Goal: Transaction & Acquisition: Purchase product/service

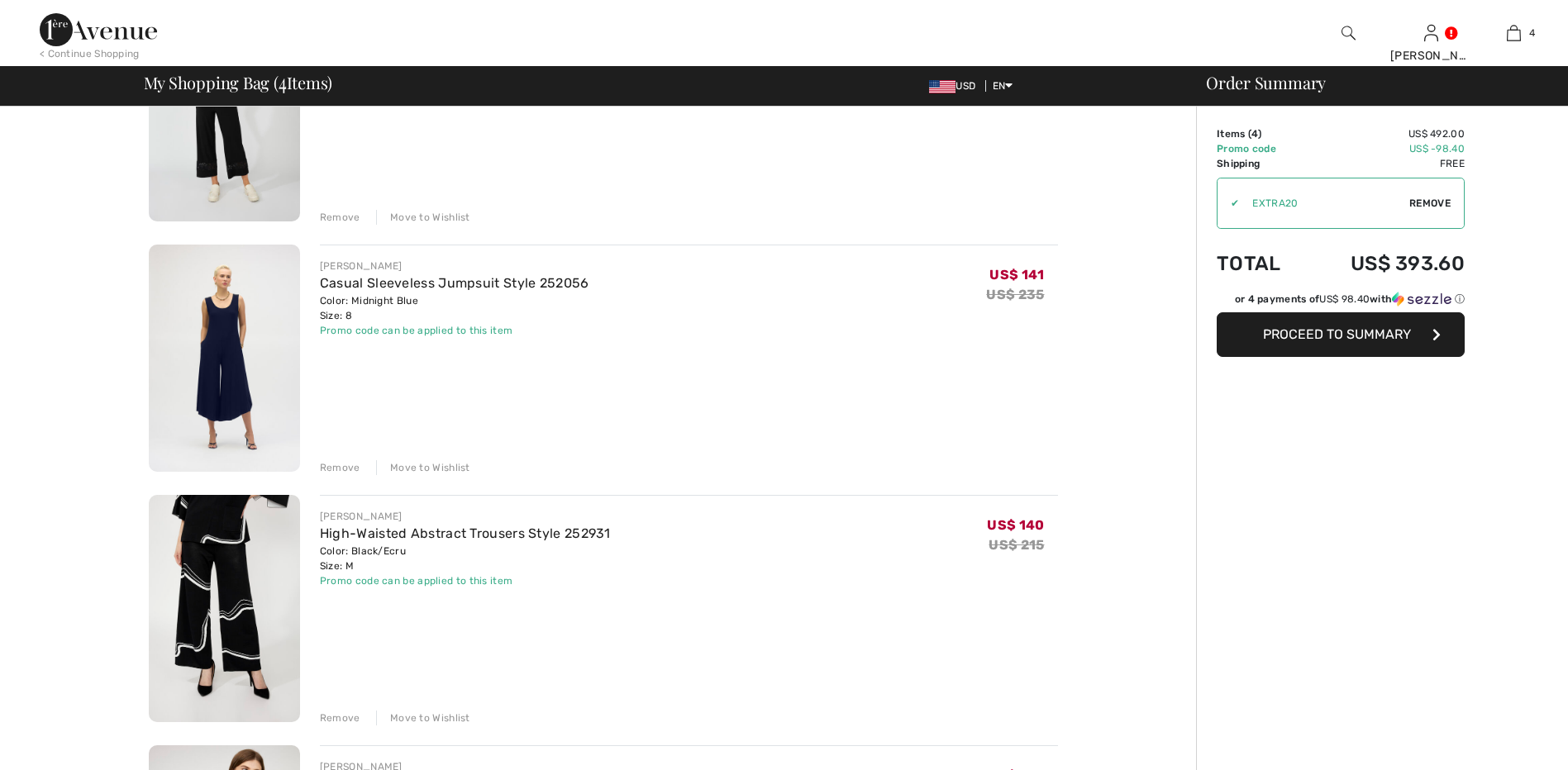
scroll to position [248, 0]
click at [345, 713] on div "Remove" at bounding box center [340, 718] width 41 height 14
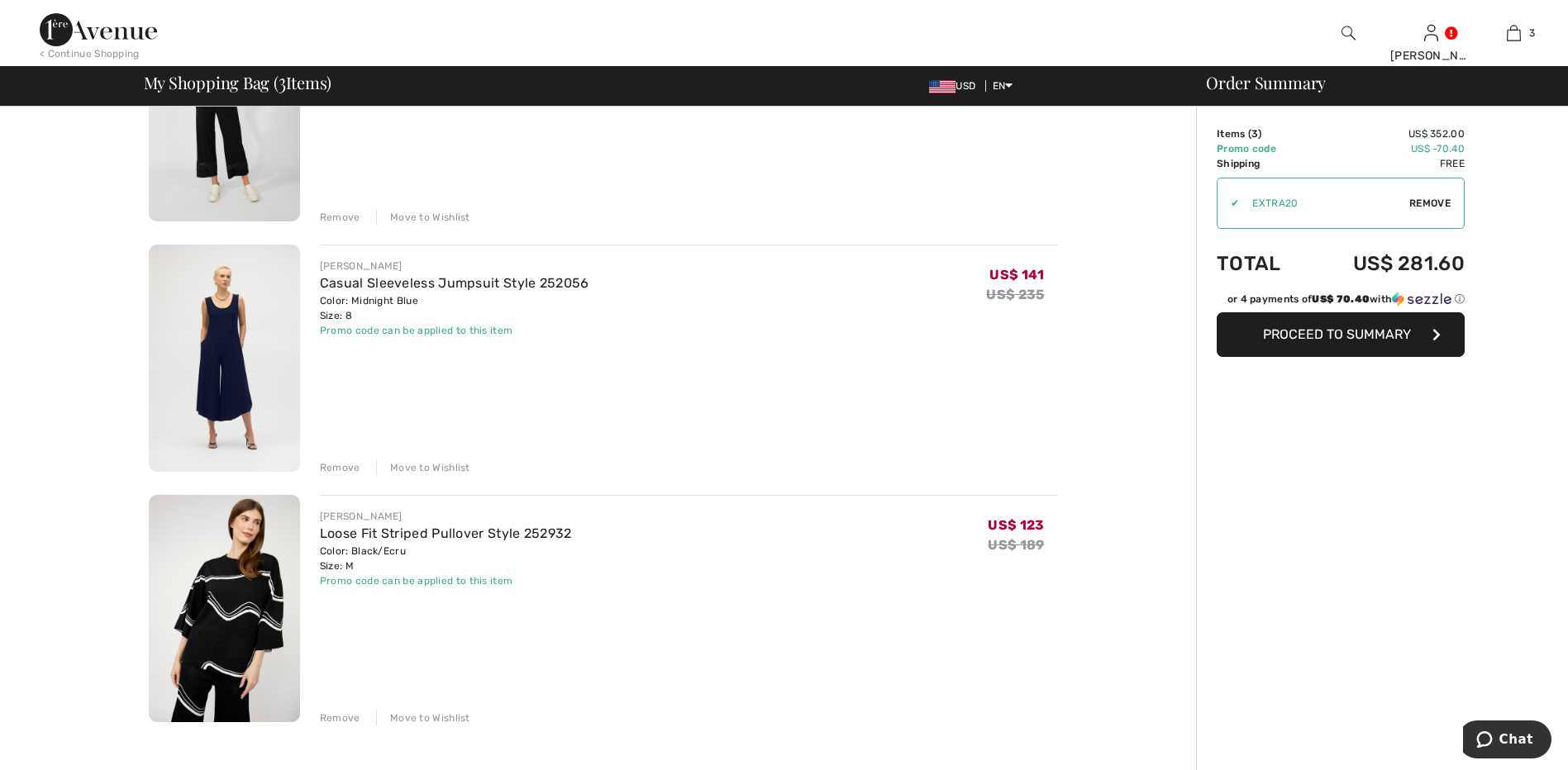
click at [337, 464] on div "Remove" at bounding box center [340, 467] width 41 height 14
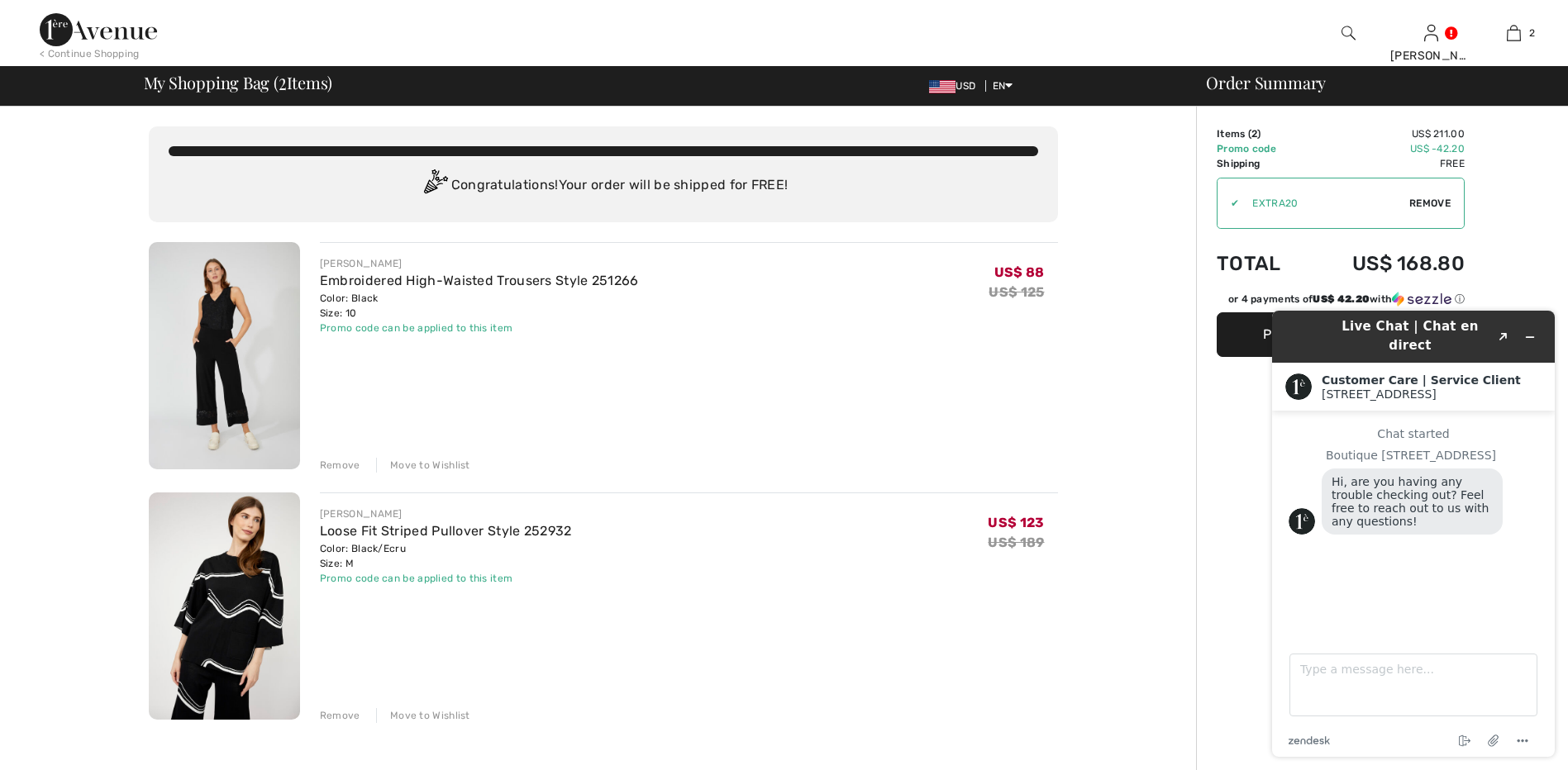
click at [329, 713] on div "Remove" at bounding box center [340, 715] width 41 height 14
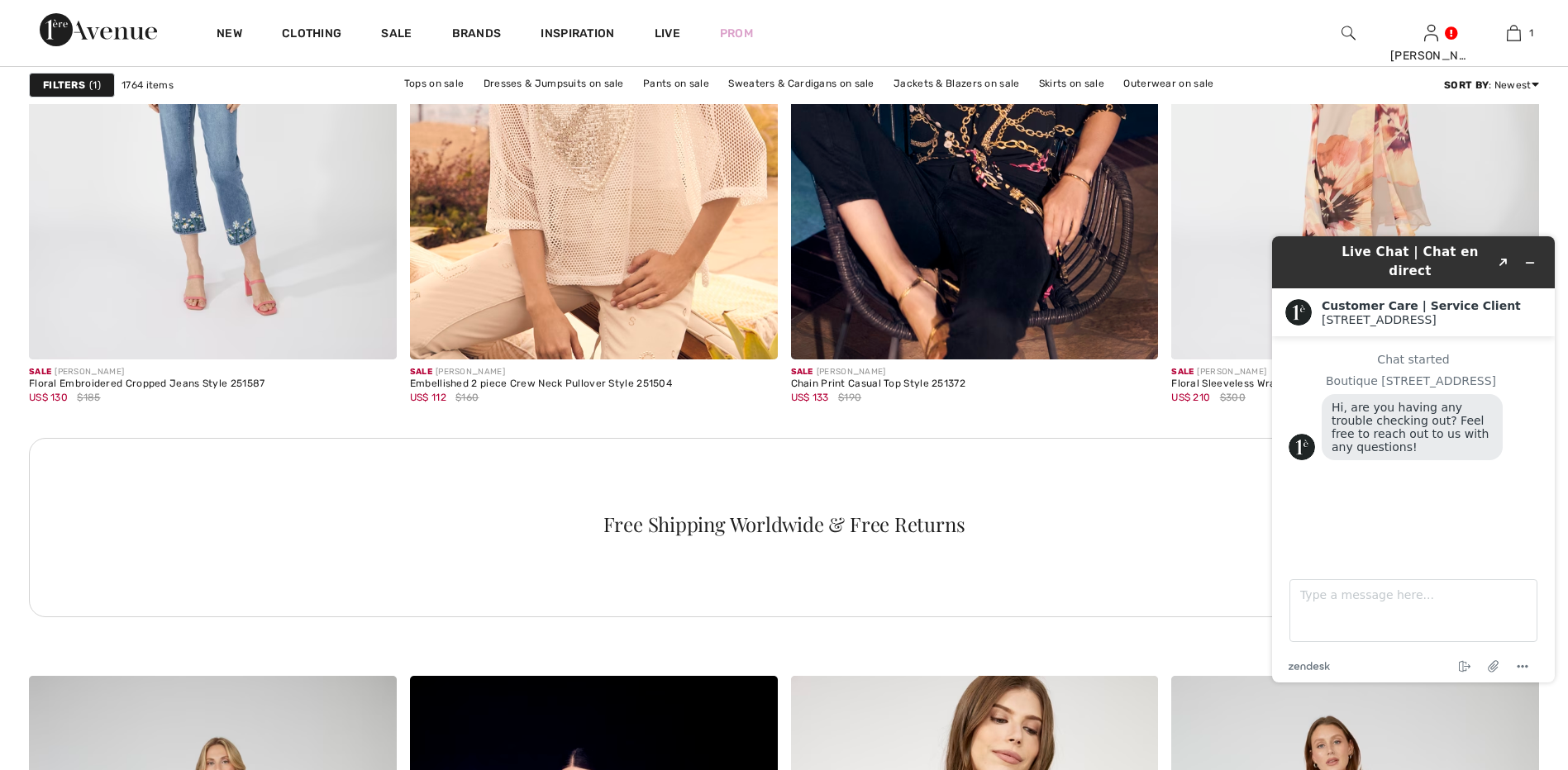
scroll to position [2644, 0]
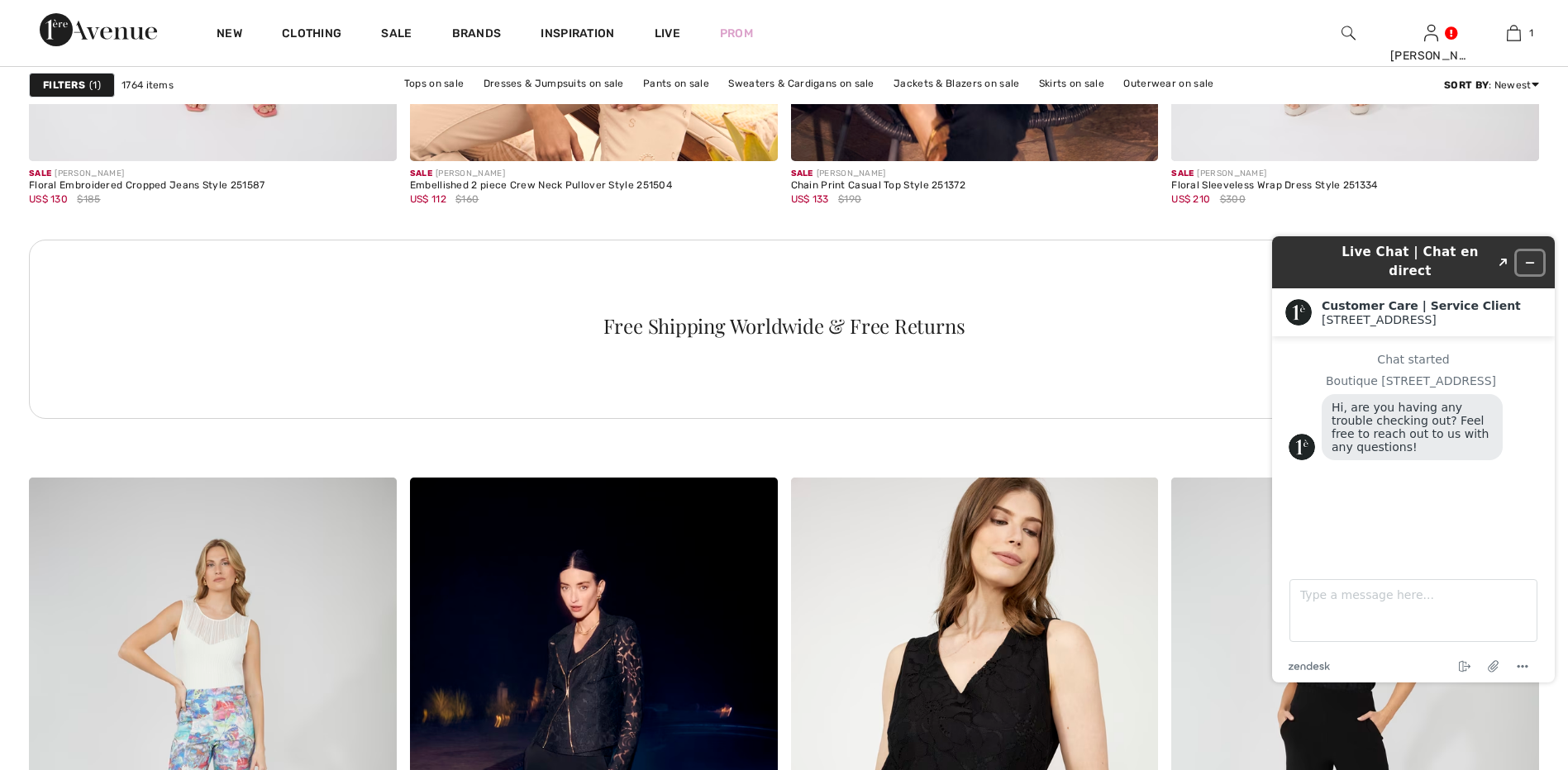
click at [1530, 262] on icon "Minimize widget" at bounding box center [1530, 262] width 7 height 0
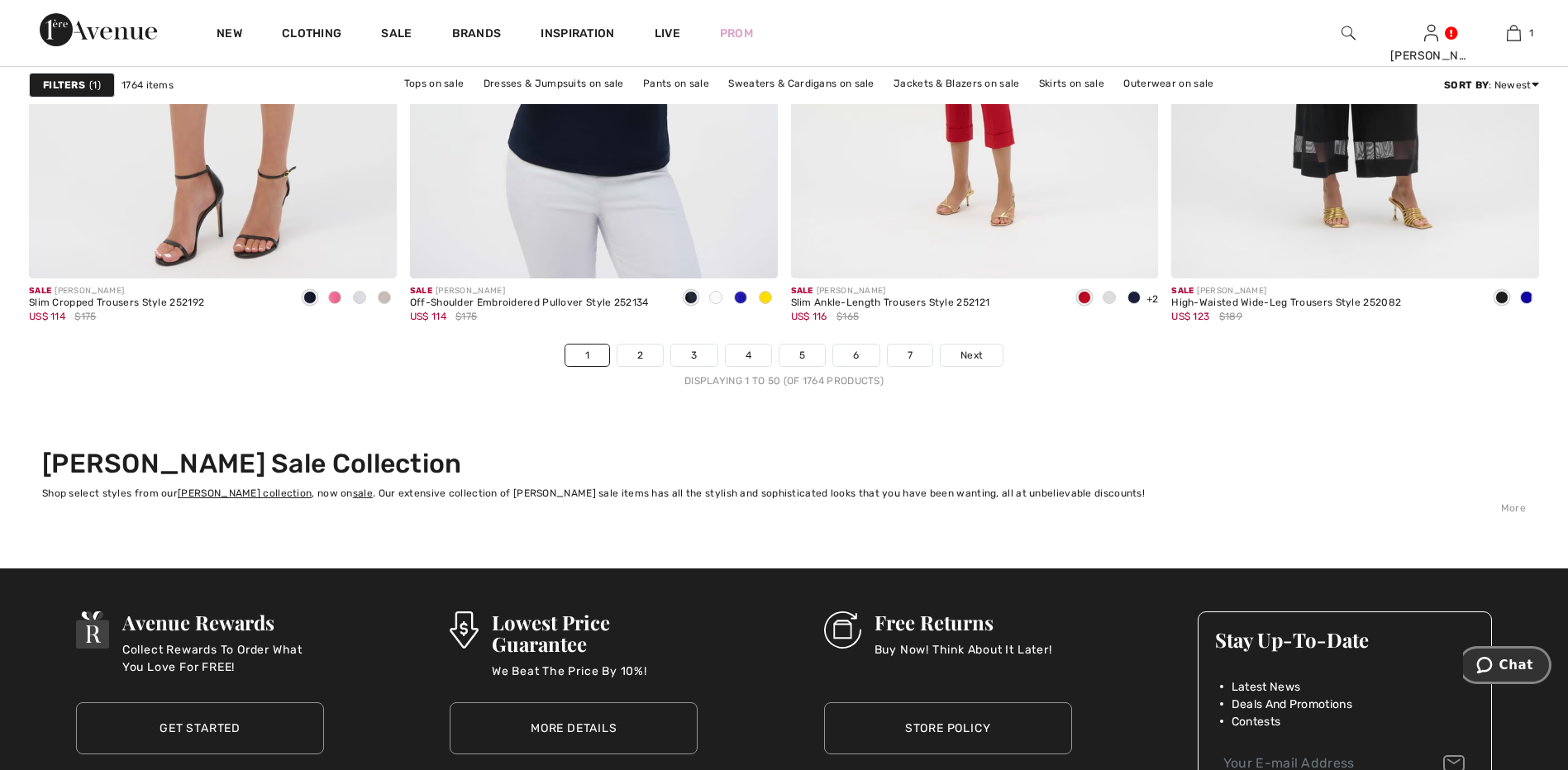
scroll to position [9665, 0]
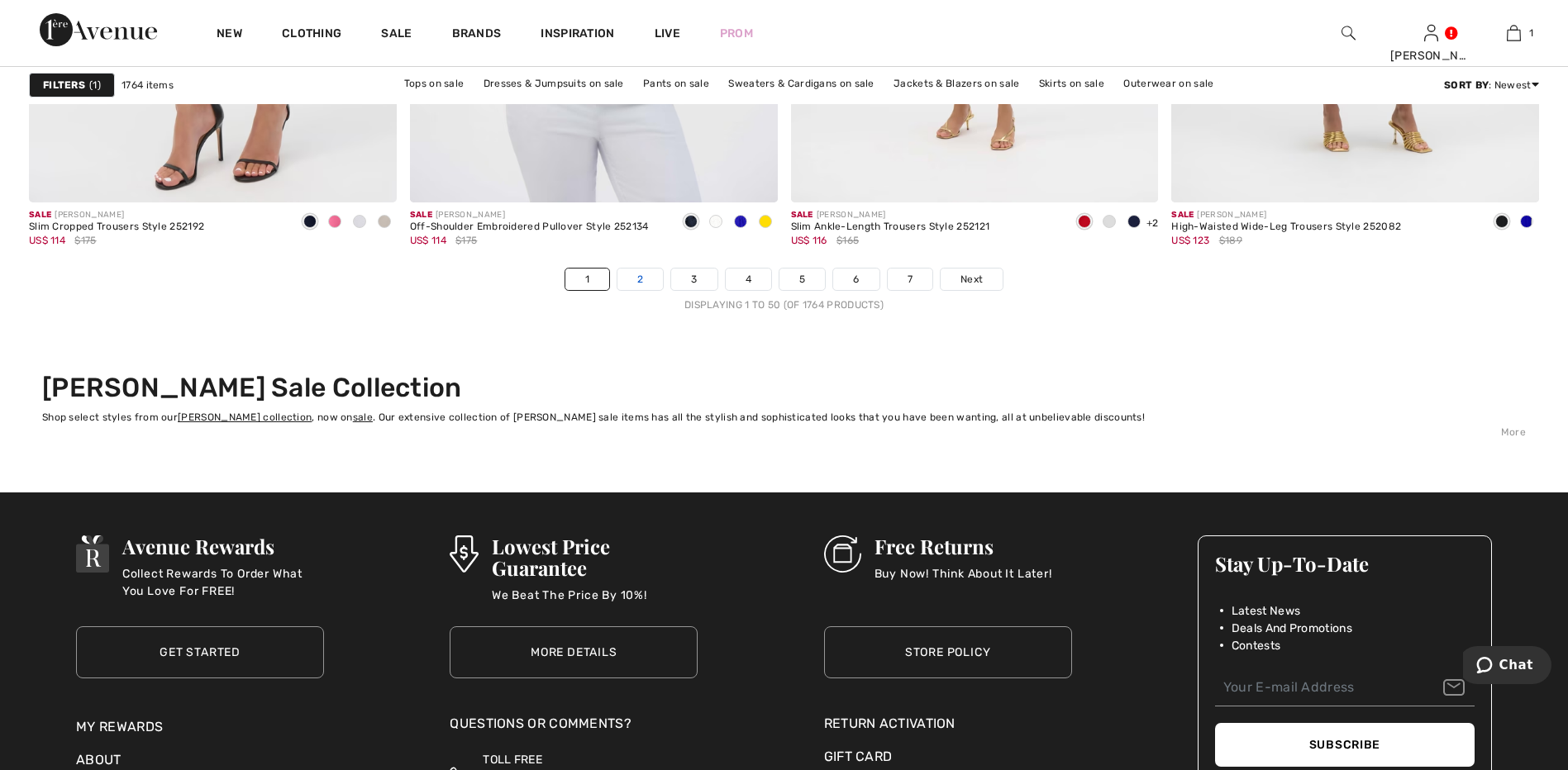
click at [644, 277] on link "2" at bounding box center [640, 280] width 45 height 22
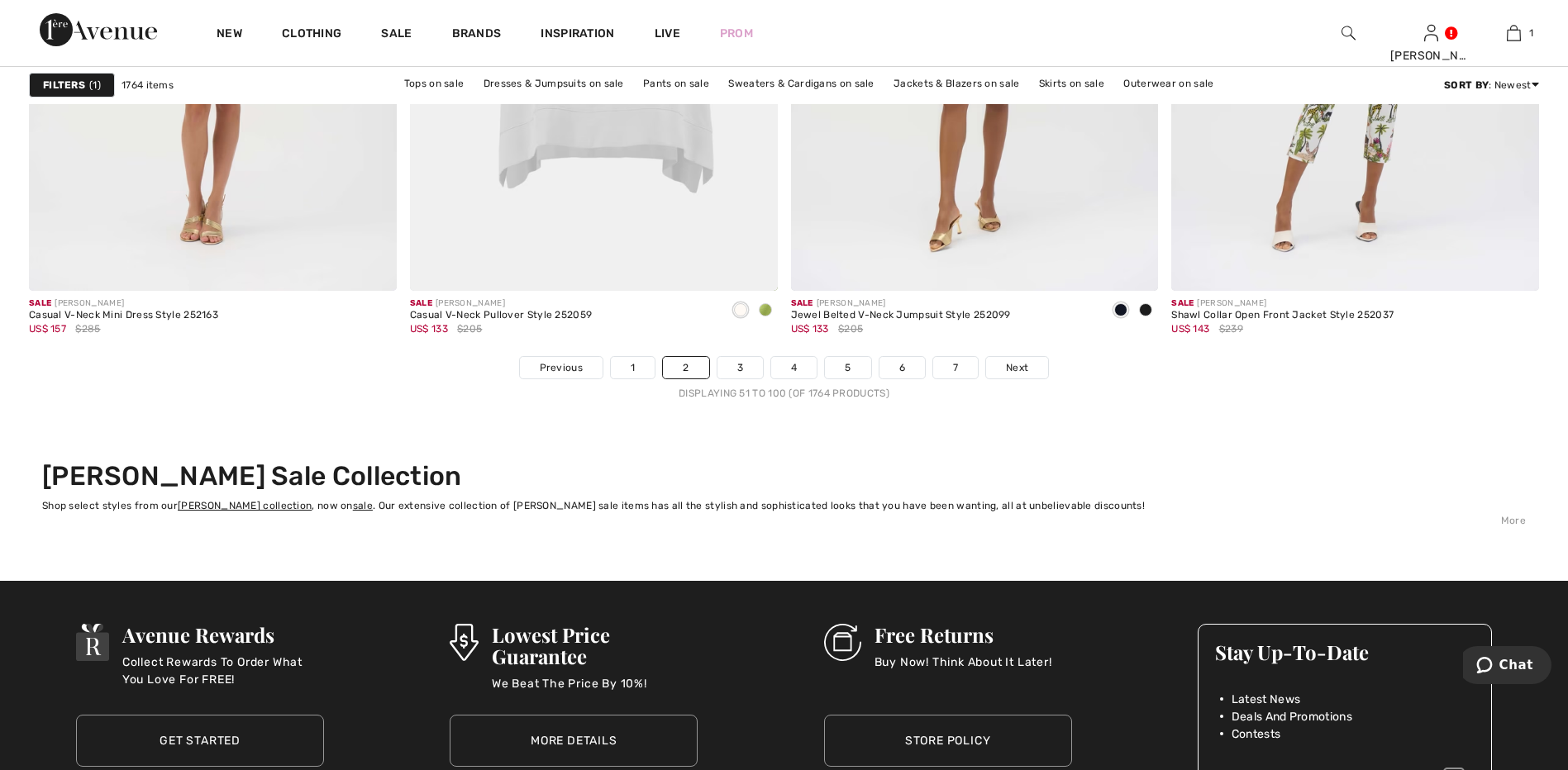
scroll to position [9582, 0]
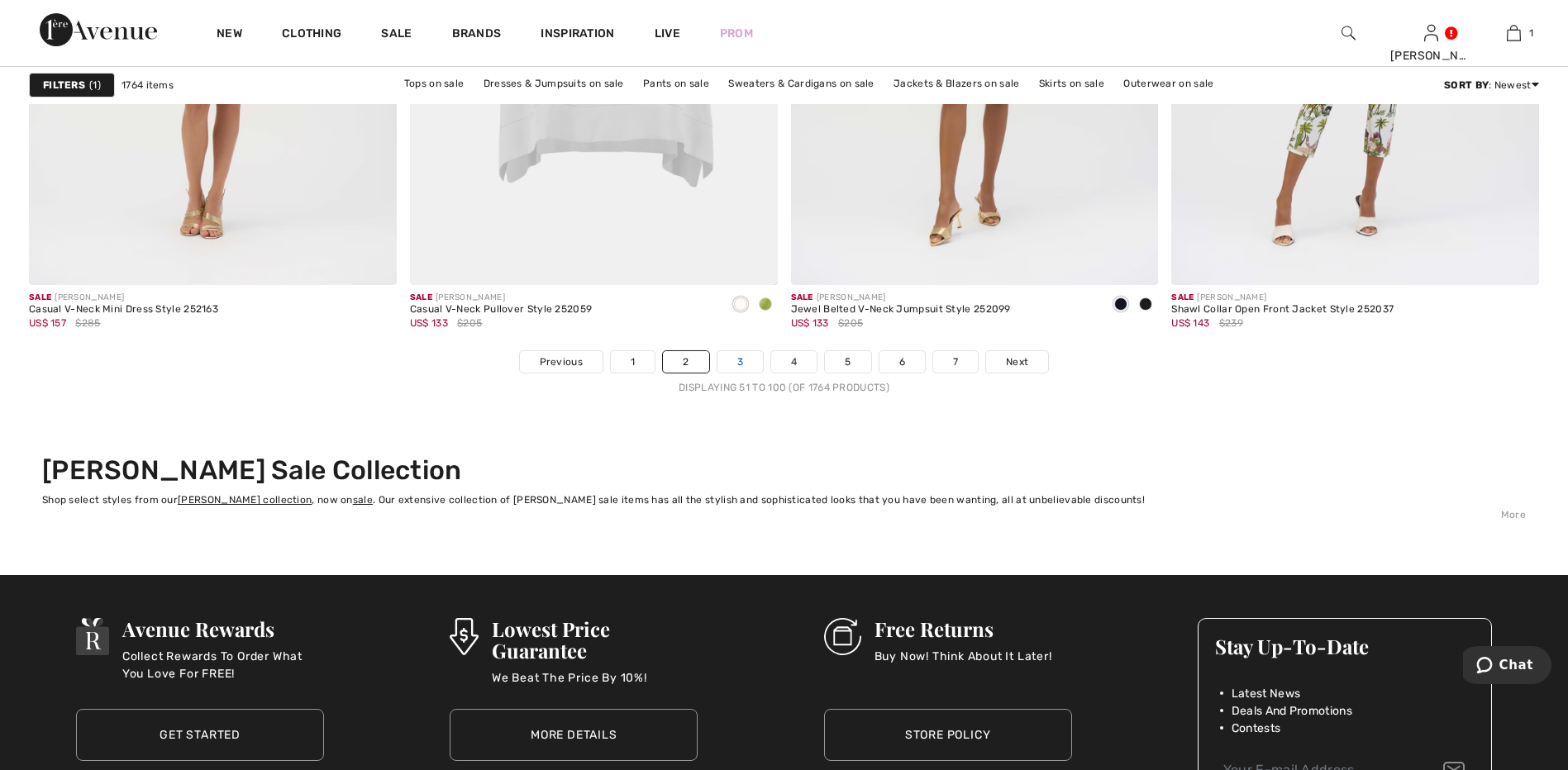
click at [738, 359] on link "3" at bounding box center [740, 362] width 45 height 22
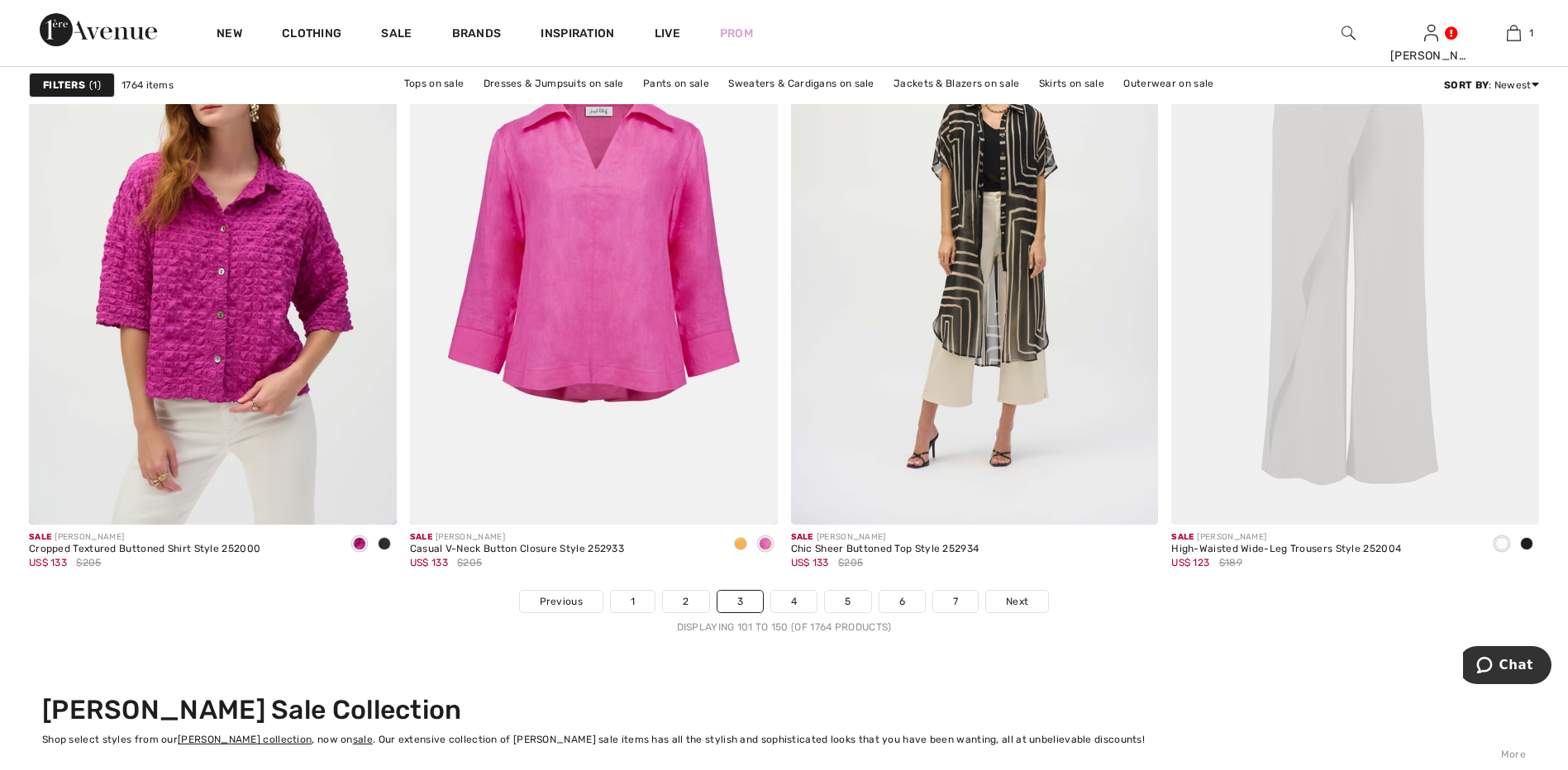
scroll to position [9417, 0]
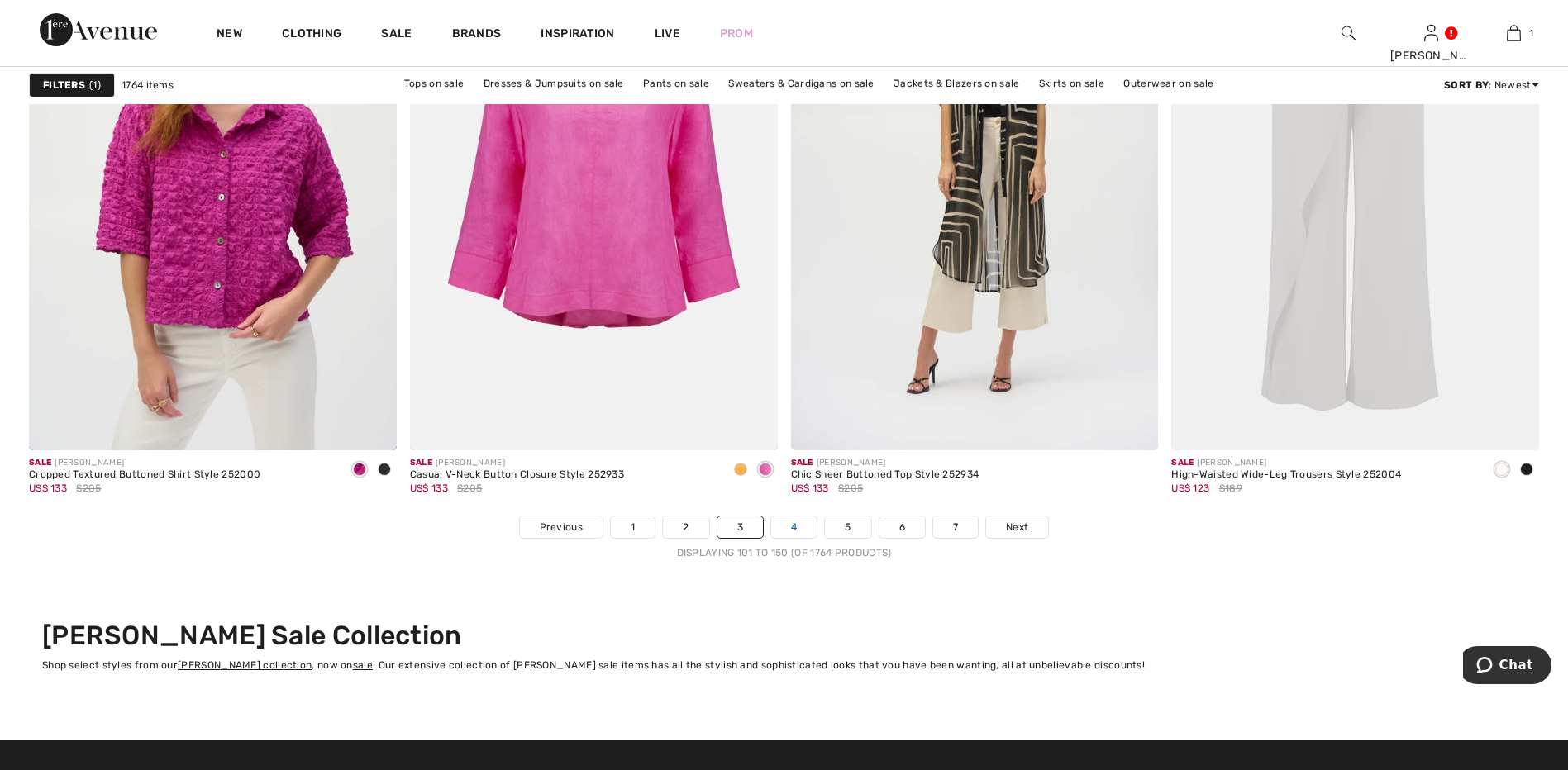
click at [792, 527] on link "4" at bounding box center [794, 527] width 45 height 22
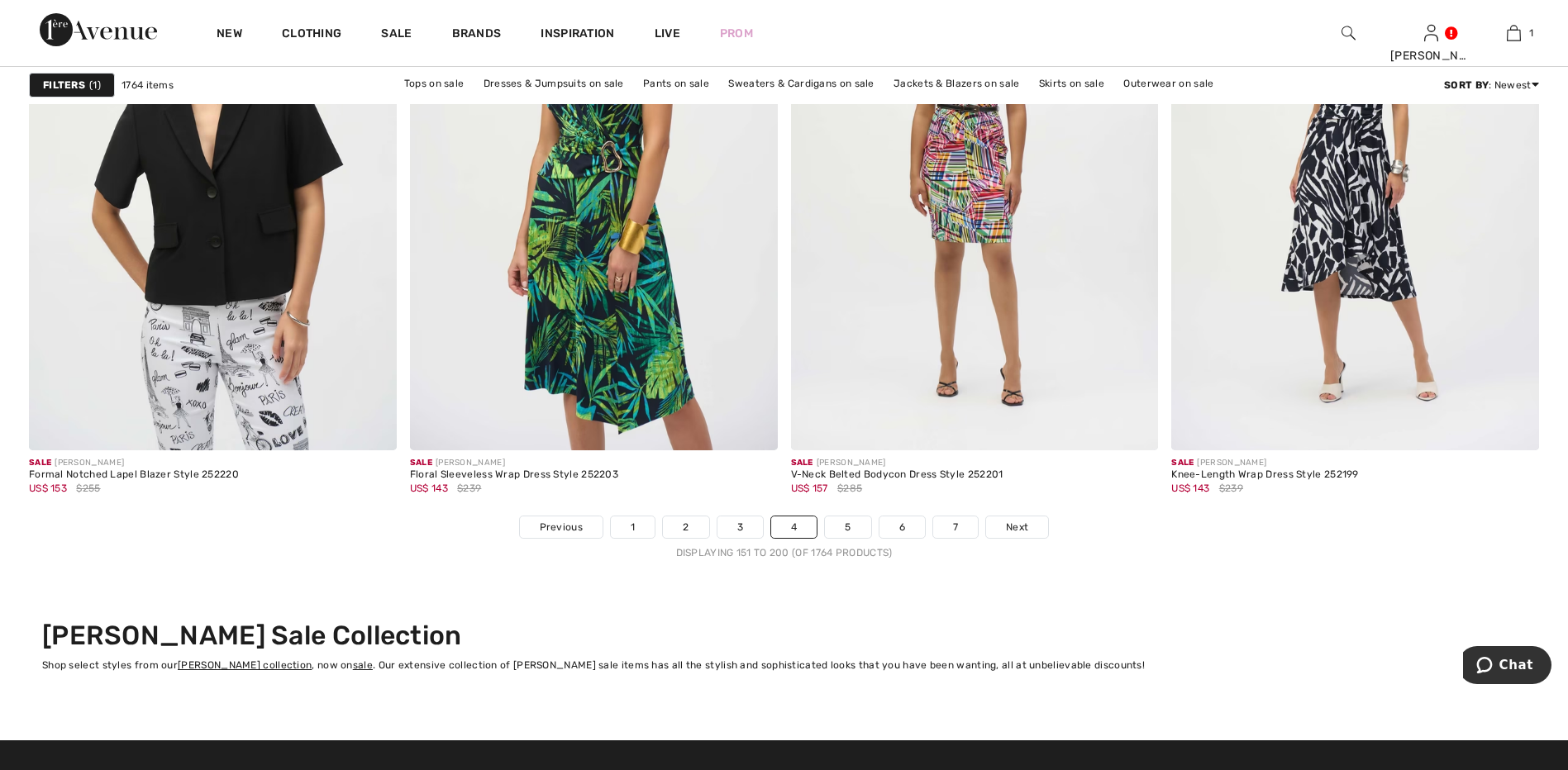
scroll to position [9500, 0]
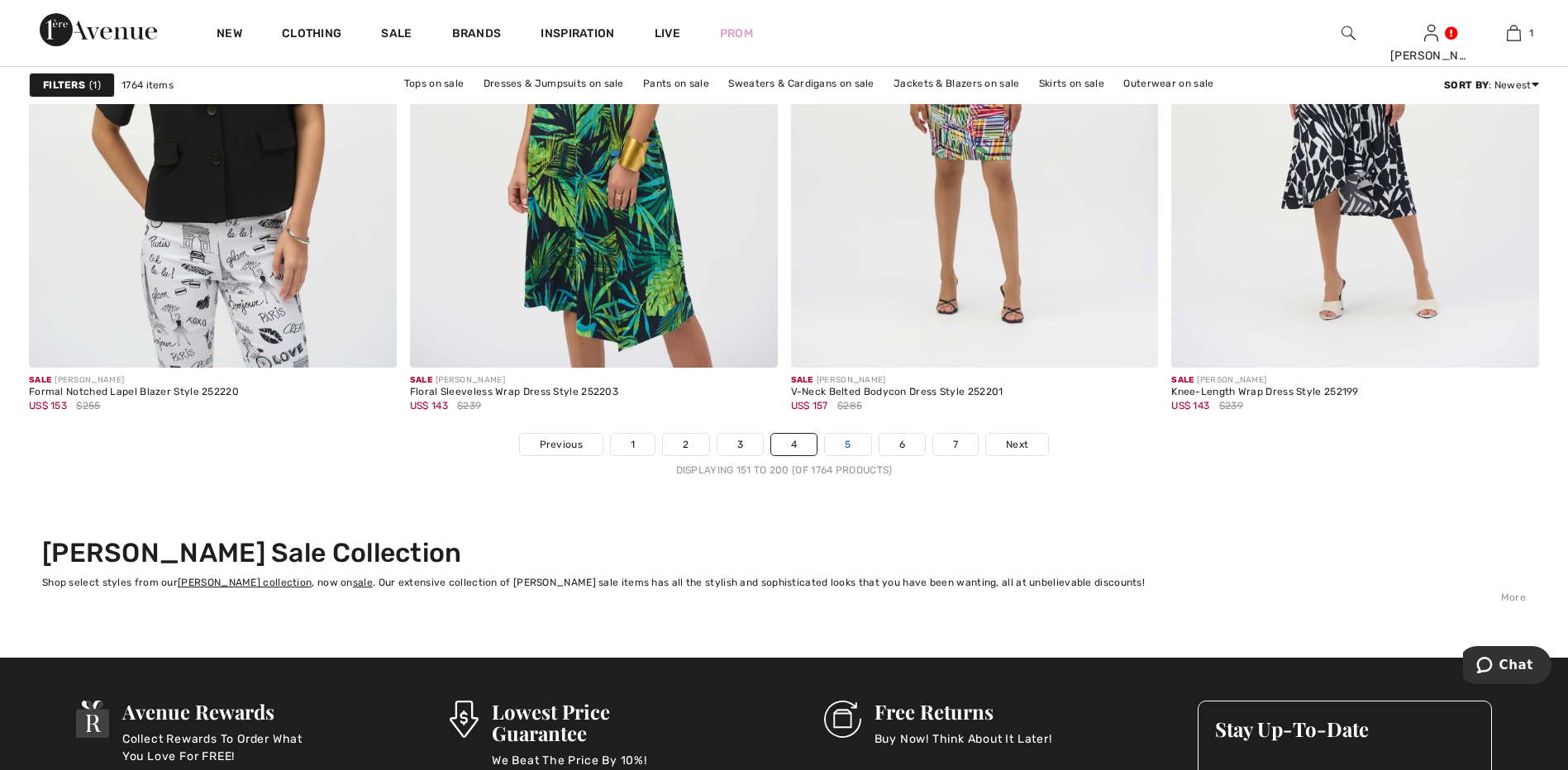
click at [843, 441] on link "5" at bounding box center [847, 445] width 45 height 22
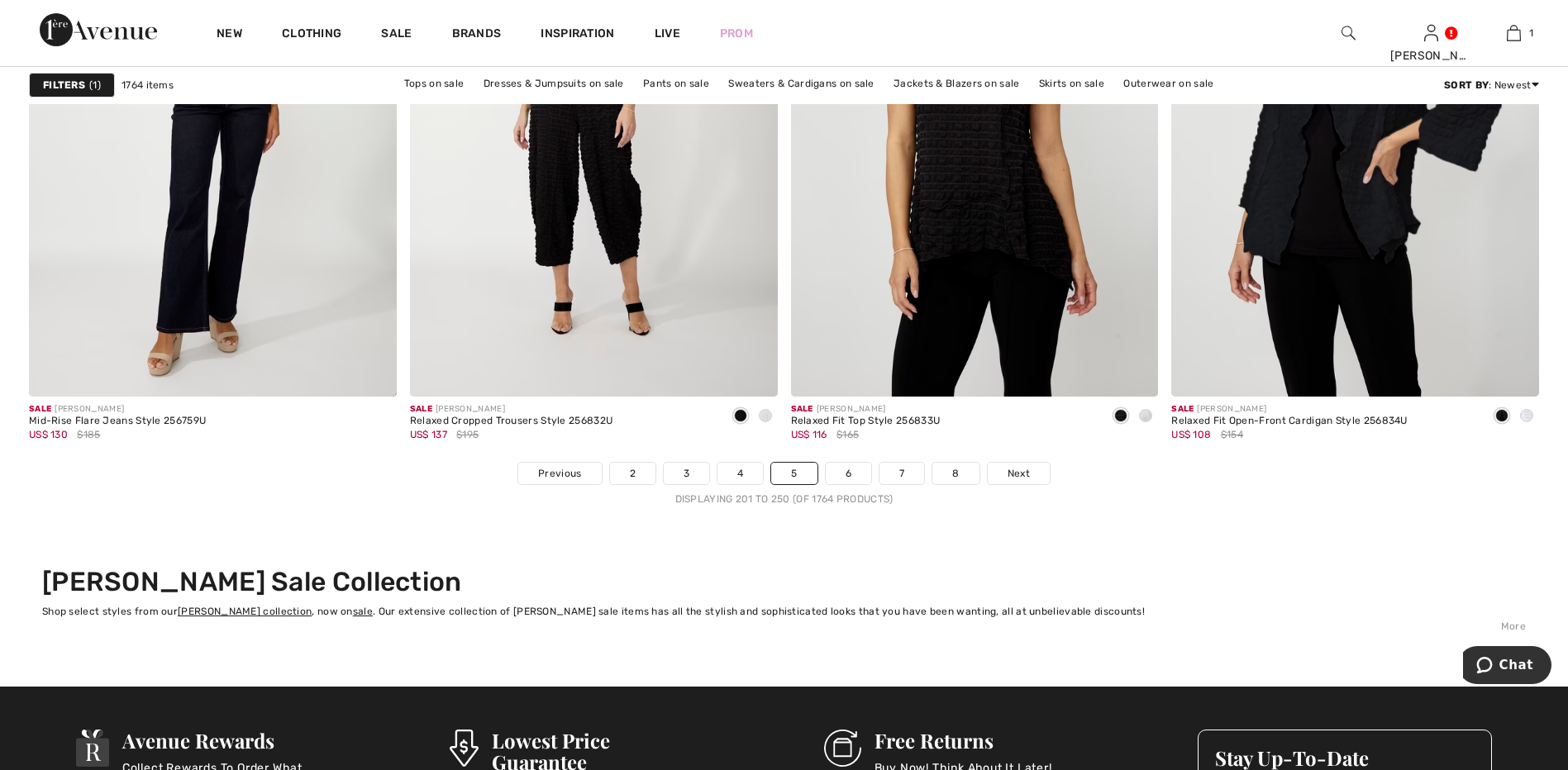
scroll to position [9500, 0]
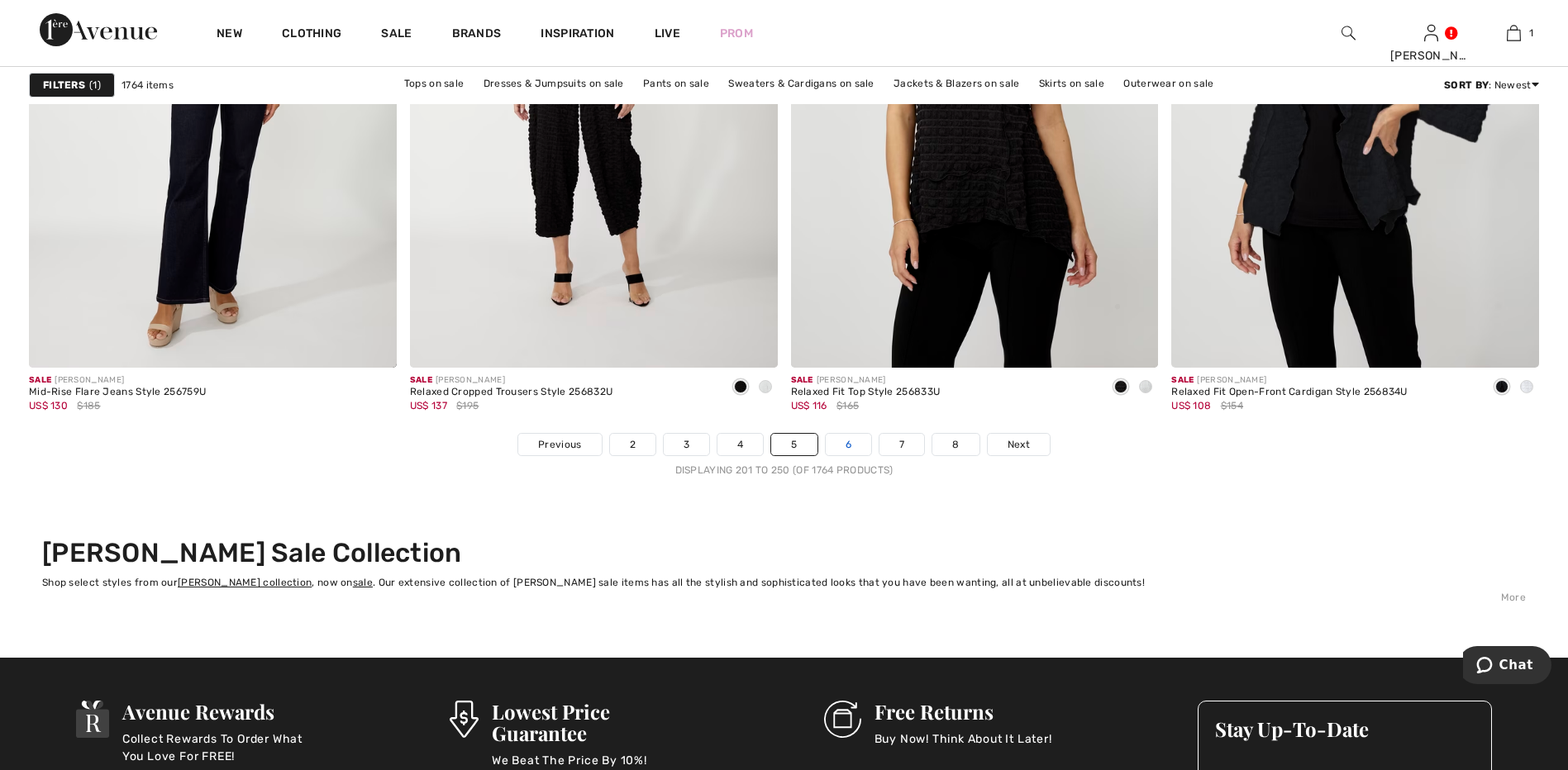
click at [853, 444] on link "6" at bounding box center [848, 445] width 45 height 22
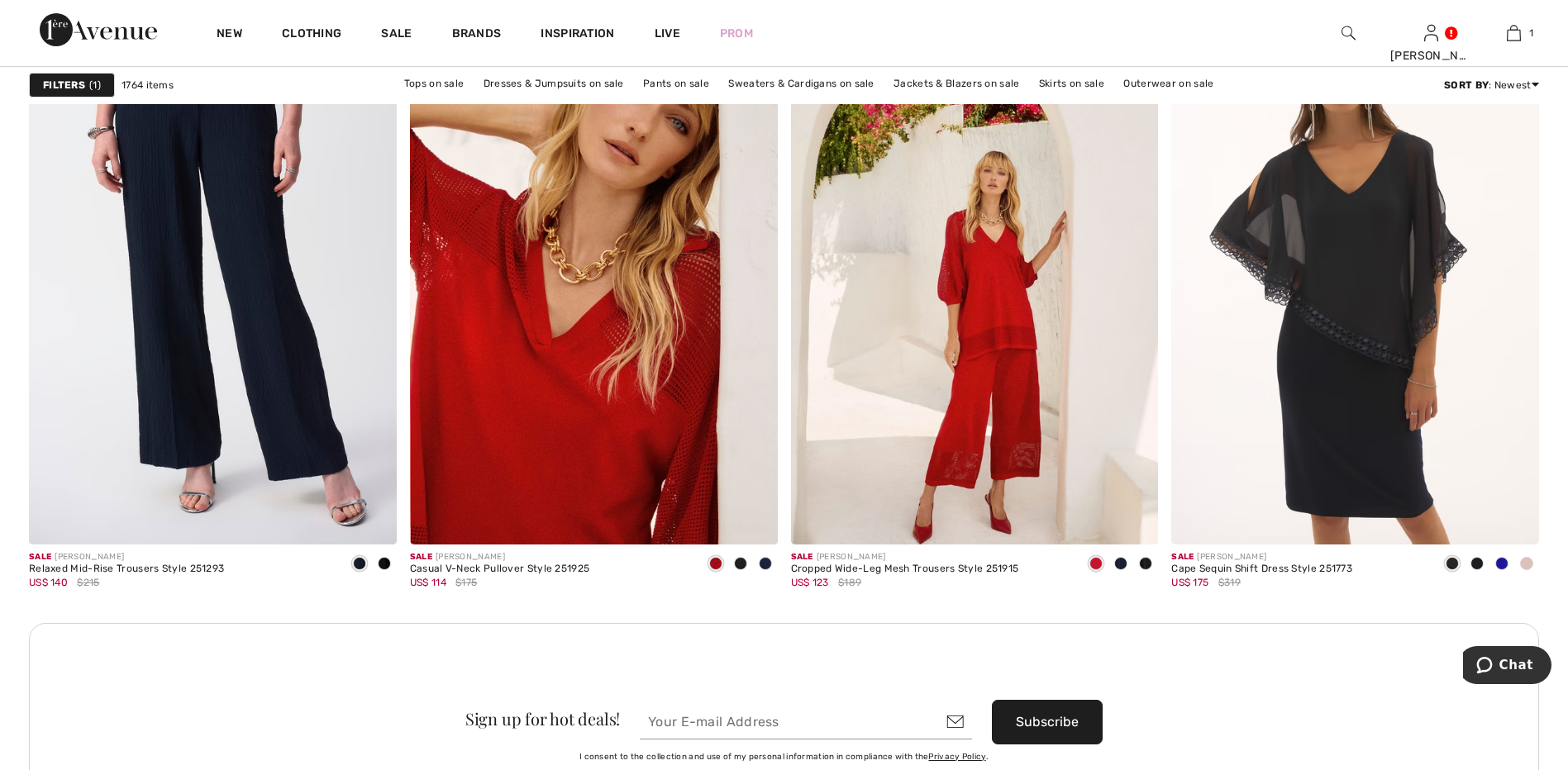
scroll to position [7104, 0]
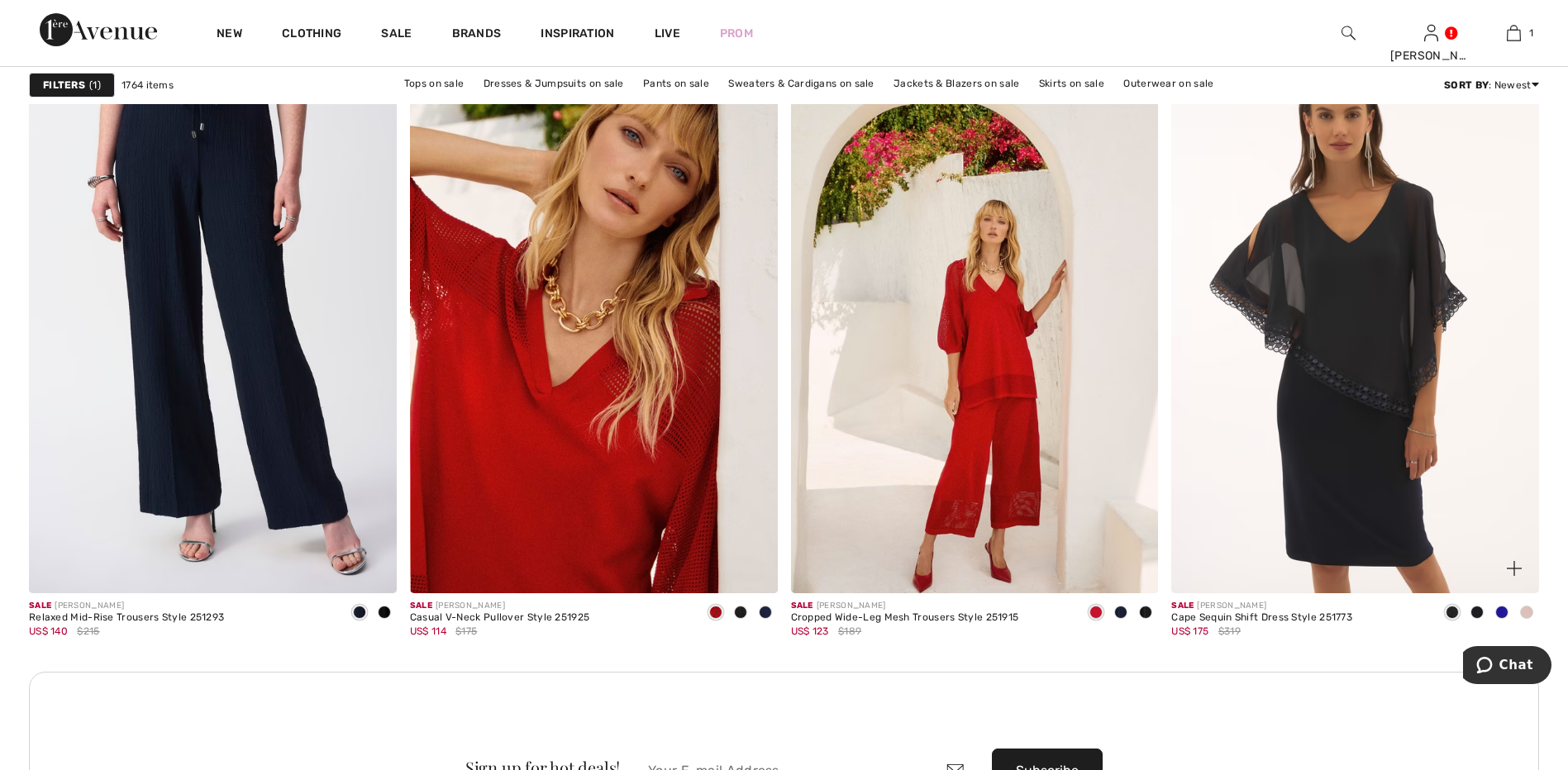
click at [1503, 611] on span at bounding box center [1501, 612] width 14 height 14
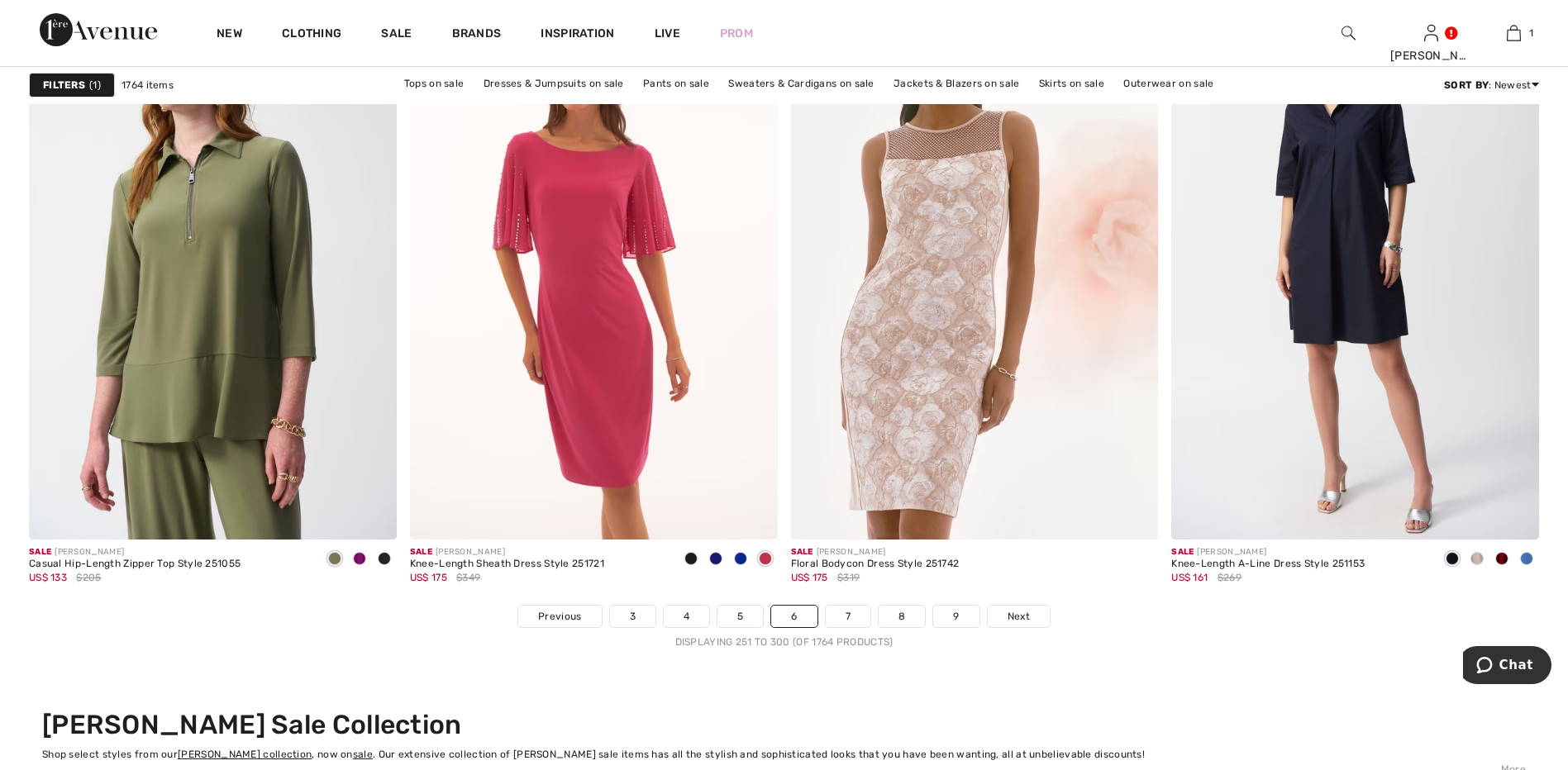
scroll to position [9334, 0]
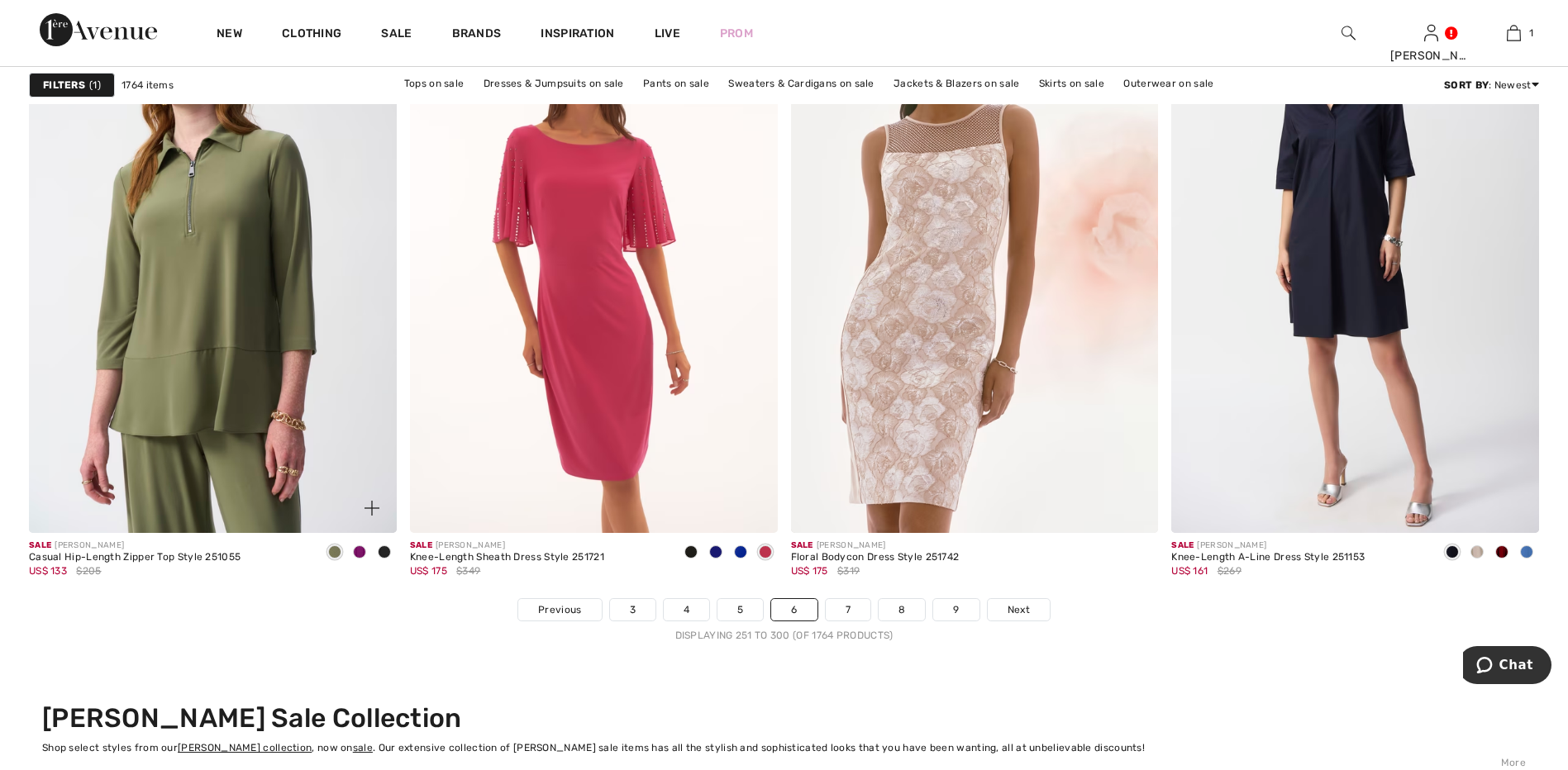
click at [358, 550] on span at bounding box center [359, 552] width 14 height 14
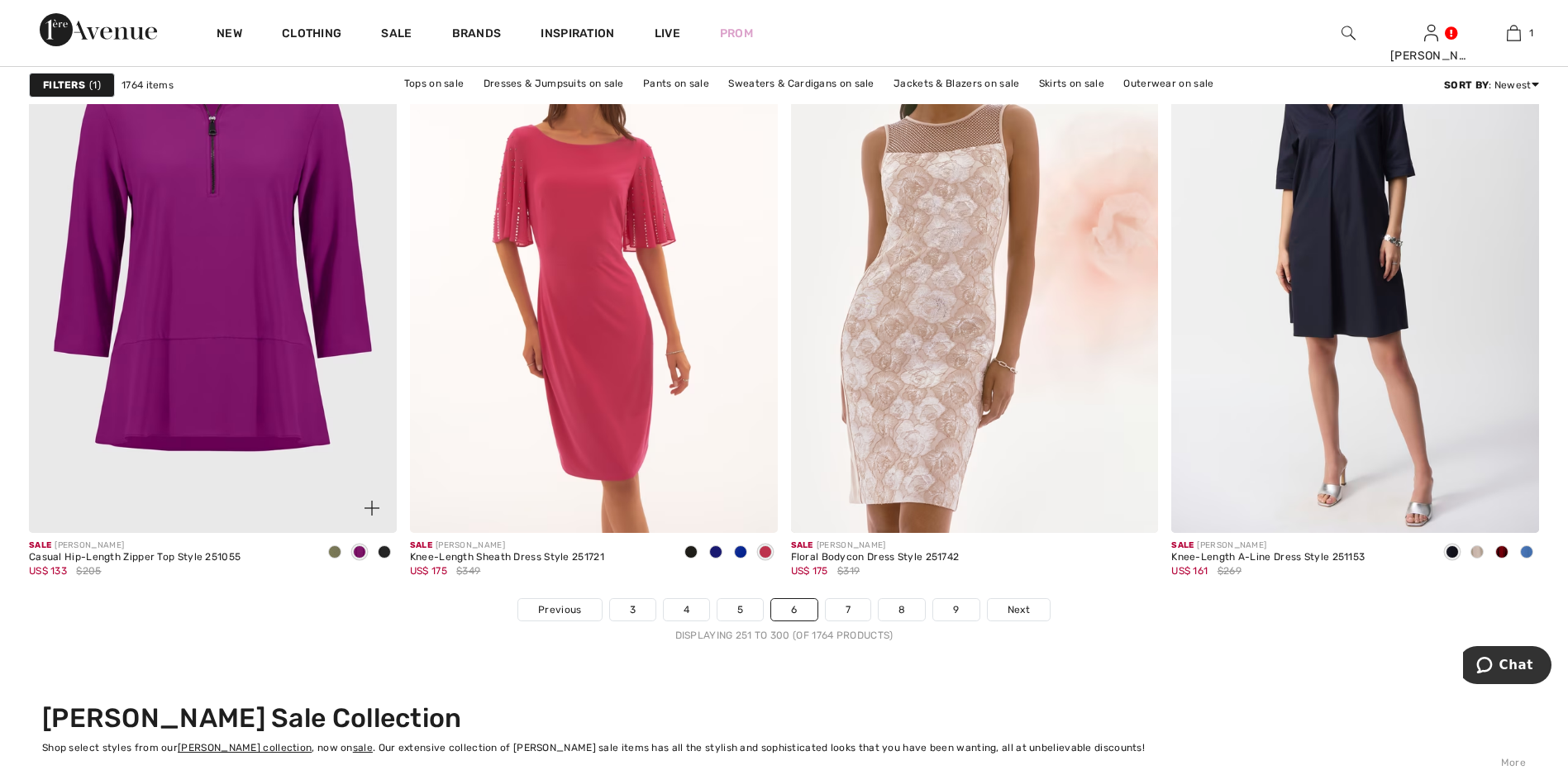
click at [381, 552] on span at bounding box center [384, 552] width 14 height 14
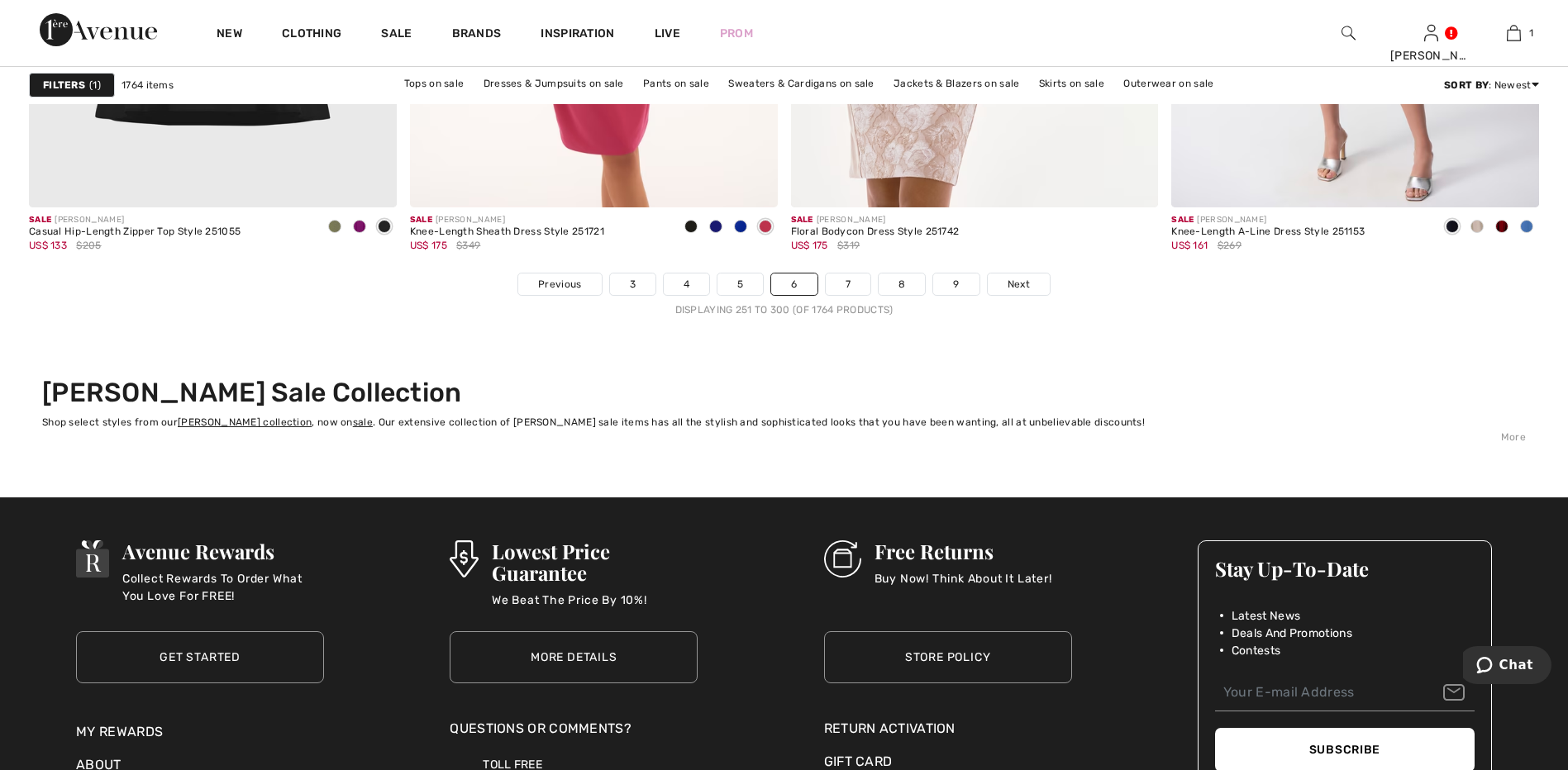
scroll to position [9665, 0]
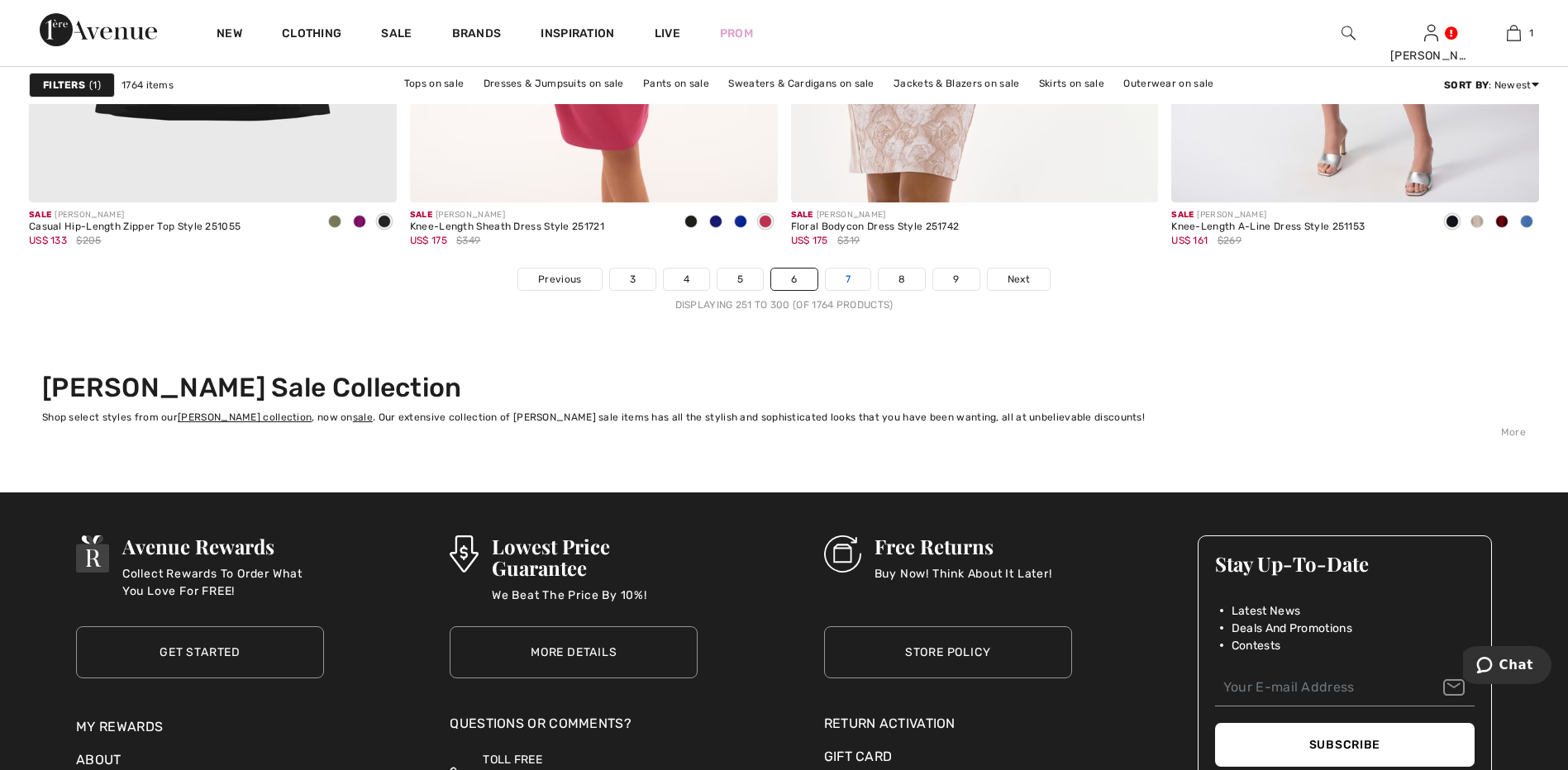
click at [851, 275] on link "7" at bounding box center [847, 280] width 44 height 22
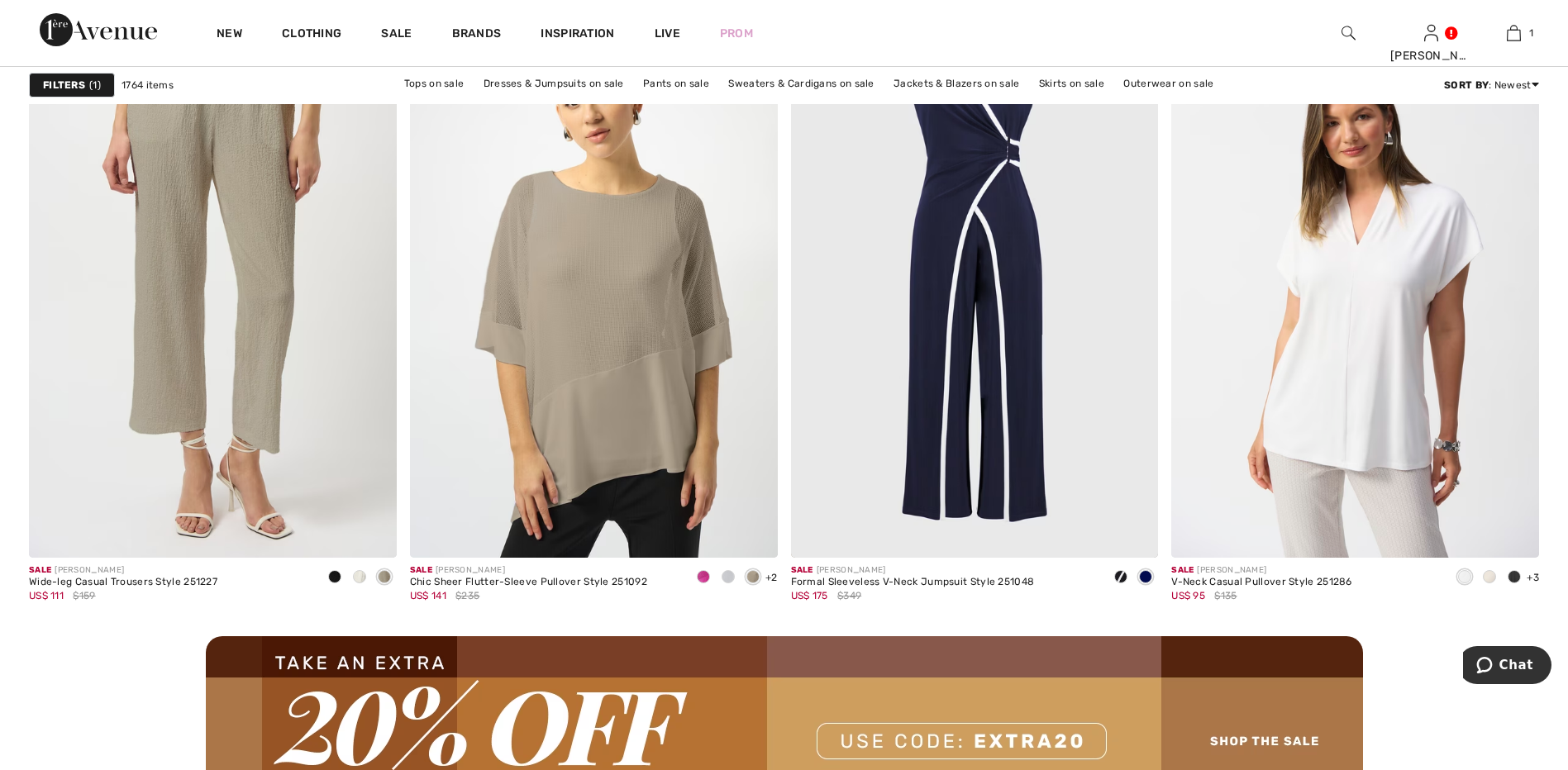
scroll to position [4378, 0]
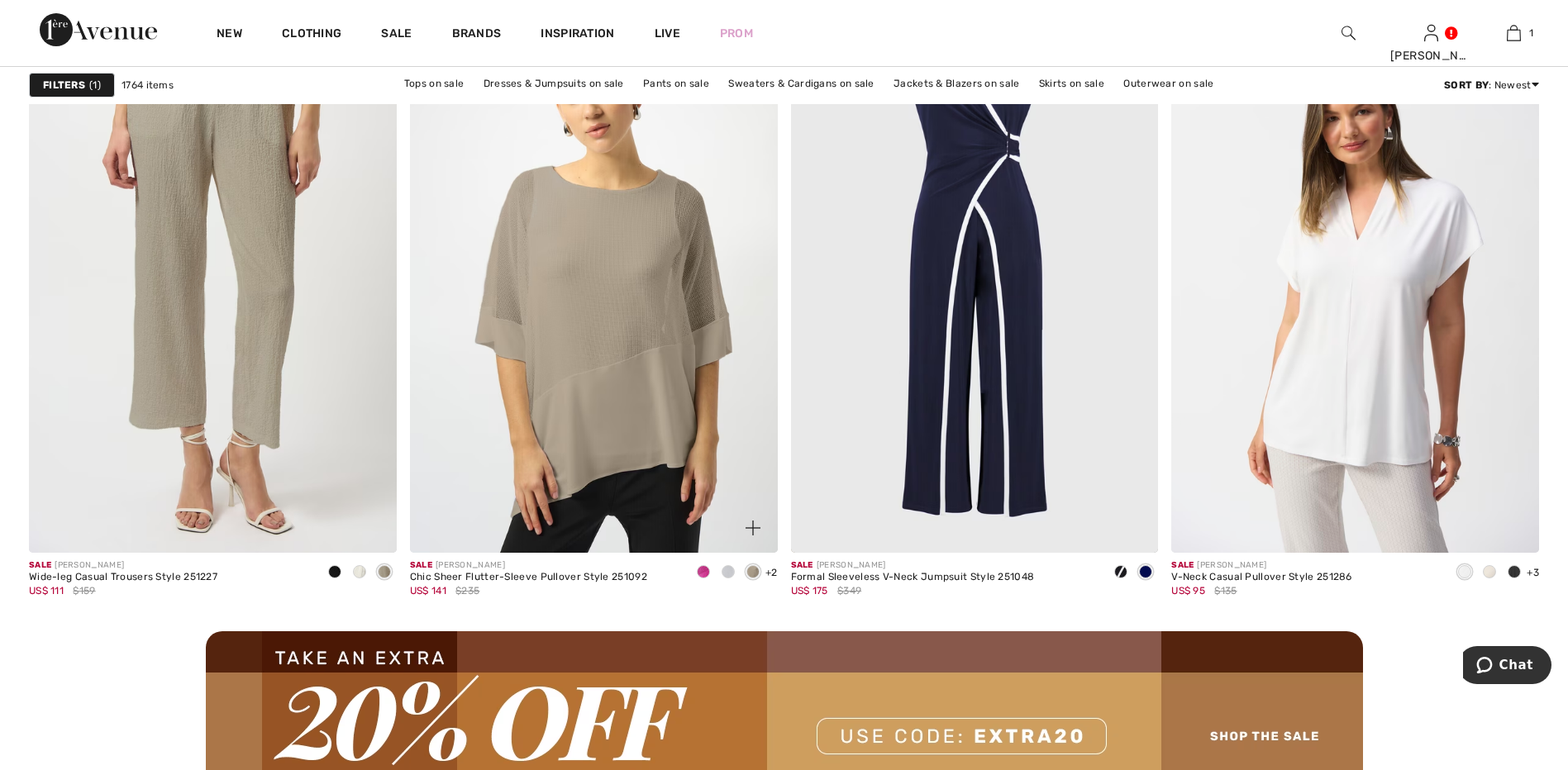
click at [700, 569] on span at bounding box center [703, 572] width 14 height 14
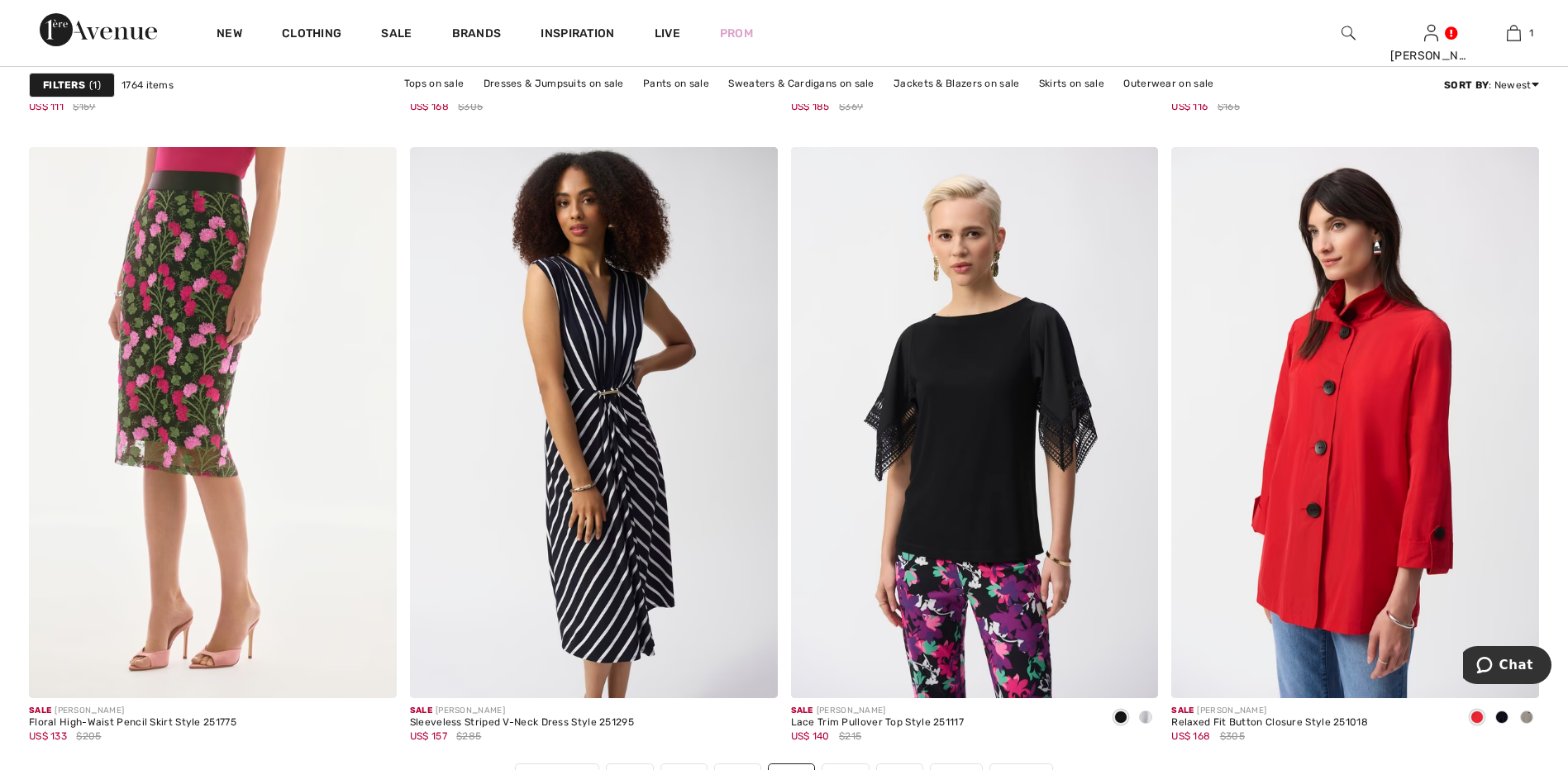
scroll to position [9417, 0]
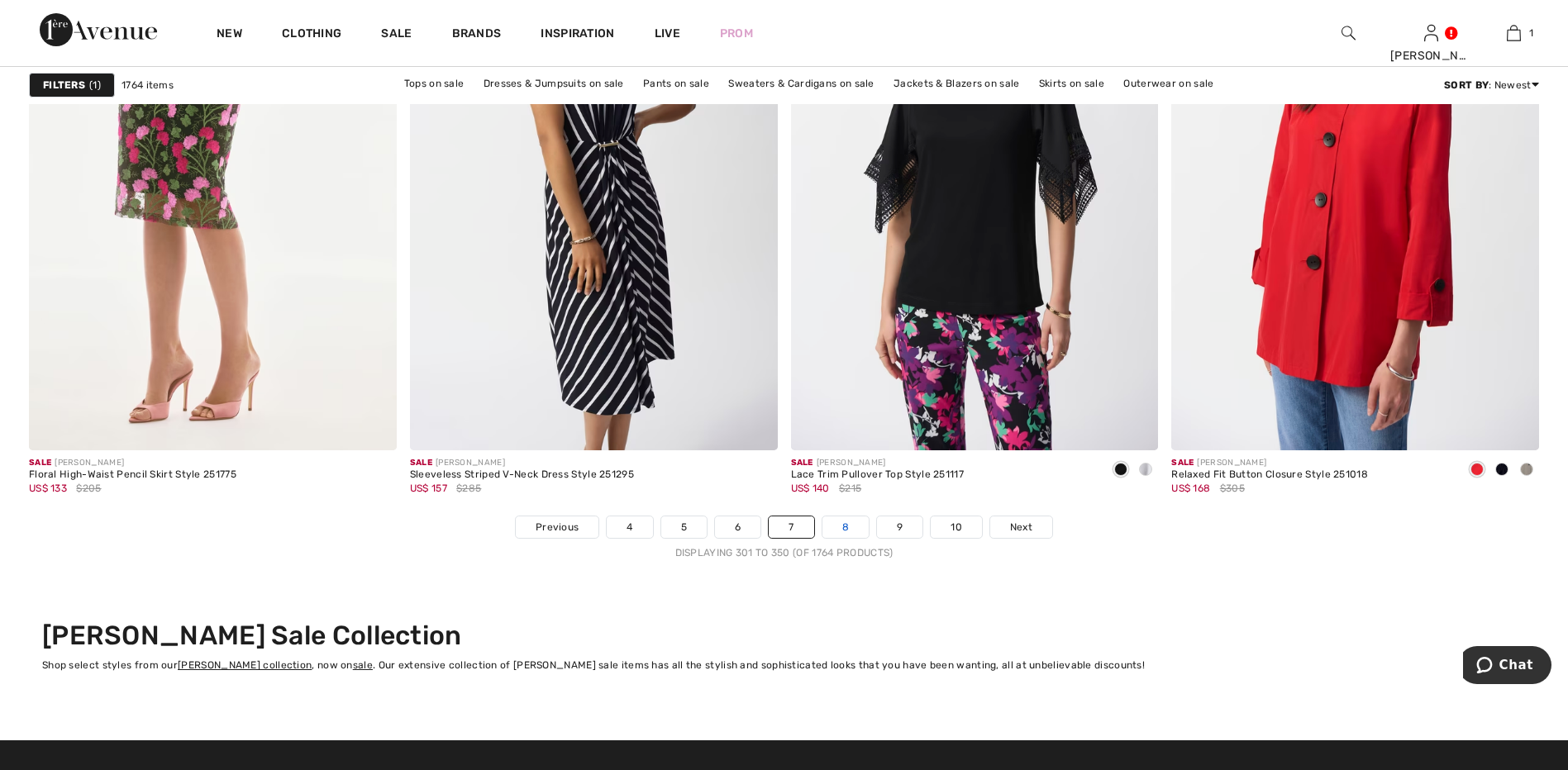
click at [845, 527] on link "8" at bounding box center [845, 527] width 46 height 22
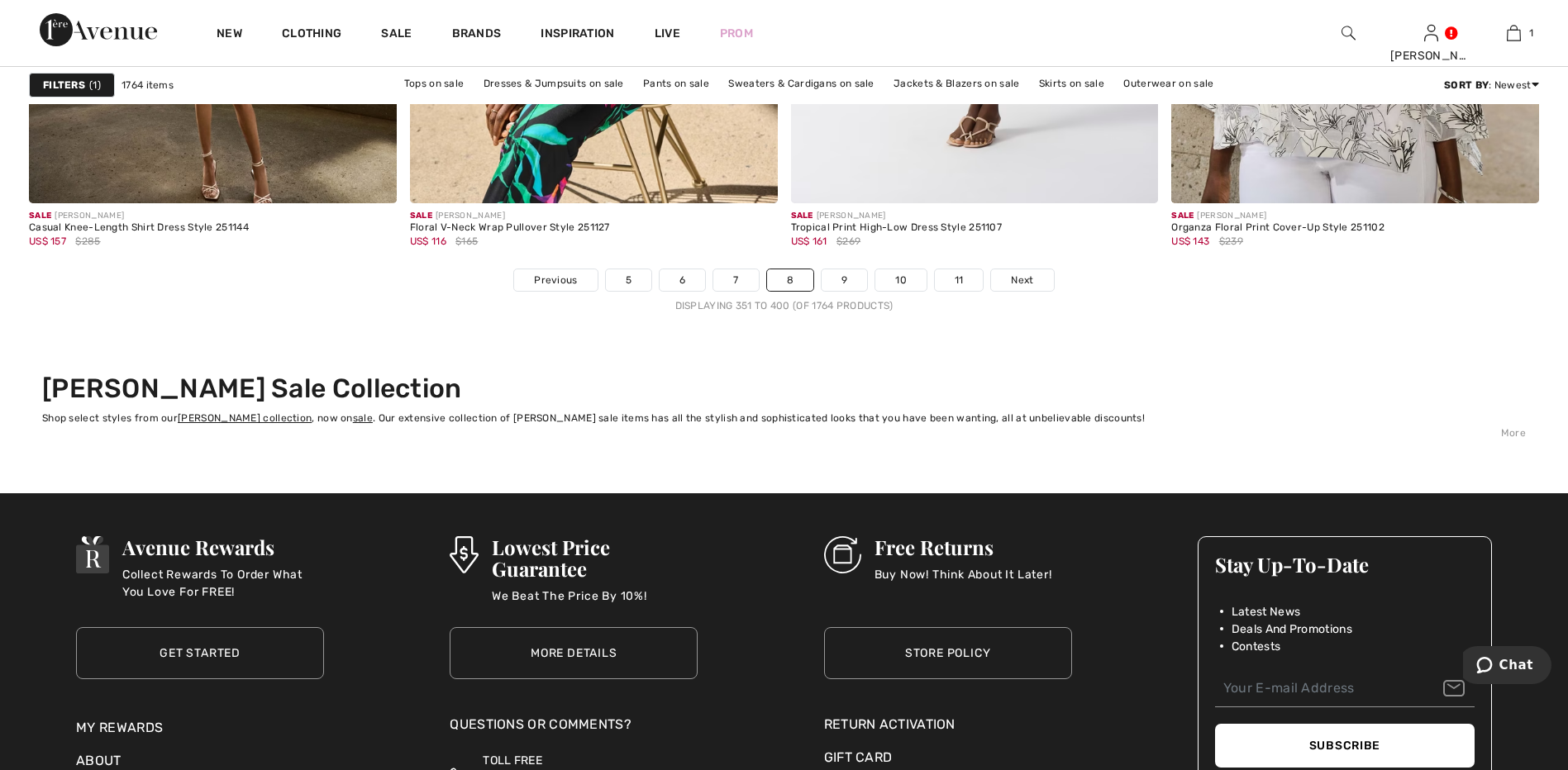
scroll to position [9665, 0]
click at [849, 280] on link "9" at bounding box center [844, 280] width 45 height 22
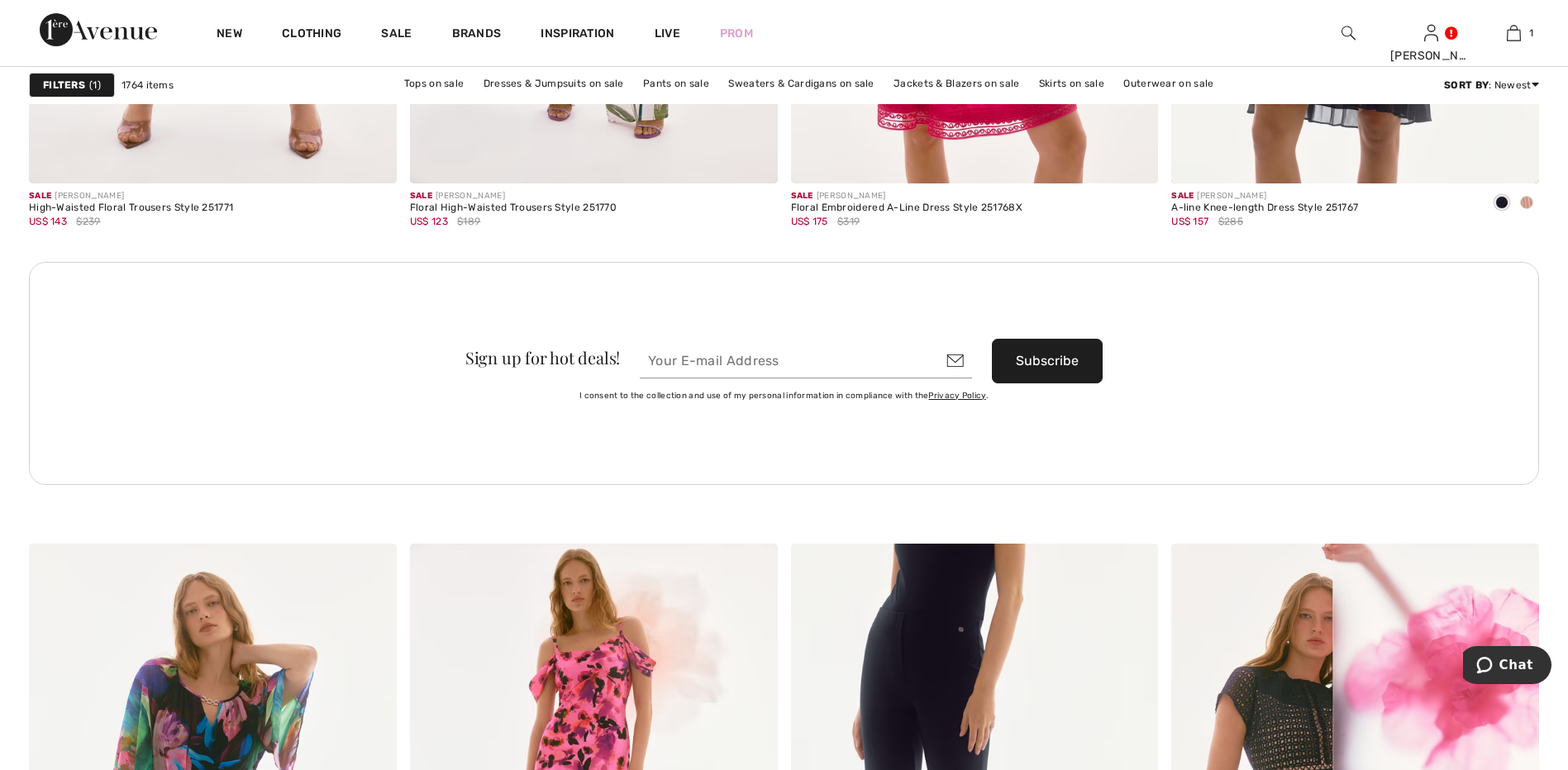
scroll to position [7517, 0]
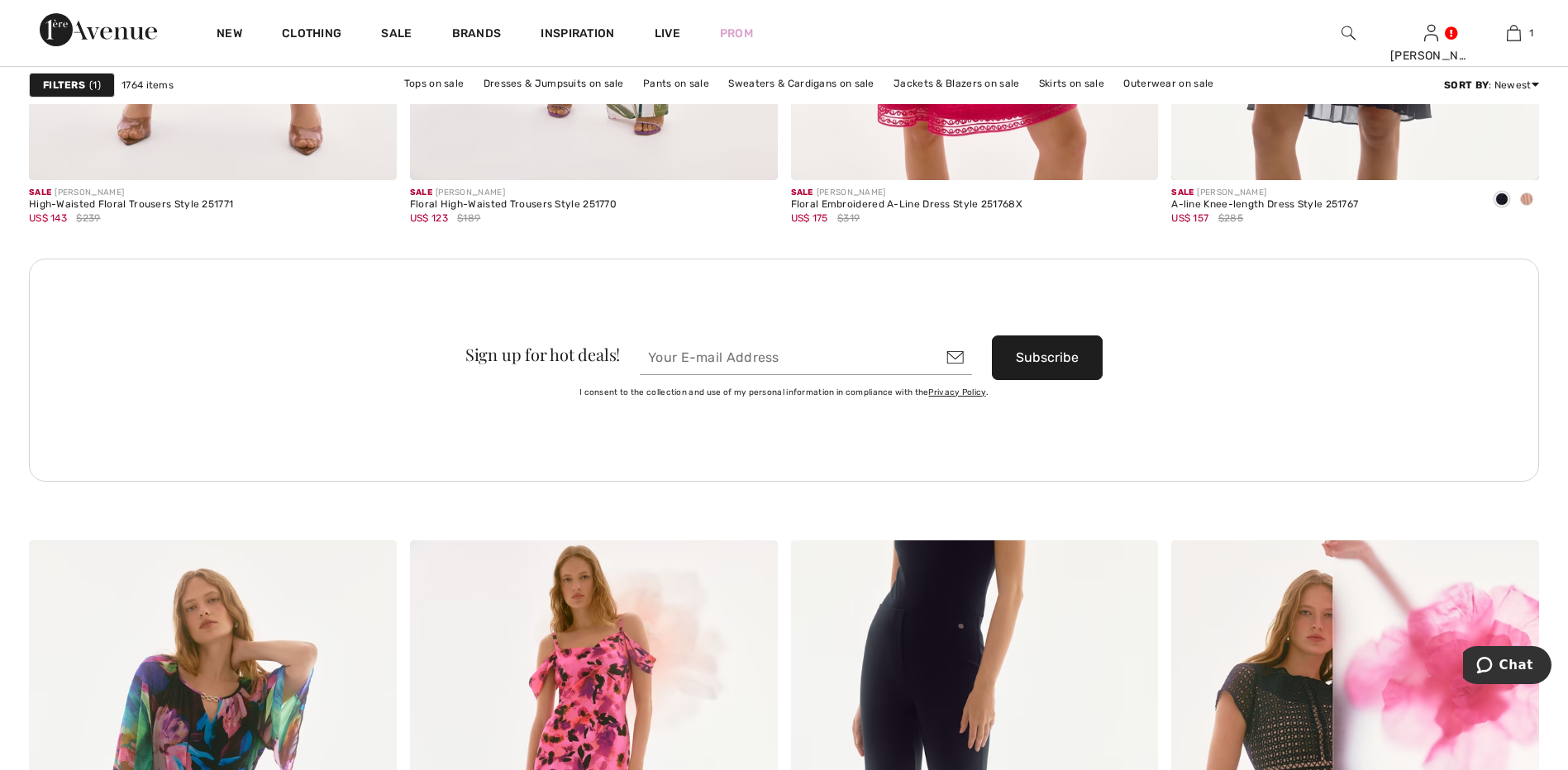
drag, startPoint x: 1287, startPoint y: 484, endPoint x: 1331, endPoint y: 400, distance: 94.8
click at [1288, 484] on div "Sign up for hot deals! Subscribe I consent to the collection and use of my pers…" at bounding box center [784, 392] width 1510 height 268
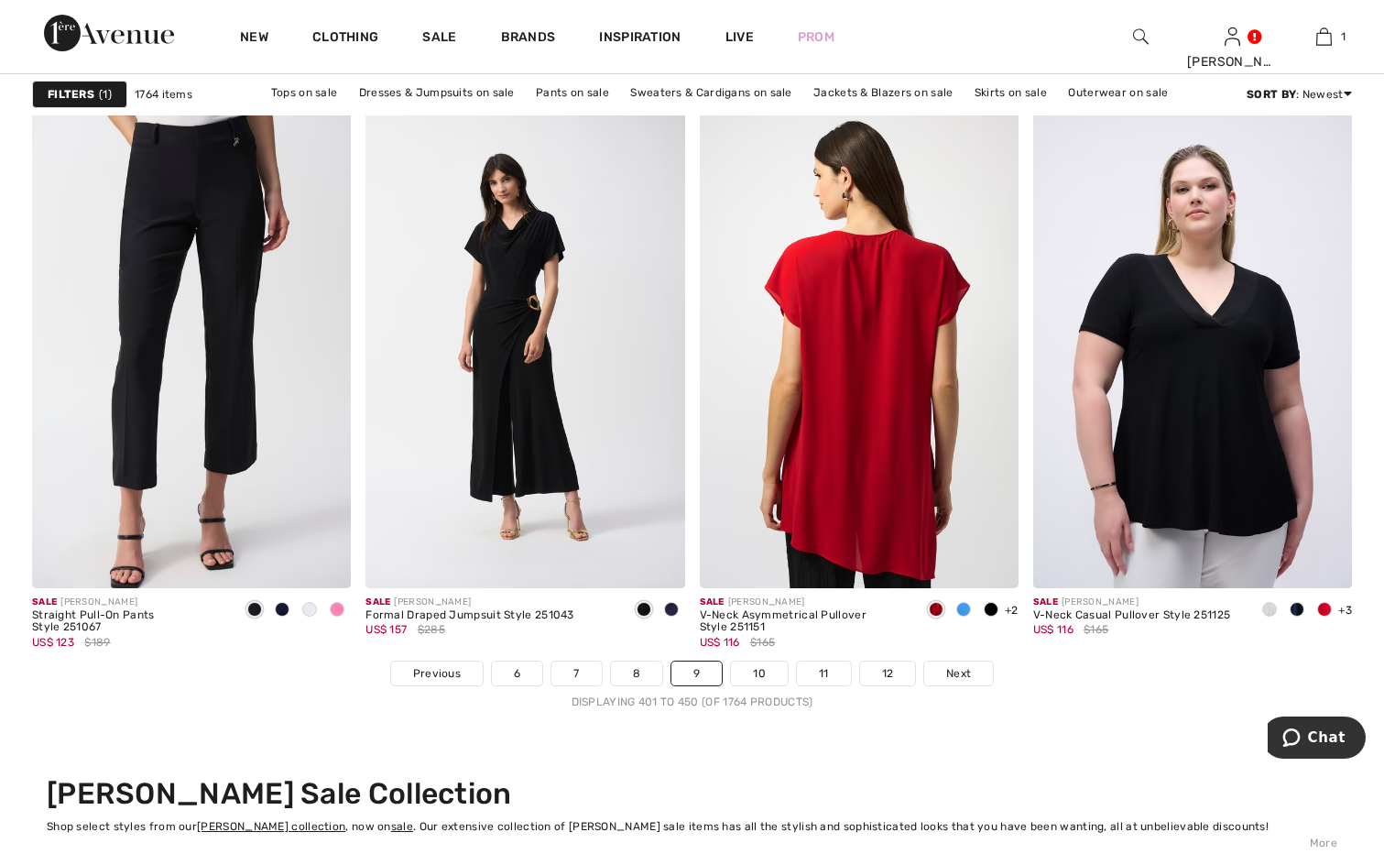
scroll to position [8429, 0]
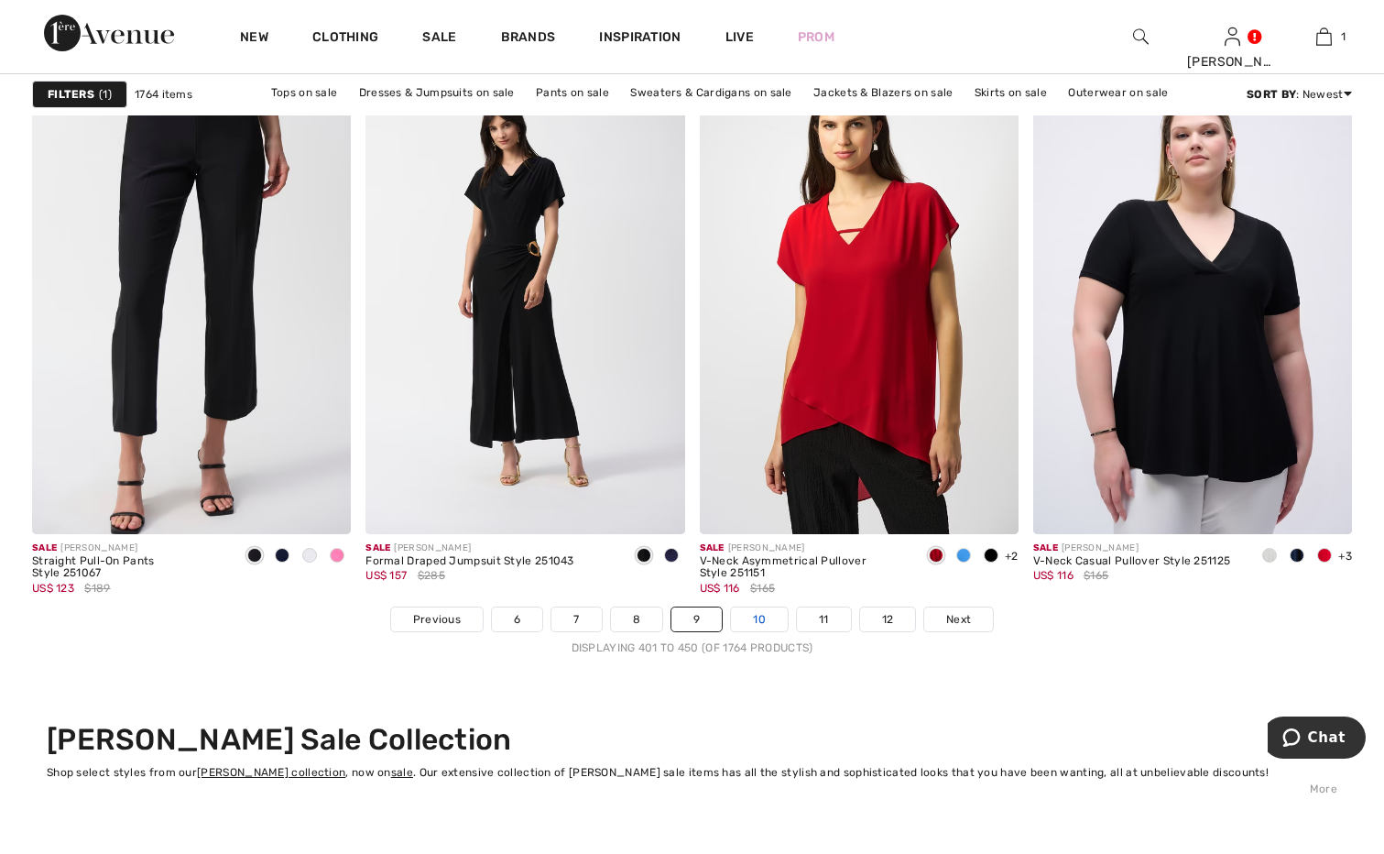
click at [759, 620] on link "10" at bounding box center [759, 619] width 57 height 24
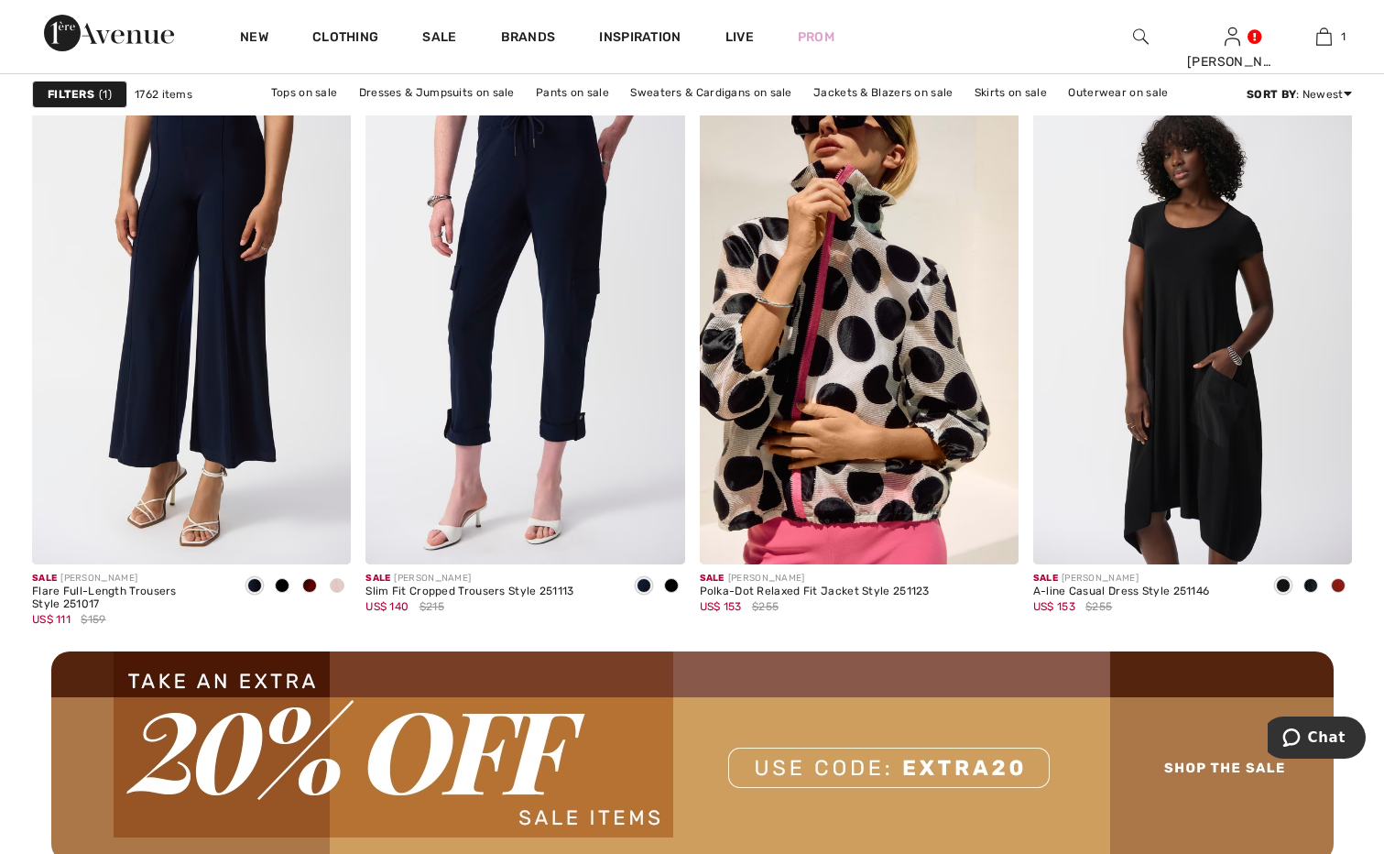
scroll to position [3939, 0]
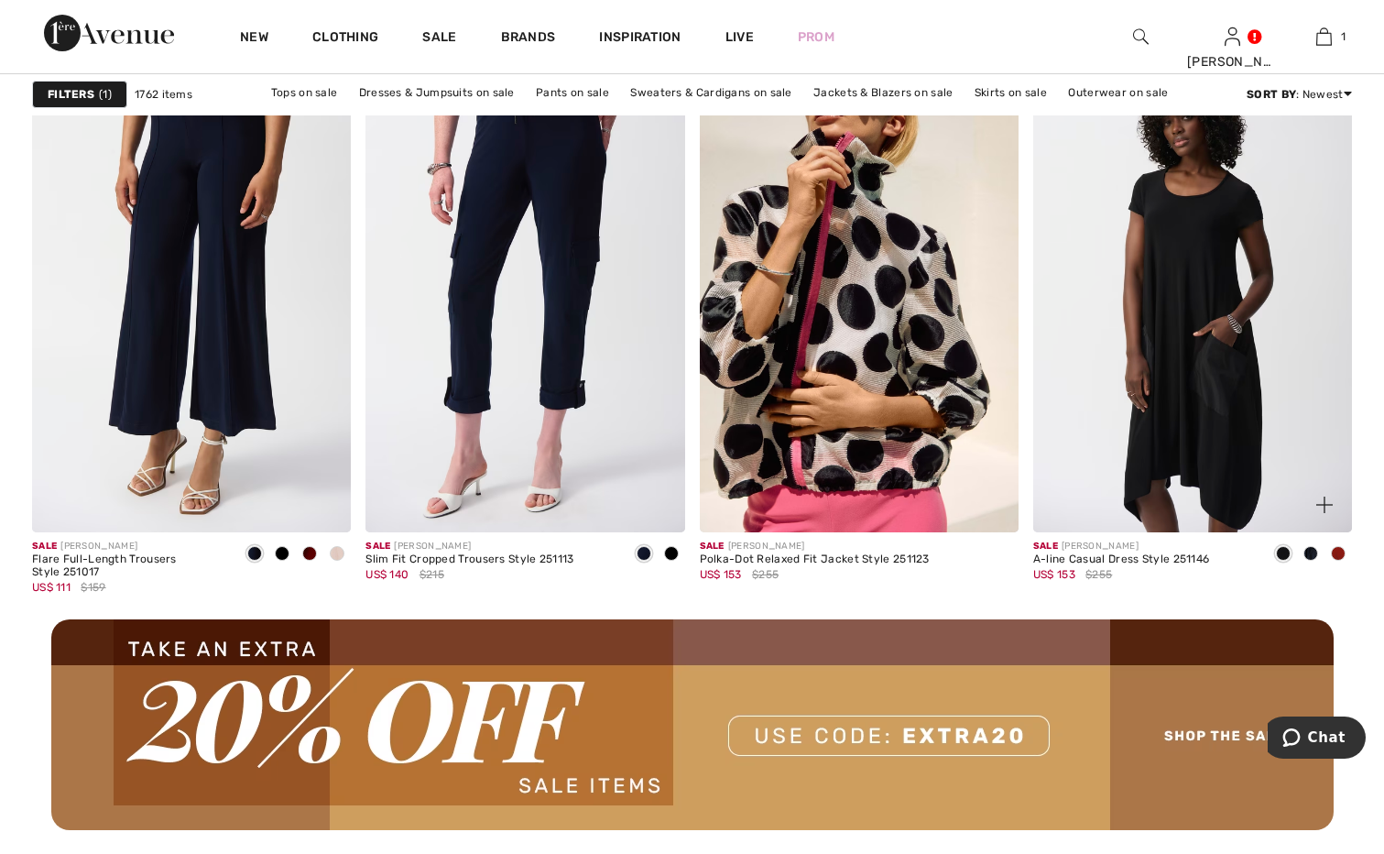
click at [1340, 551] on span at bounding box center [1338, 553] width 15 height 15
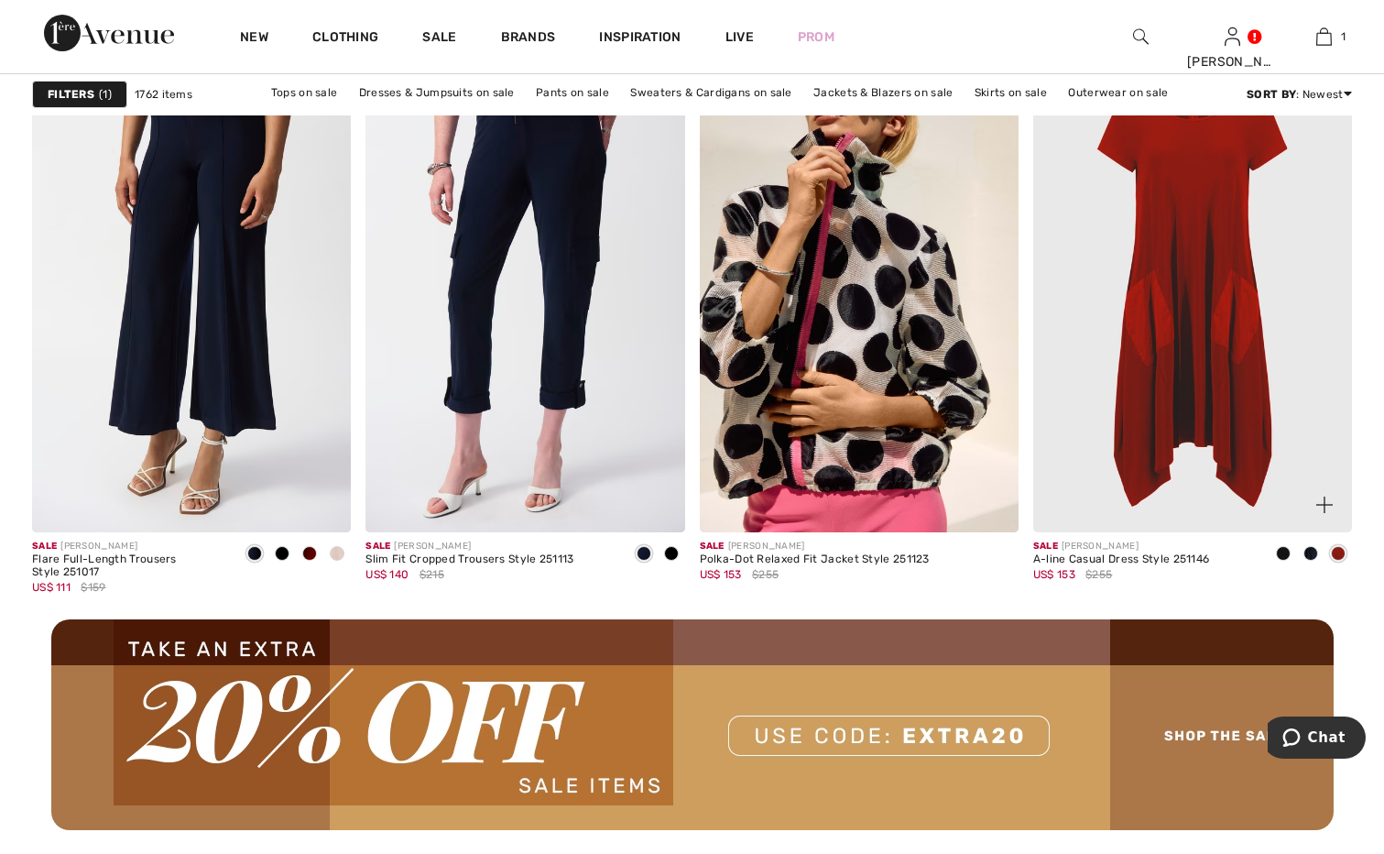
click at [1176, 425] on img at bounding box center [1192, 293] width 319 height 478
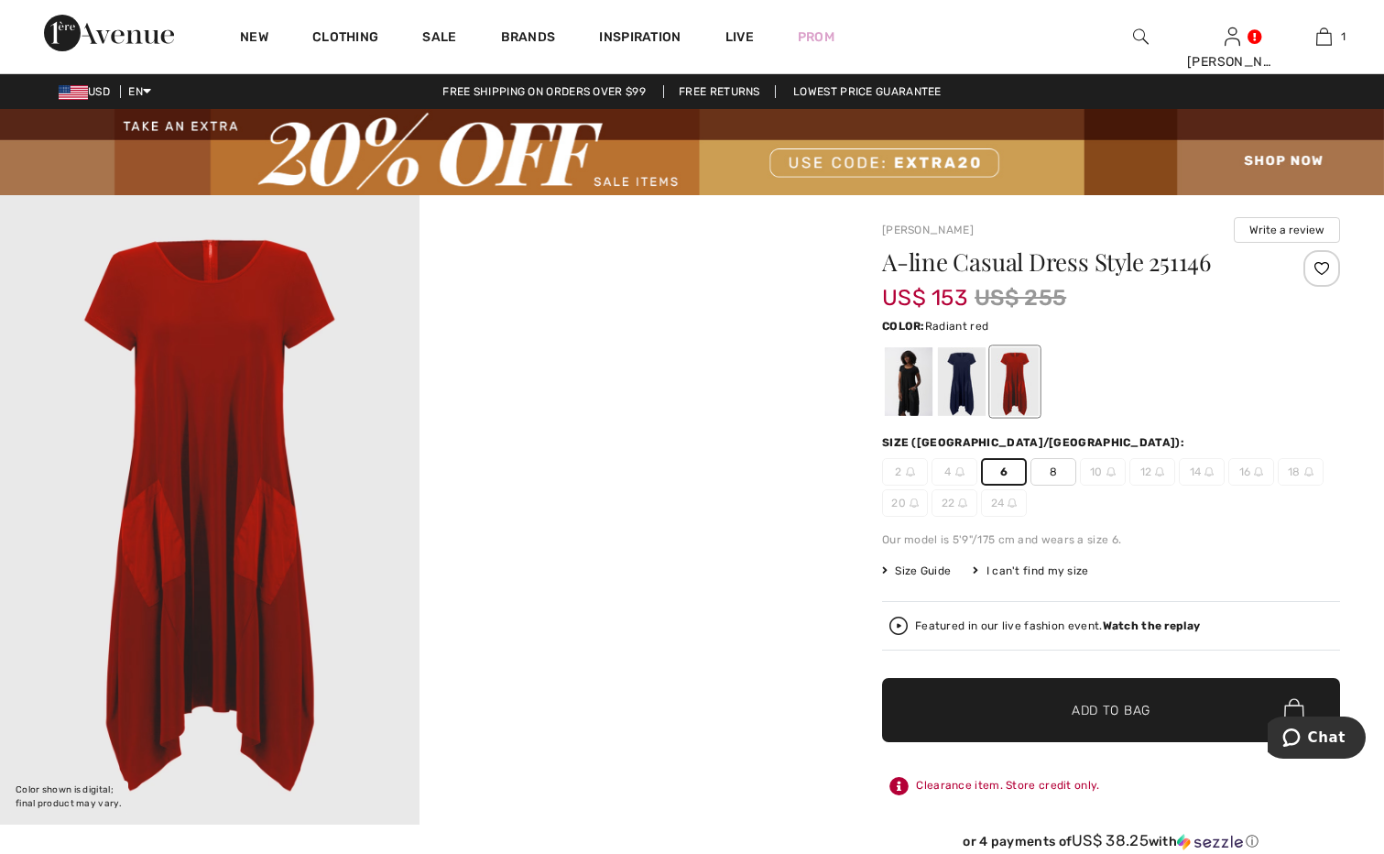
click at [1131, 717] on span "Add to Bag" at bounding box center [1111, 710] width 79 height 19
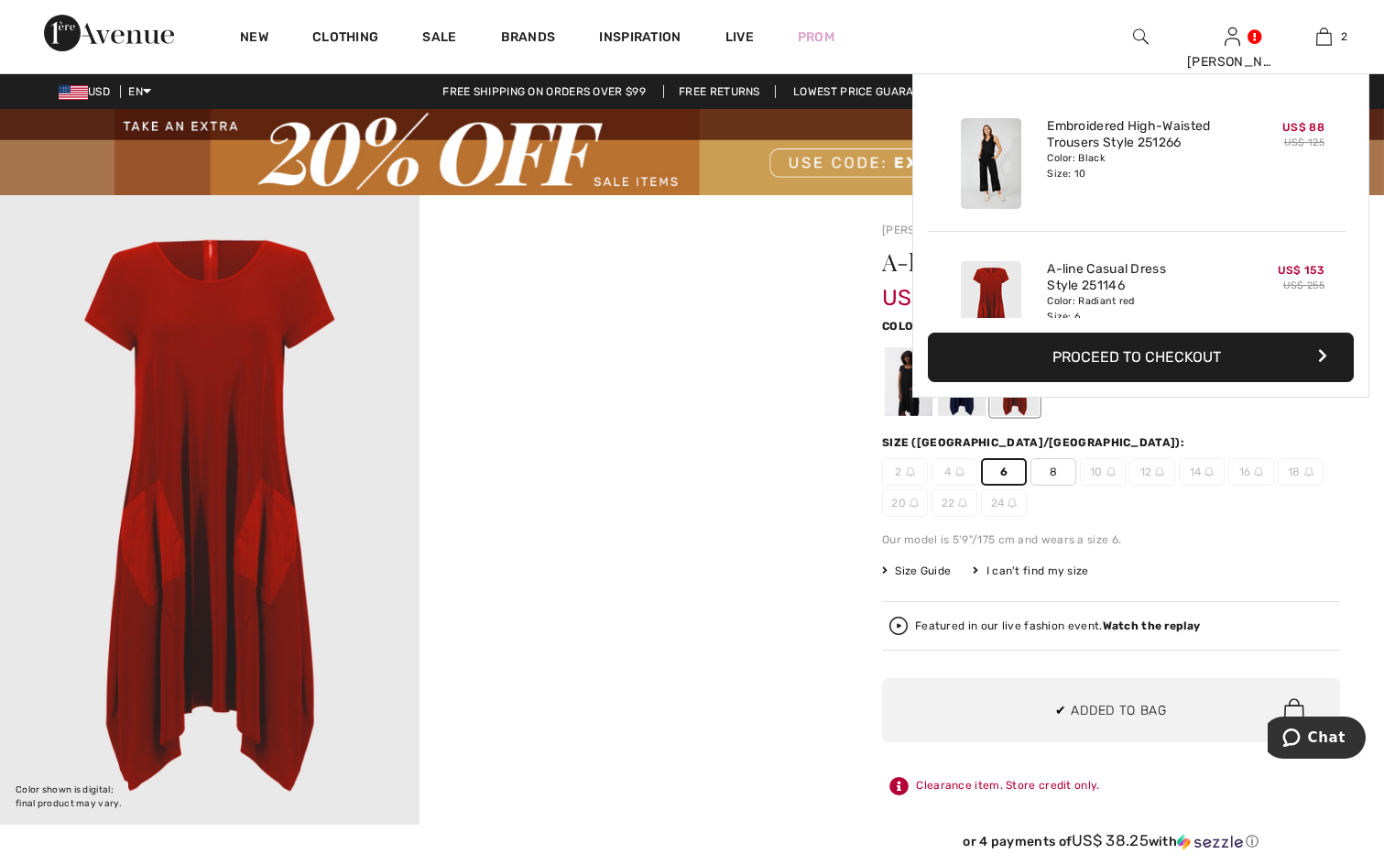
scroll to position [57, 0]
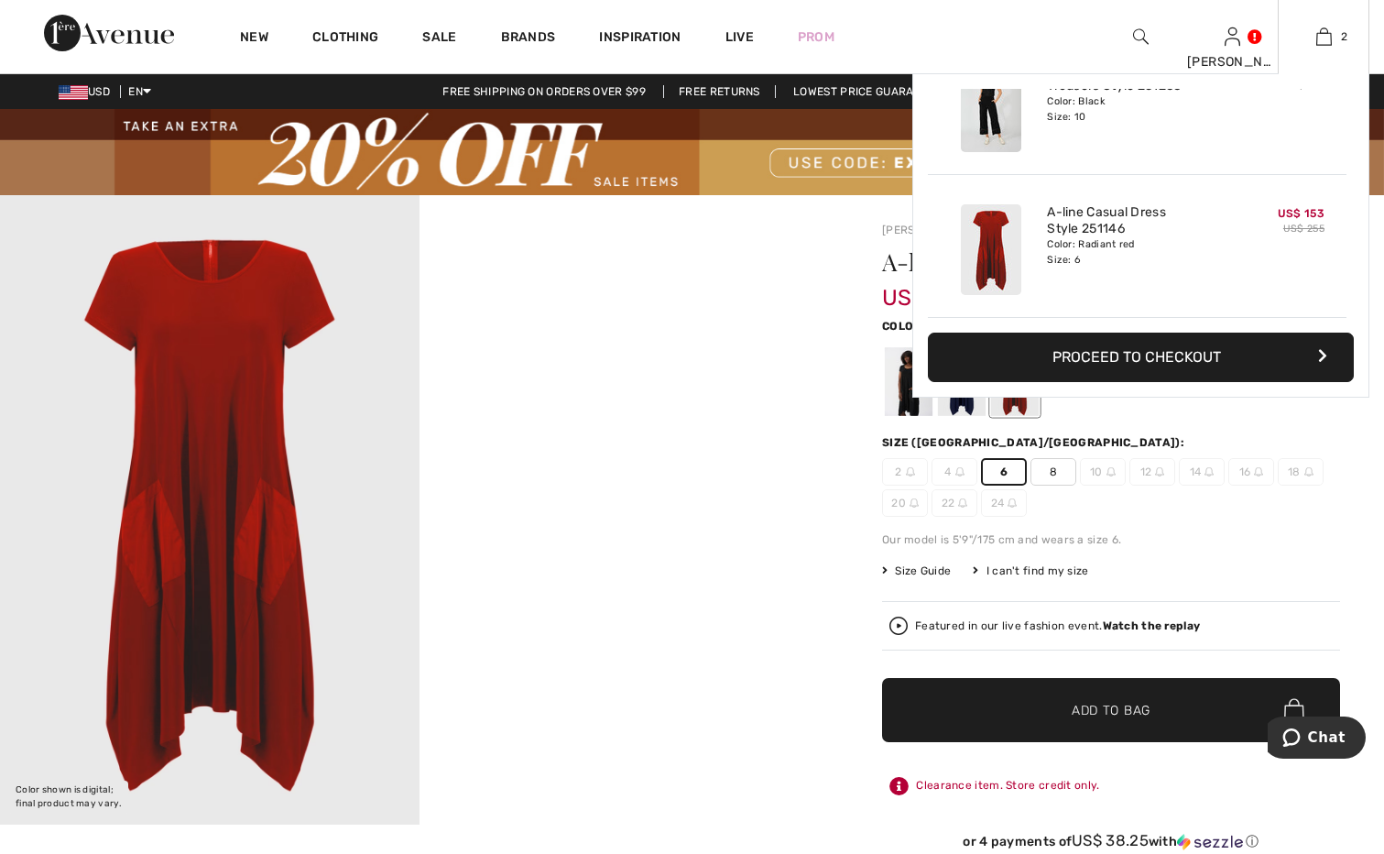
click at [1177, 351] on button "Proceed to Checkout" at bounding box center [1141, 357] width 426 height 49
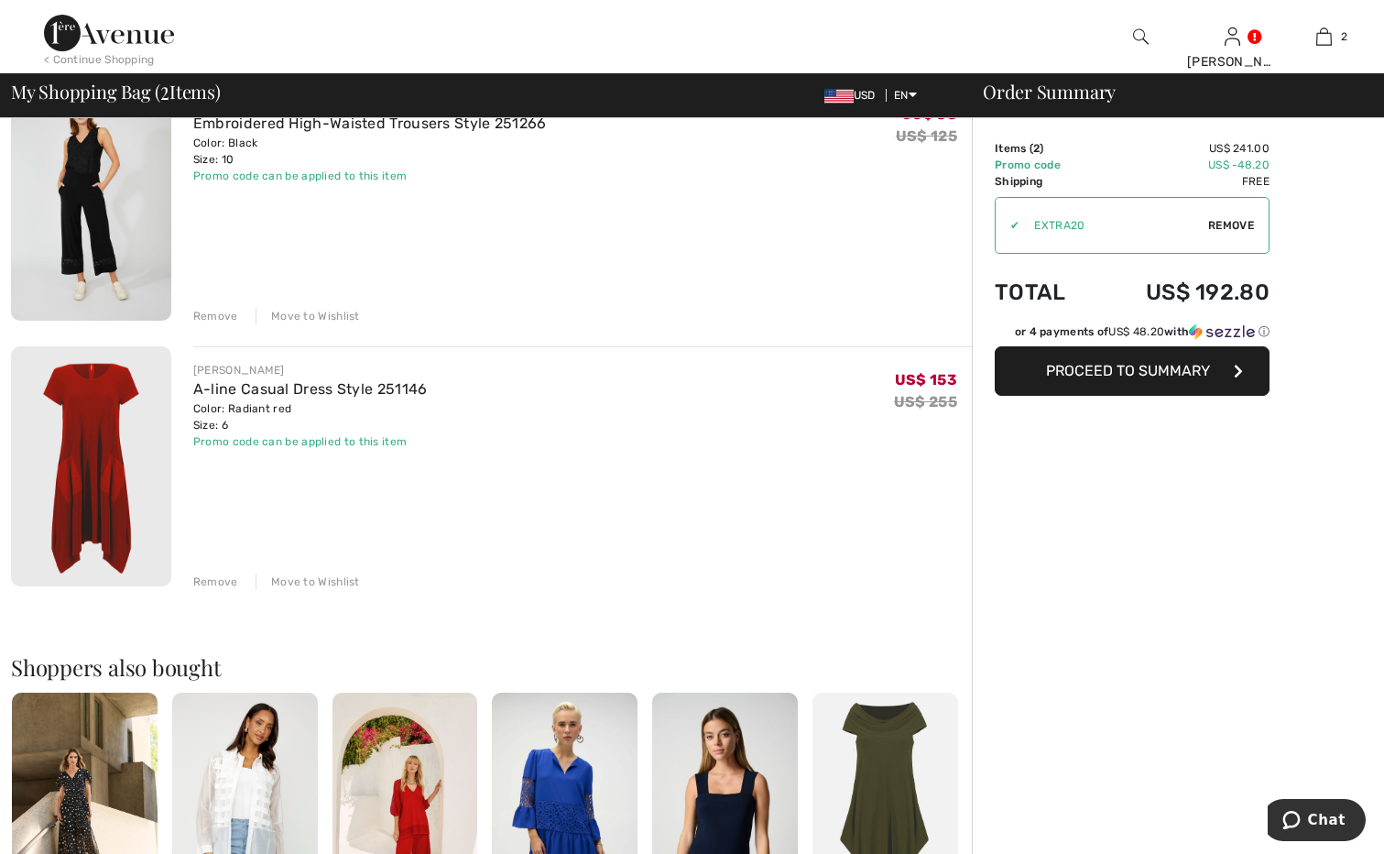
scroll to position [92, 0]
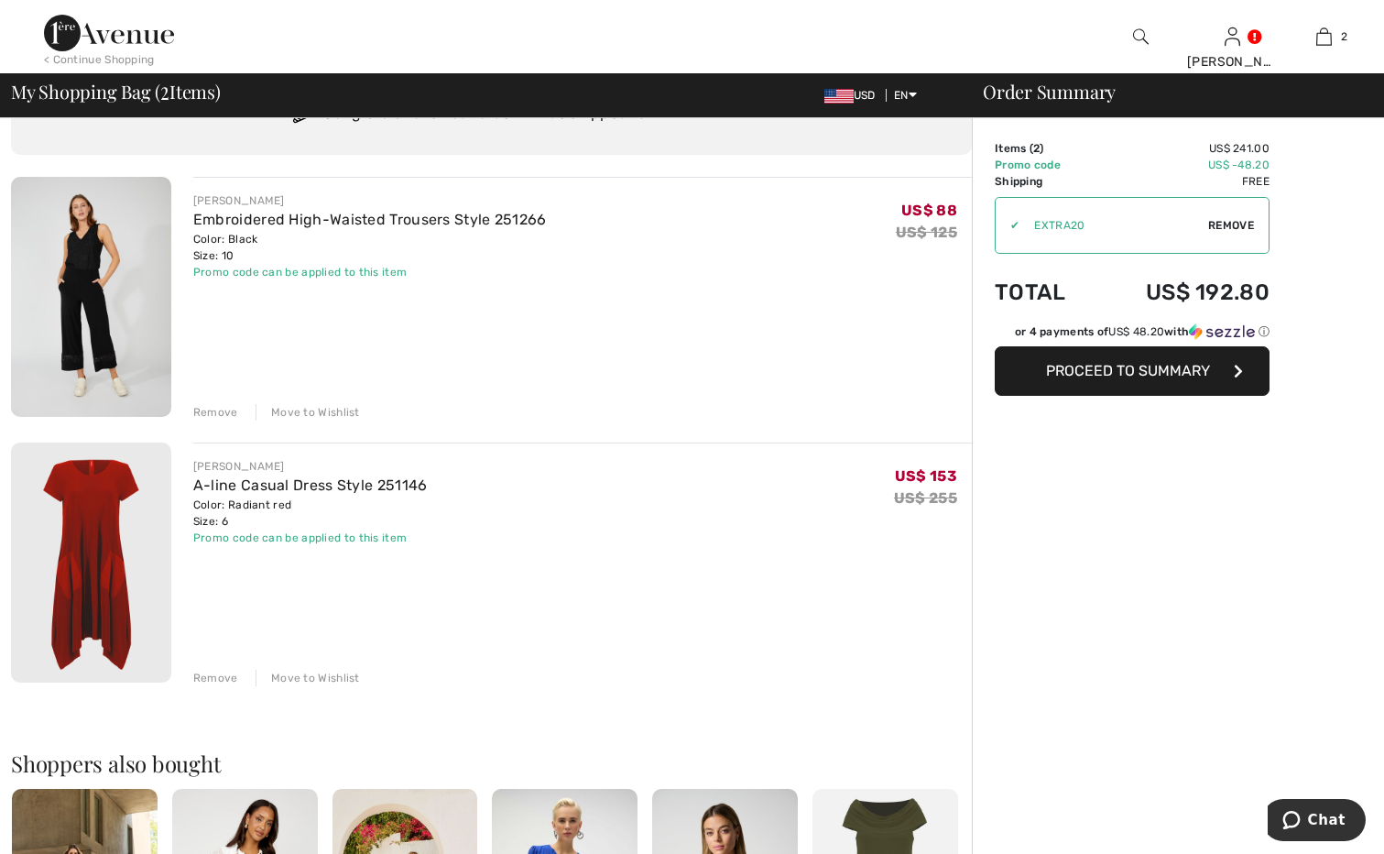
click at [213, 679] on div "Remove" at bounding box center [215, 678] width 45 height 16
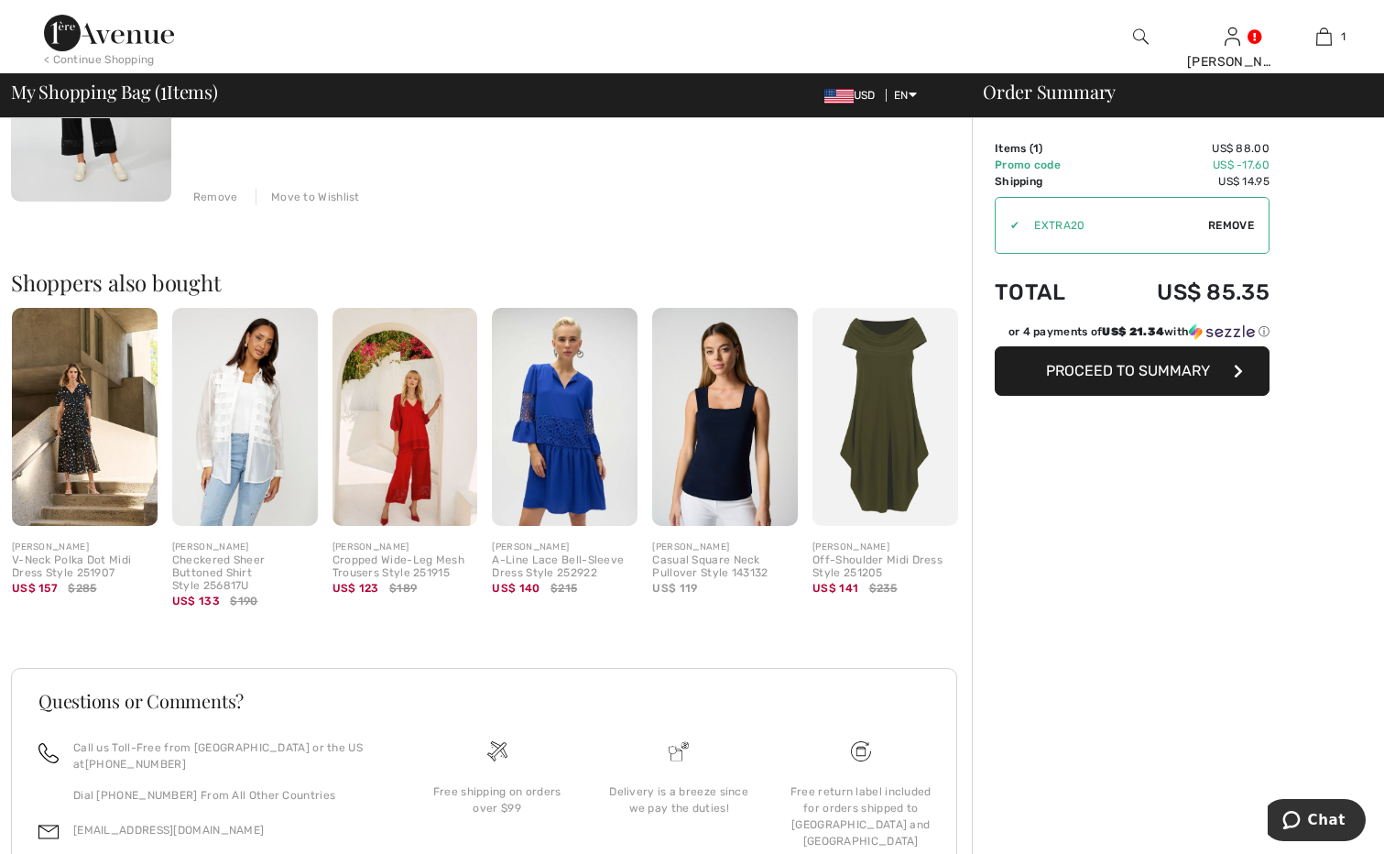
scroll to position [31, 0]
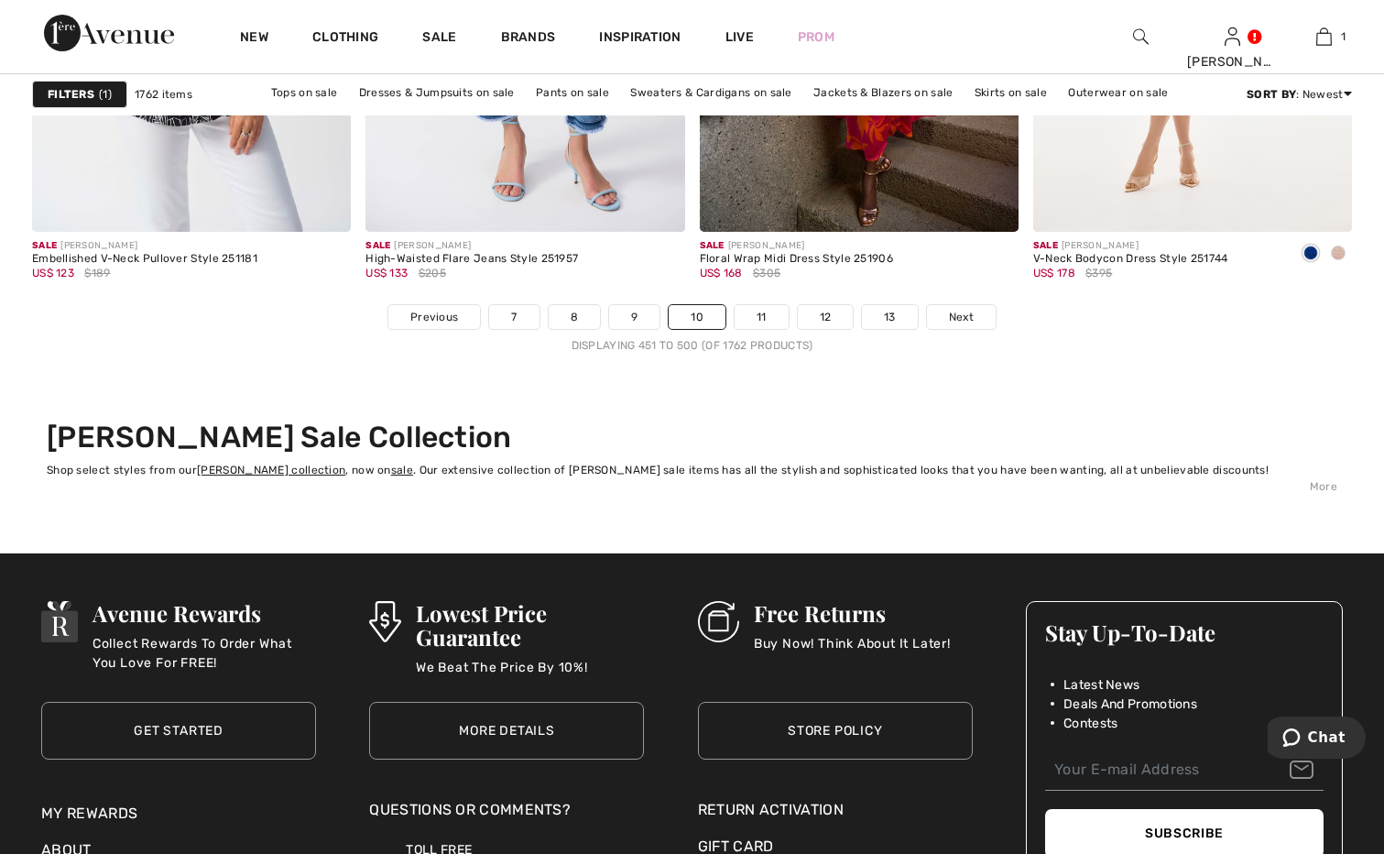
scroll to position [8795, 0]
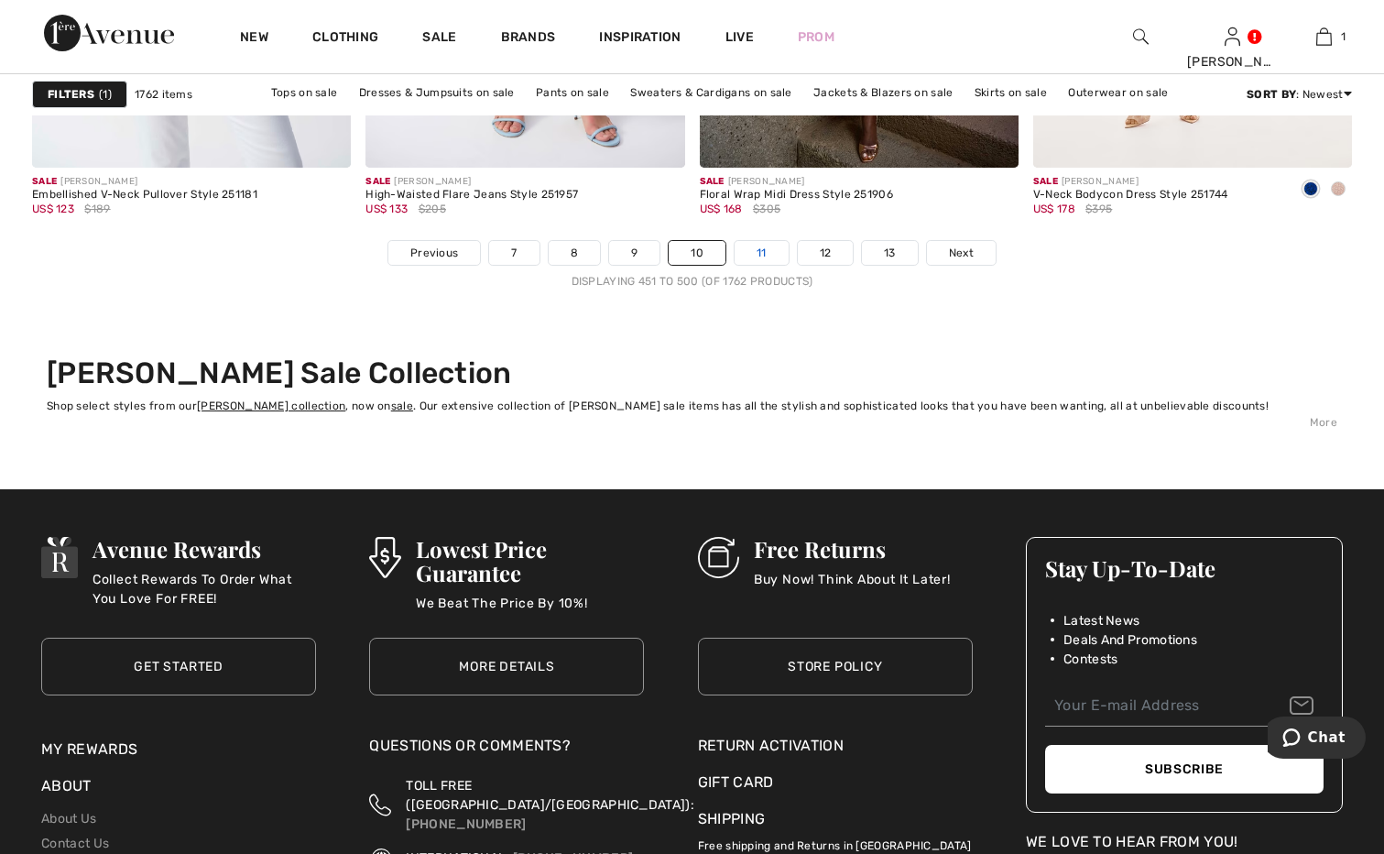
click at [759, 253] on link "11" at bounding box center [762, 253] width 54 height 24
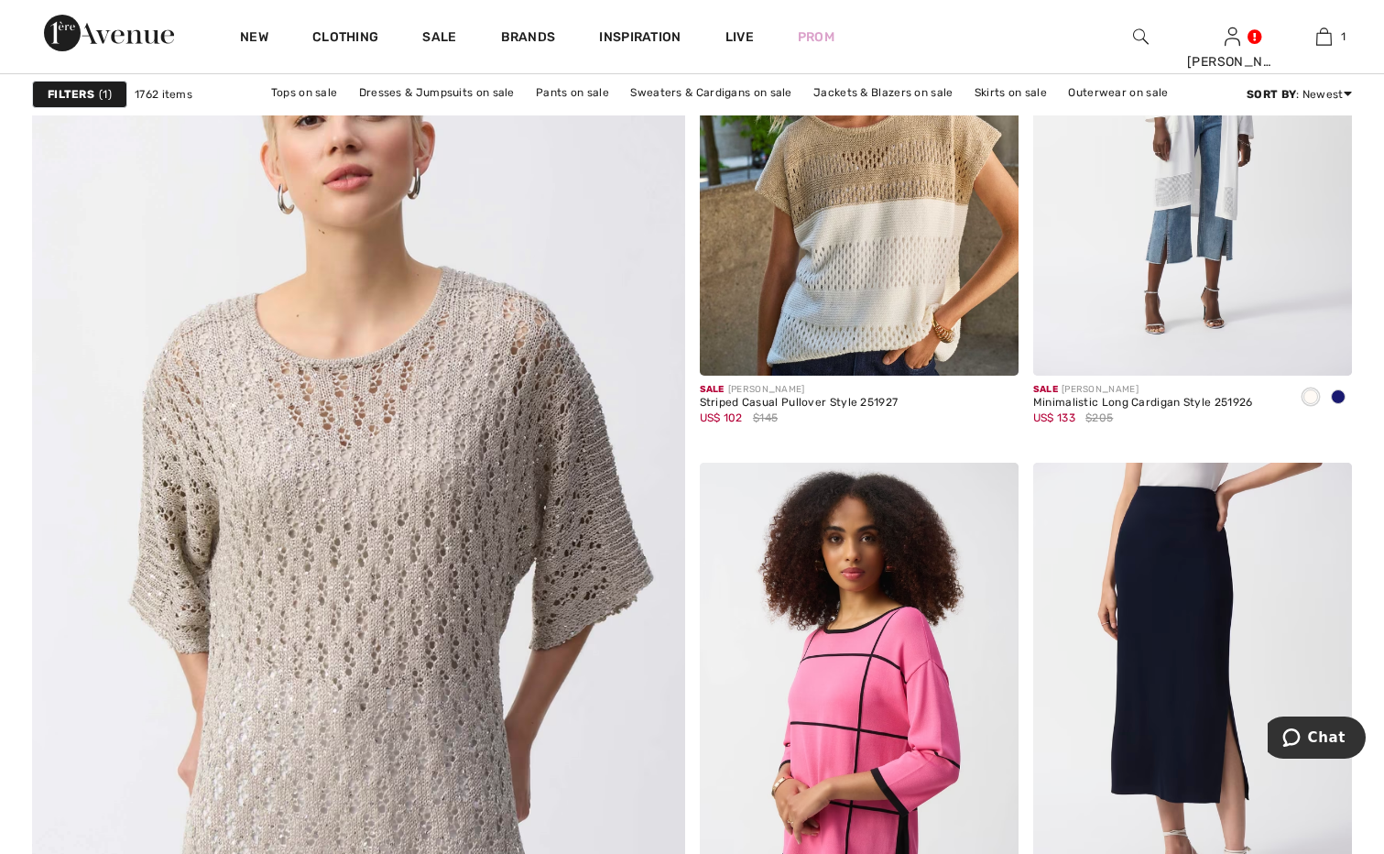
scroll to position [5130, 0]
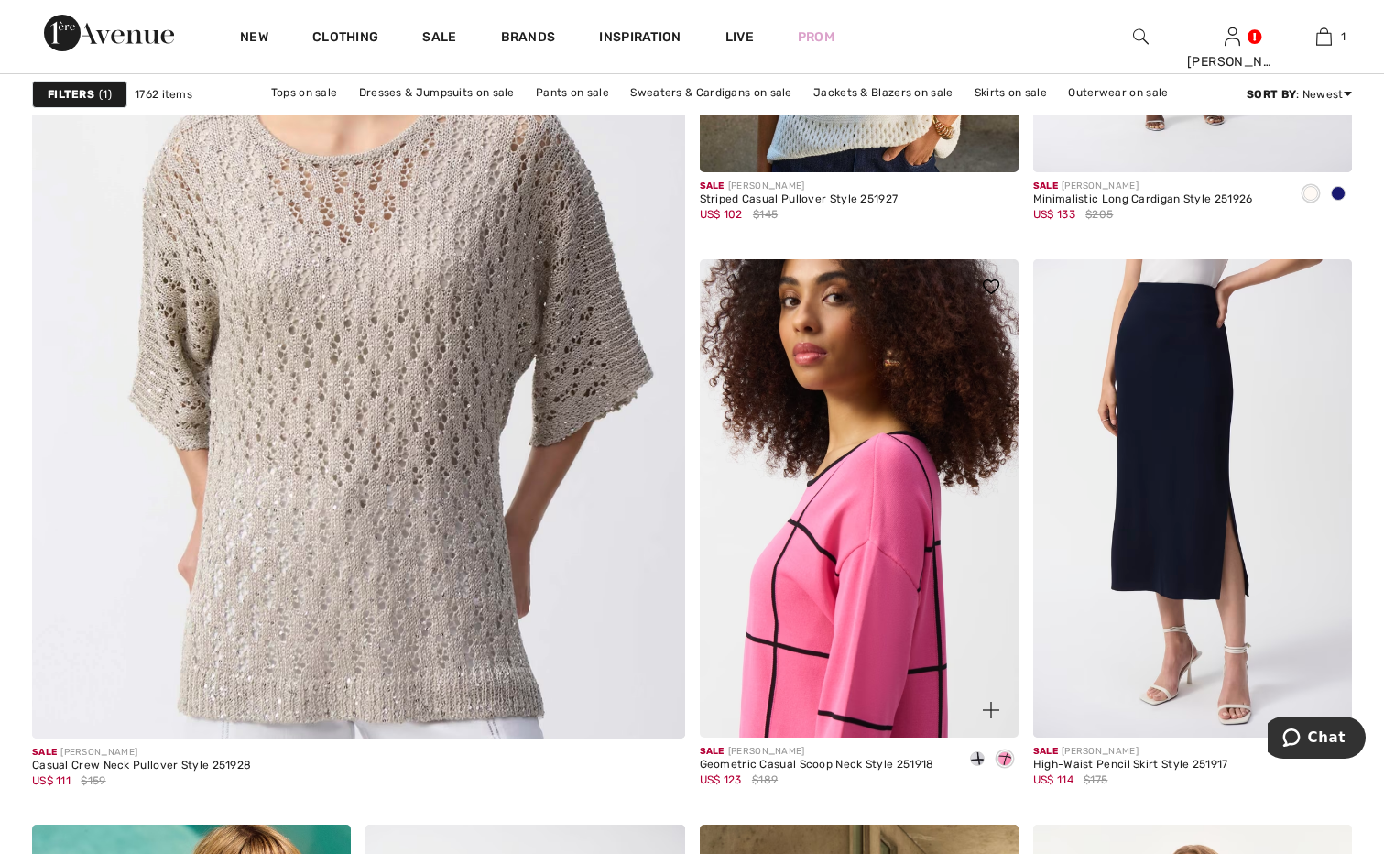
click at [813, 532] on img at bounding box center [859, 498] width 319 height 478
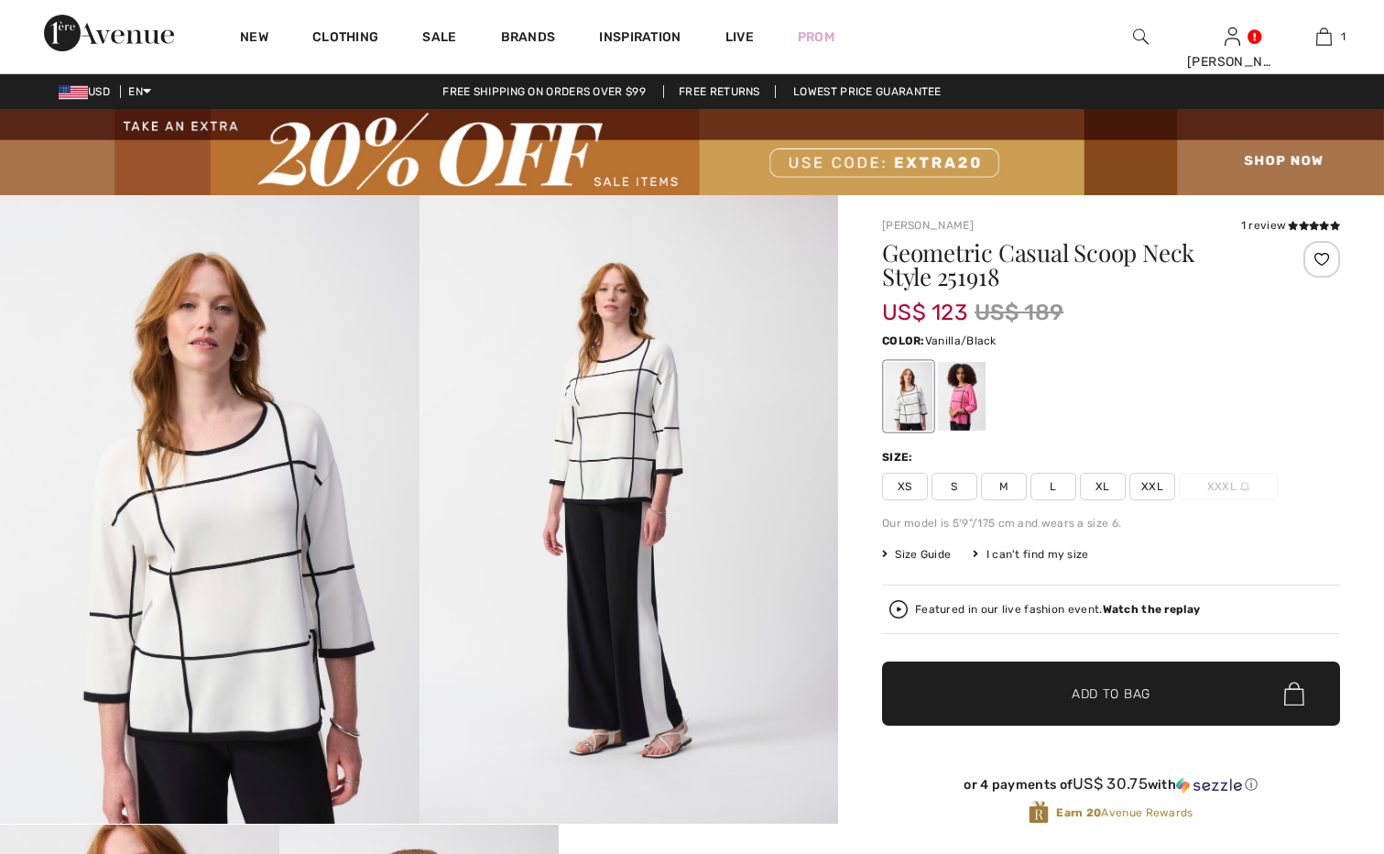
click at [1008, 487] on span "M" at bounding box center [1004, 486] width 46 height 27
click at [961, 397] on div at bounding box center [962, 397] width 48 height 69
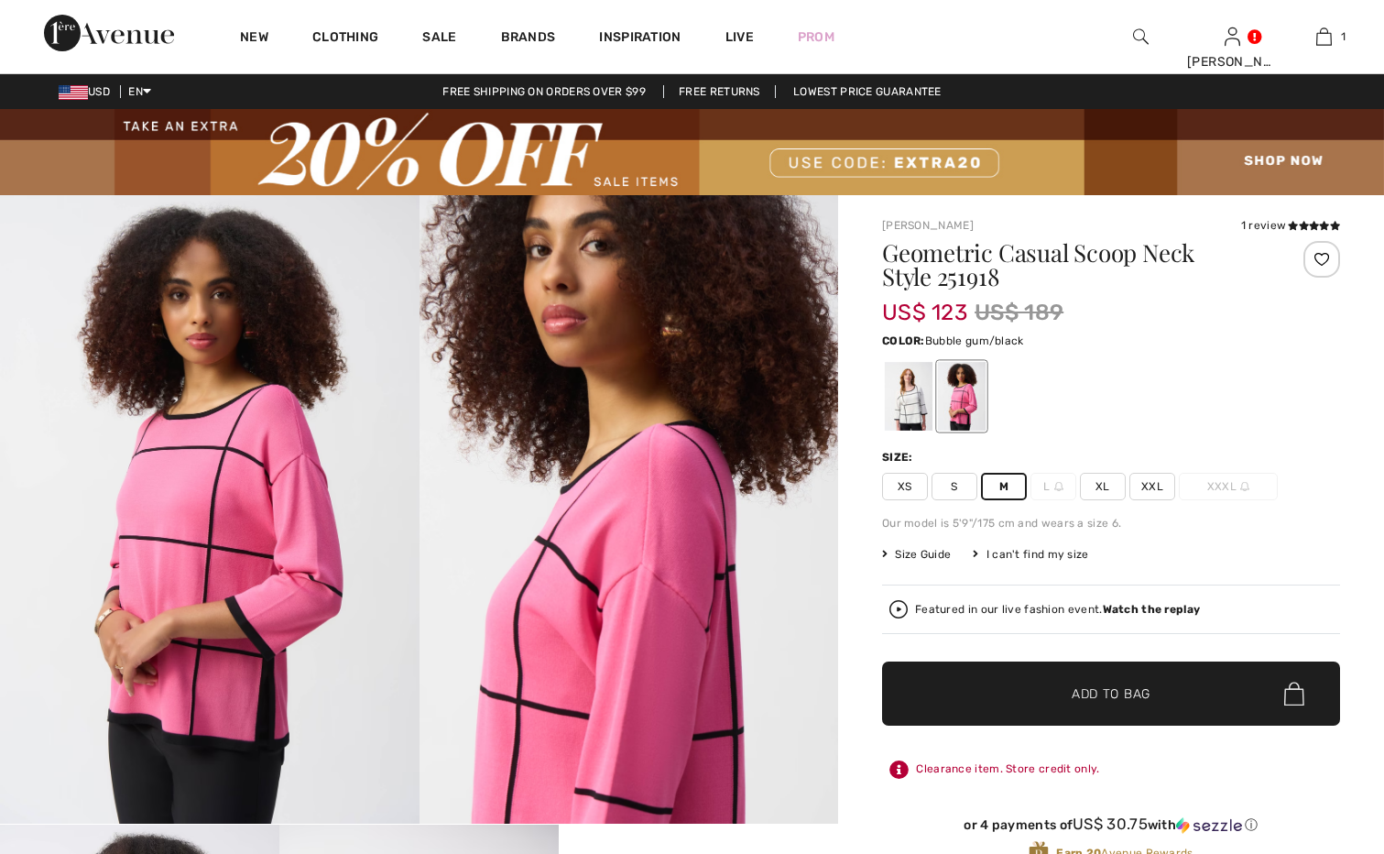
click at [957, 394] on div at bounding box center [962, 397] width 48 height 69
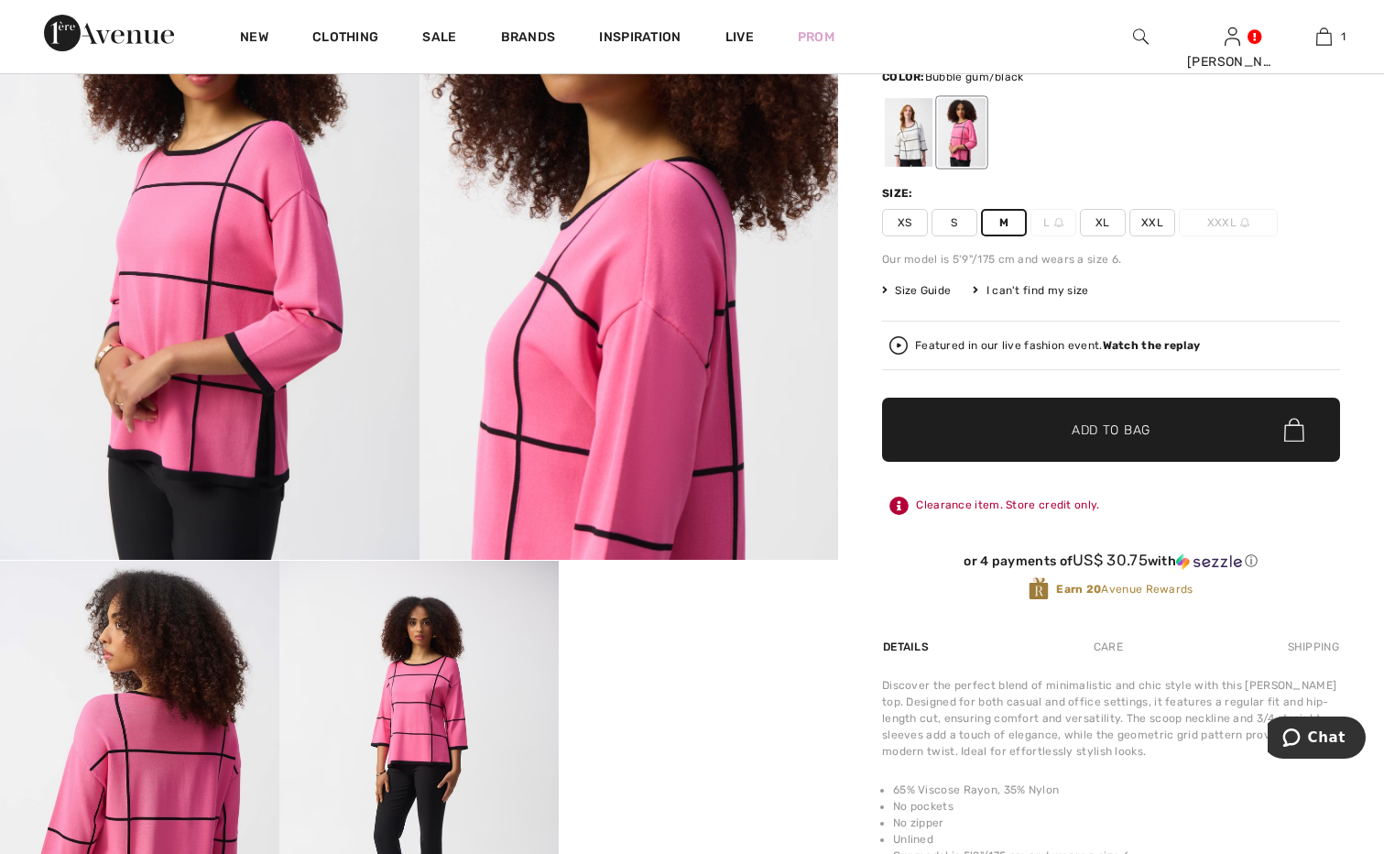
scroll to position [183, 0]
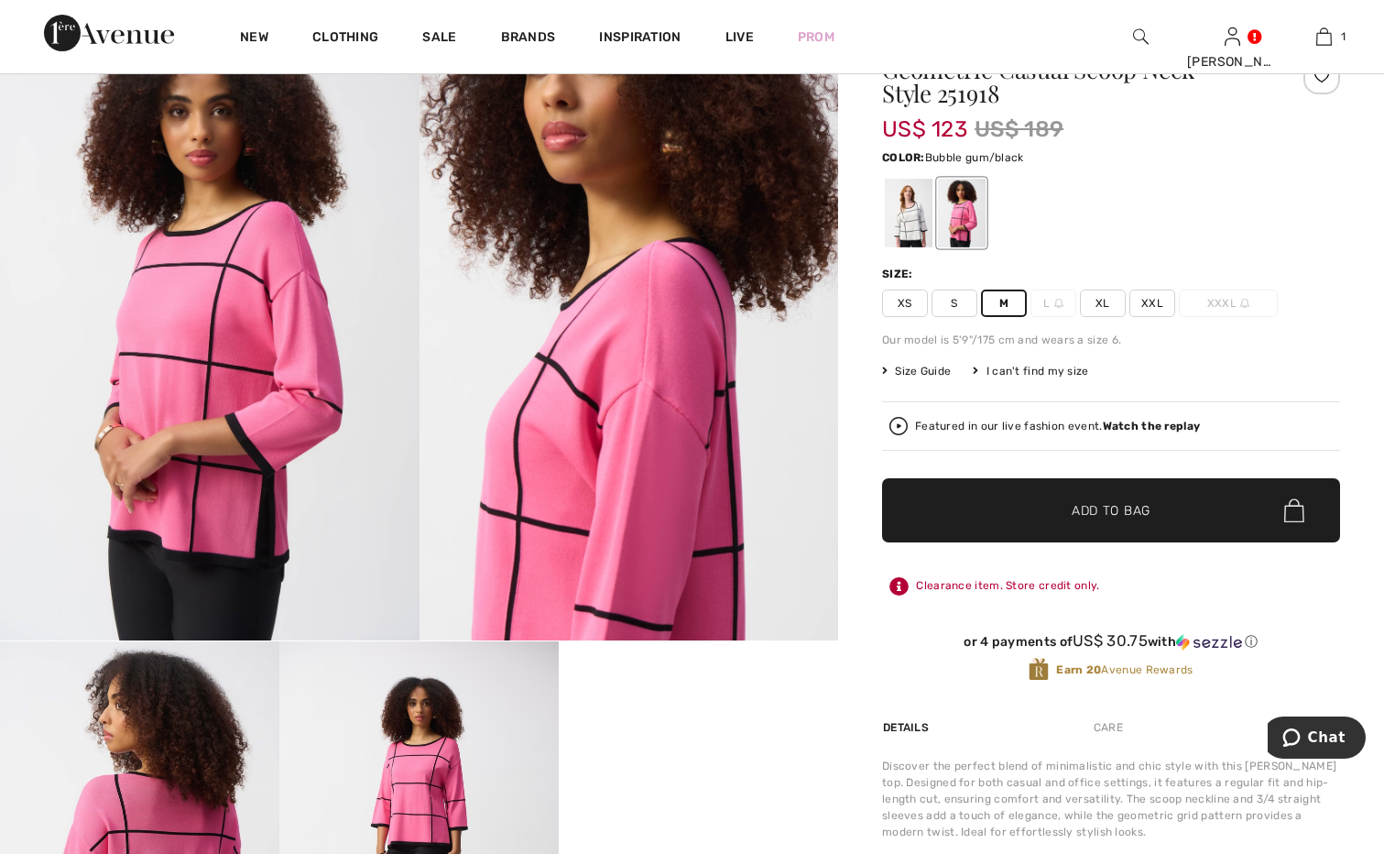
drag, startPoint x: 1096, startPoint y: 499, endPoint x: 1052, endPoint y: 509, distance: 45.1
click at [1096, 499] on span "✔ Added to Bag Add to Bag" at bounding box center [1111, 510] width 458 height 64
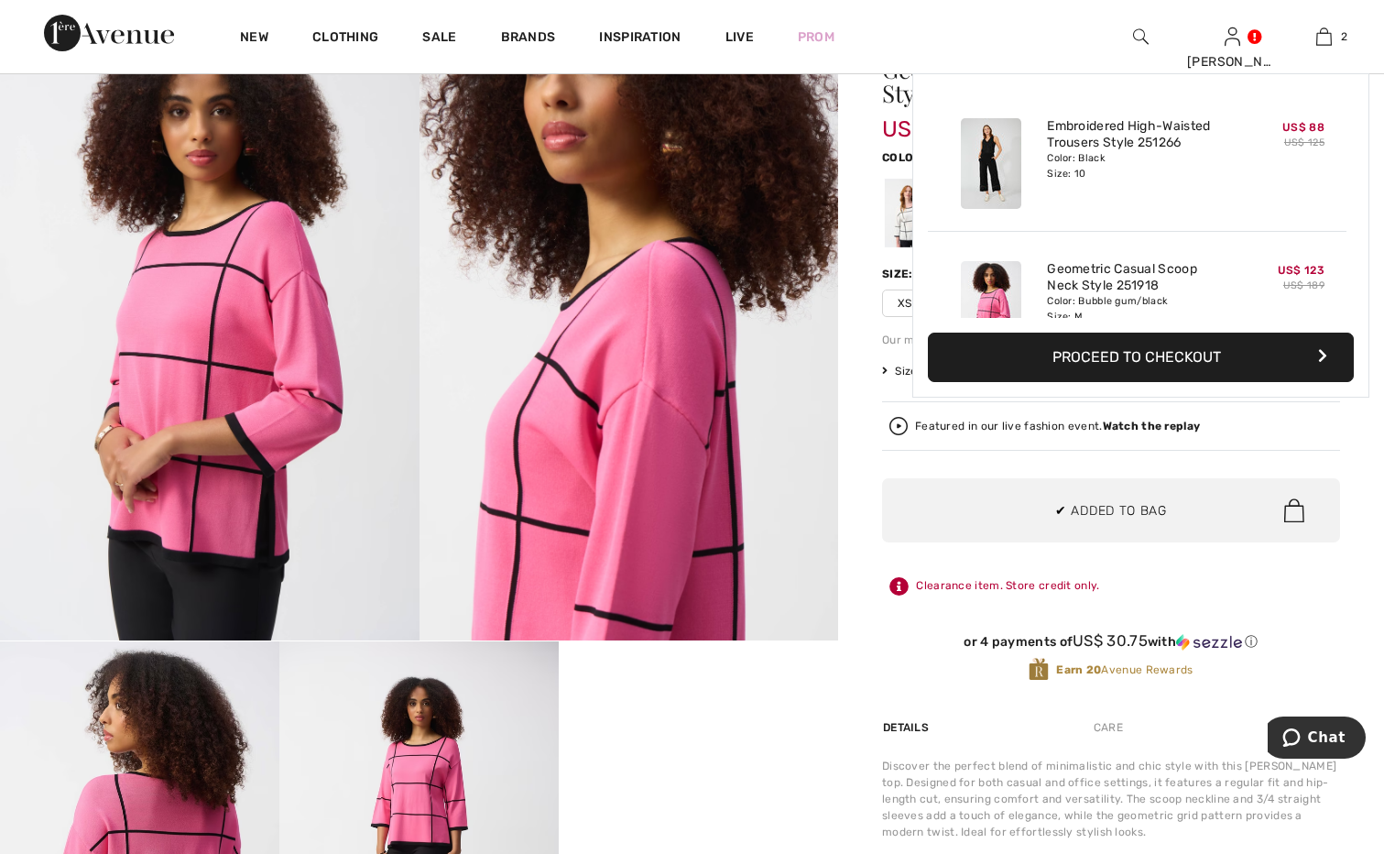
scroll to position [57, 0]
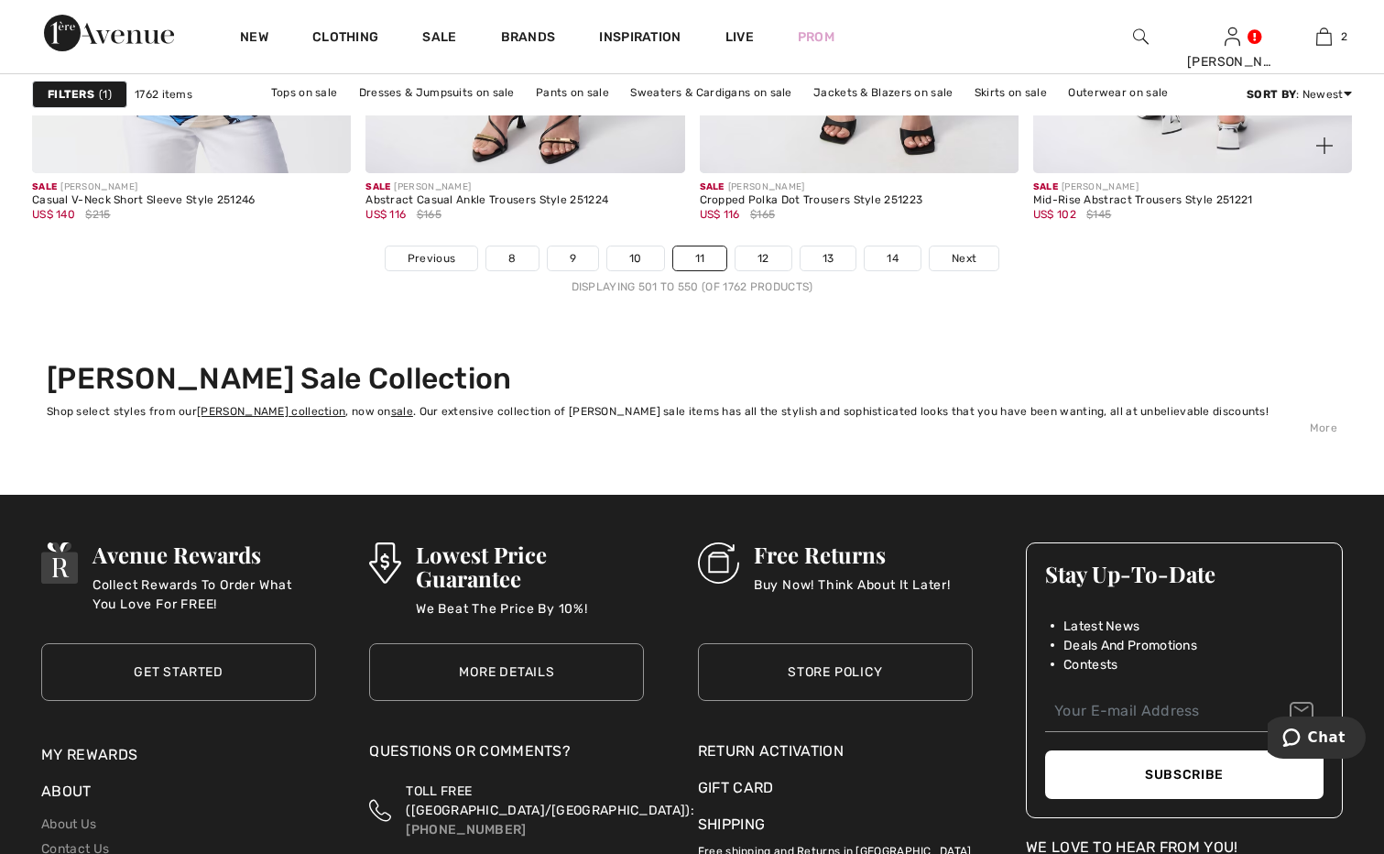
scroll to position [8795, 0]
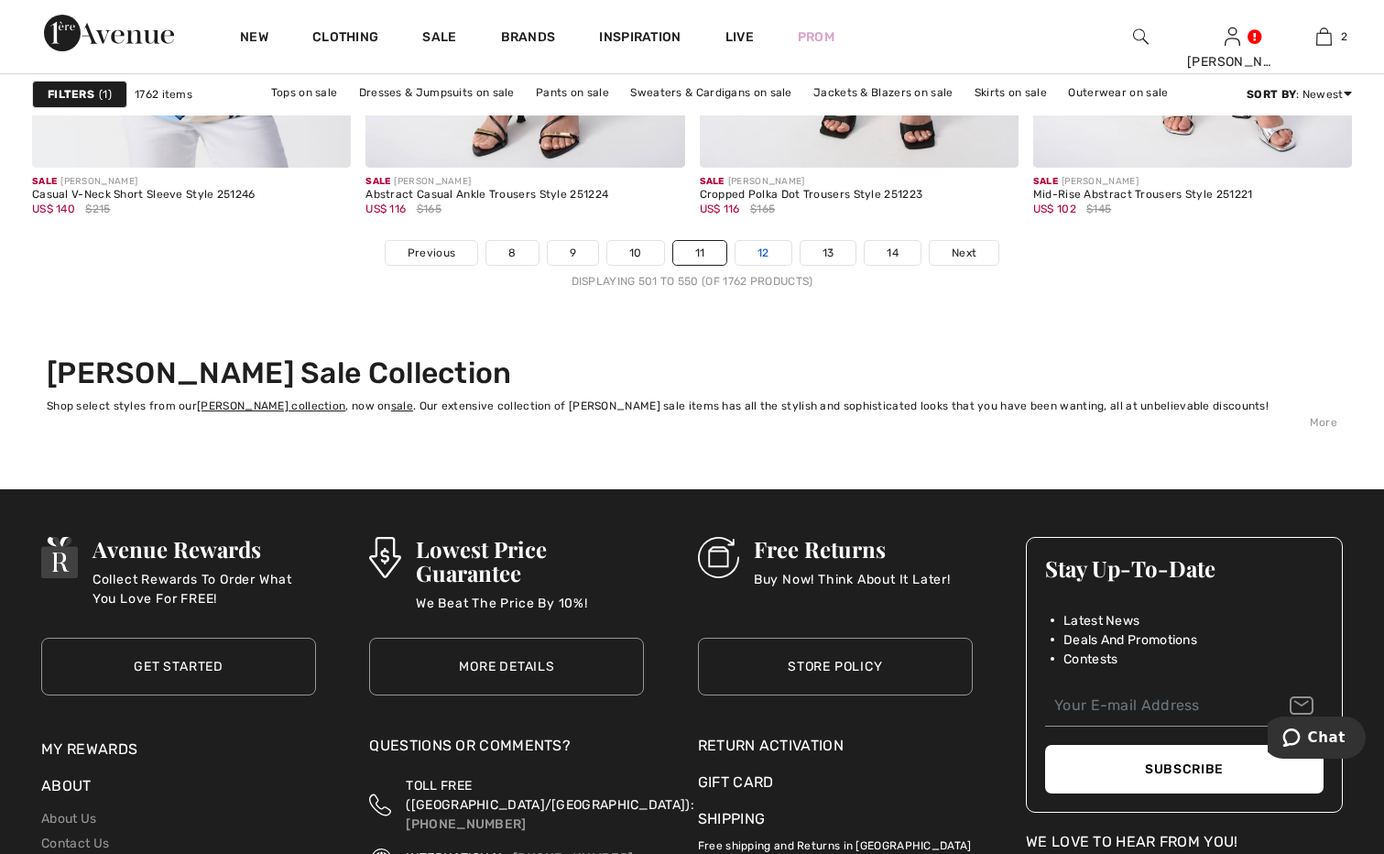
click at [770, 249] on link "12" at bounding box center [764, 253] width 56 height 24
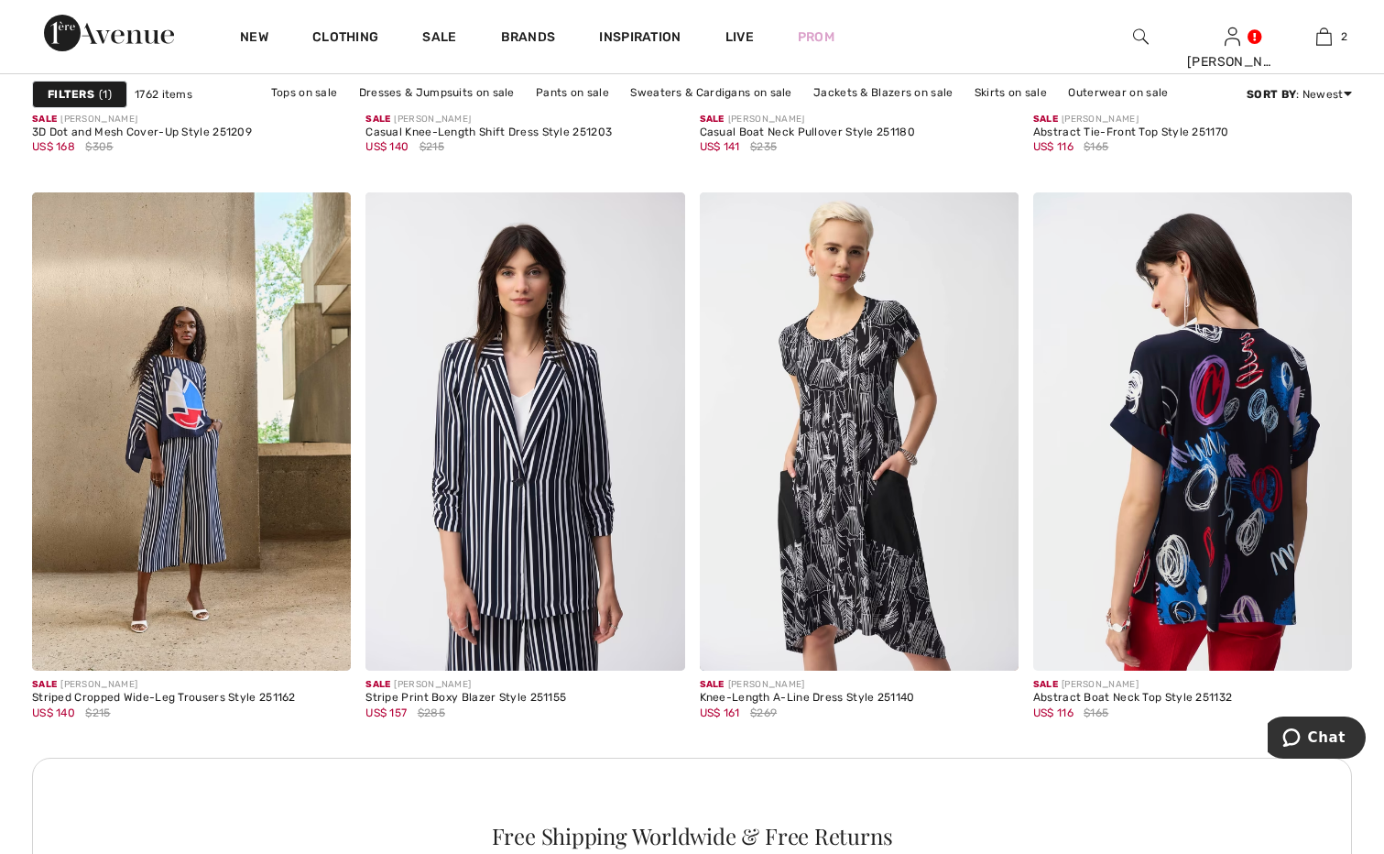
scroll to position [1832, 0]
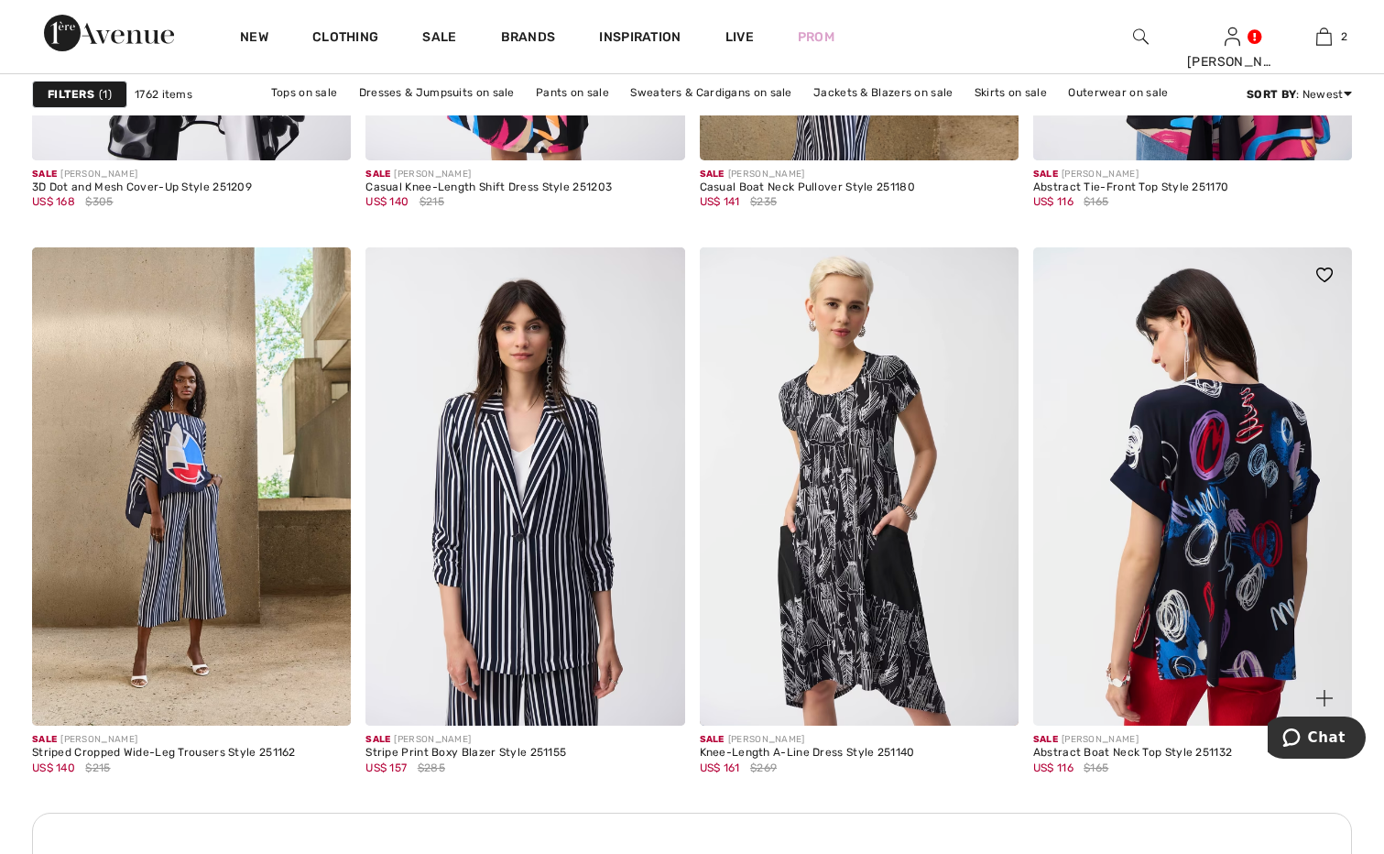
click at [1214, 519] on img at bounding box center [1192, 486] width 319 height 478
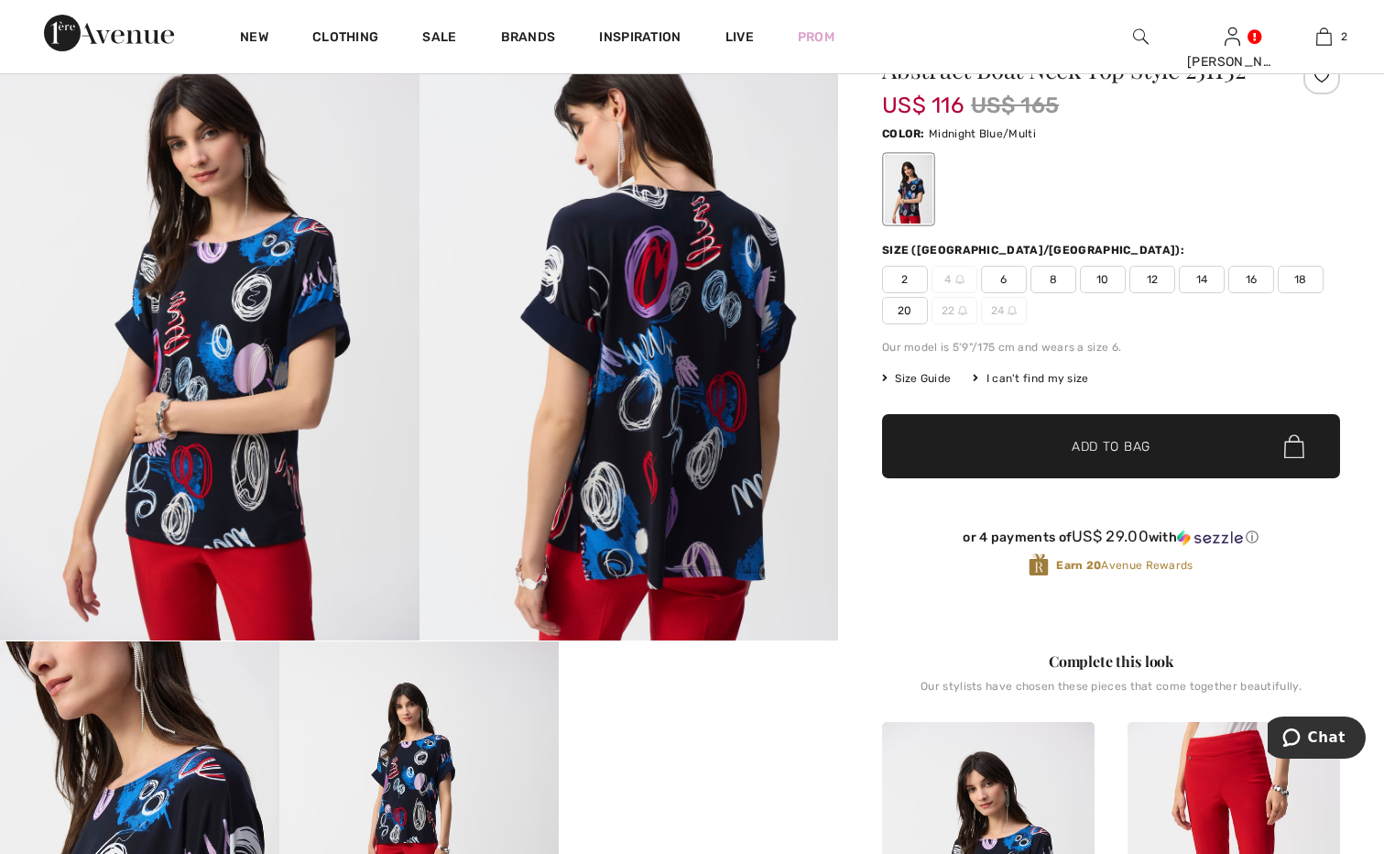
scroll to position [92, 0]
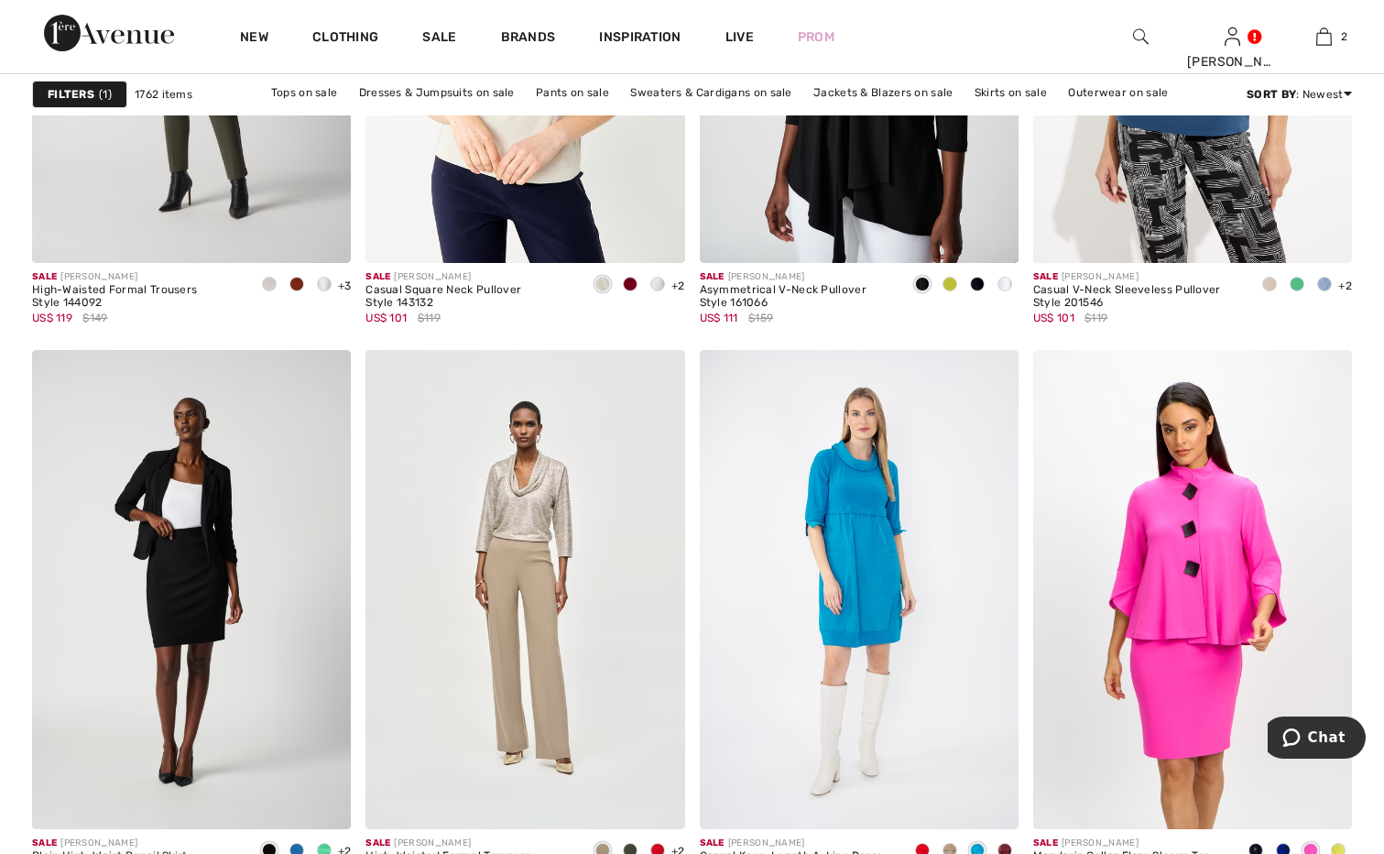
scroll to position [8245, 0]
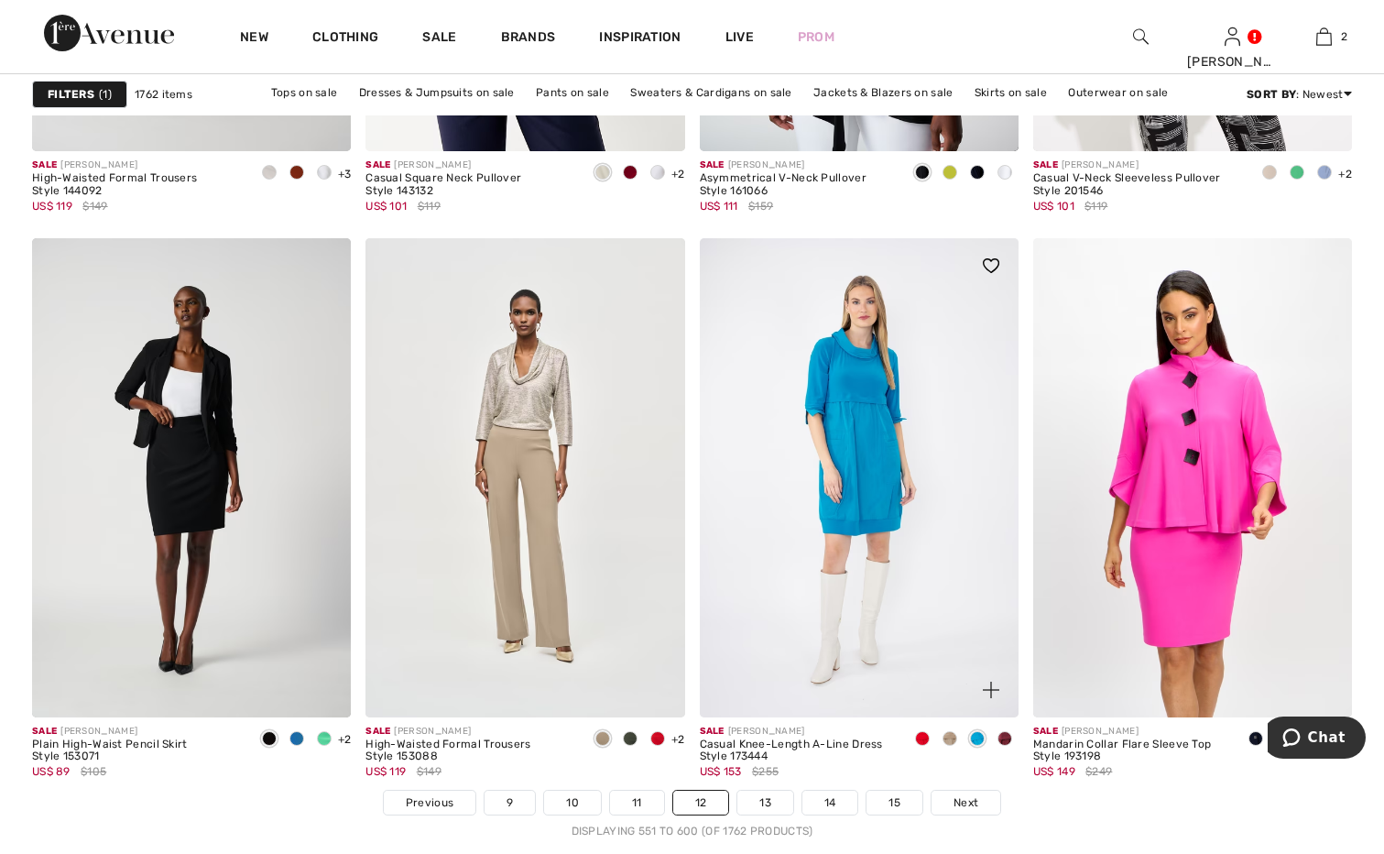
click at [923, 737] on span at bounding box center [922, 738] width 15 height 15
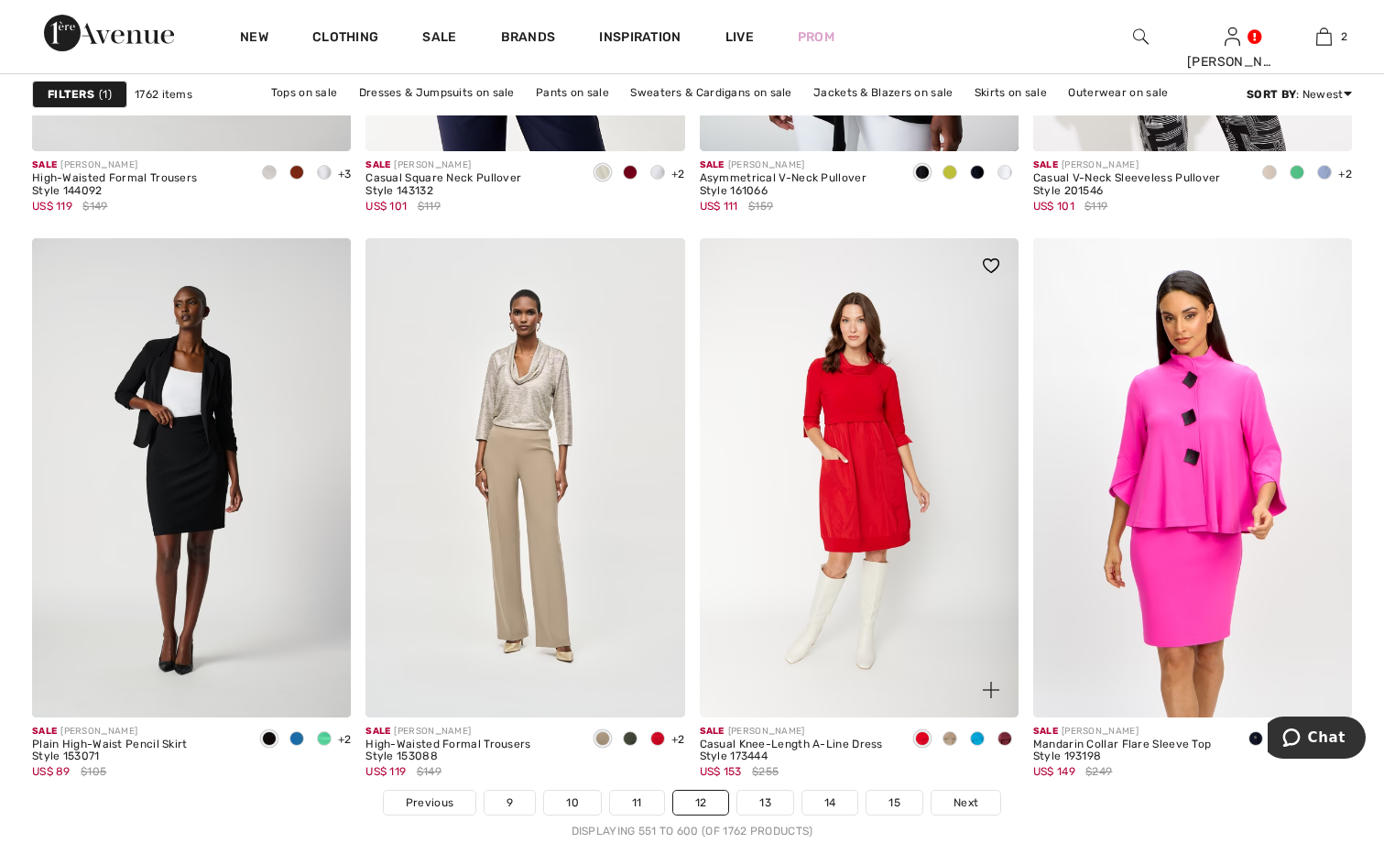
click at [868, 514] on img at bounding box center [859, 477] width 319 height 478
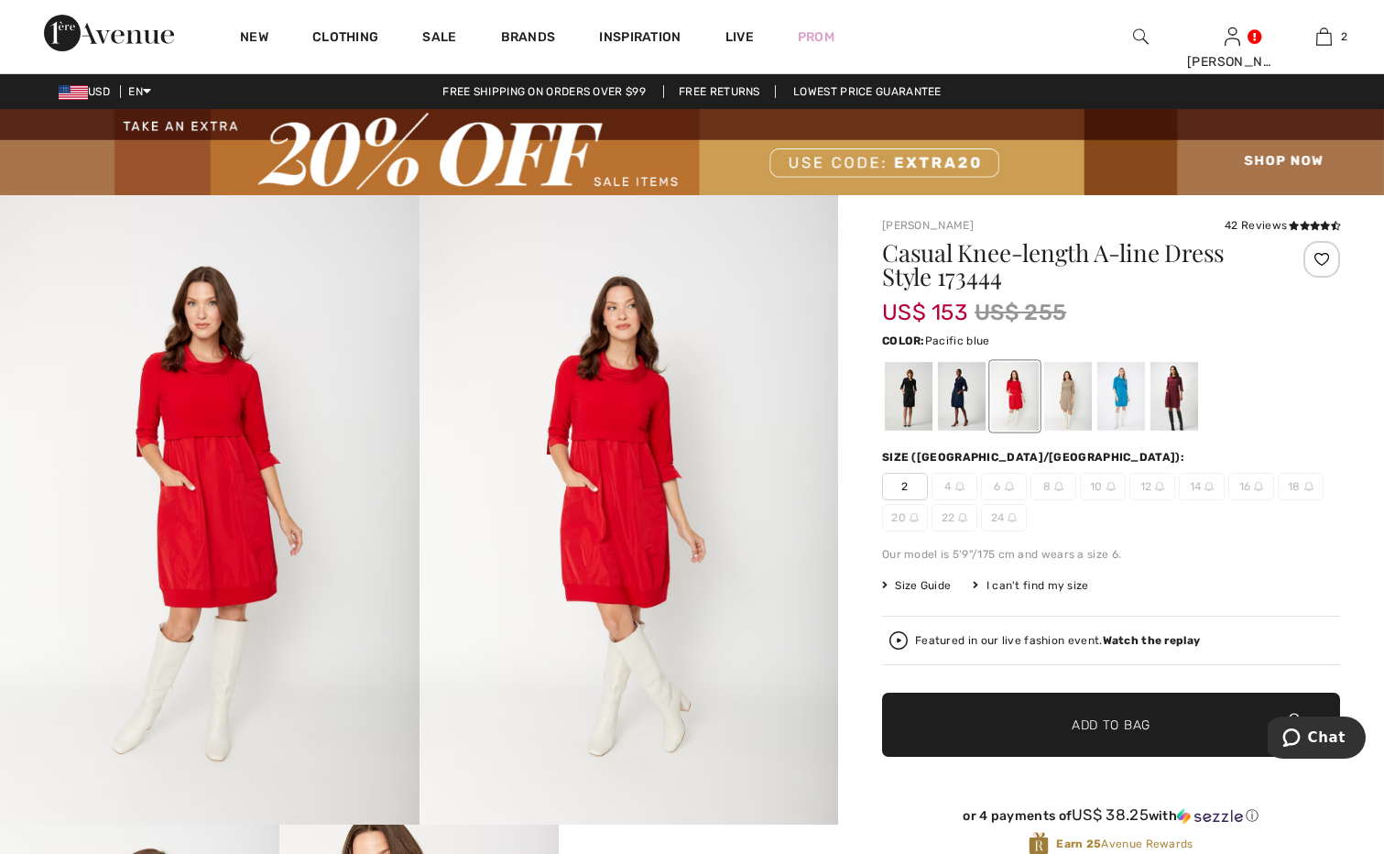
click at [1123, 393] on div at bounding box center [1122, 397] width 48 height 69
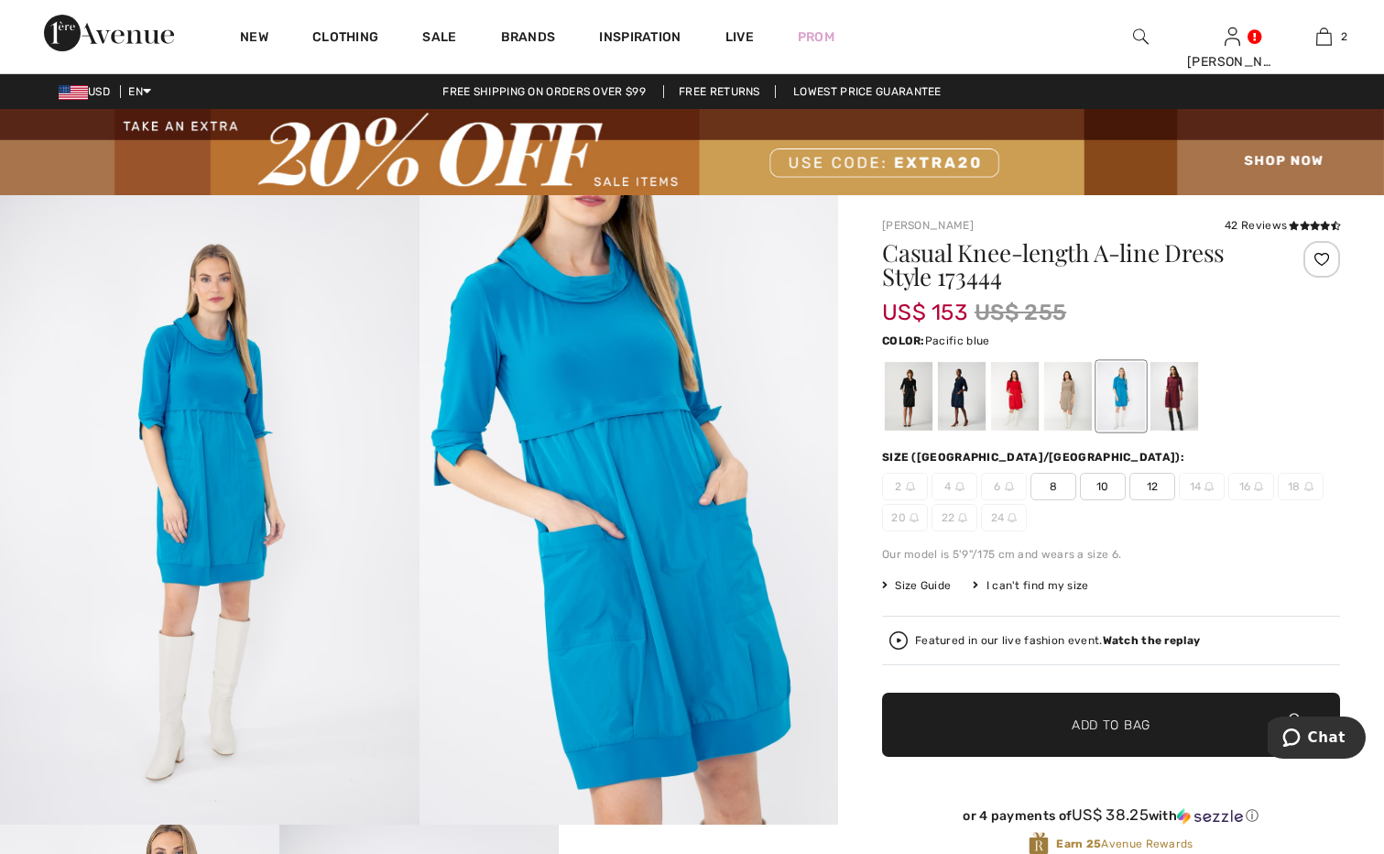
click at [1131, 410] on div at bounding box center [1122, 397] width 48 height 69
click at [1177, 398] on div at bounding box center [1175, 397] width 48 height 69
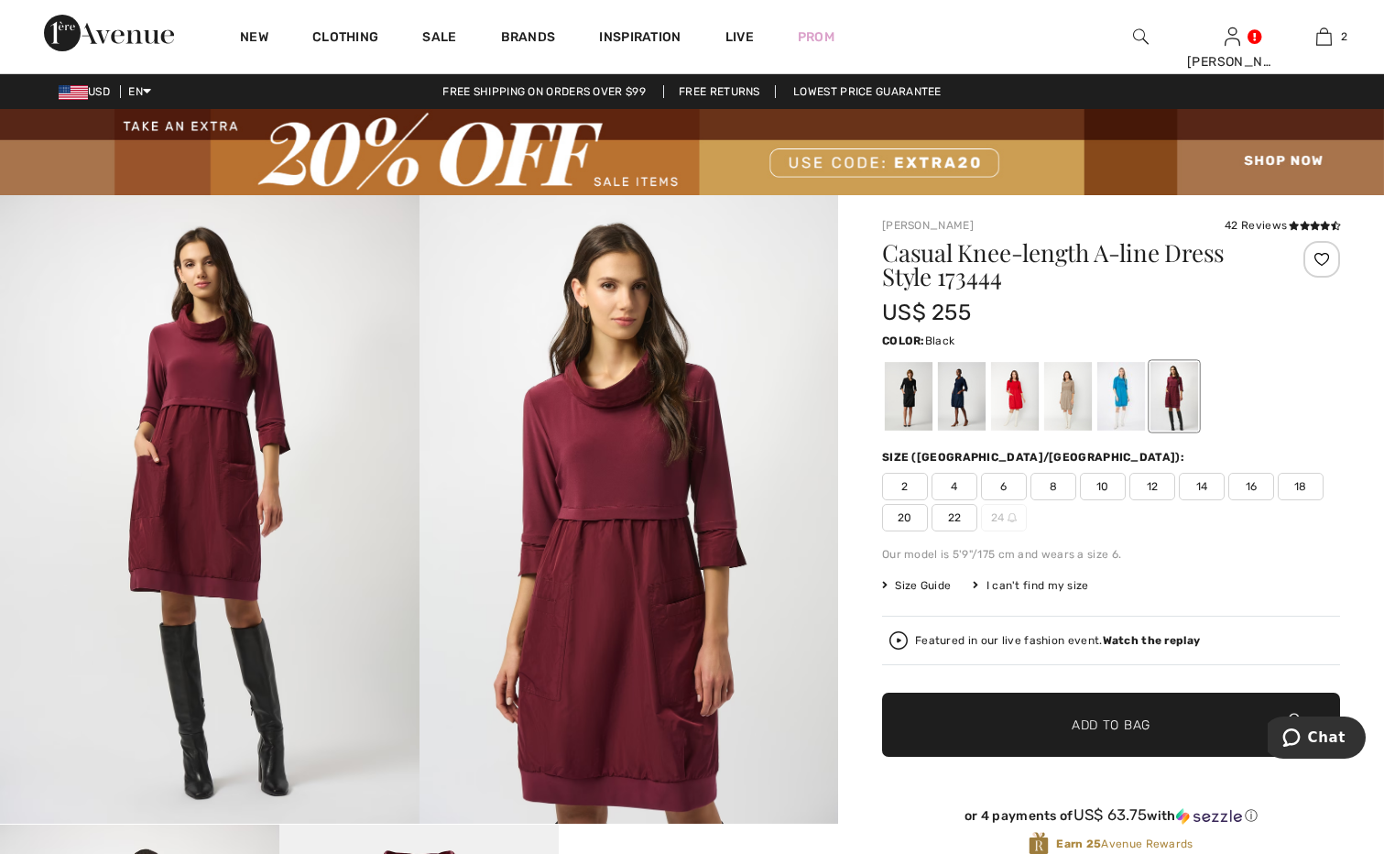
click at [916, 401] on div at bounding box center [909, 397] width 48 height 69
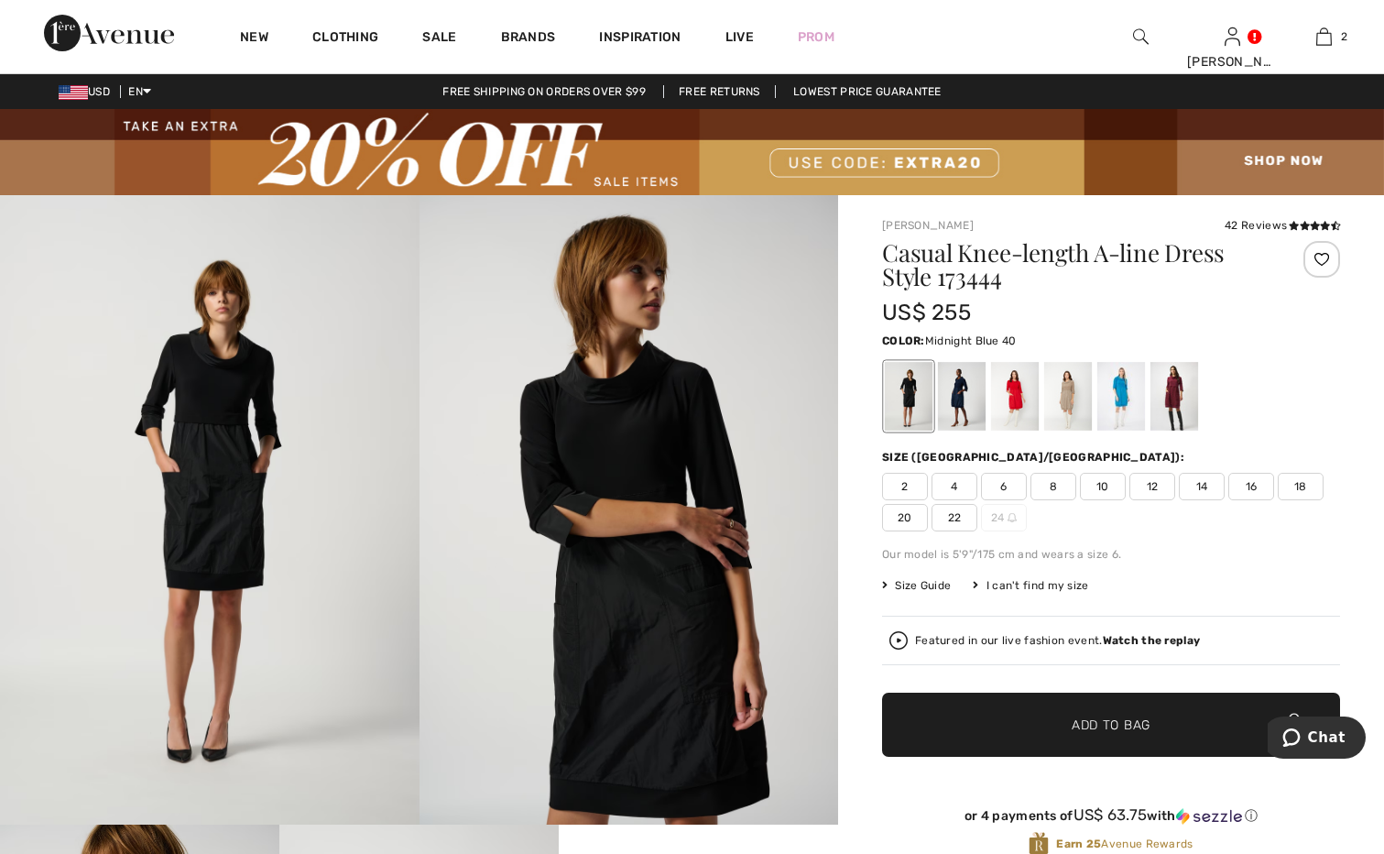
click at [961, 391] on div at bounding box center [962, 397] width 48 height 69
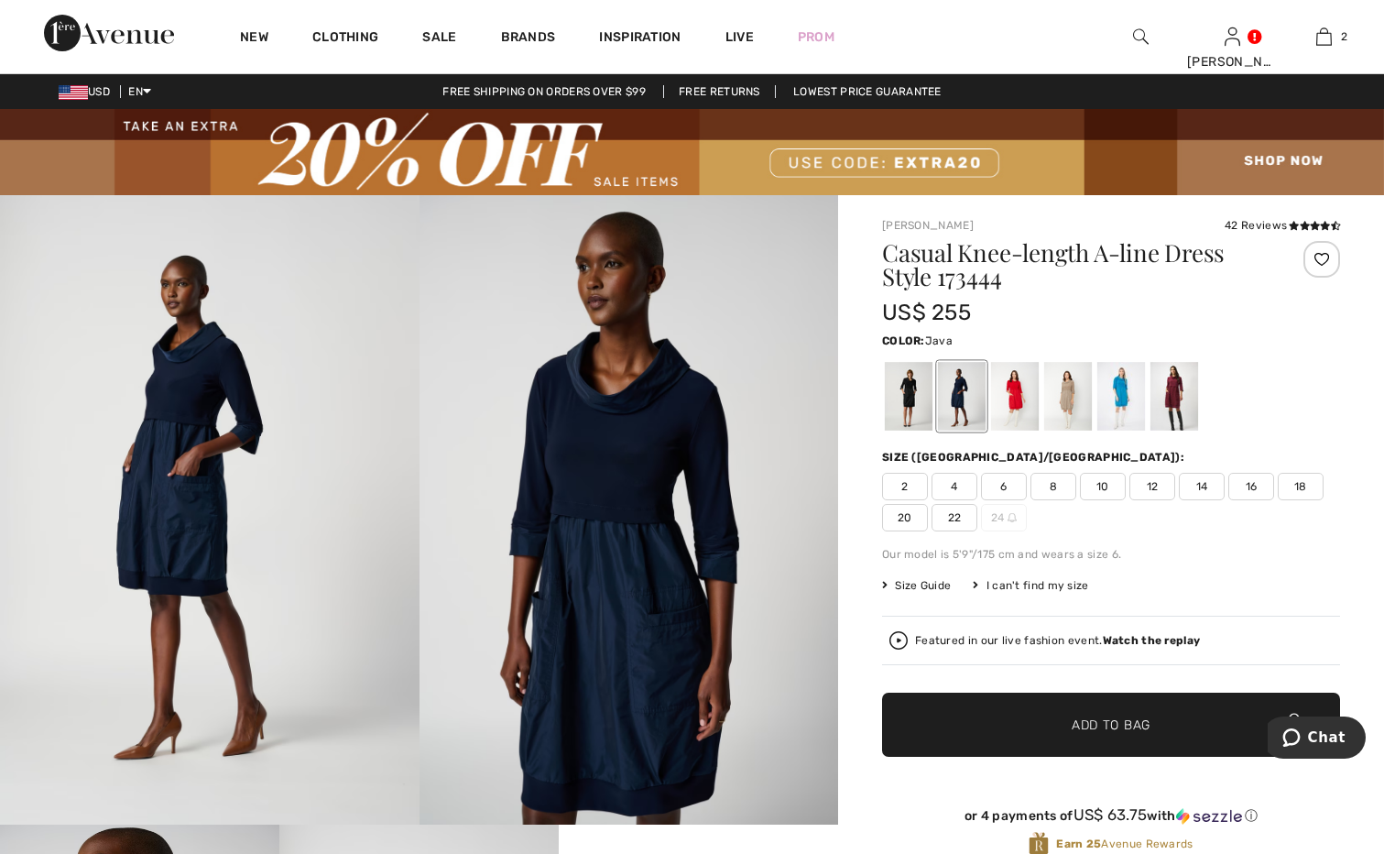
click at [1064, 399] on div at bounding box center [1068, 397] width 48 height 69
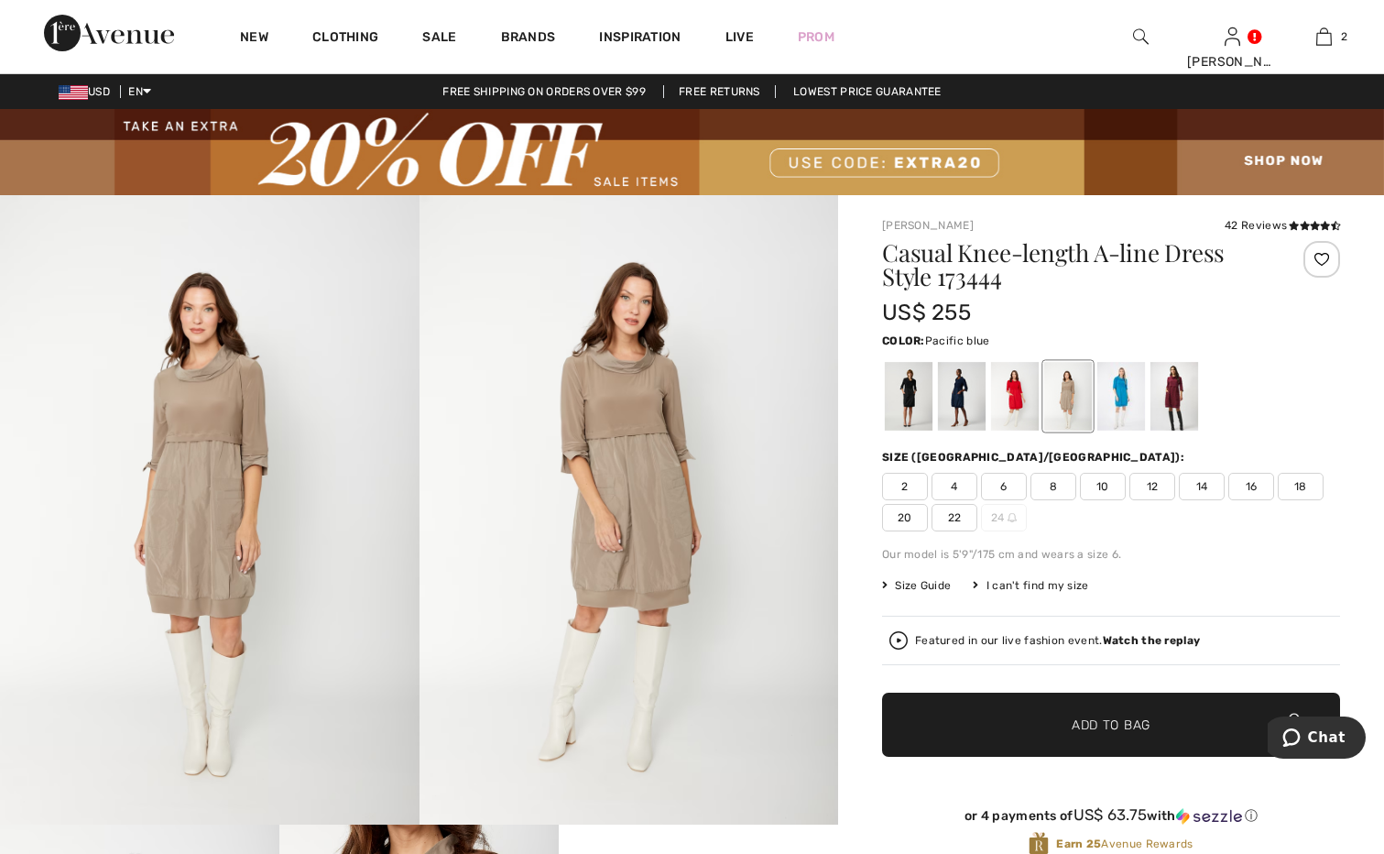
click at [1110, 390] on div at bounding box center [1122, 397] width 48 height 69
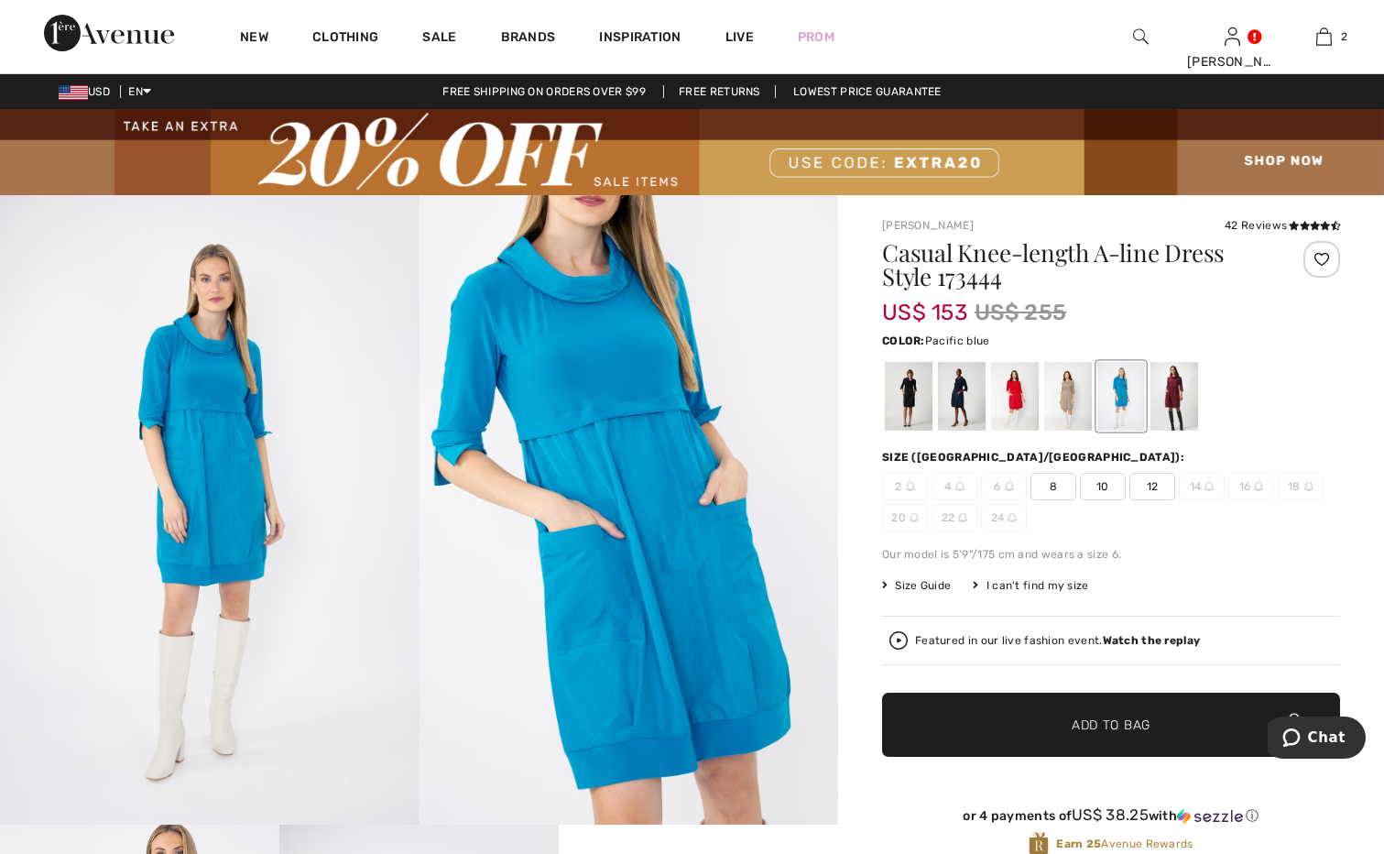
click at [1054, 492] on span "8" at bounding box center [1054, 486] width 46 height 27
click at [1091, 728] on span "Add to Bag" at bounding box center [1111, 725] width 79 height 19
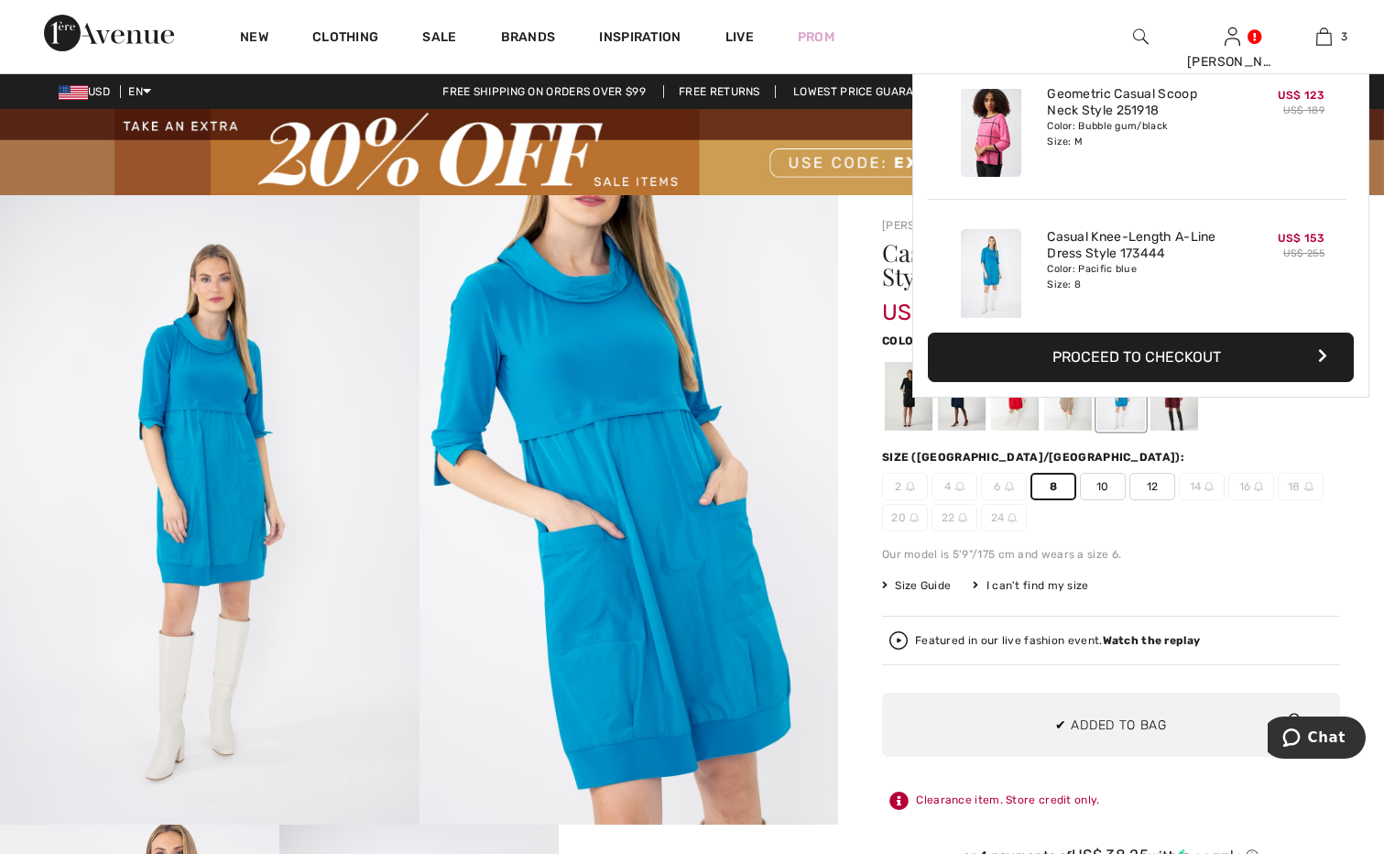
scroll to position [200, 0]
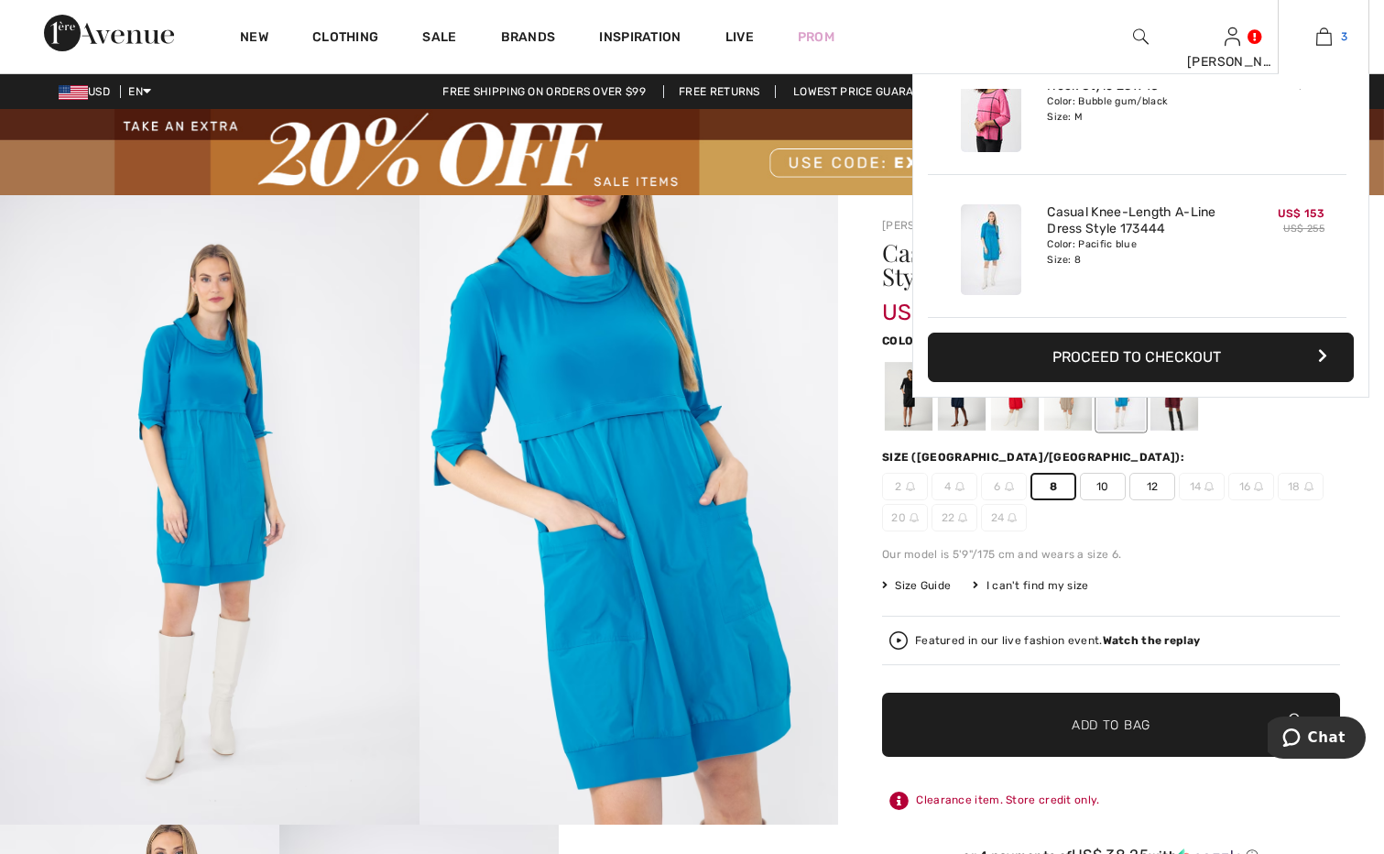
click at [1322, 39] on img at bounding box center [1325, 37] width 16 height 22
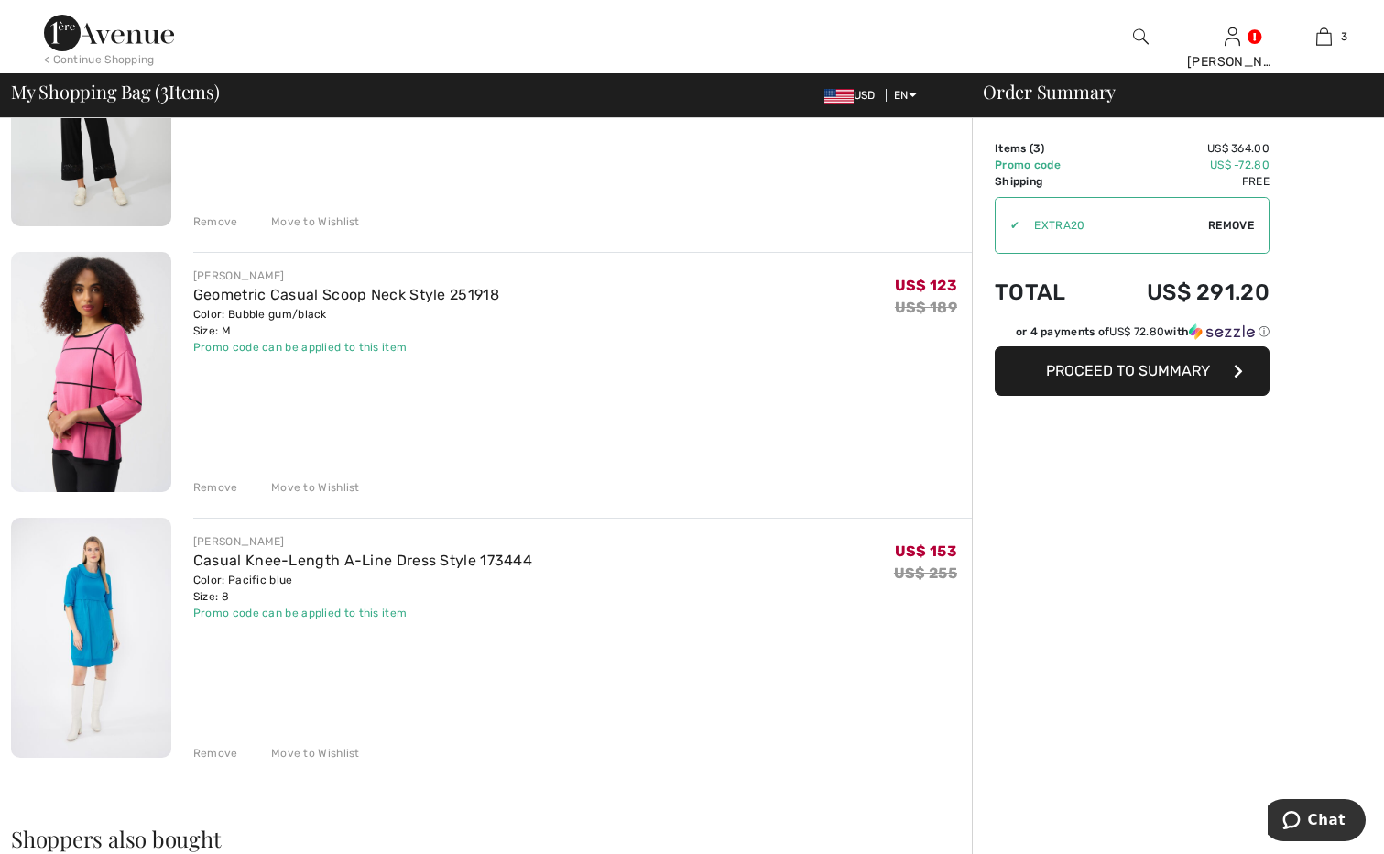
scroll to position [275, 0]
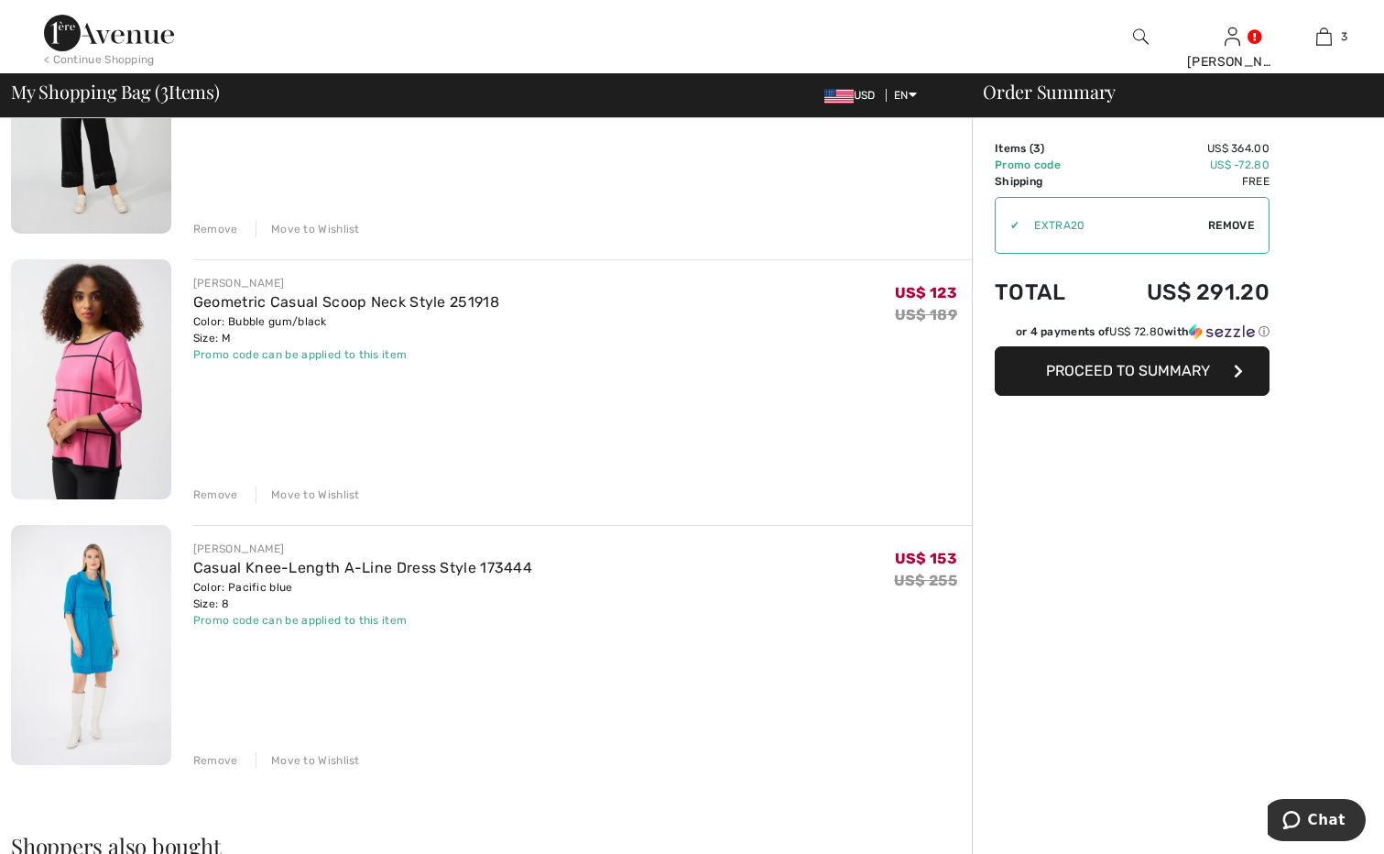
click at [203, 759] on div "Remove" at bounding box center [215, 760] width 45 height 16
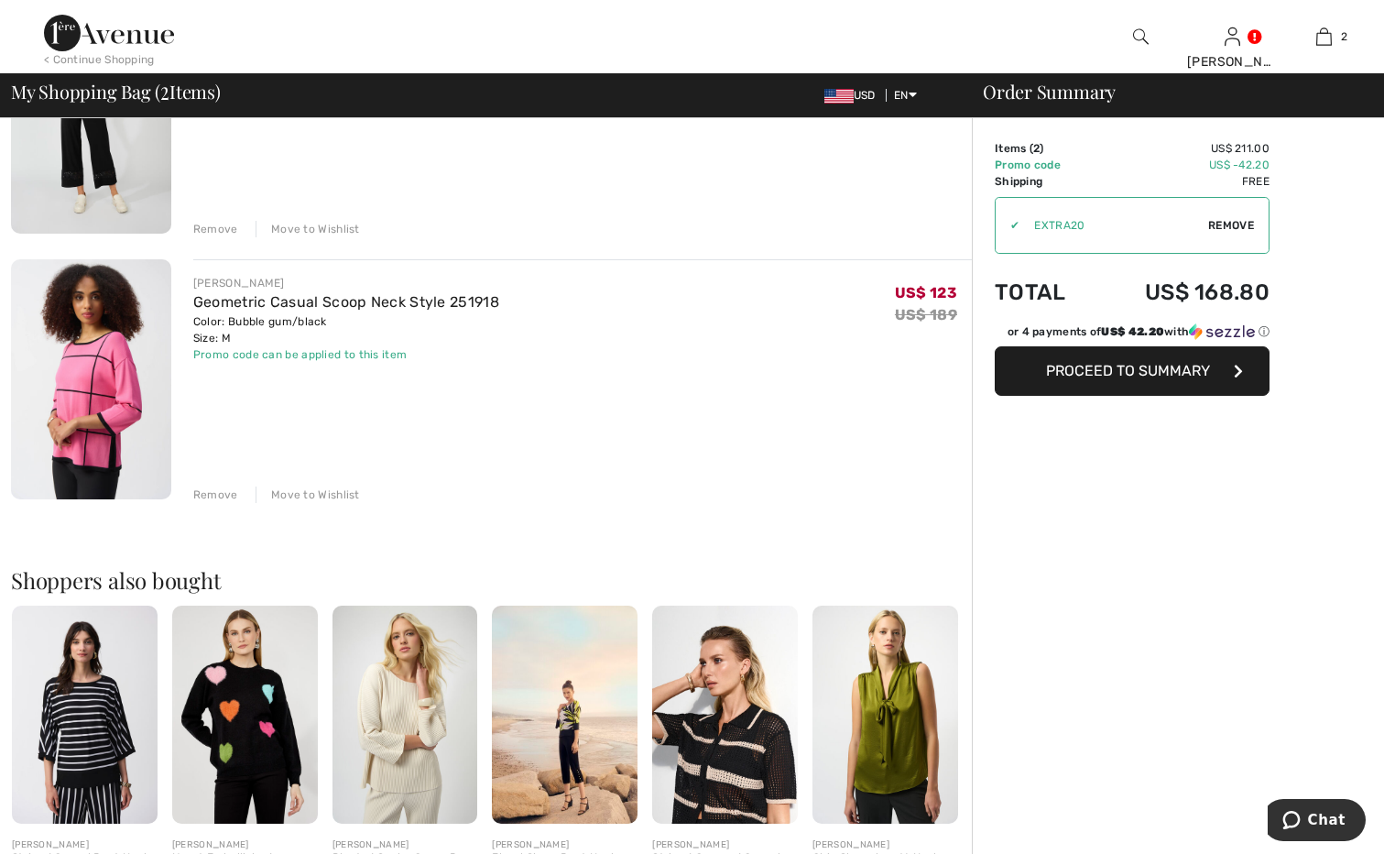
click at [206, 495] on div "Remove" at bounding box center [215, 494] width 45 height 16
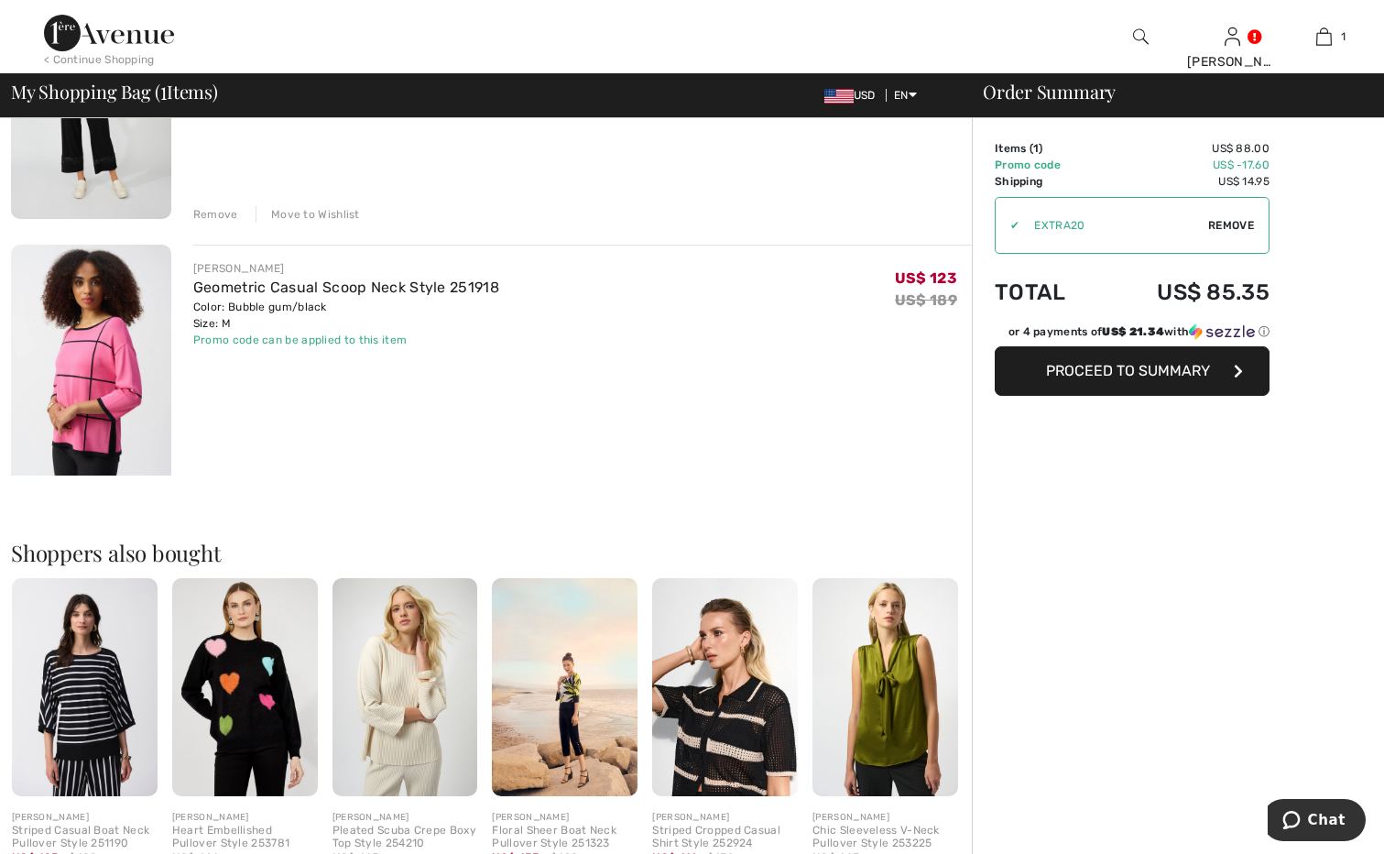
scroll to position [260, 0]
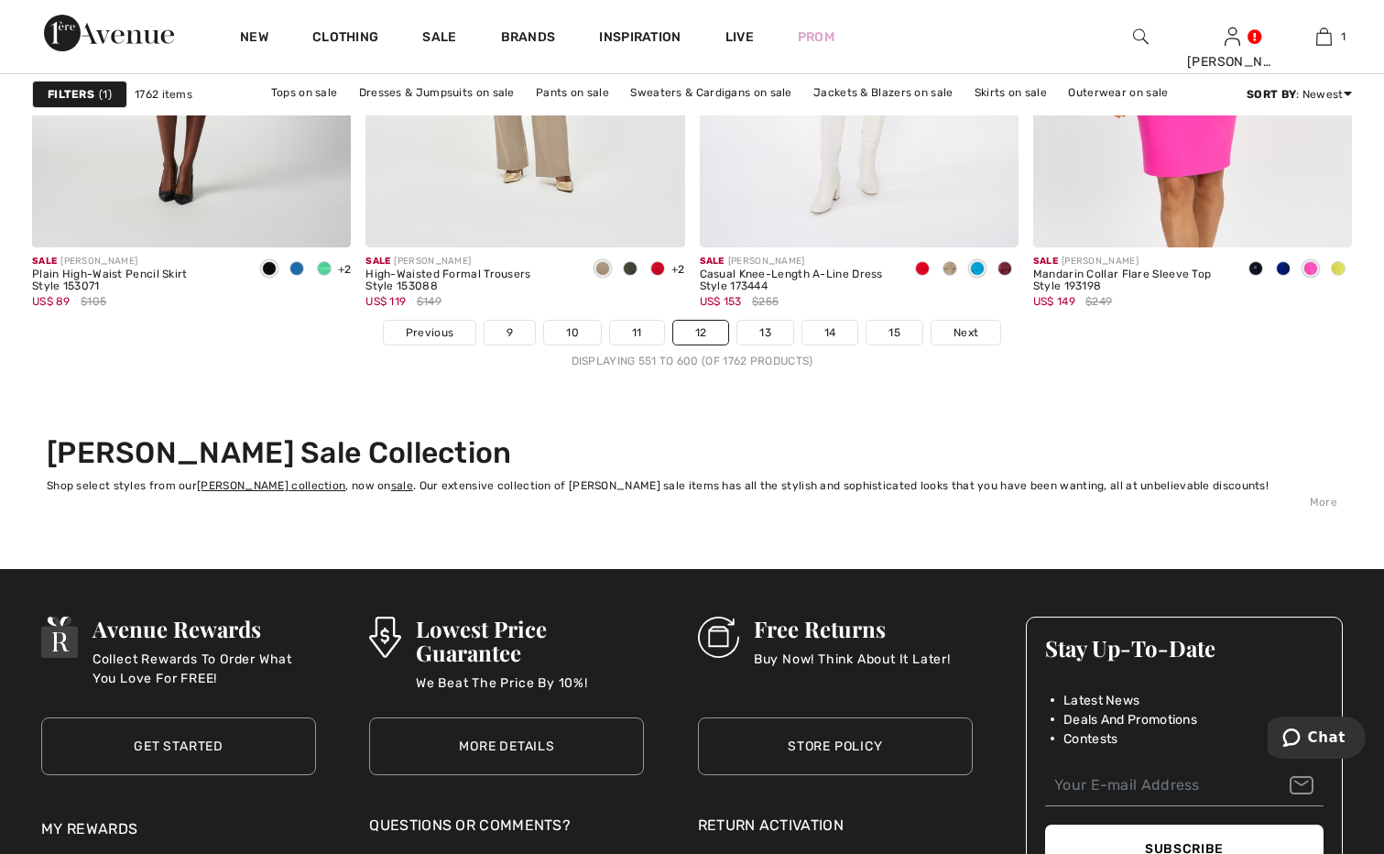
scroll to position [8703, 0]
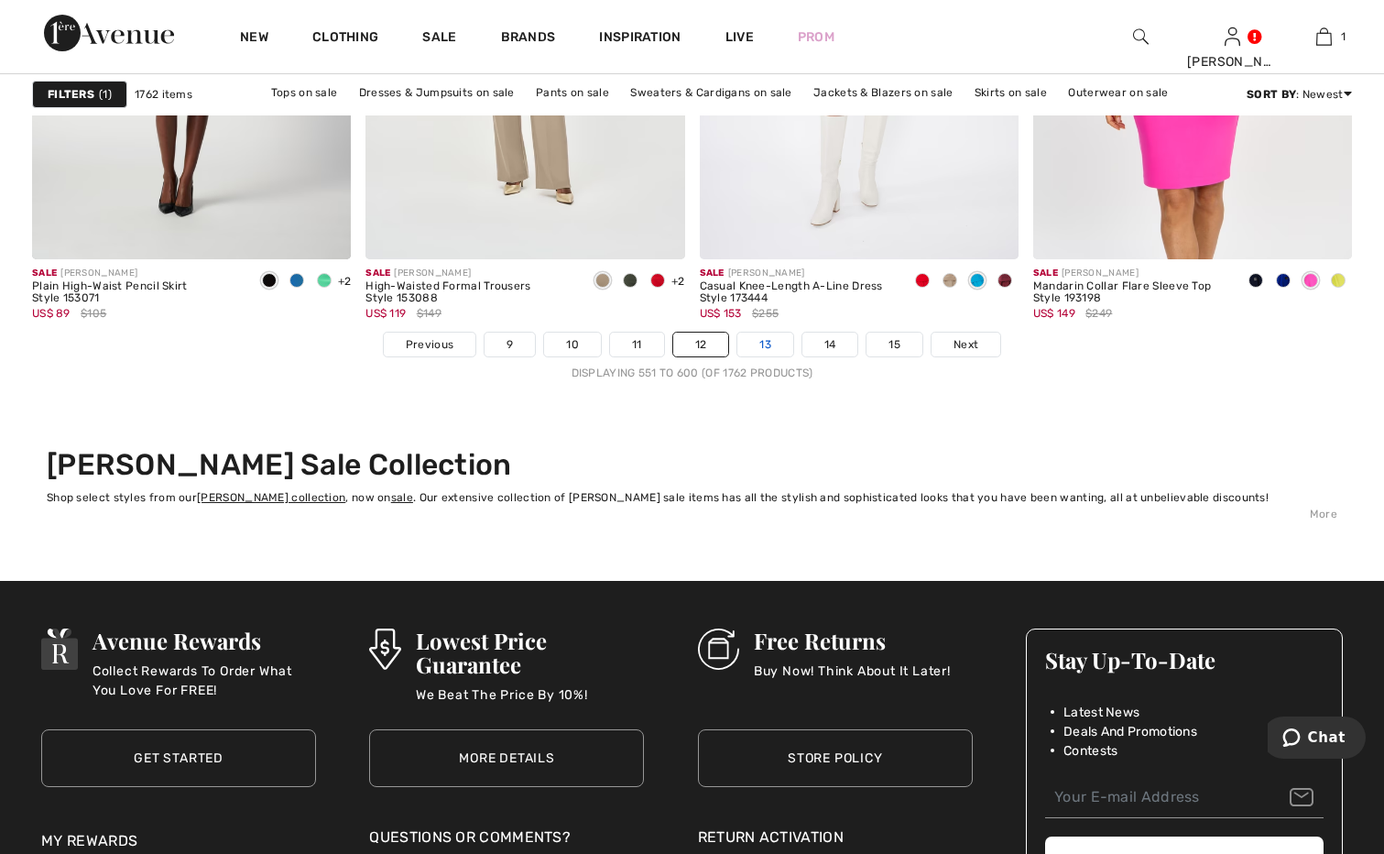
click at [765, 342] on link "13" at bounding box center [765, 345] width 56 height 24
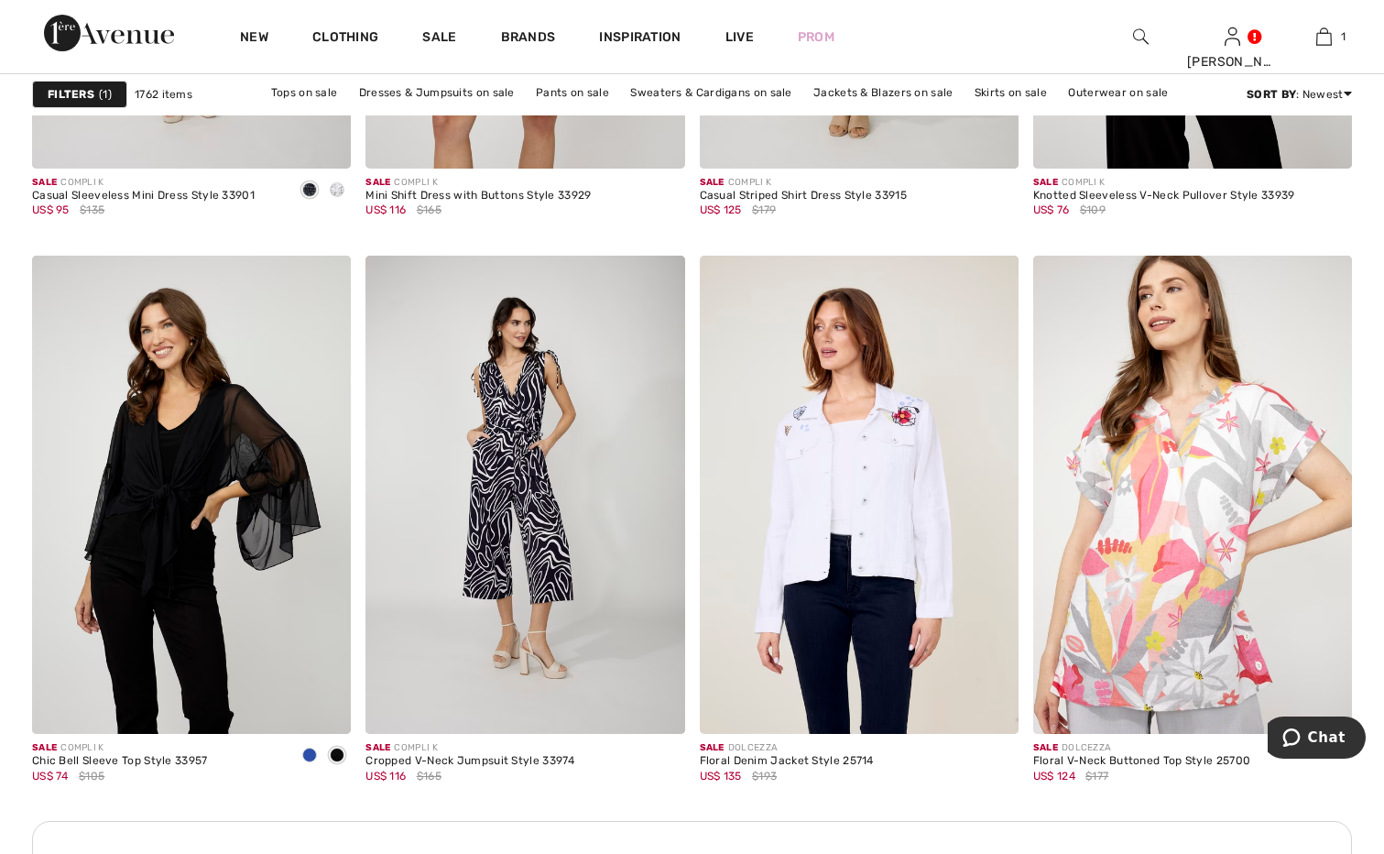
scroll to position [1832, 0]
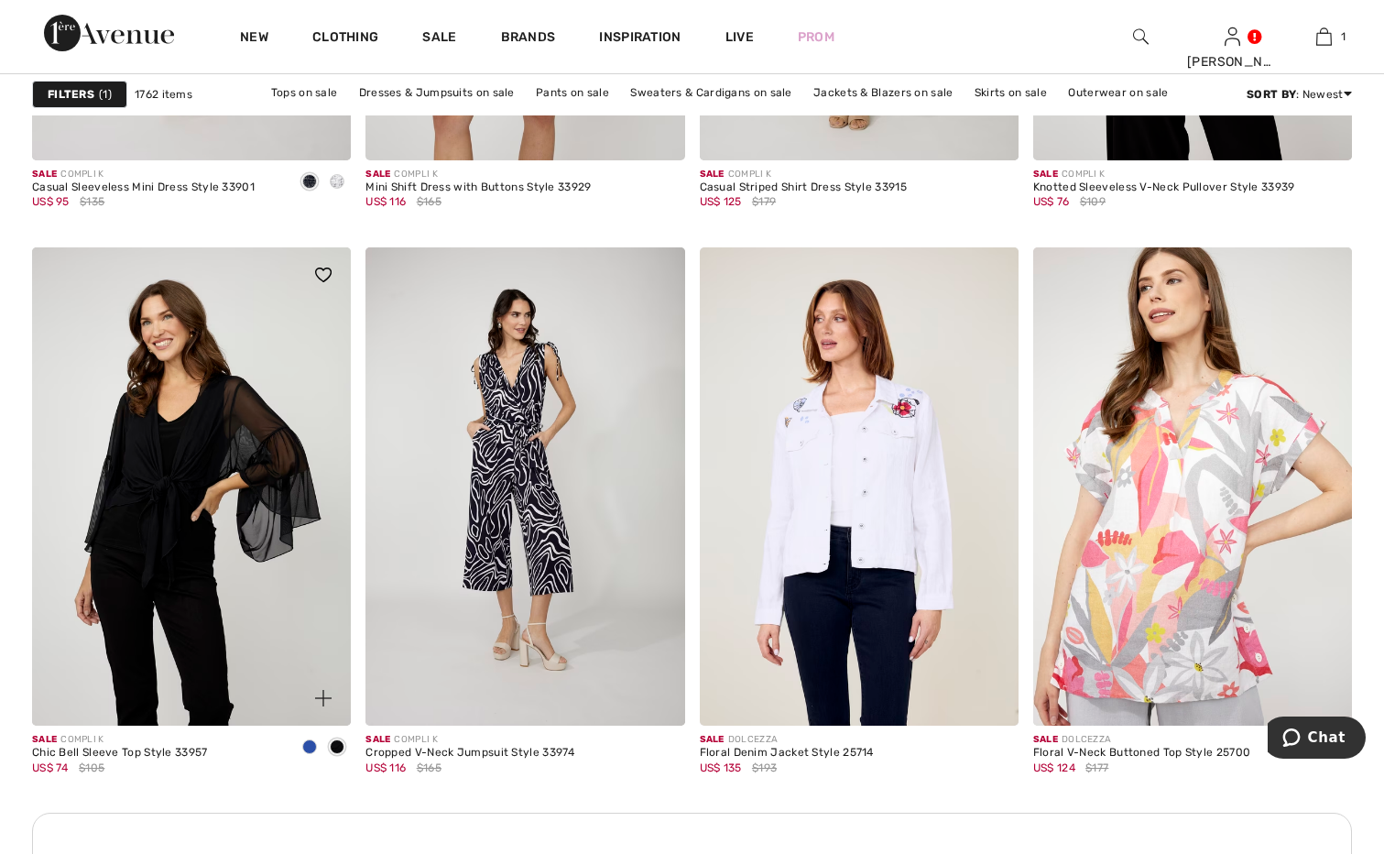
click at [309, 748] on span at bounding box center [309, 746] width 15 height 15
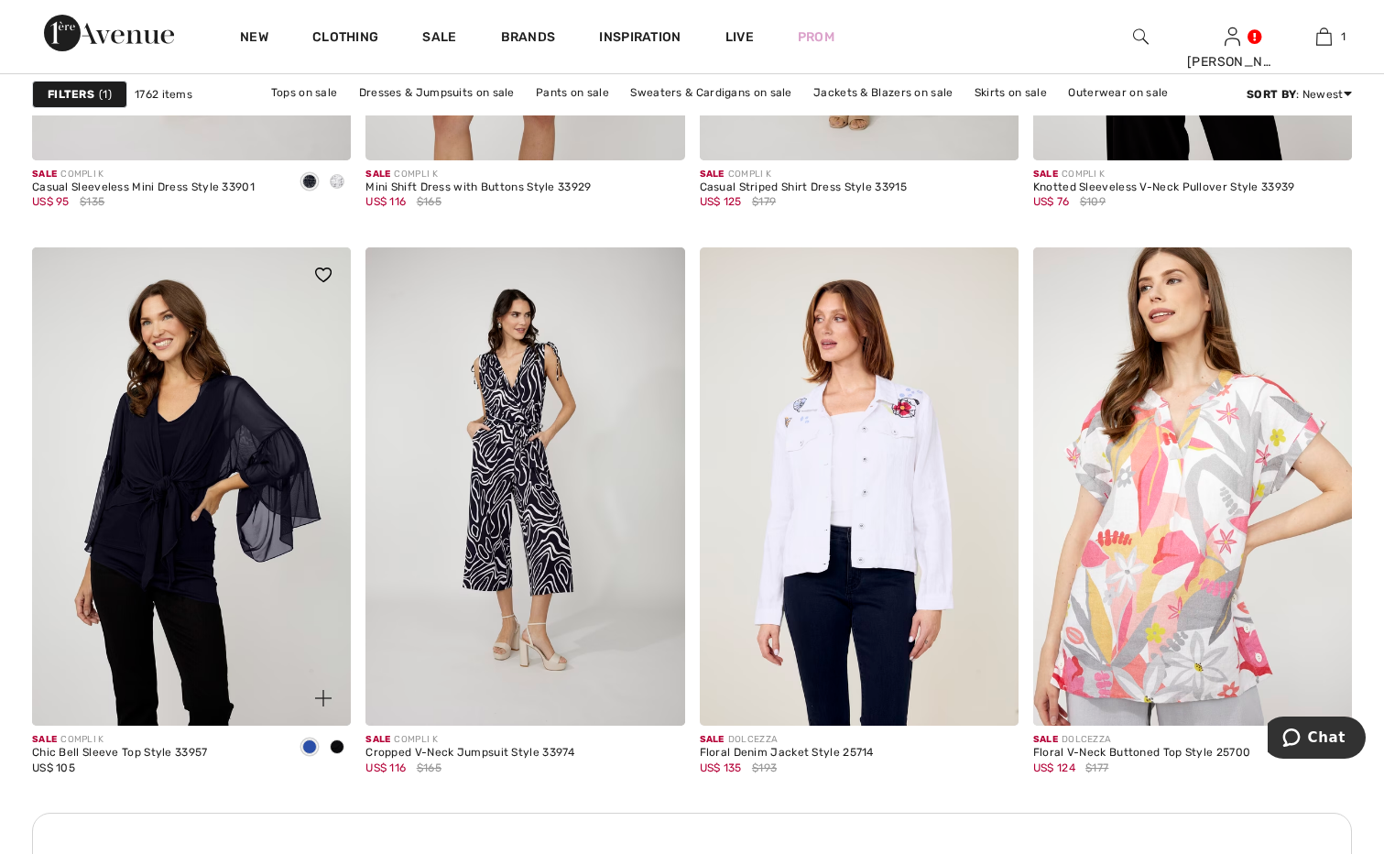
click at [310, 746] on span at bounding box center [309, 746] width 15 height 15
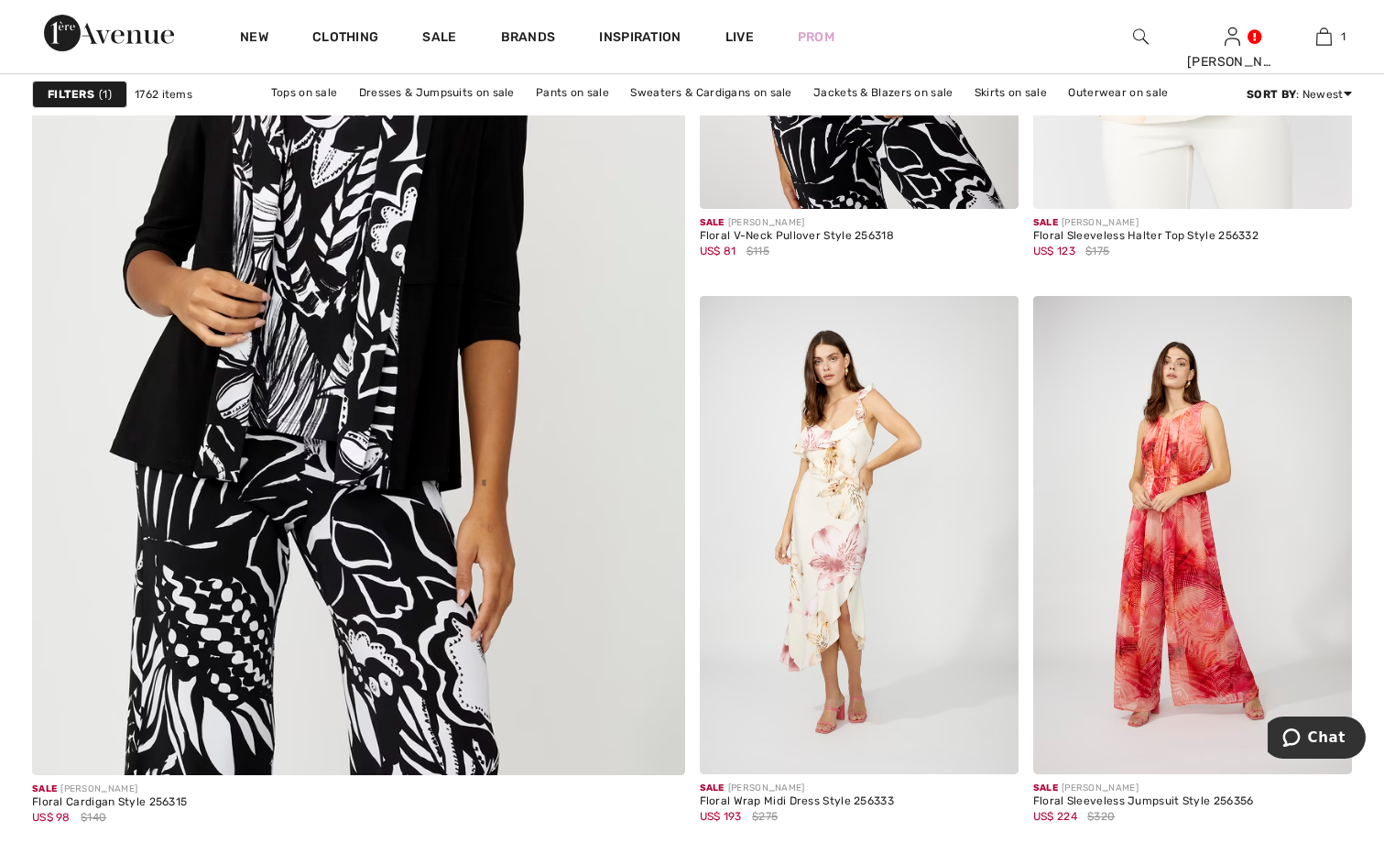
scroll to position [5222, 0]
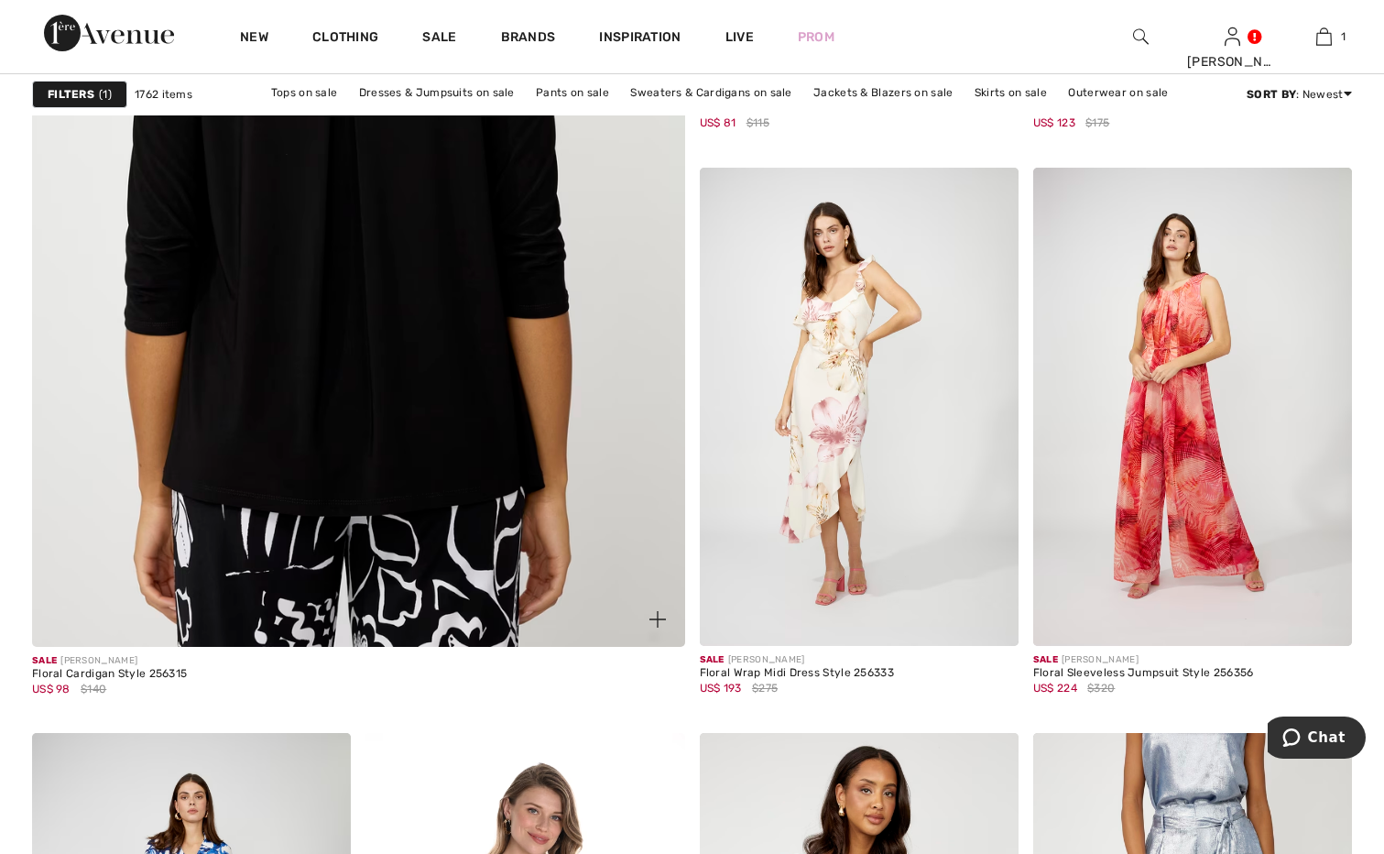
click at [414, 436] on img at bounding box center [358, 189] width 783 height 1175
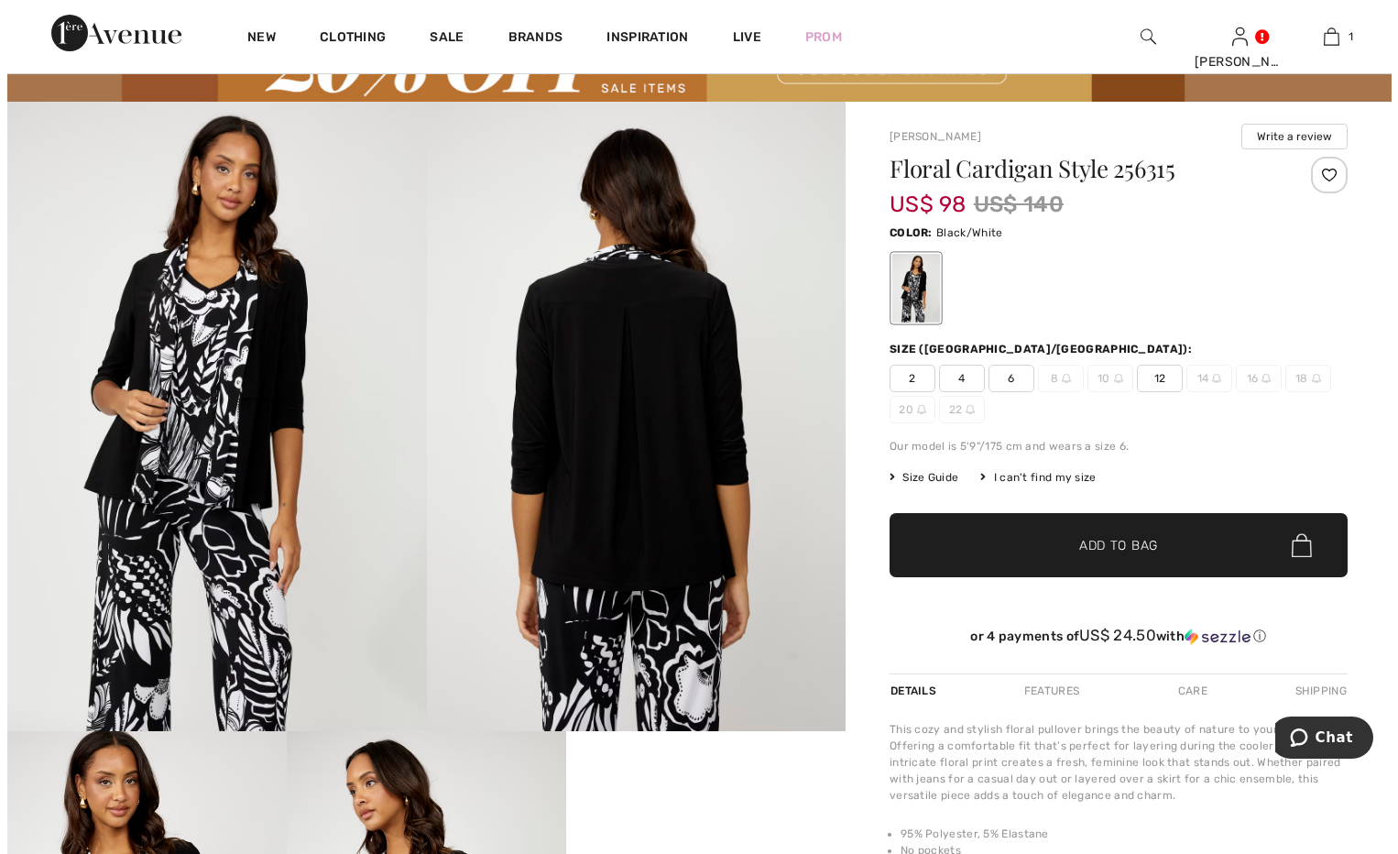
scroll to position [92, 0]
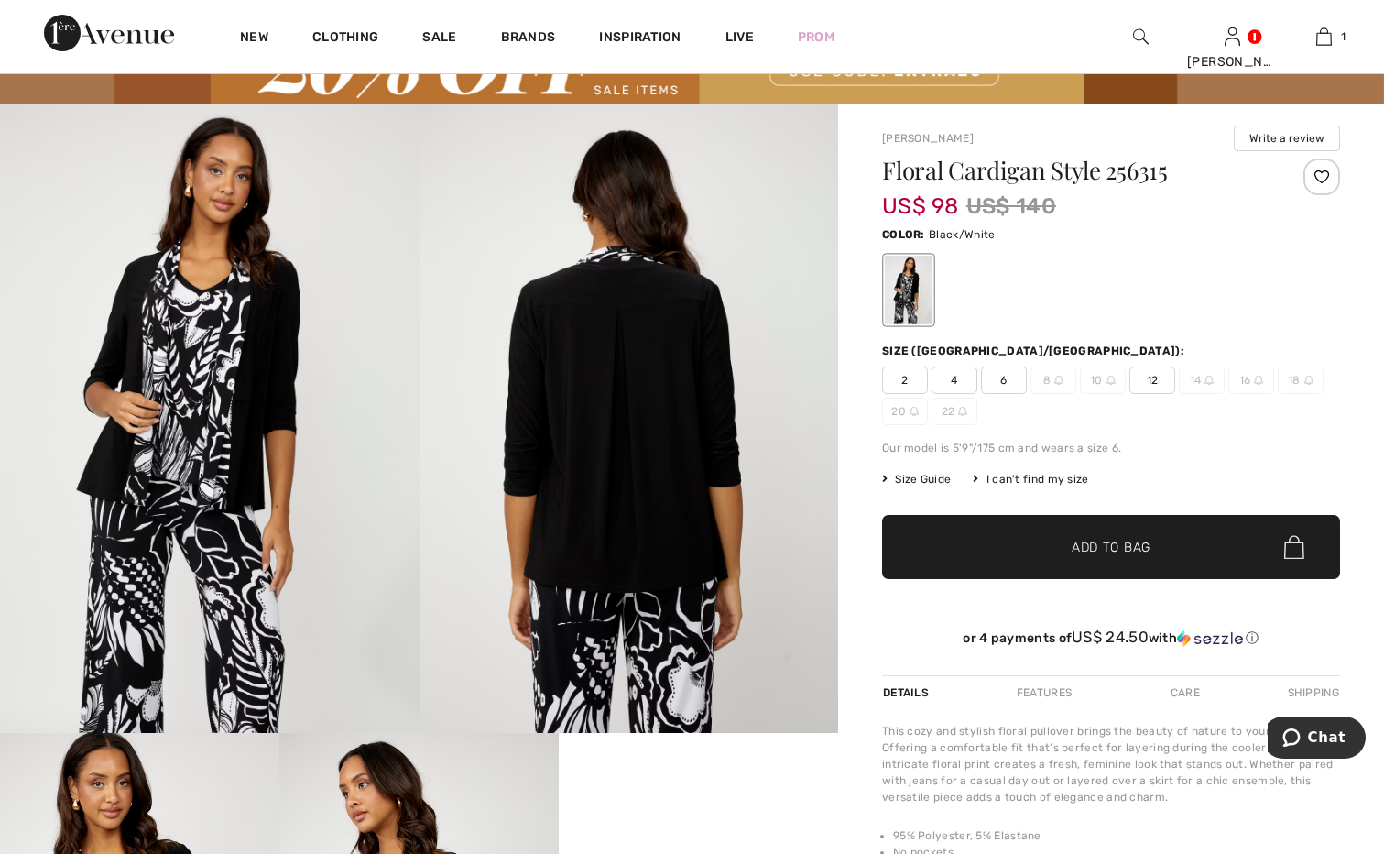
click at [617, 372] on img at bounding box center [630, 418] width 420 height 628
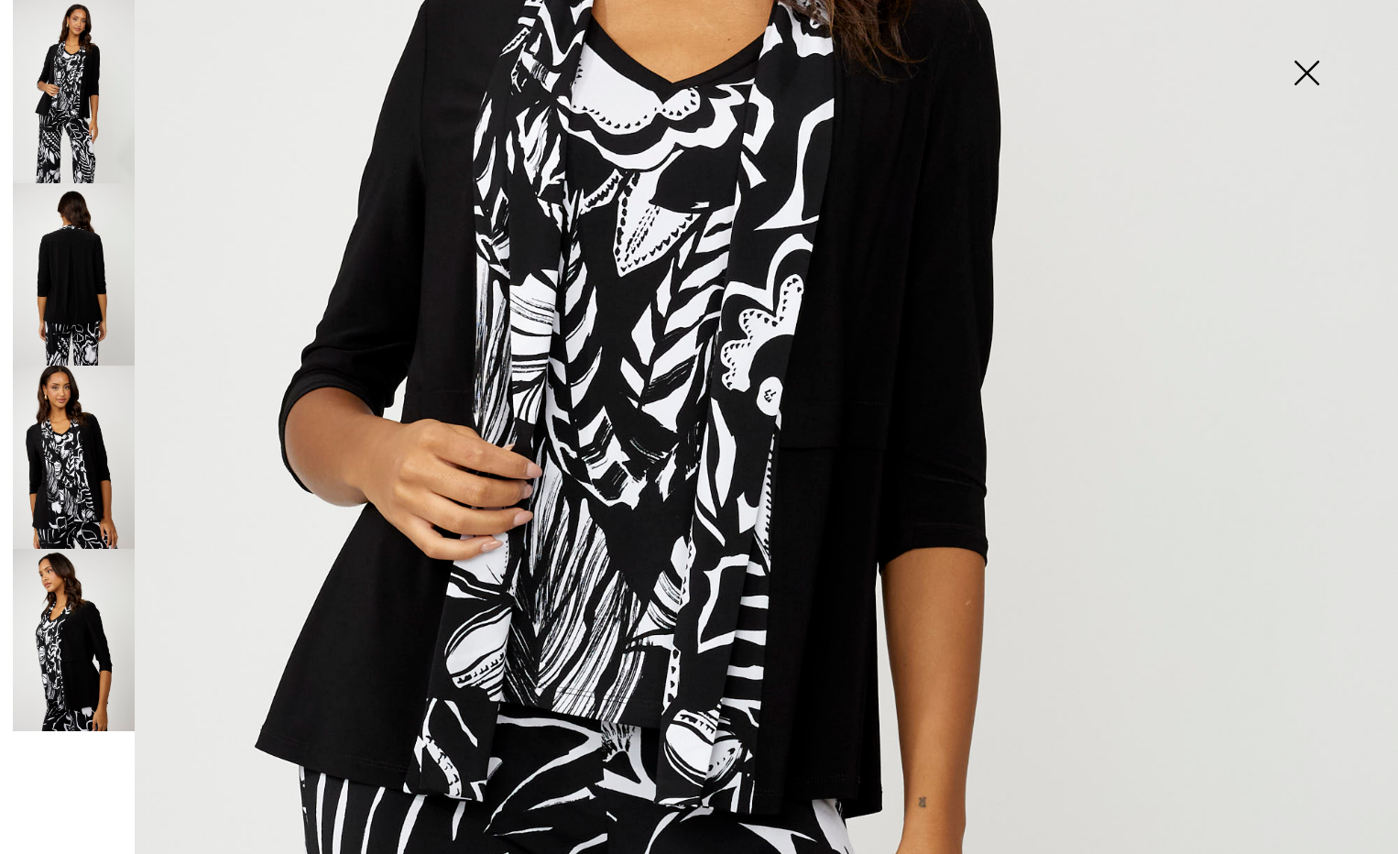
scroll to position [550, 0]
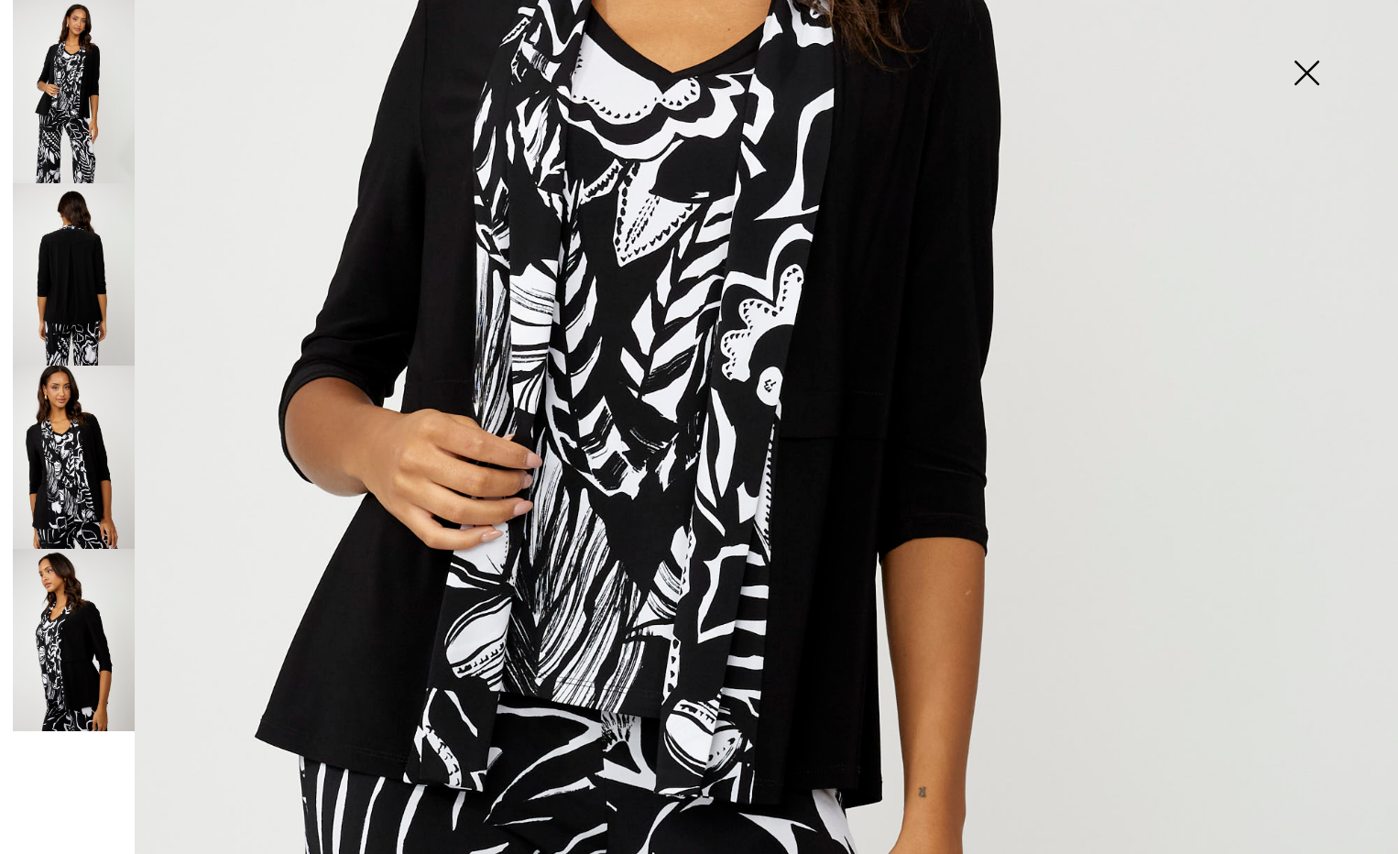
click at [88, 268] on img at bounding box center [74, 274] width 122 height 183
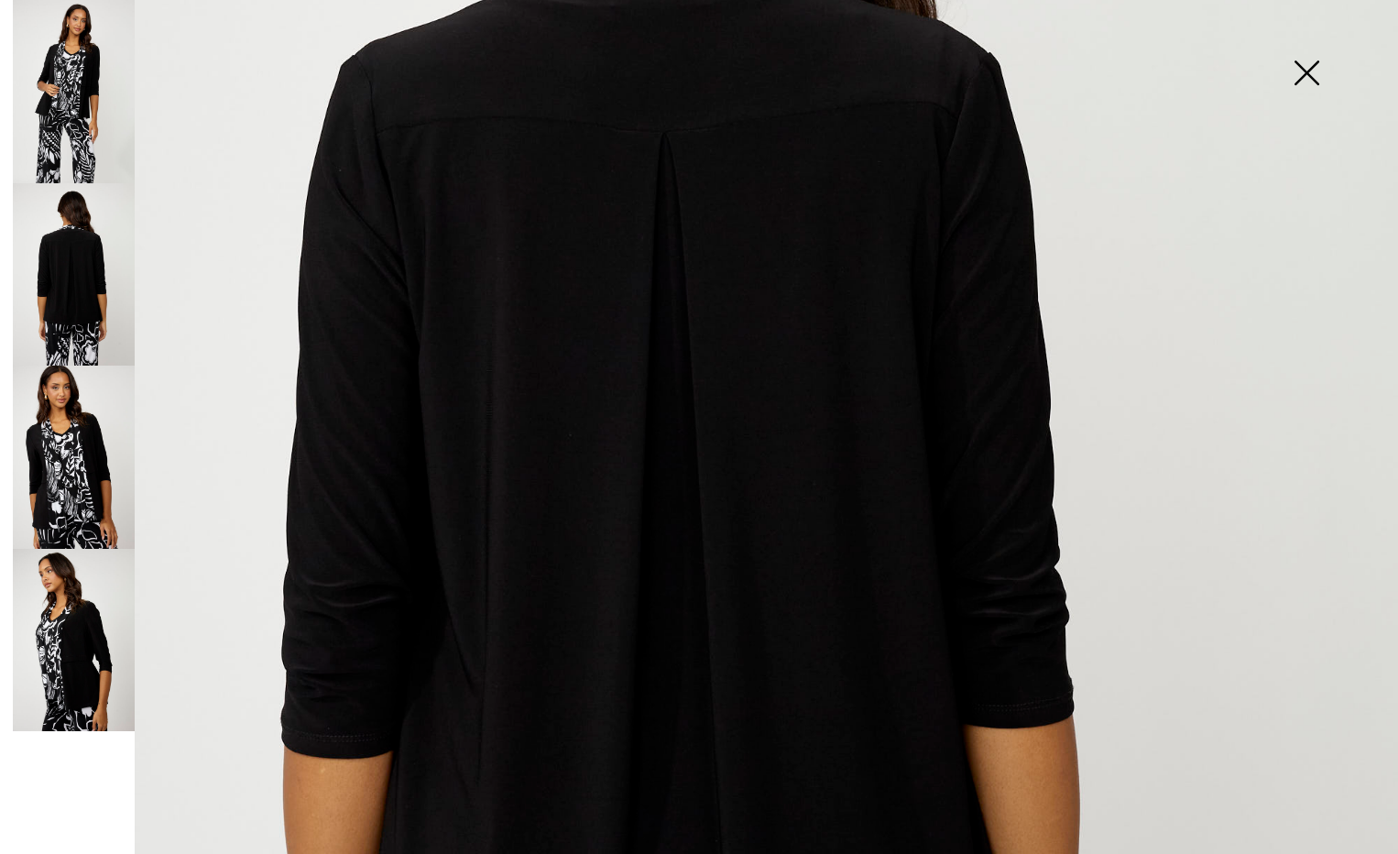
click at [81, 453] on img at bounding box center [74, 457] width 122 height 183
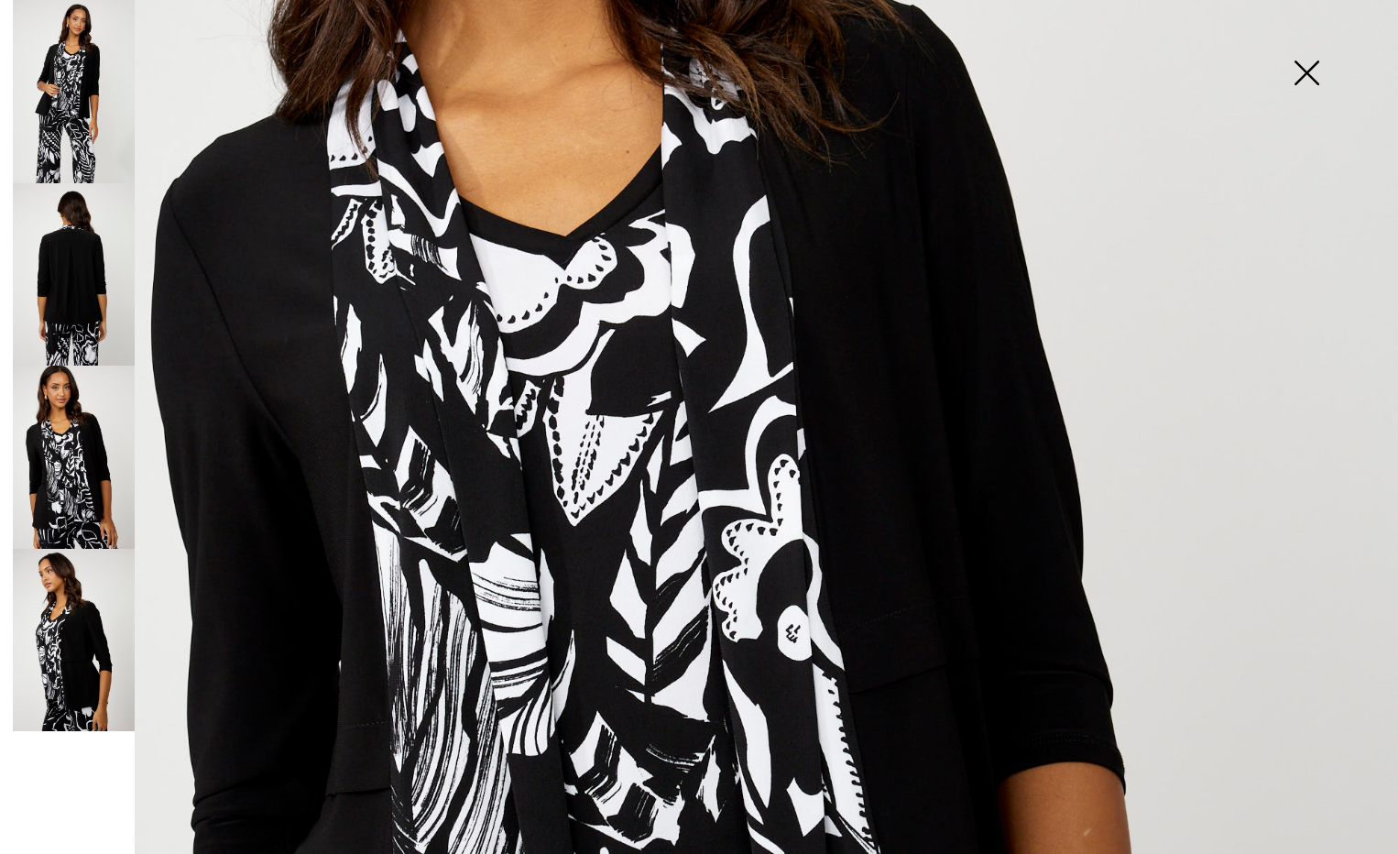
click at [64, 614] on img at bounding box center [74, 640] width 122 height 183
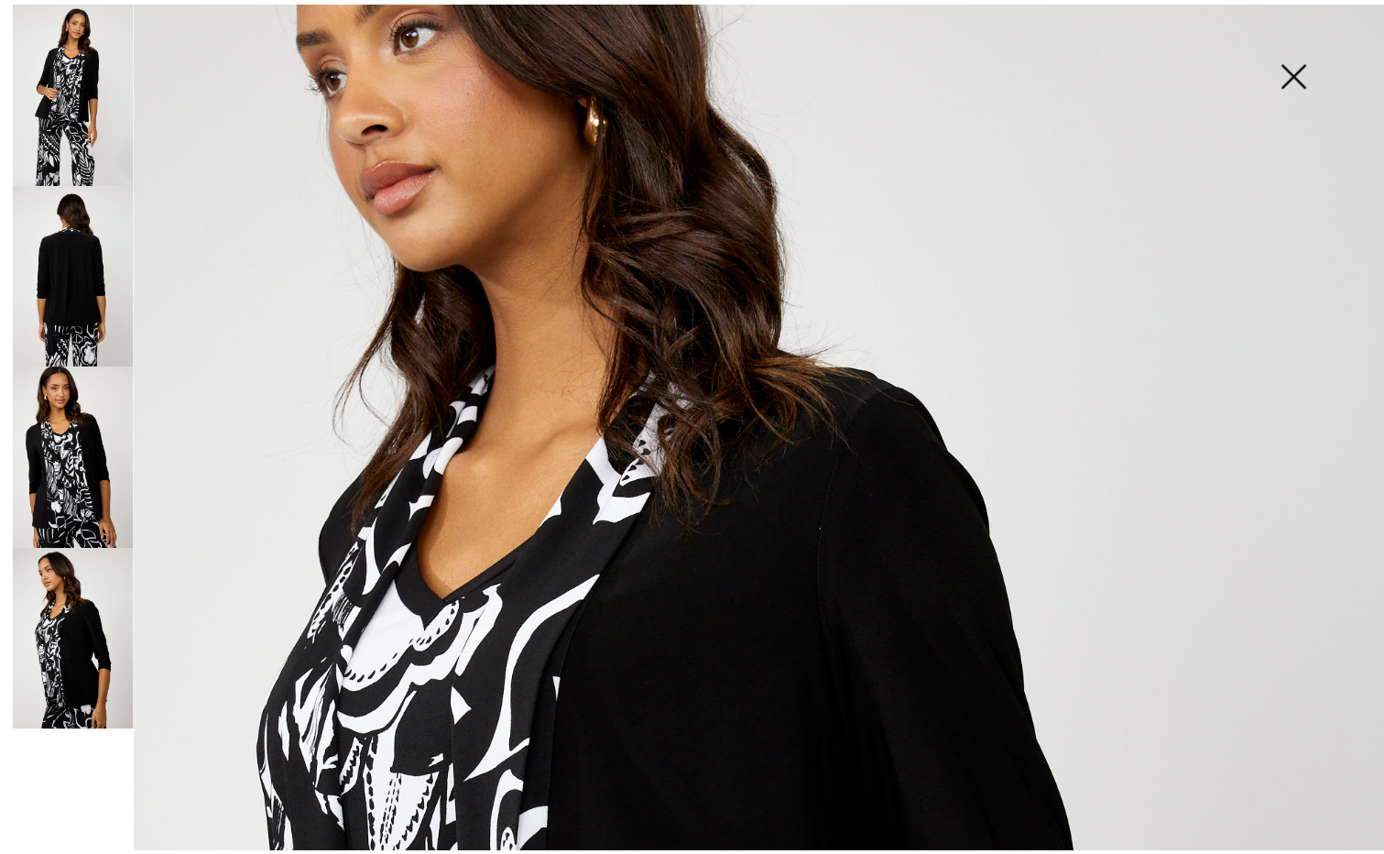
scroll to position [0, 0]
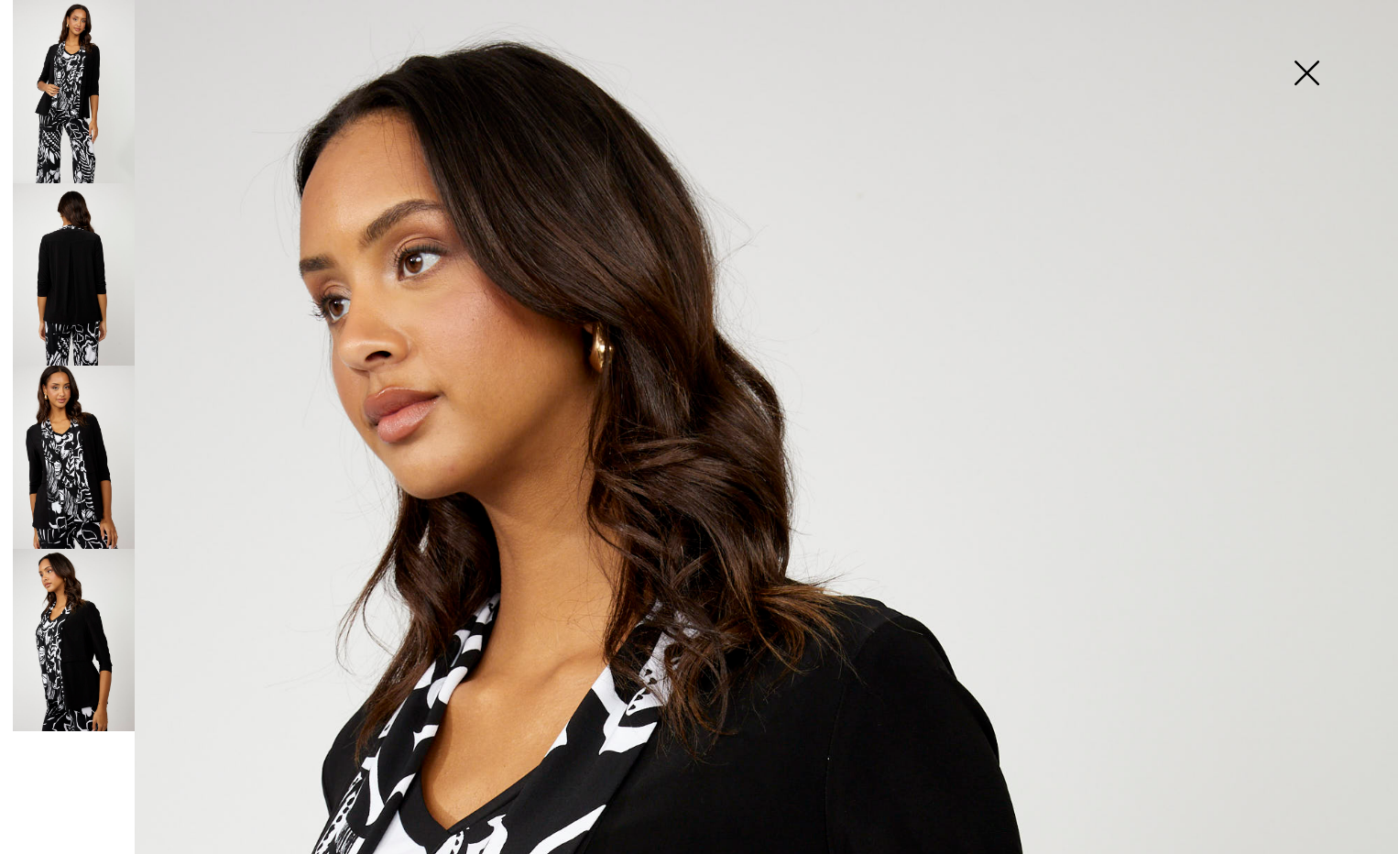
click at [1303, 70] on img at bounding box center [1307, 74] width 92 height 94
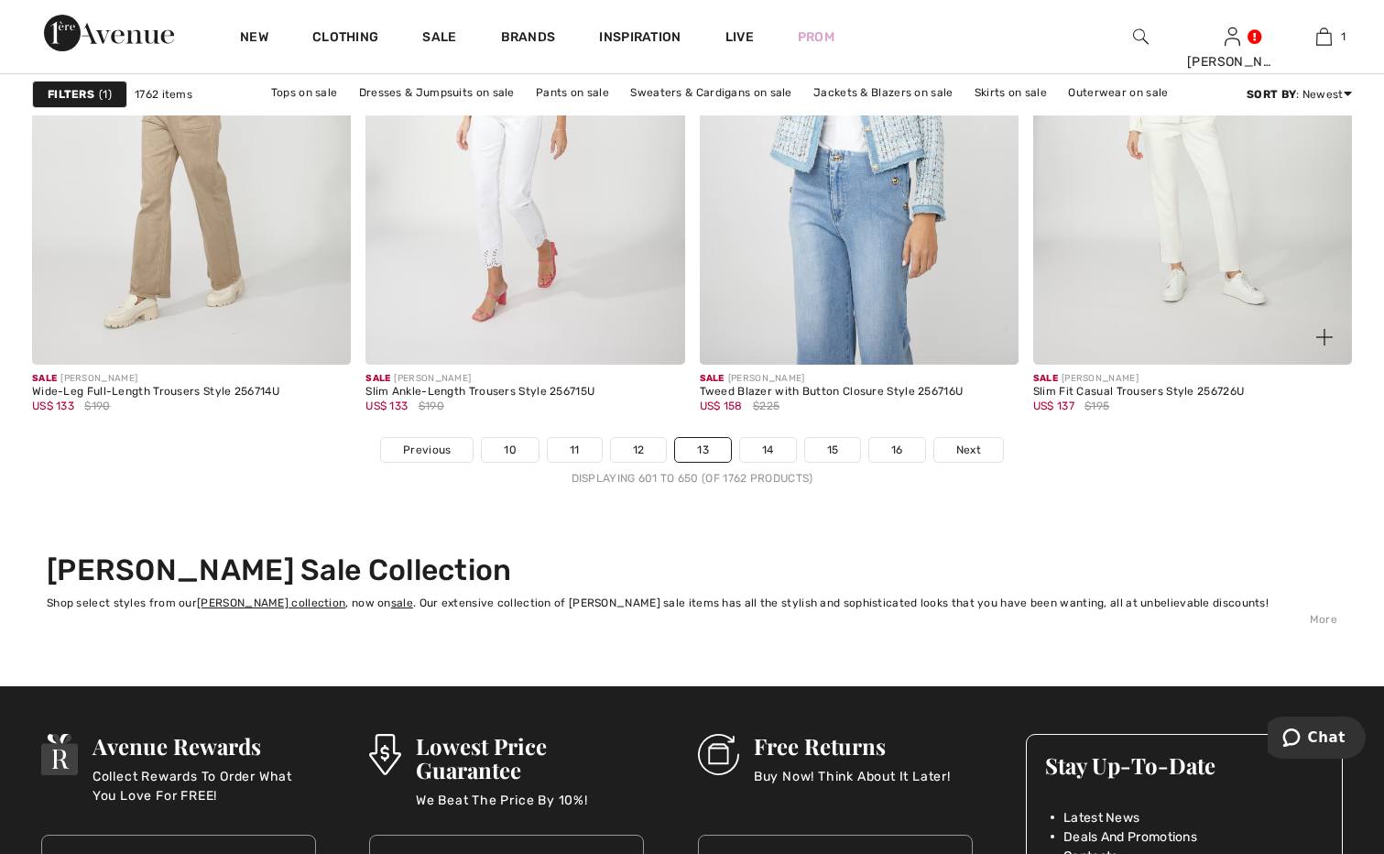
scroll to position [8703, 0]
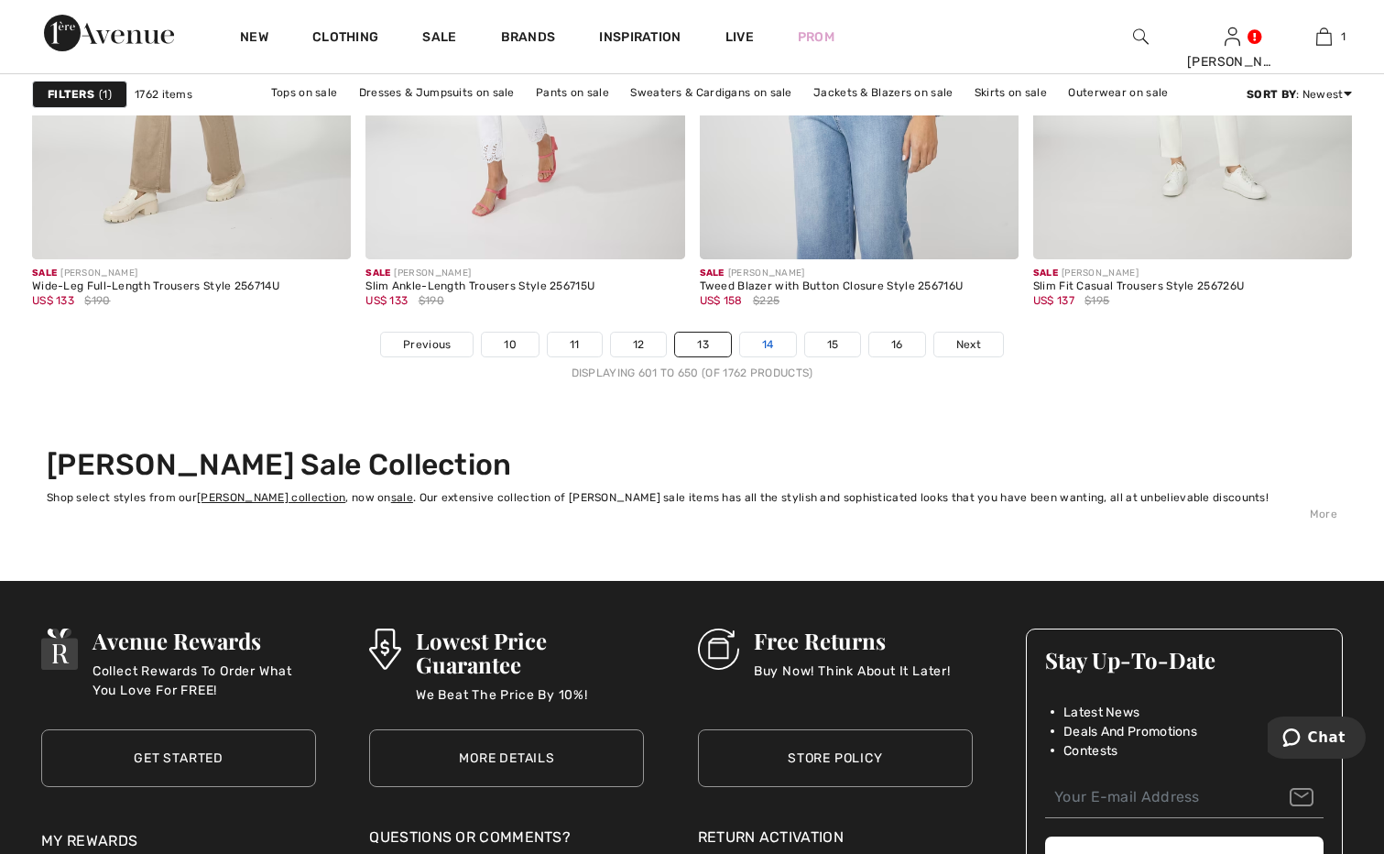
click at [751, 347] on link "14" at bounding box center [768, 345] width 56 height 24
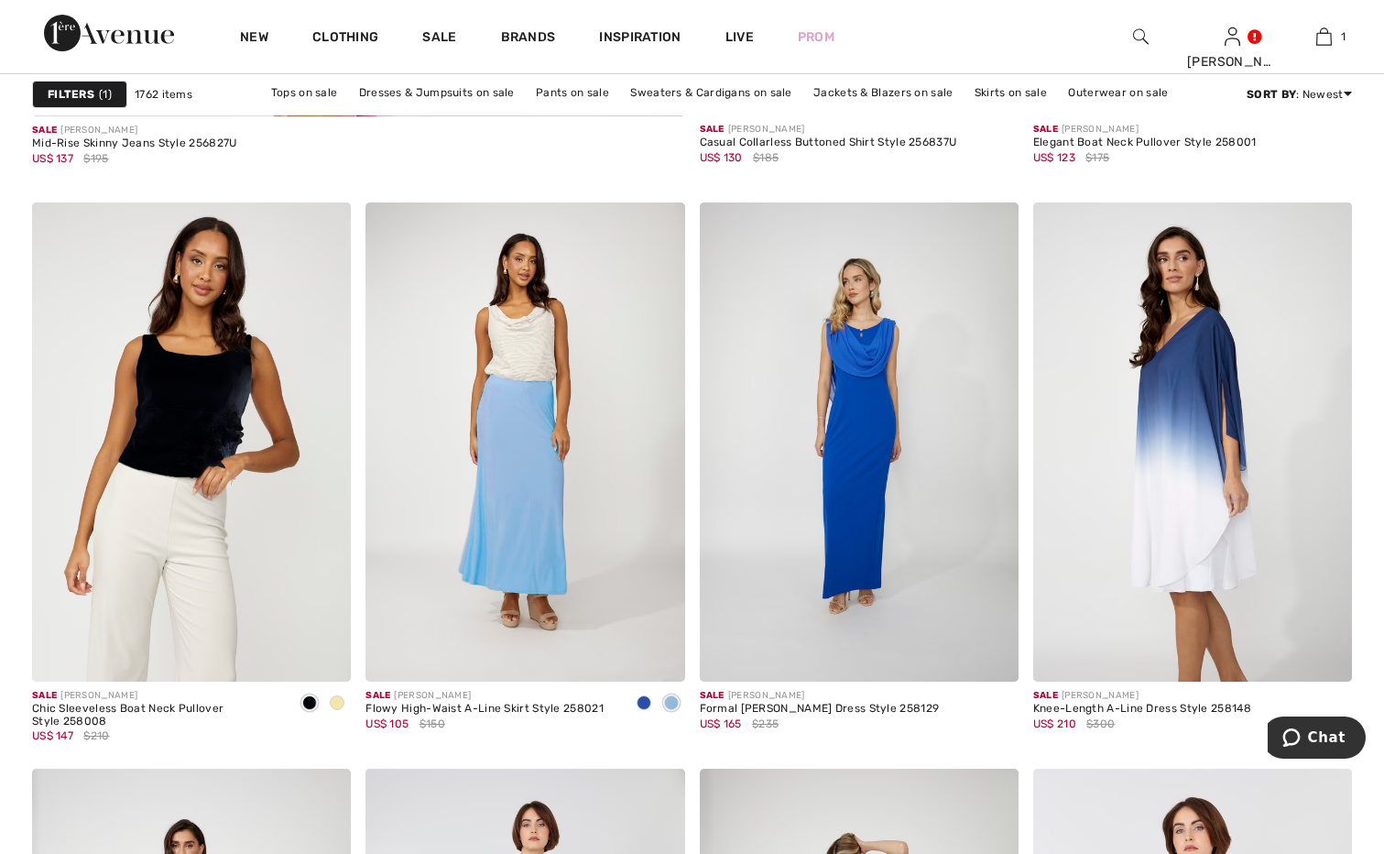
scroll to position [5772, 0]
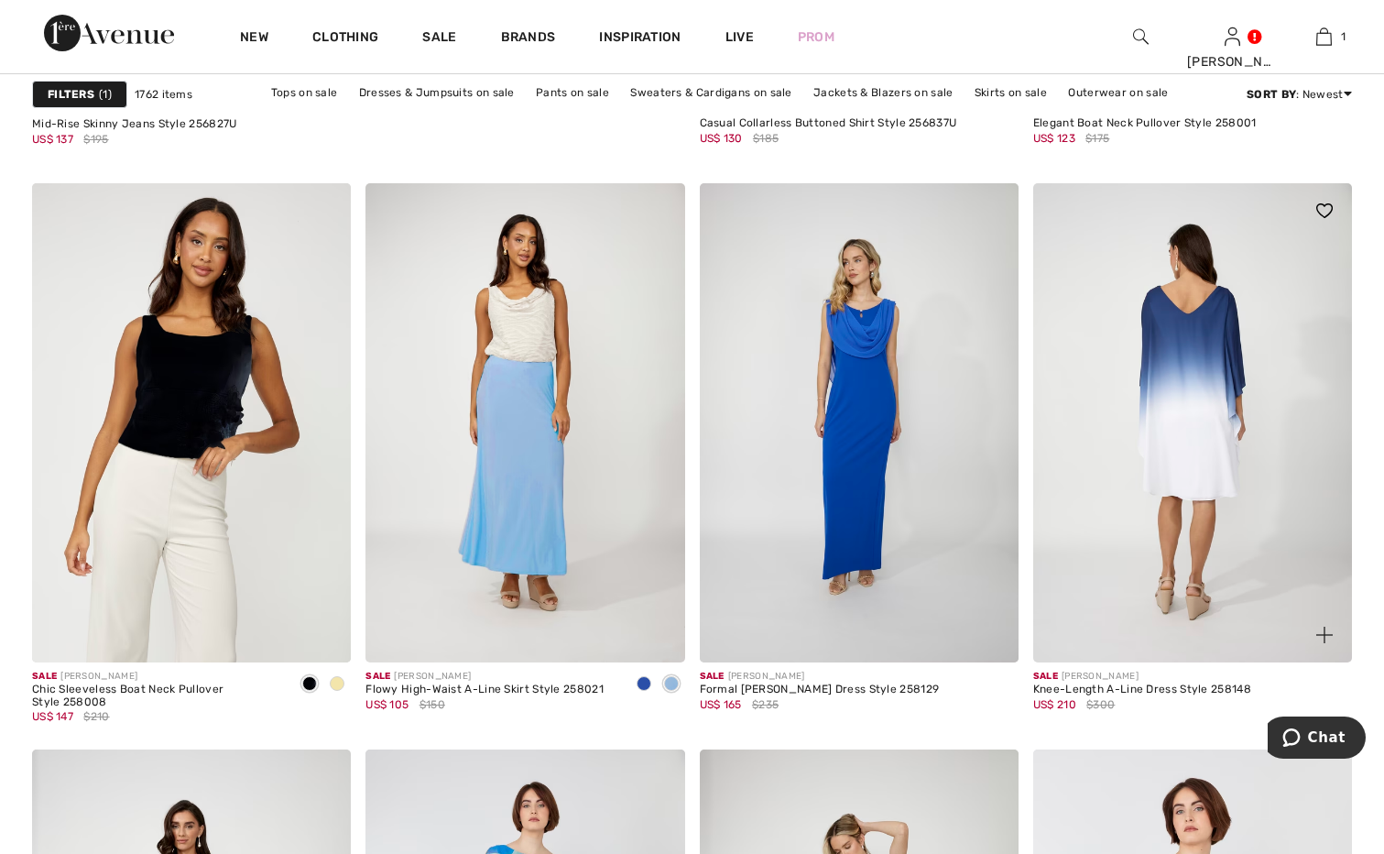
click at [1184, 416] on img at bounding box center [1192, 422] width 319 height 478
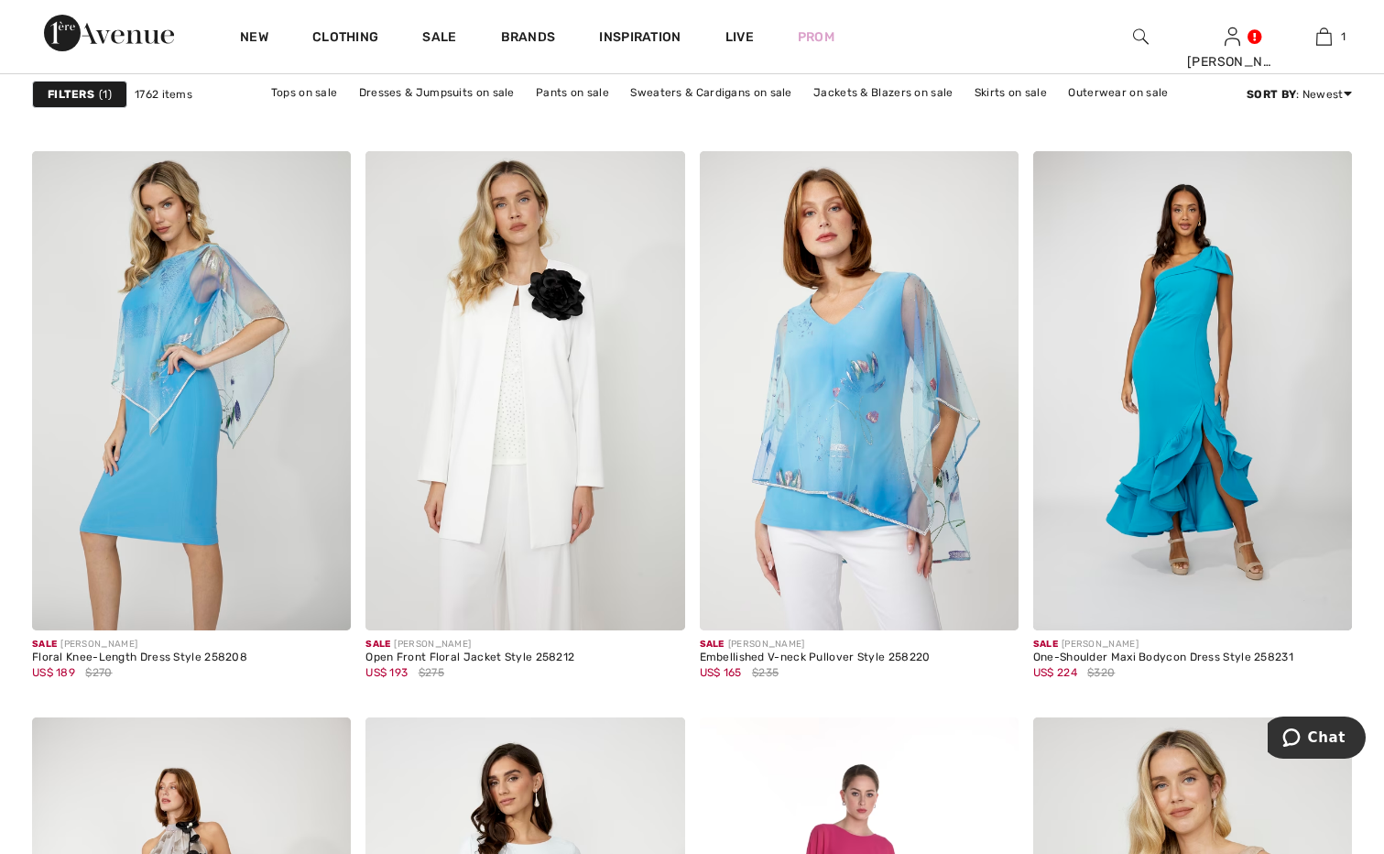
scroll to position [7146, 0]
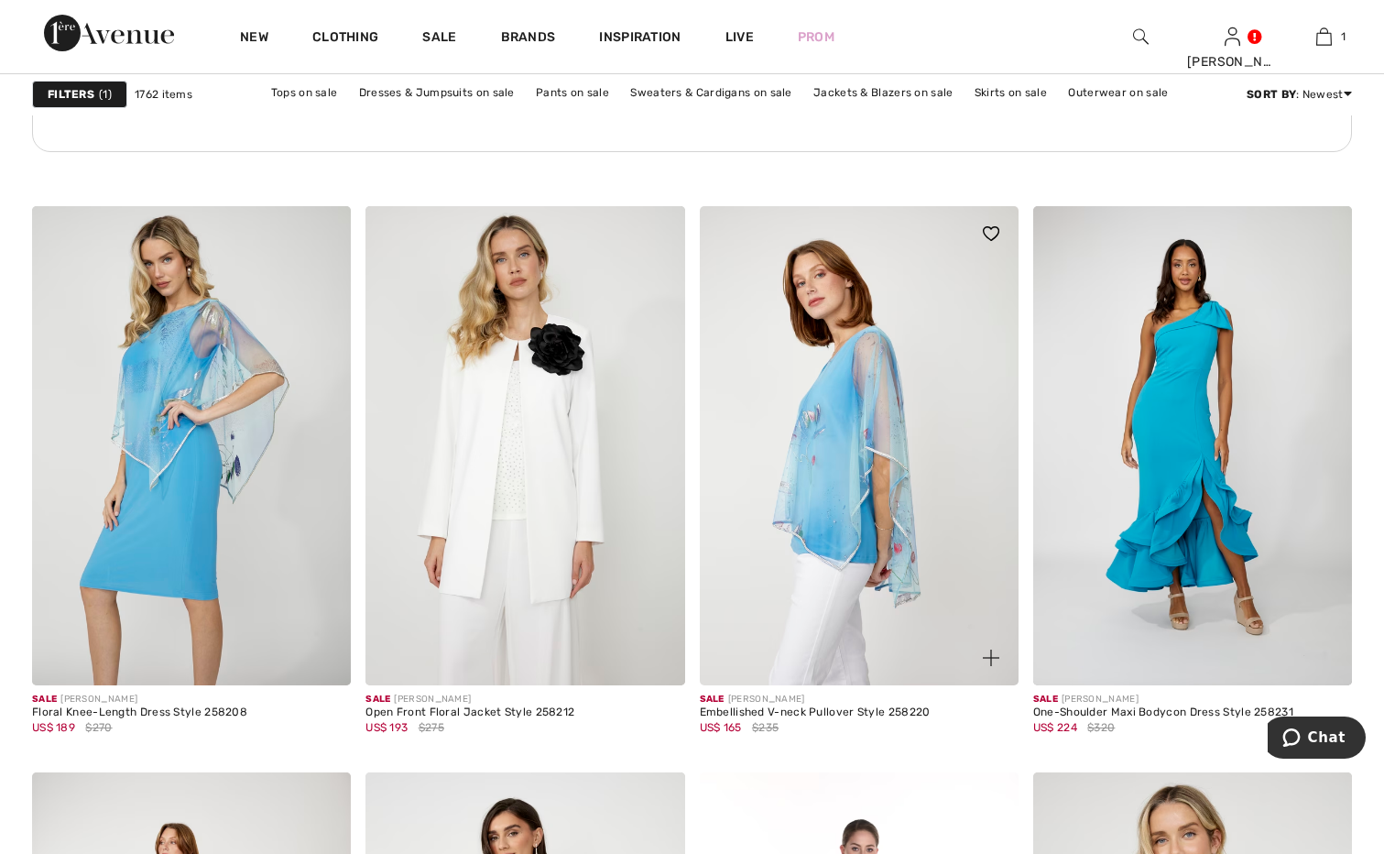
click at [836, 428] on img at bounding box center [859, 445] width 319 height 478
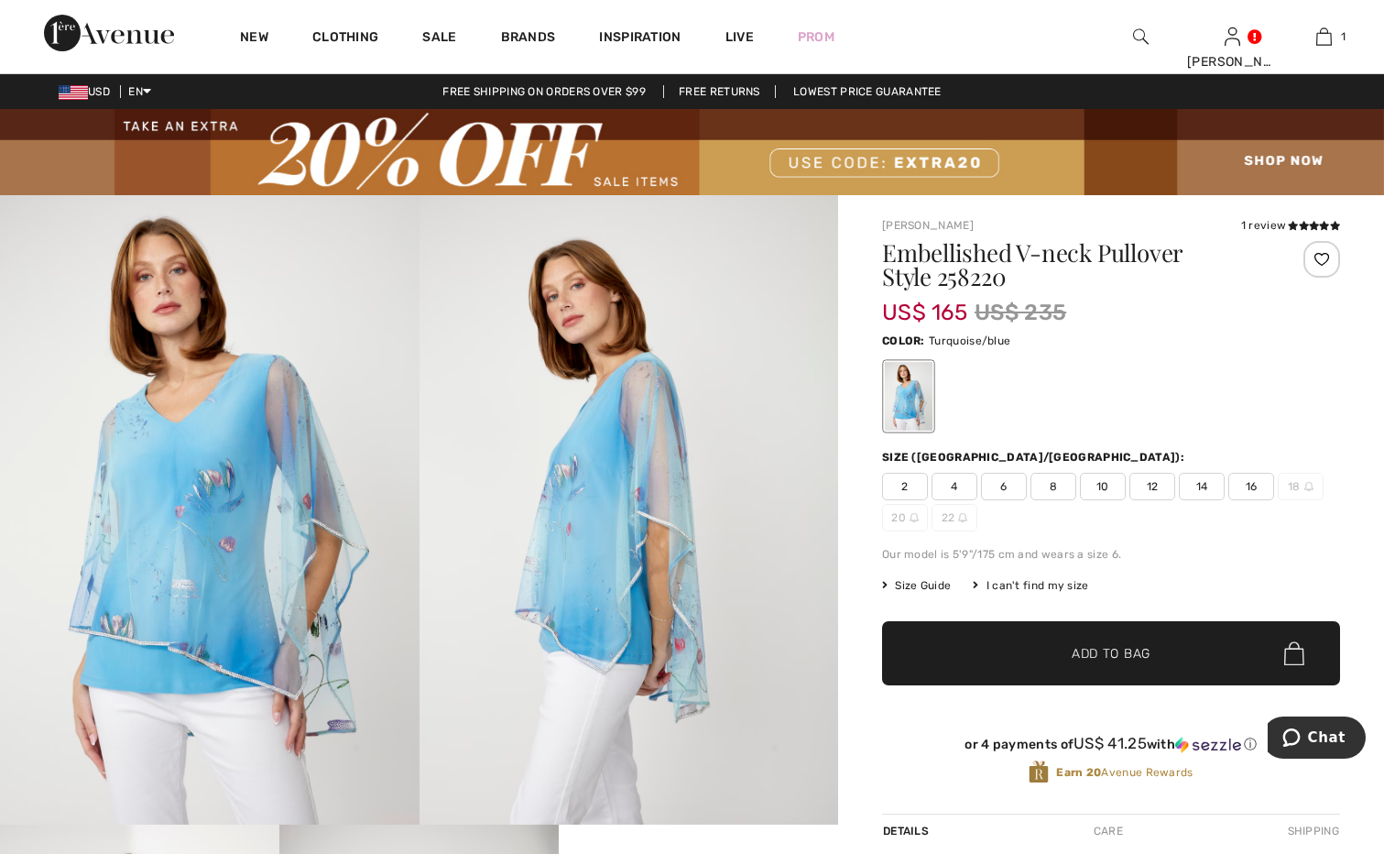
click at [1054, 486] on span "8" at bounding box center [1054, 486] width 46 height 27
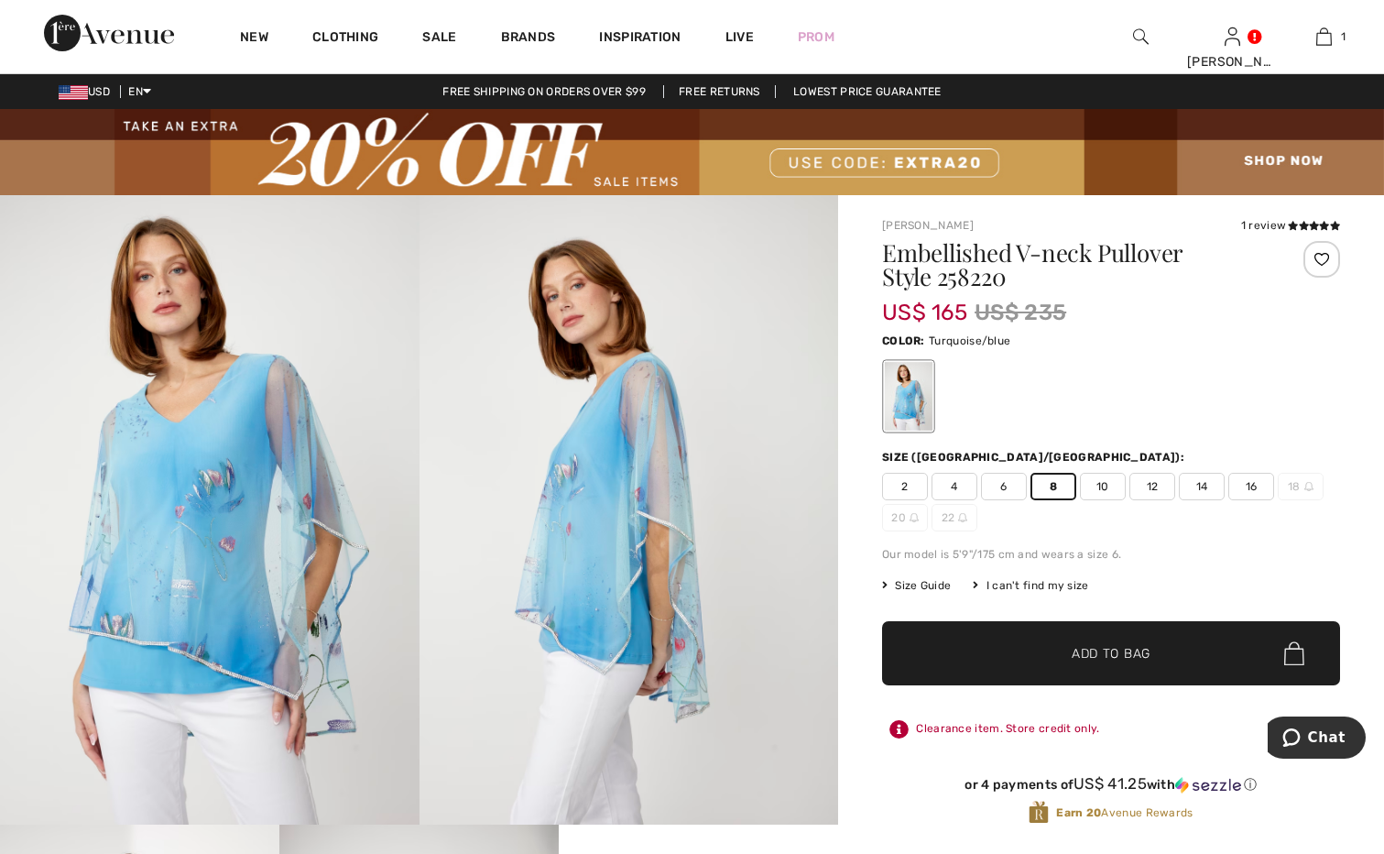
click at [1073, 641] on span "✔ Added to Bag Add to Bag" at bounding box center [1111, 653] width 458 height 64
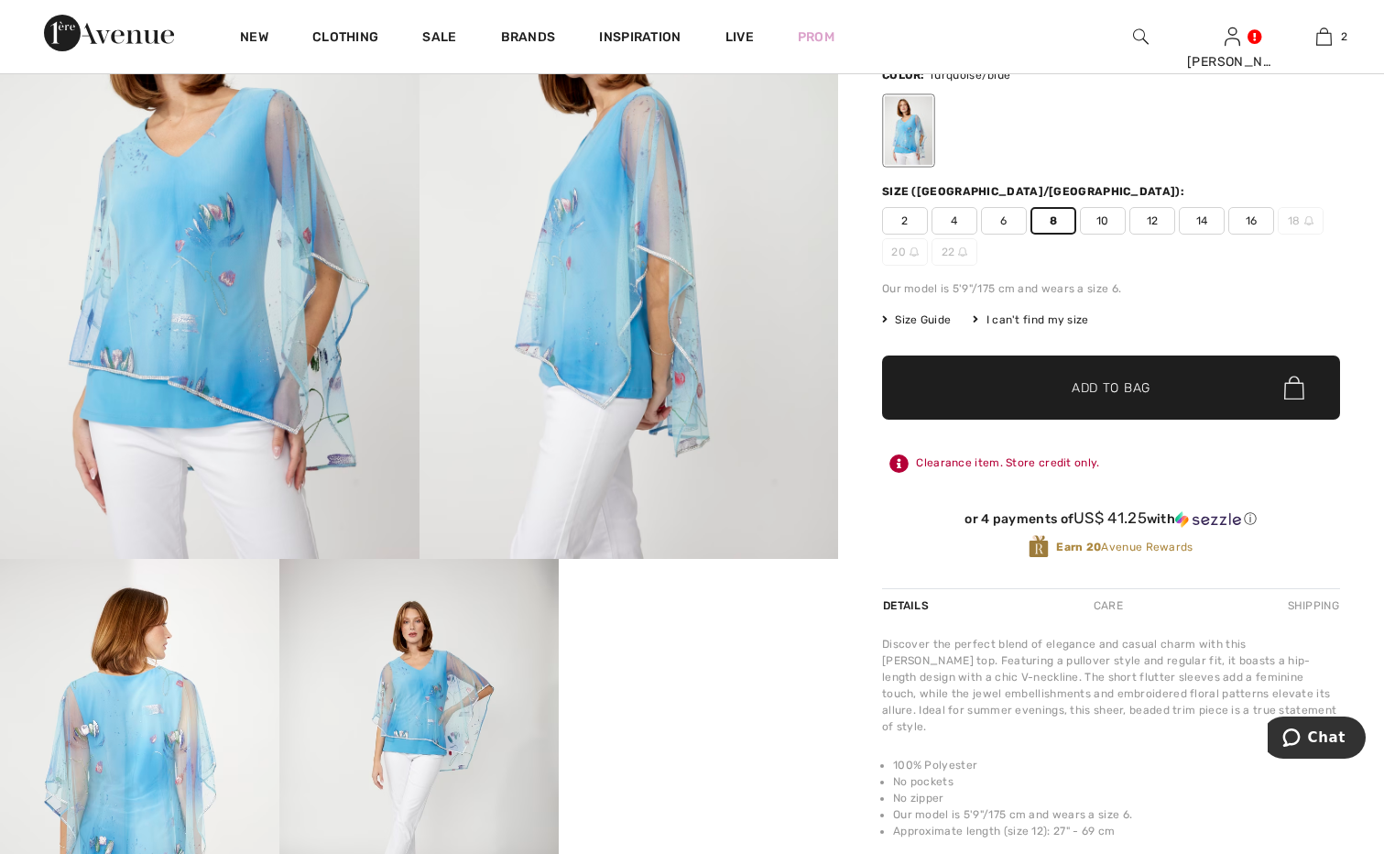
scroll to position [92, 0]
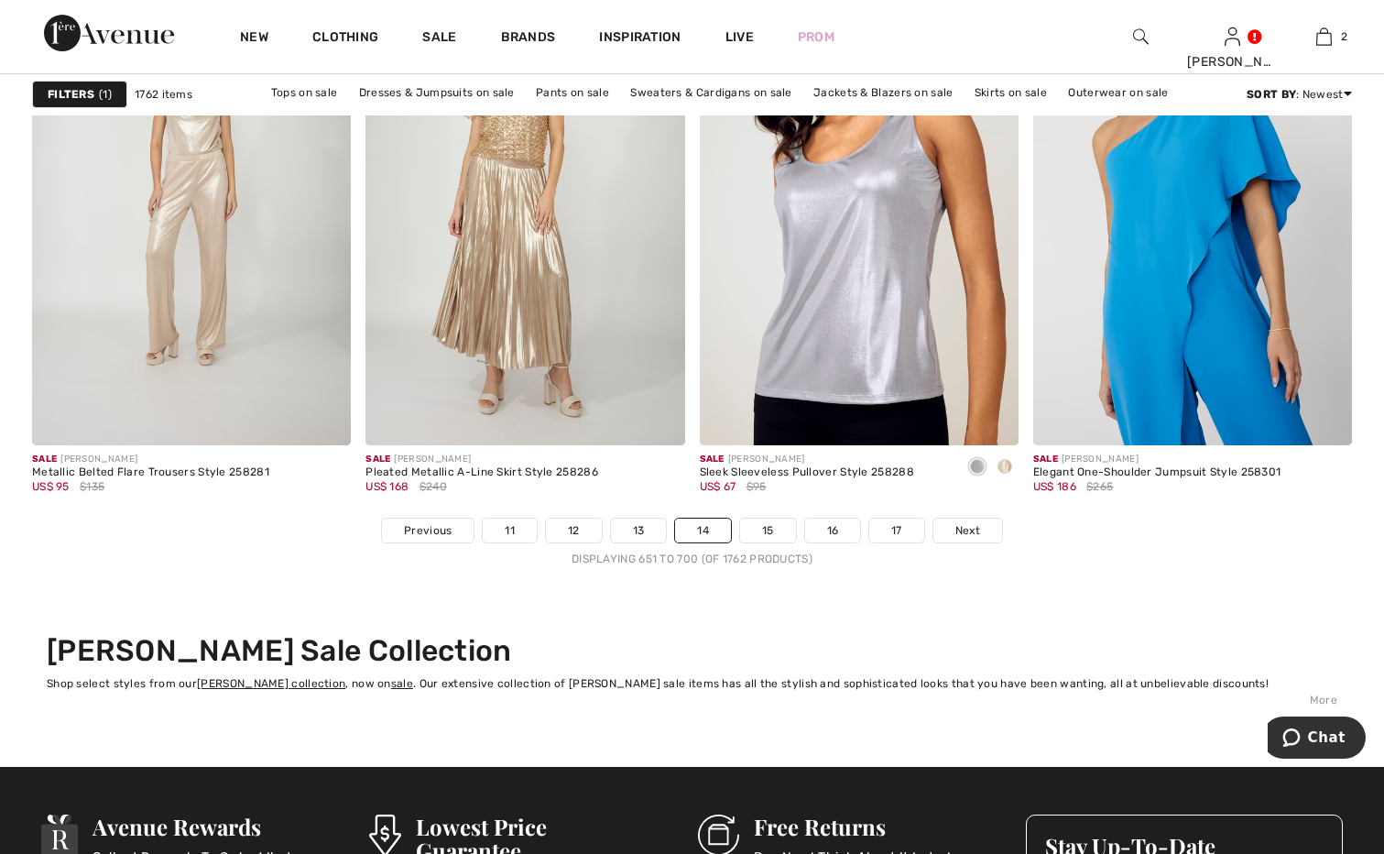
scroll to position [8519, 0]
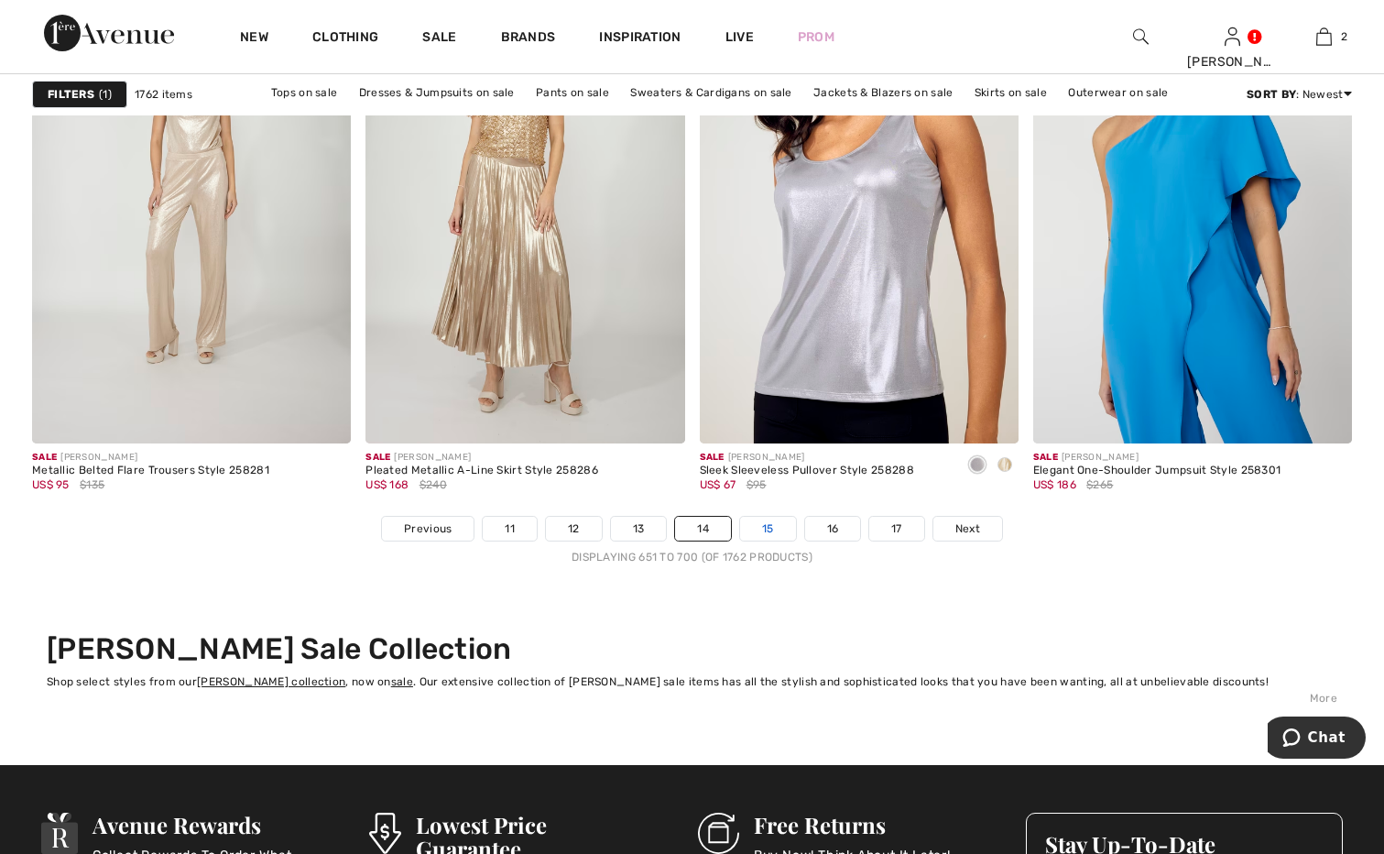
click at [767, 531] on link "15" at bounding box center [768, 529] width 56 height 24
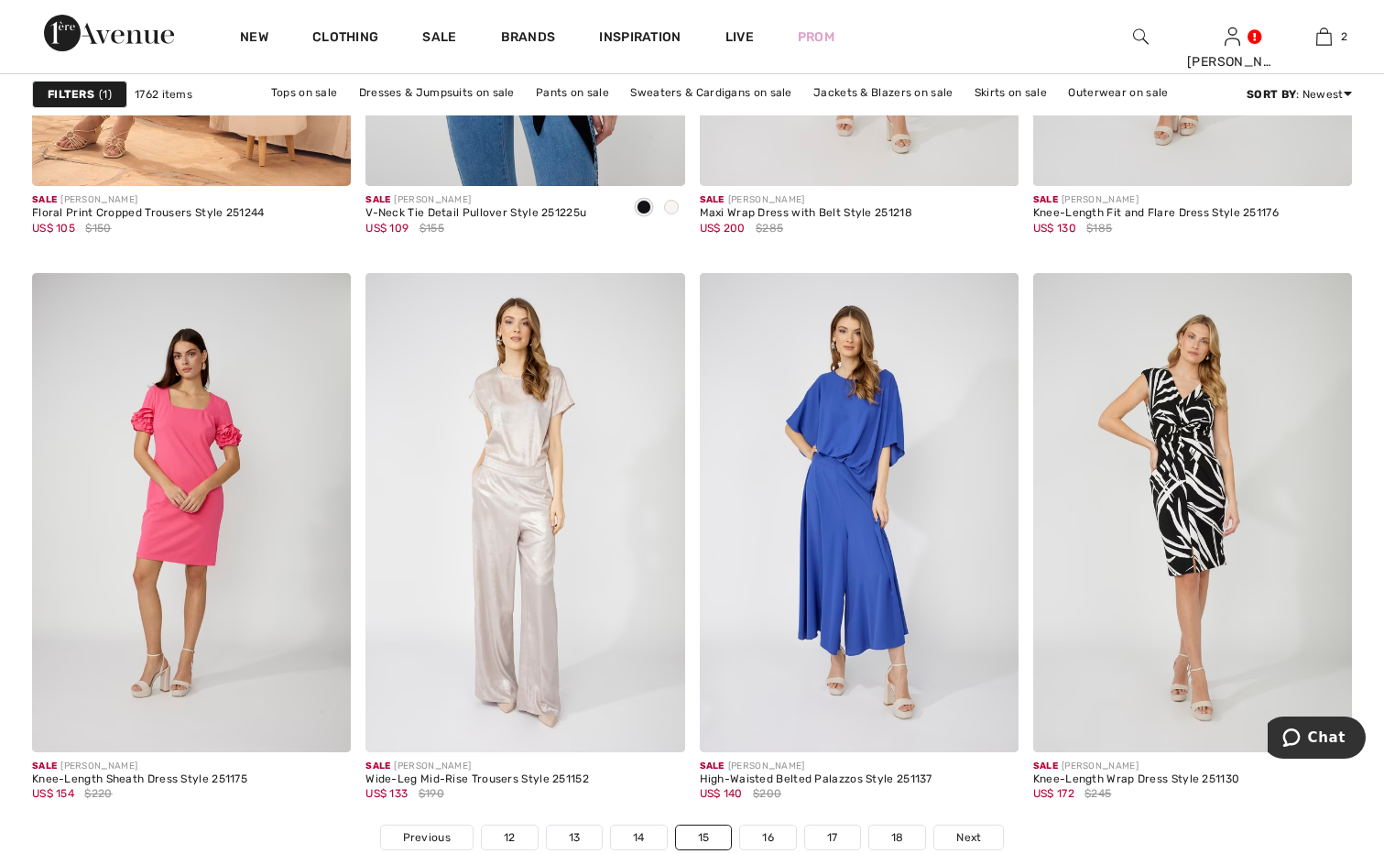
scroll to position [8337, 0]
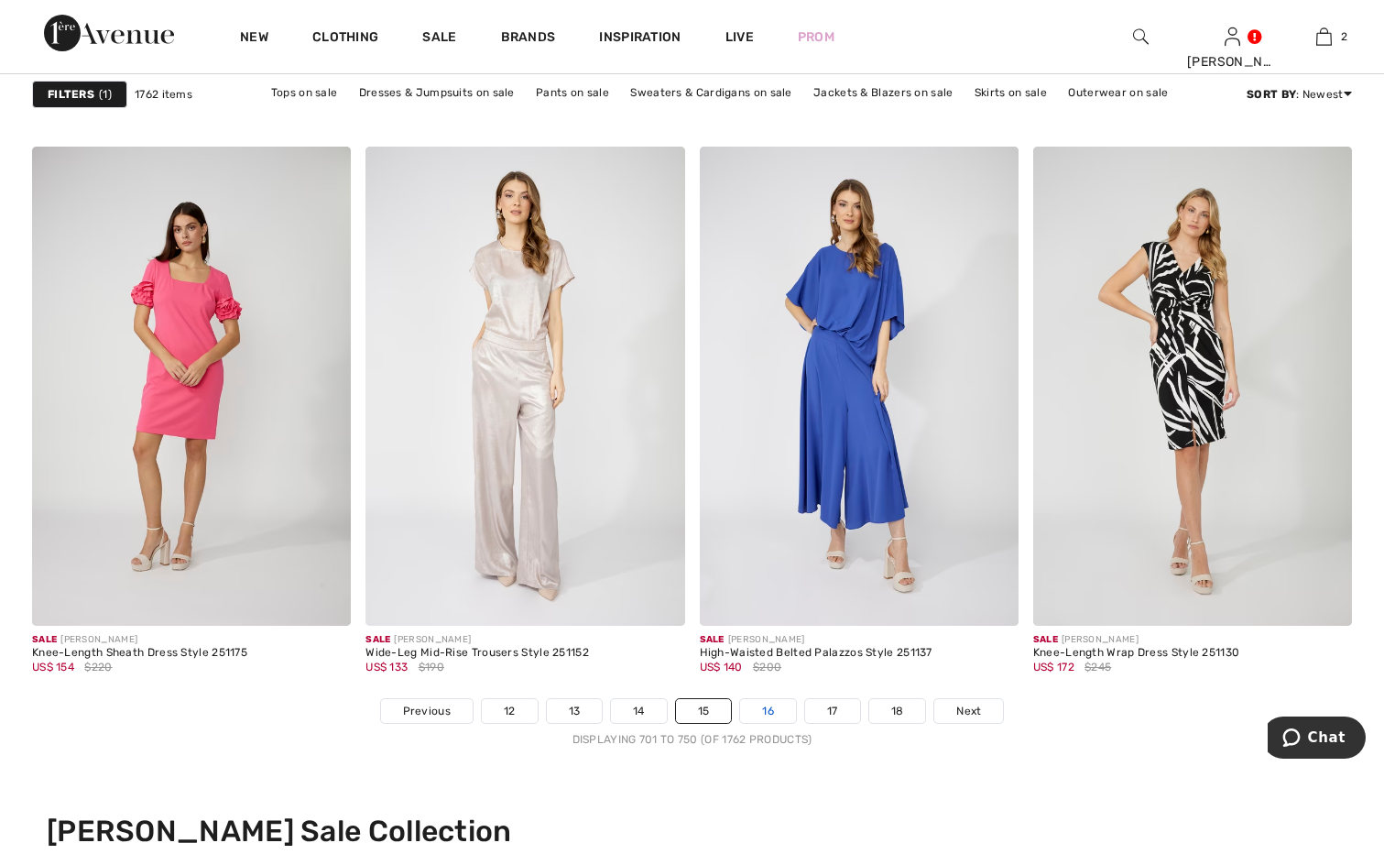
click at [781, 716] on link "16" at bounding box center [768, 711] width 56 height 24
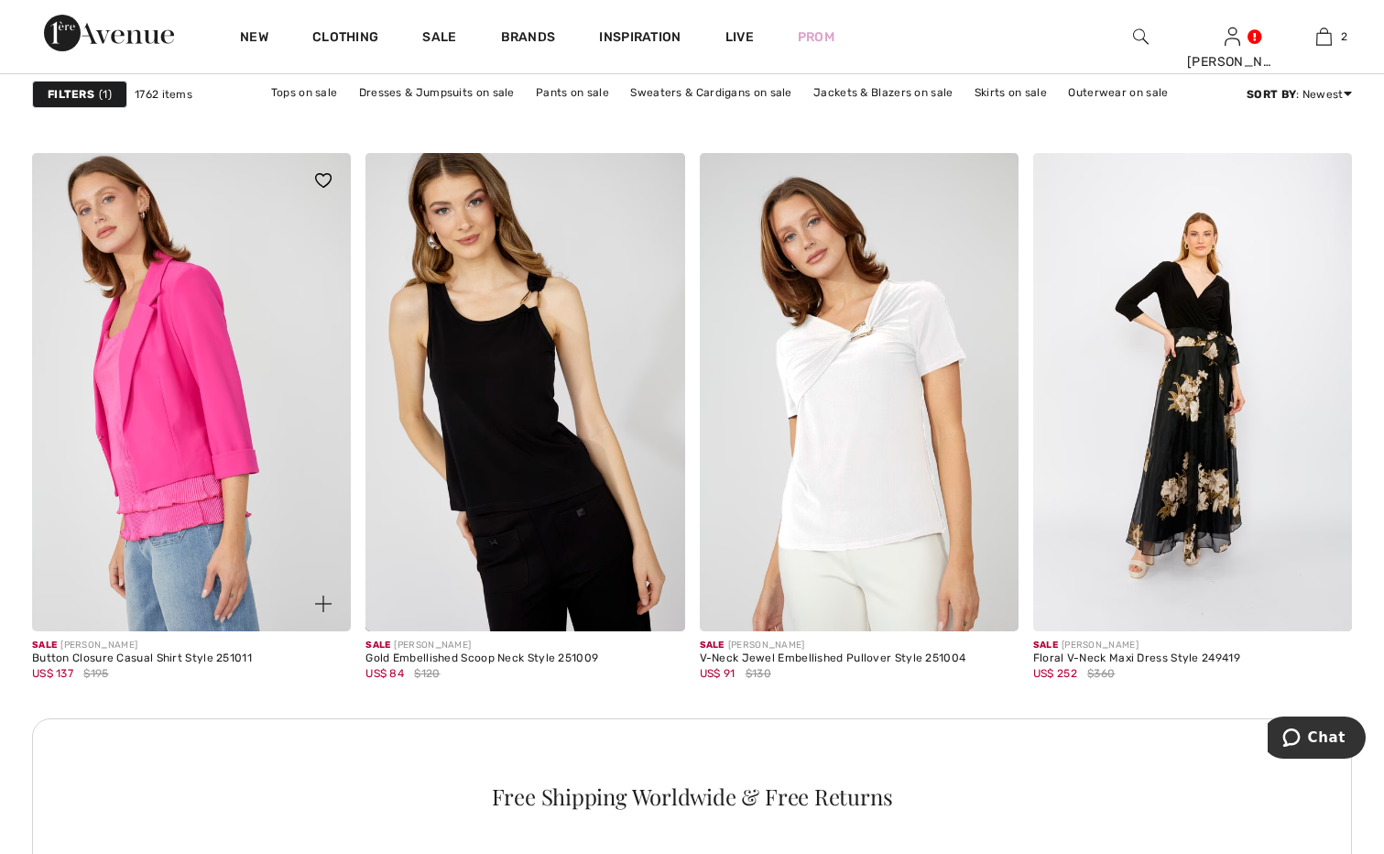
scroll to position [1924, 0]
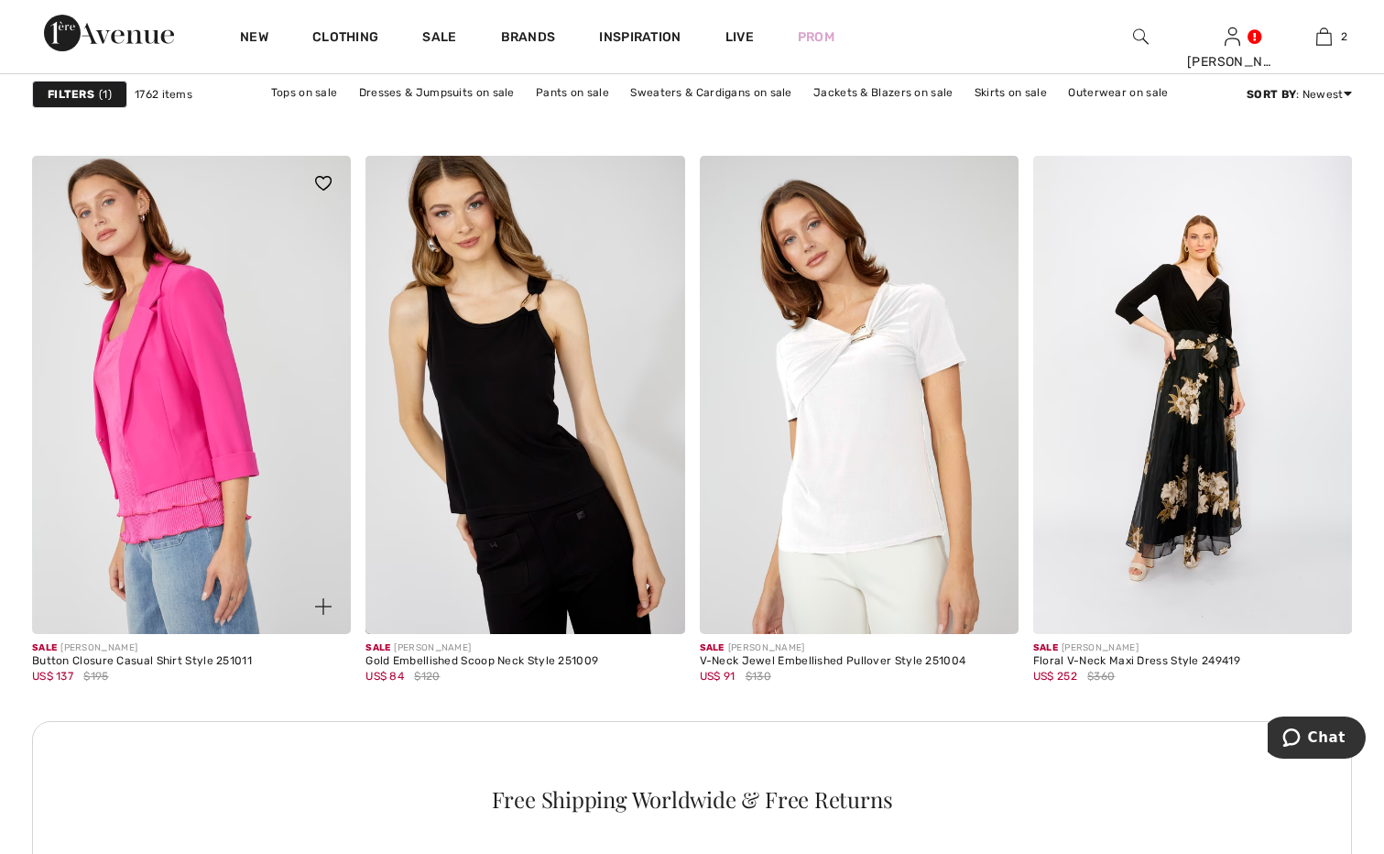
click at [228, 295] on img at bounding box center [191, 395] width 319 height 478
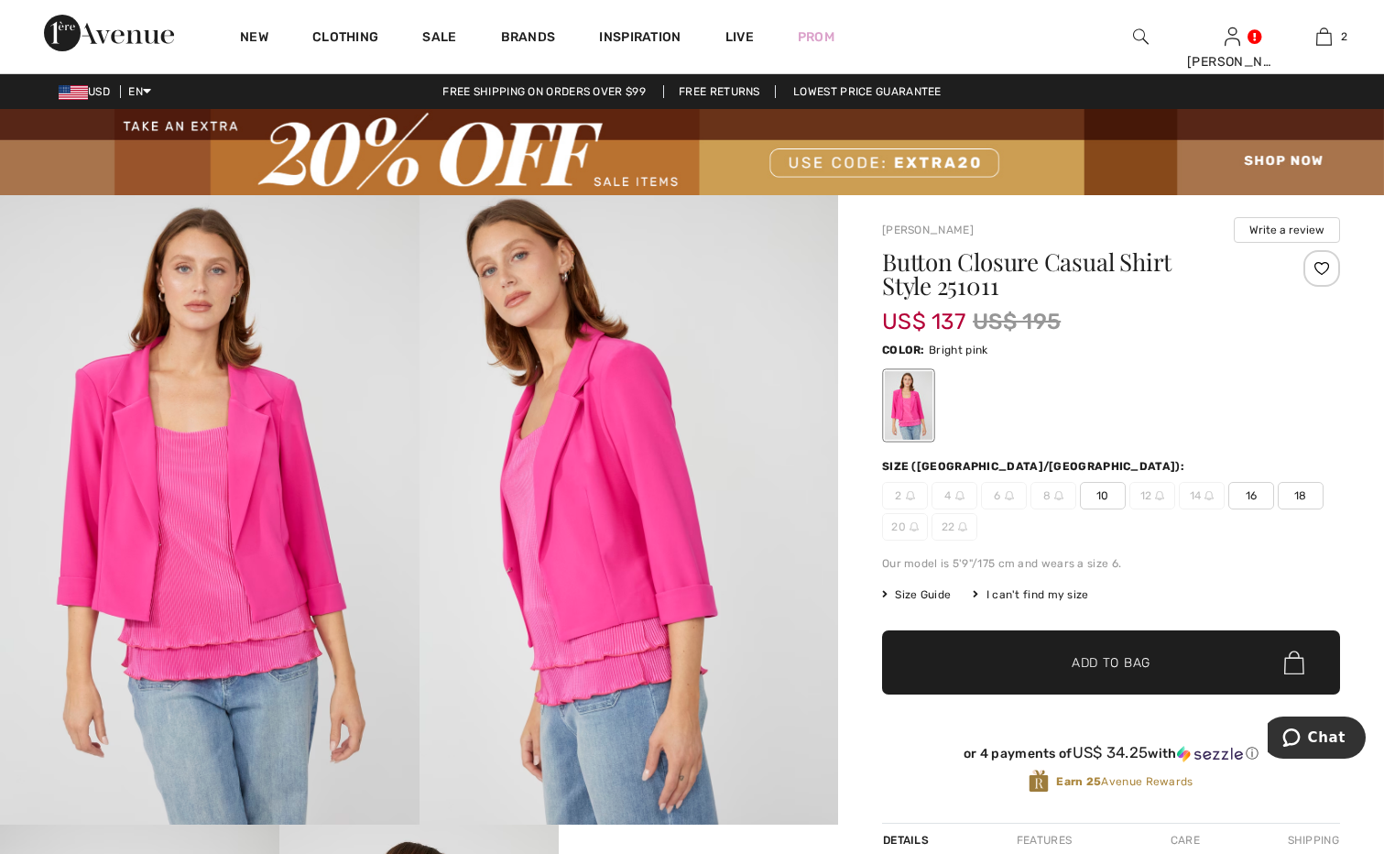
checkbox input "true"
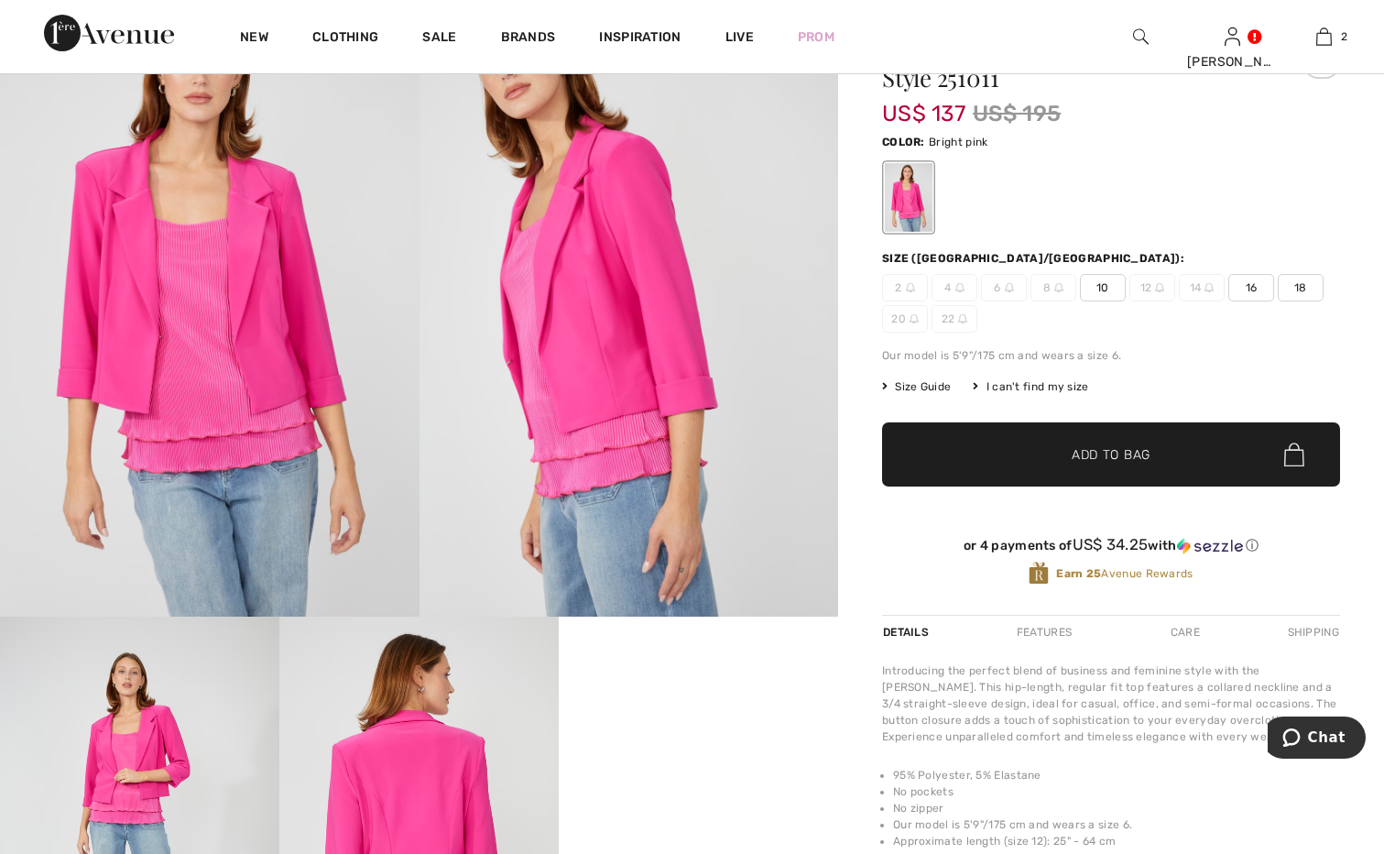
scroll to position [183, 0]
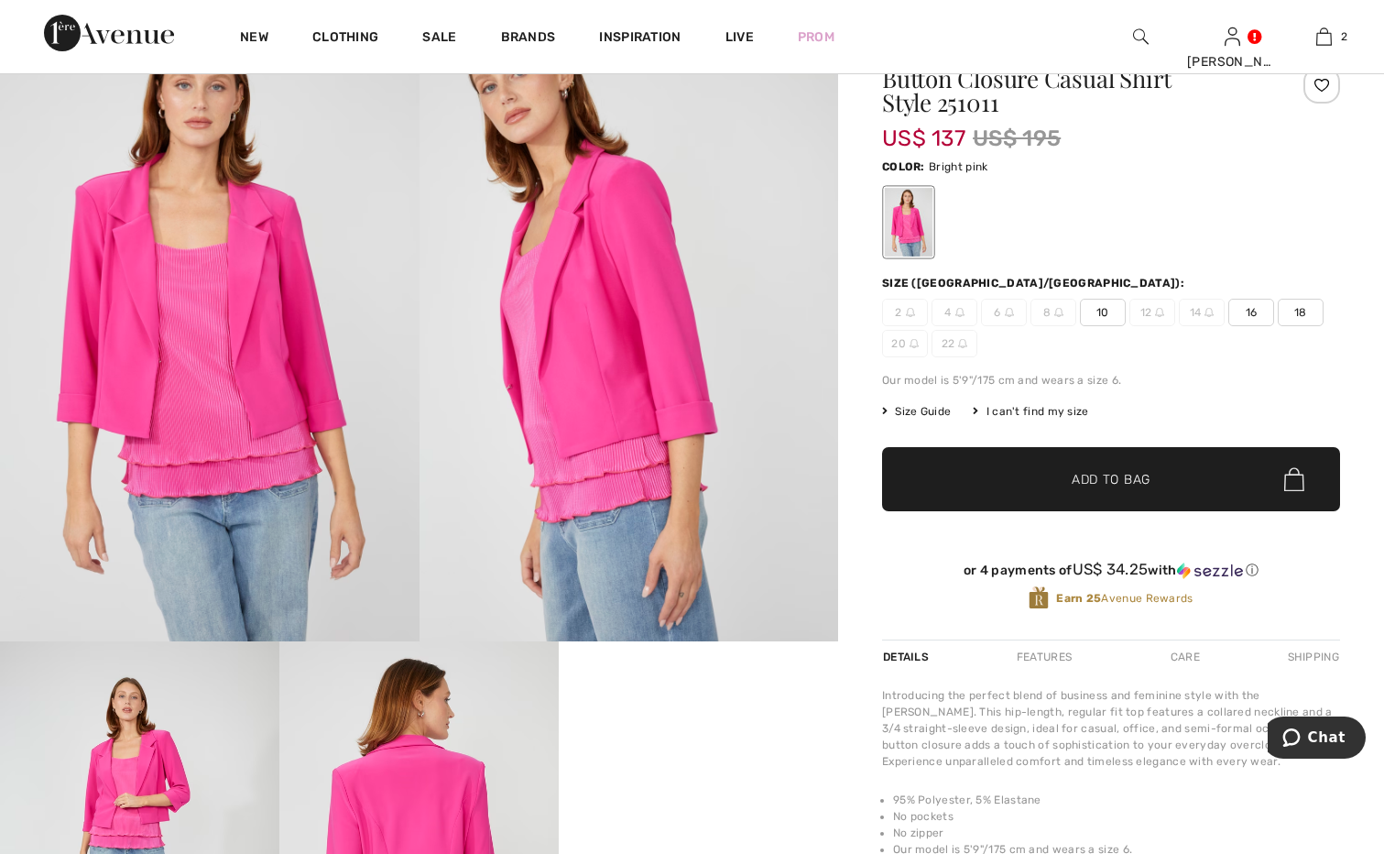
click at [1110, 312] on span "10" at bounding box center [1103, 312] width 46 height 27
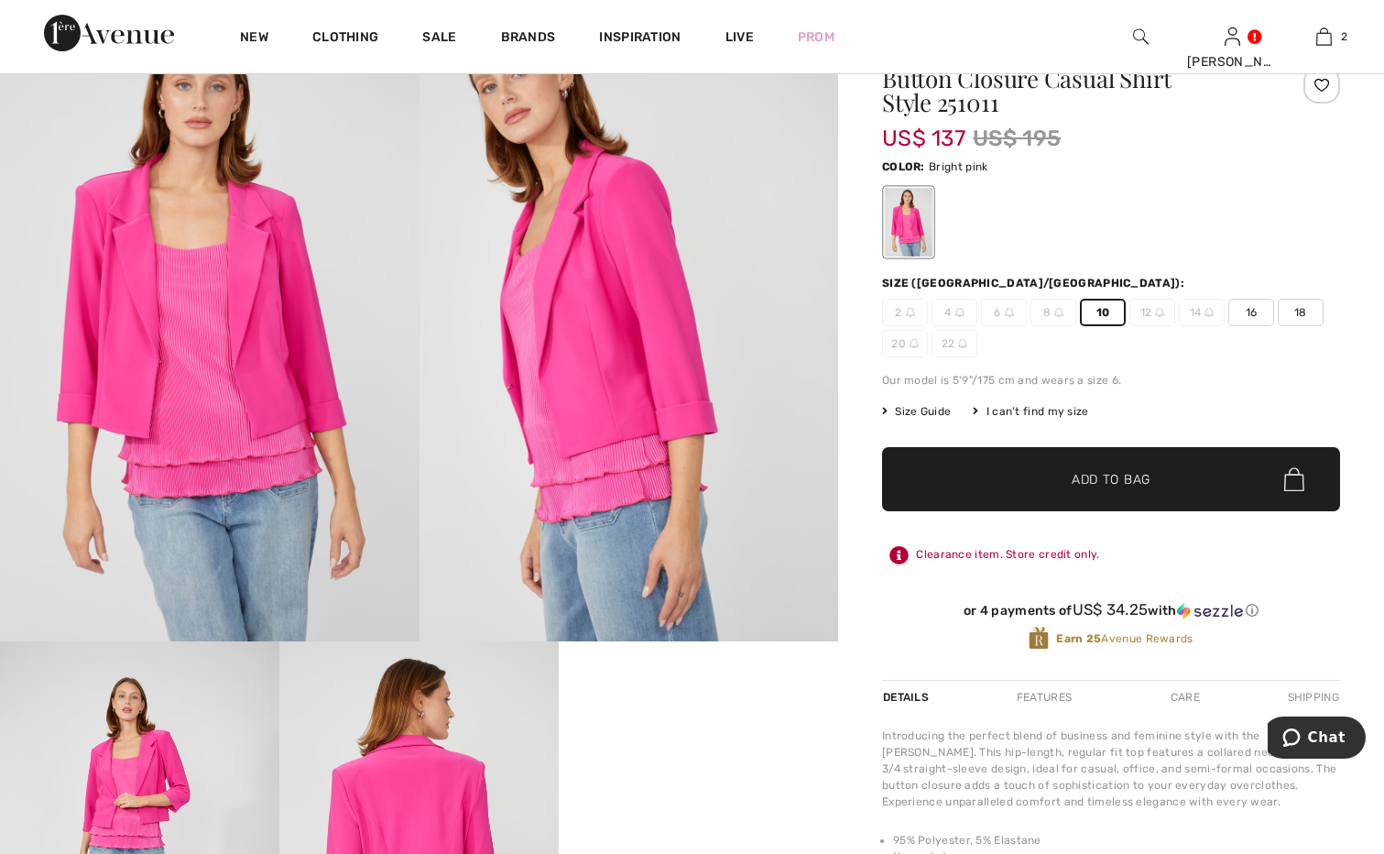
click at [1129, 475] on span "Add to Bag" at bounding box center [1111, 479] width 79 height 19
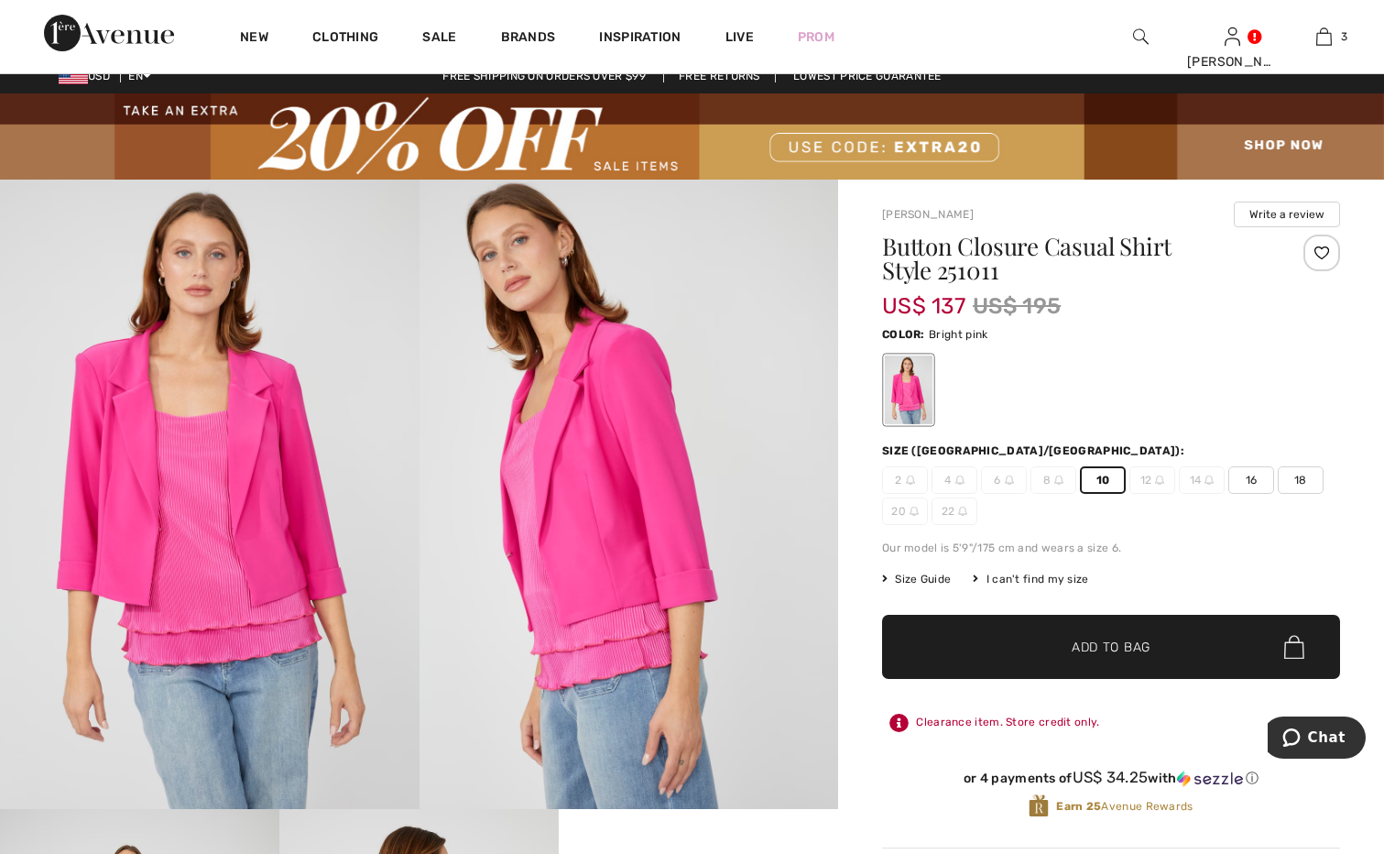
scroll to position [0, 0]
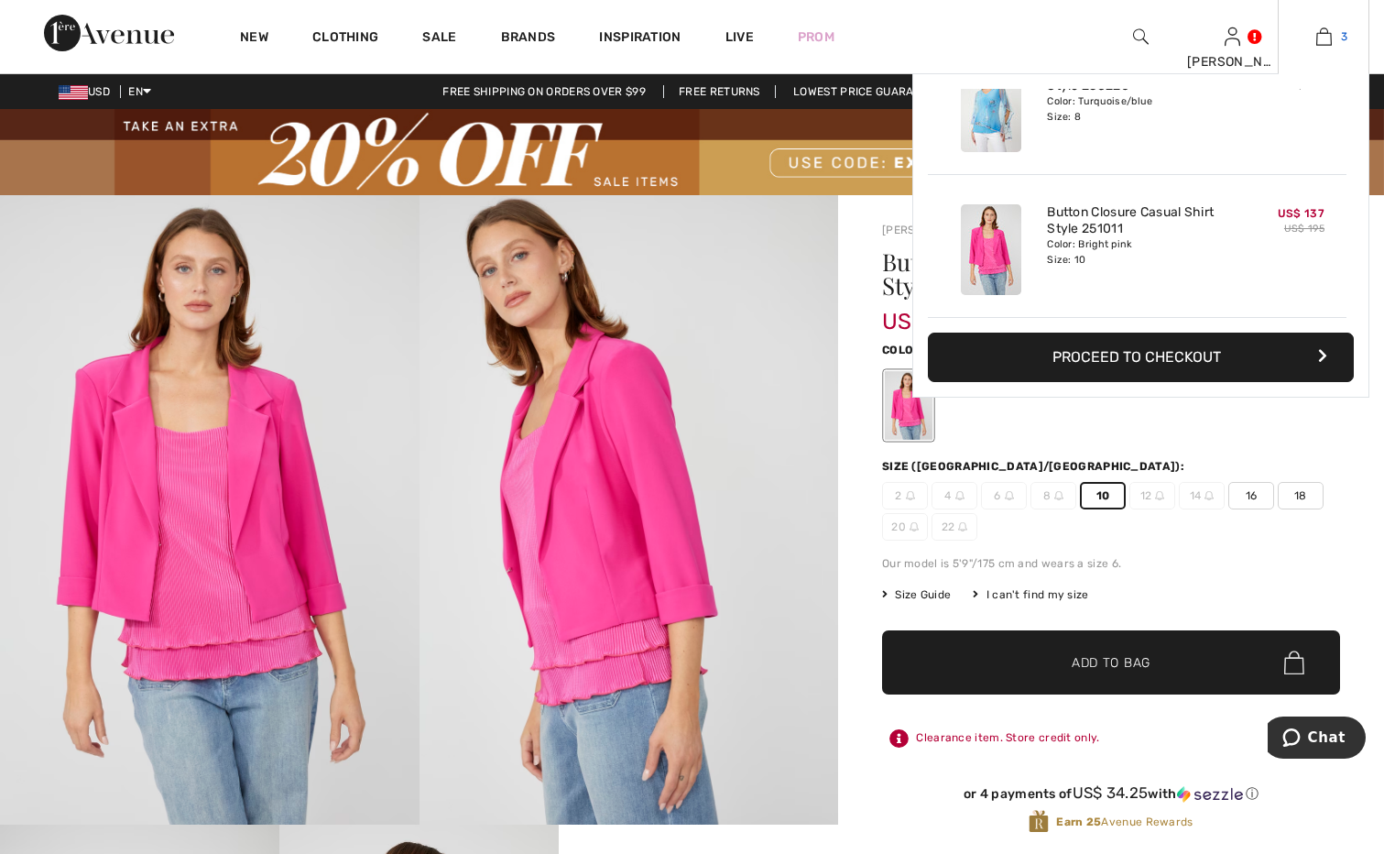
click at [1324, 38] on img at bounding box center [1325, 37] width 16 height 22
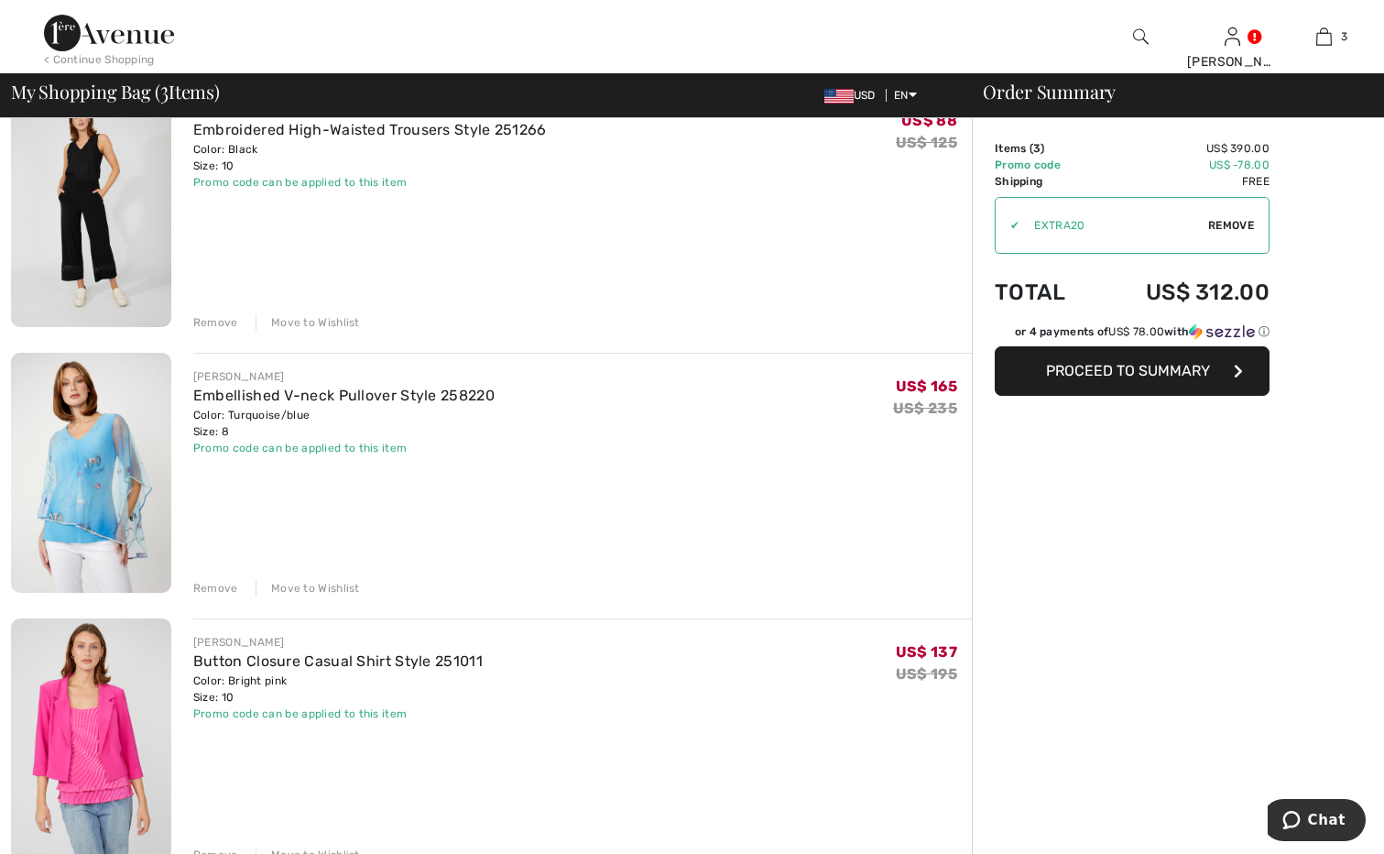
scroll to position [183, 0]
click at [213, 585] on div "Remove" at bounding box center [215, 586] width 45 height 16
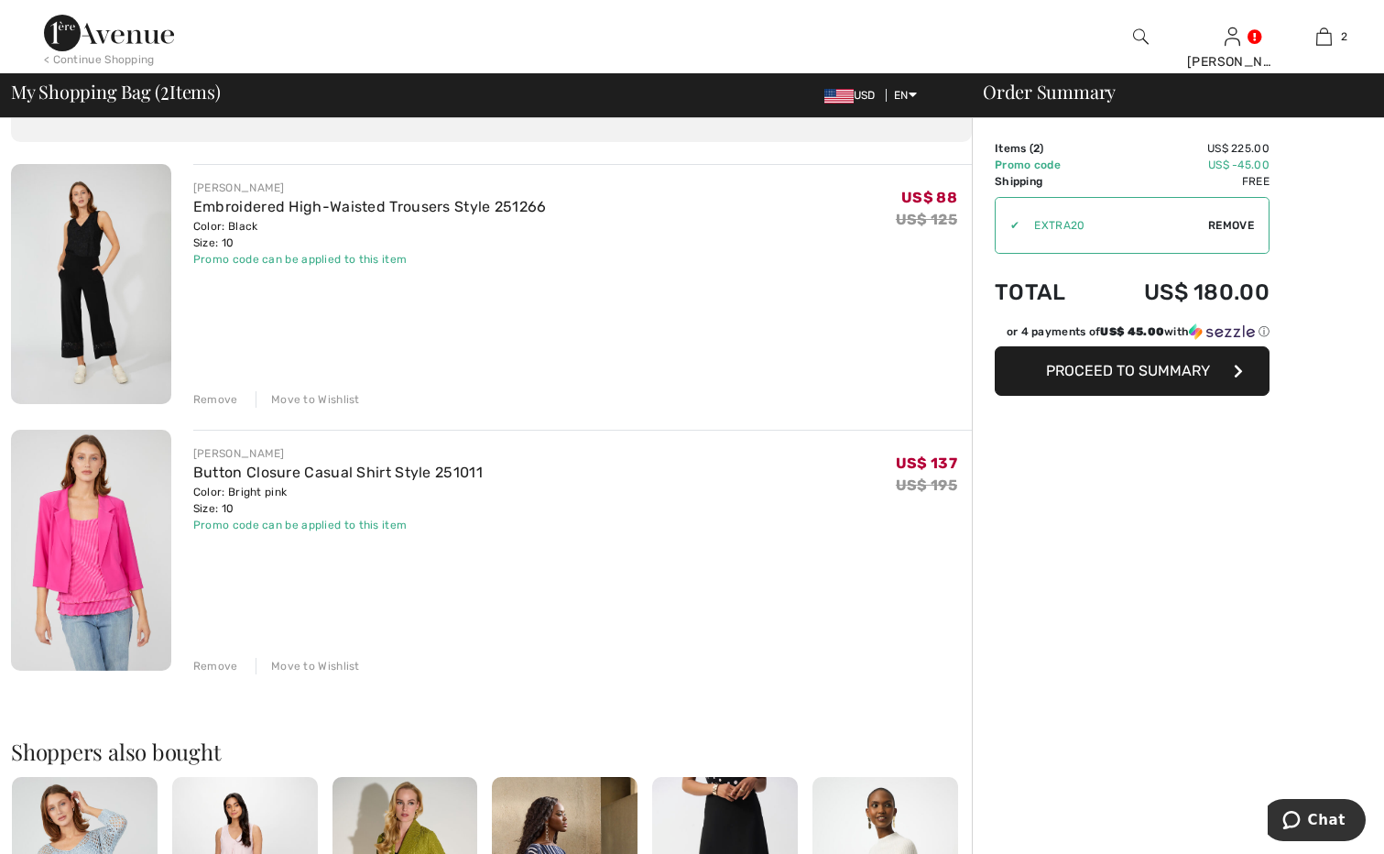
scroll to position [0, 0]
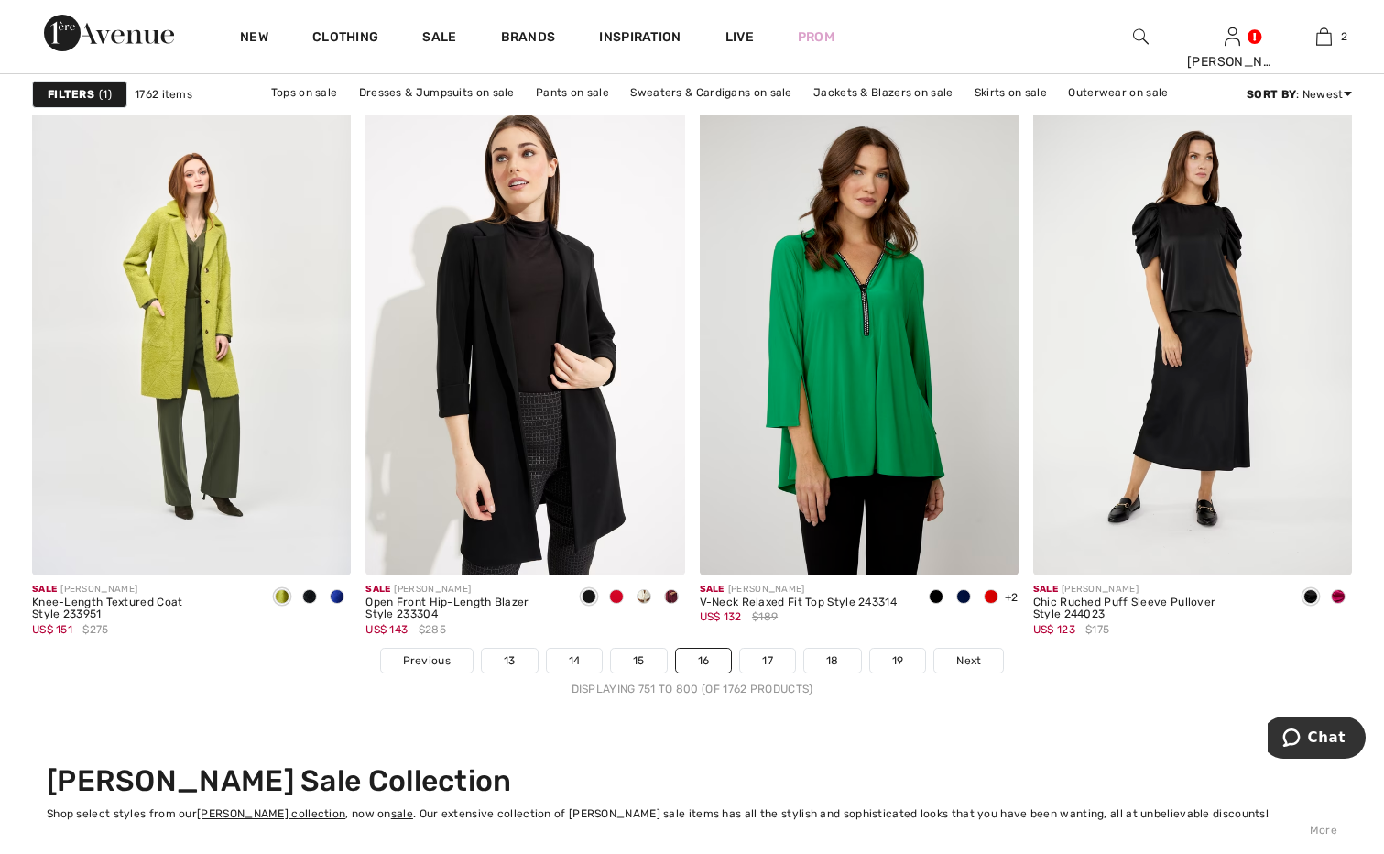
scroll to position [8520, 0]
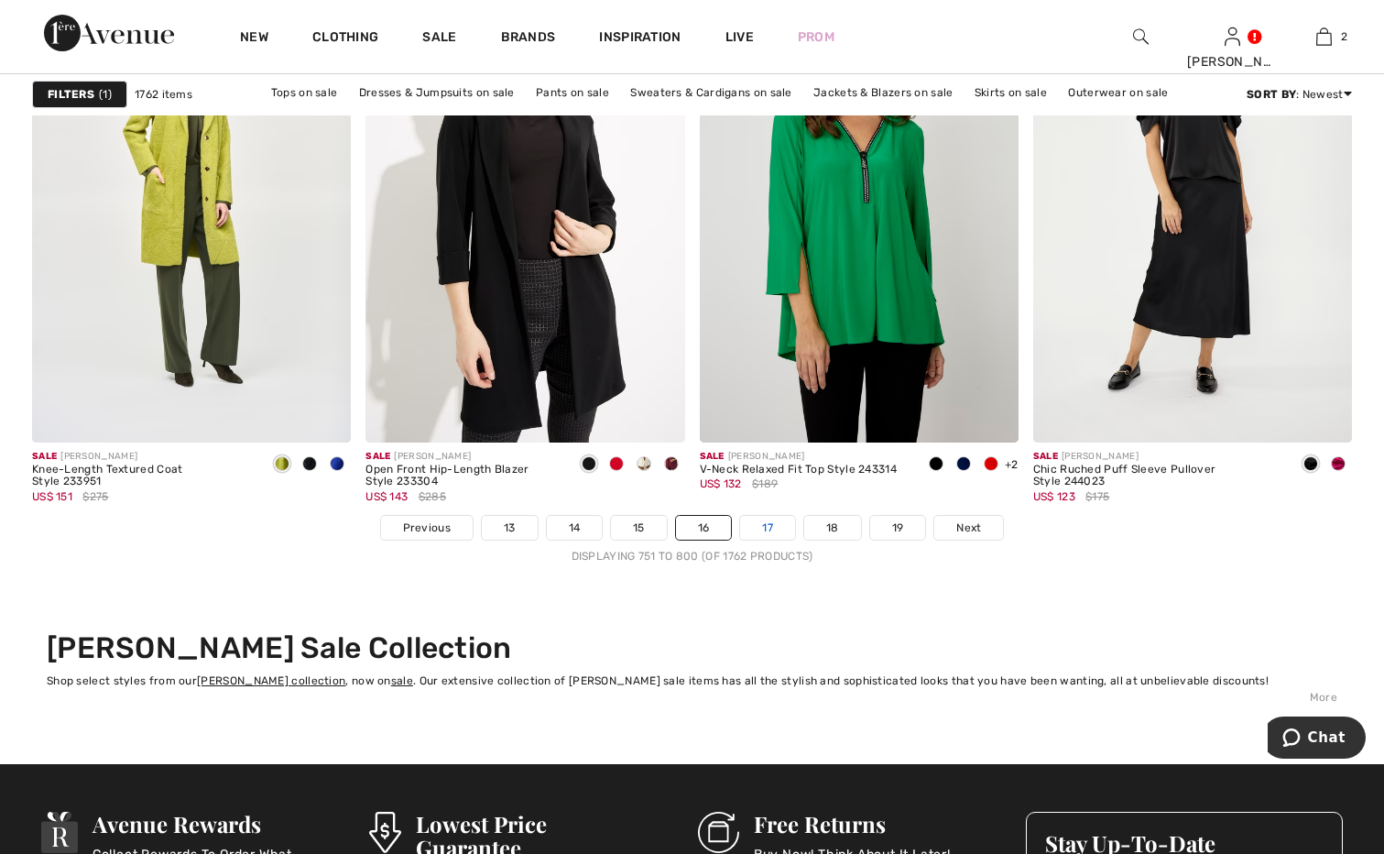
click at [767, 527] on link "17" at bounding box center [767, 528] width 55 height 24
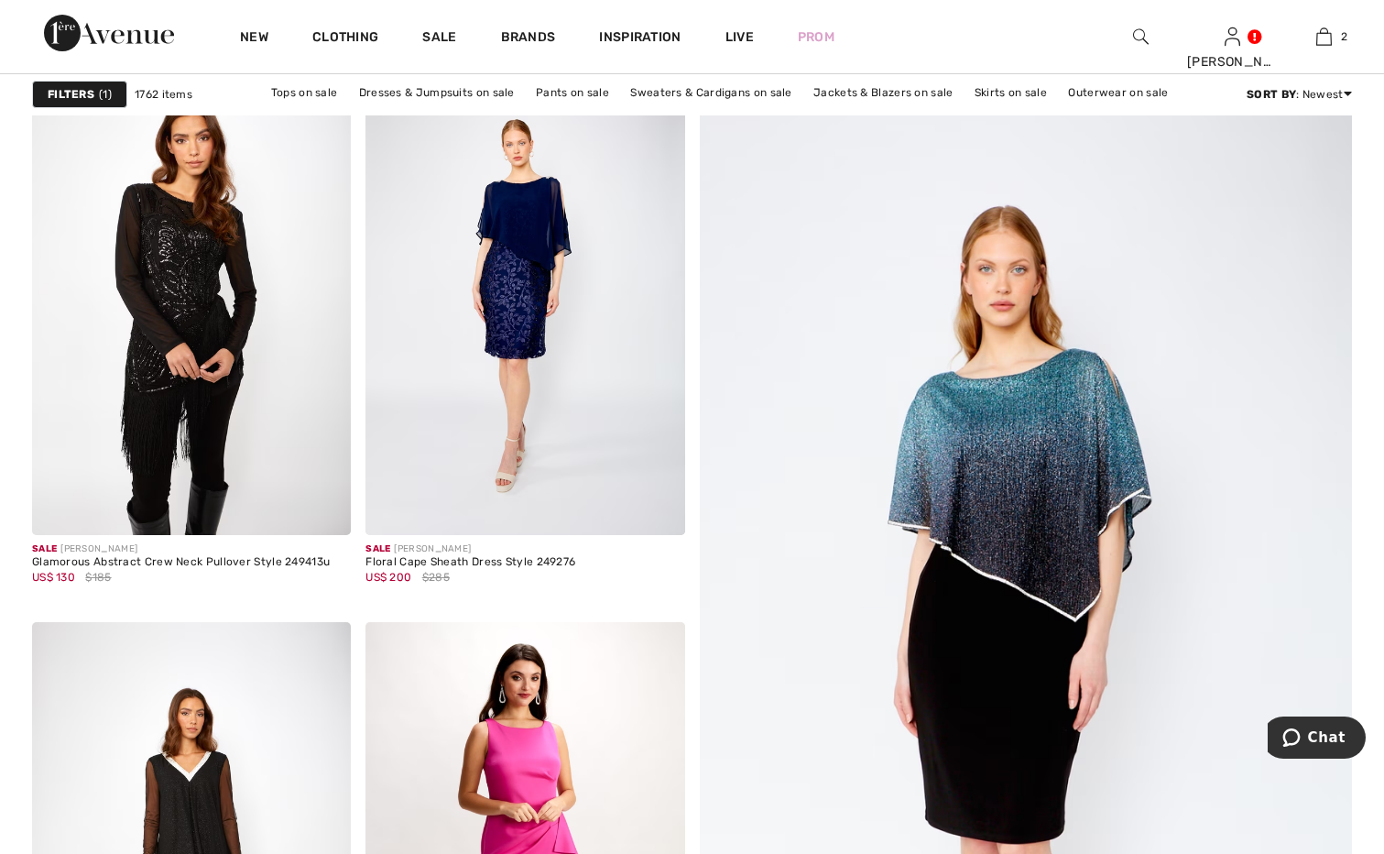
scroll to position [366, 0]
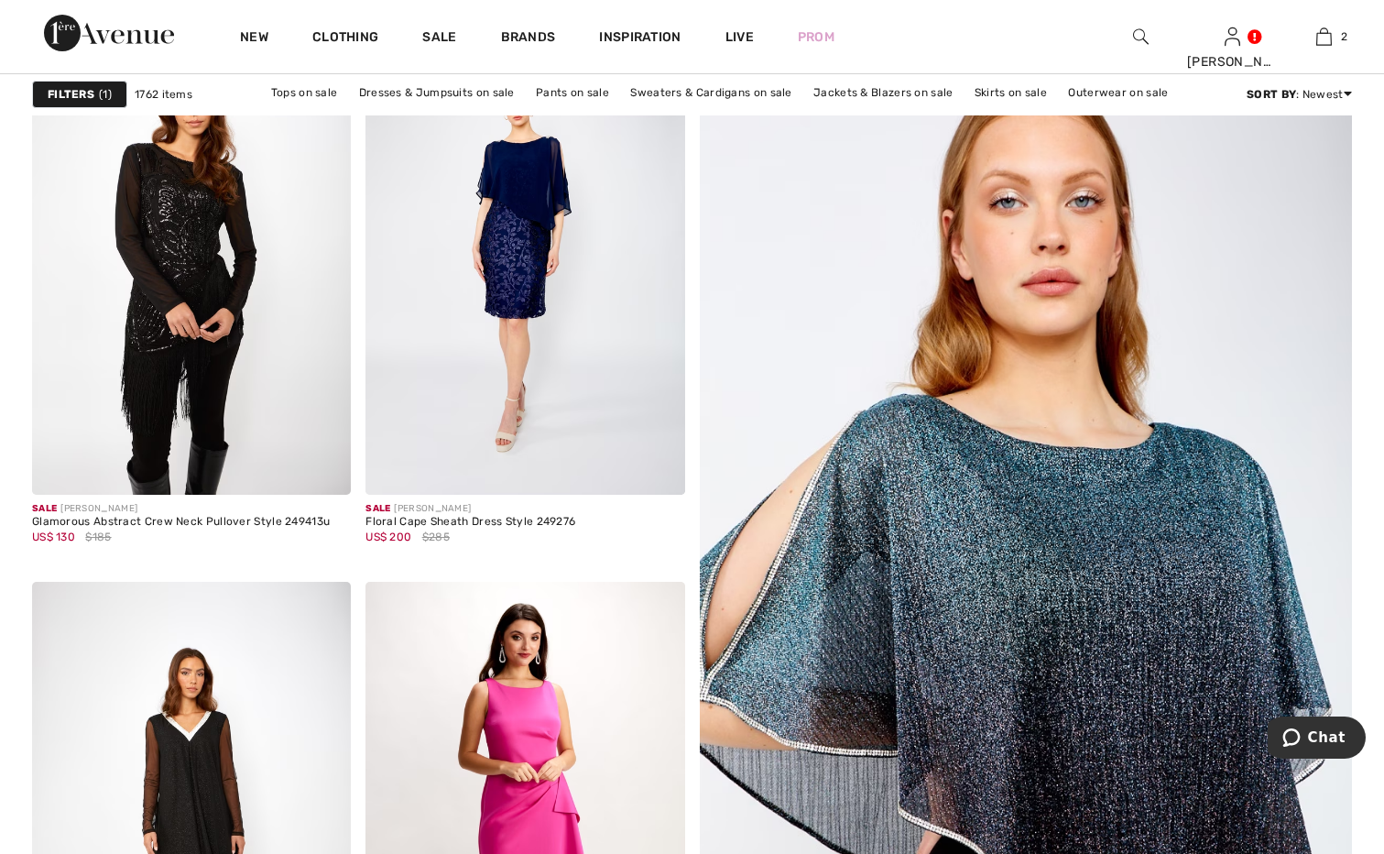
click at [1027, 435] on img at bounding box center [1025, 603] width 783 height 1175
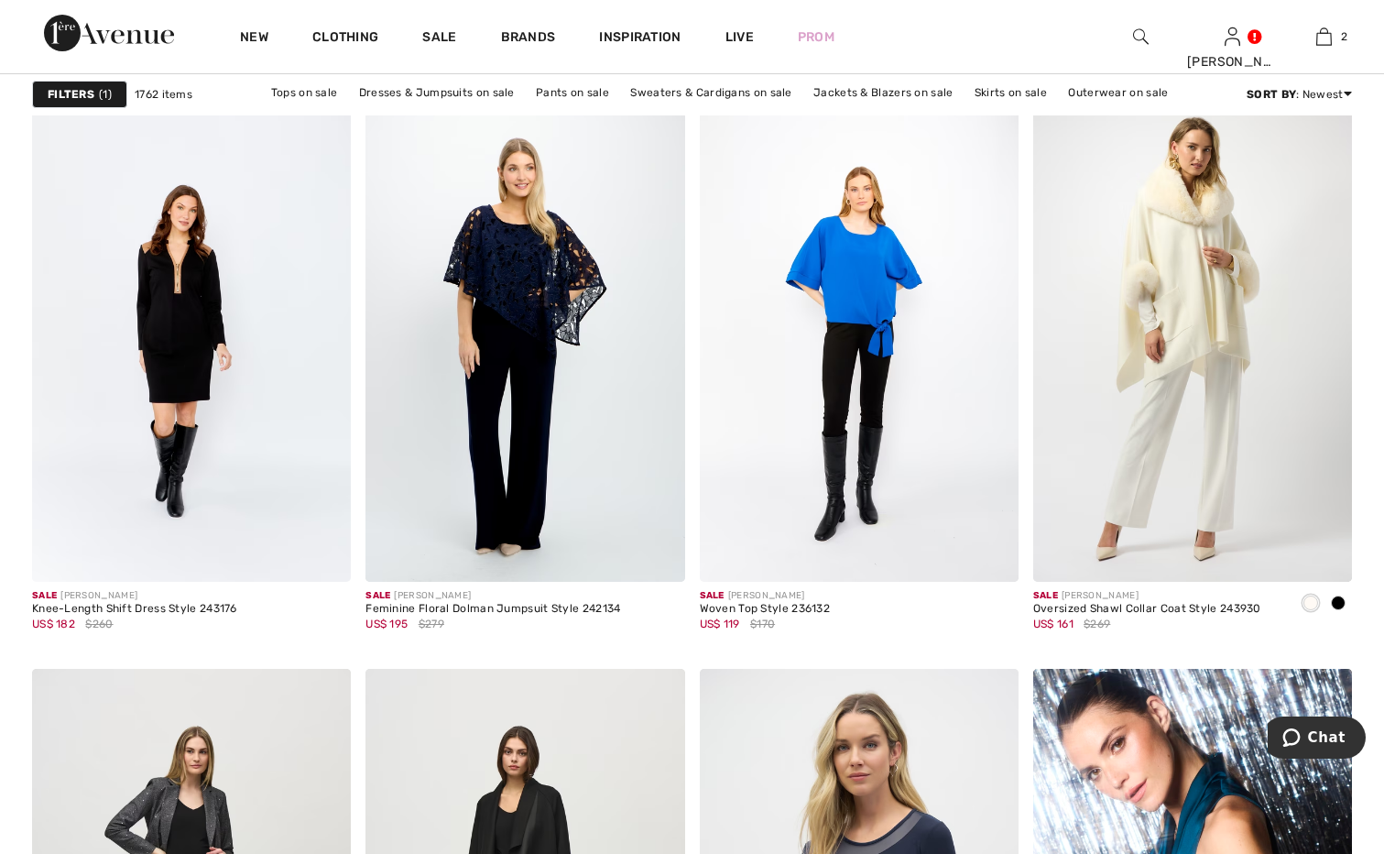
scroll to position [7879, 0]
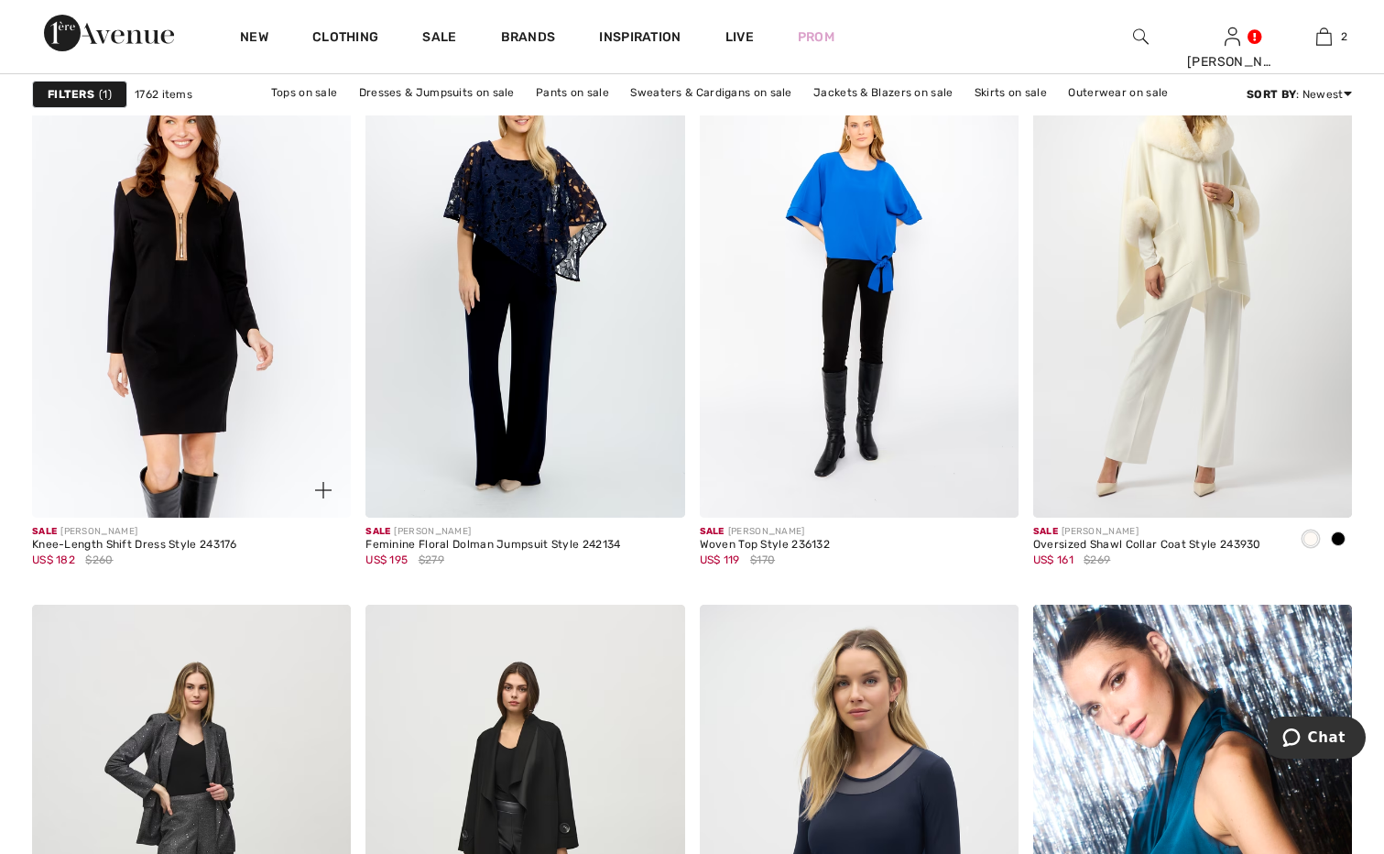
click at [206, 266] on img at bounding box center [191, 278] width 319 height 478
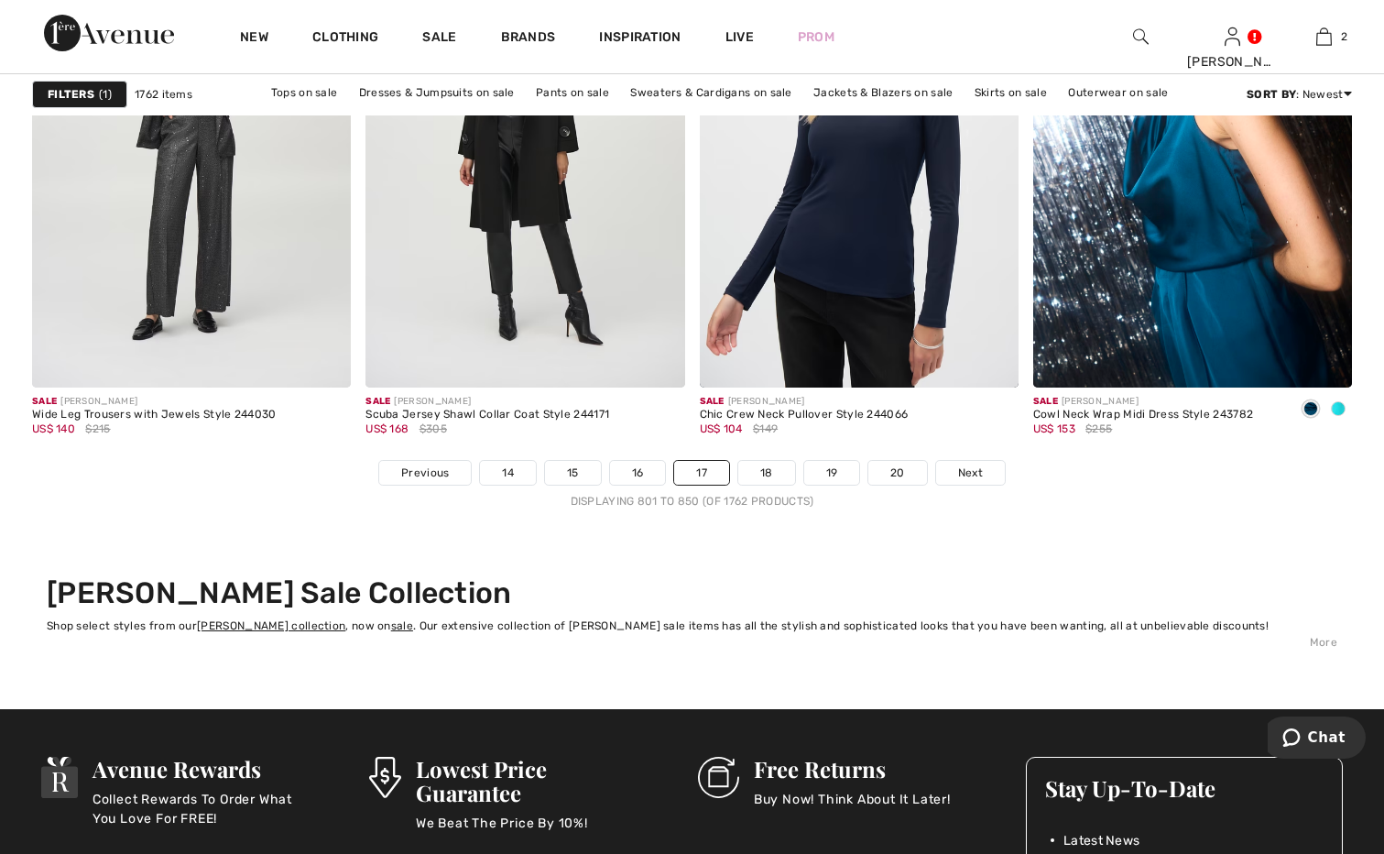
scroll to position [8703, 0]
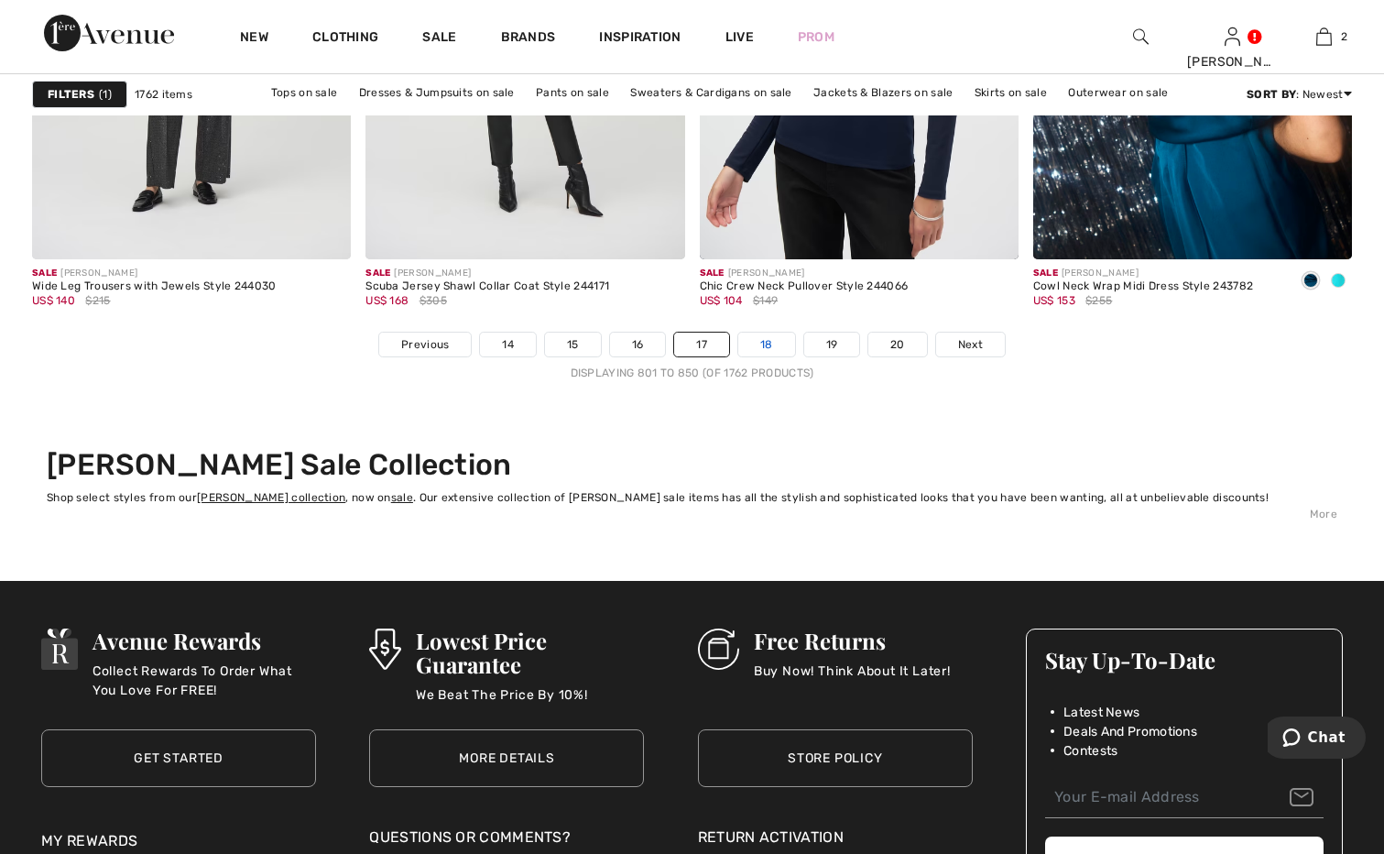
click at [750, 344] on link "18" at bounding box center [766, 345] width 57 height 24
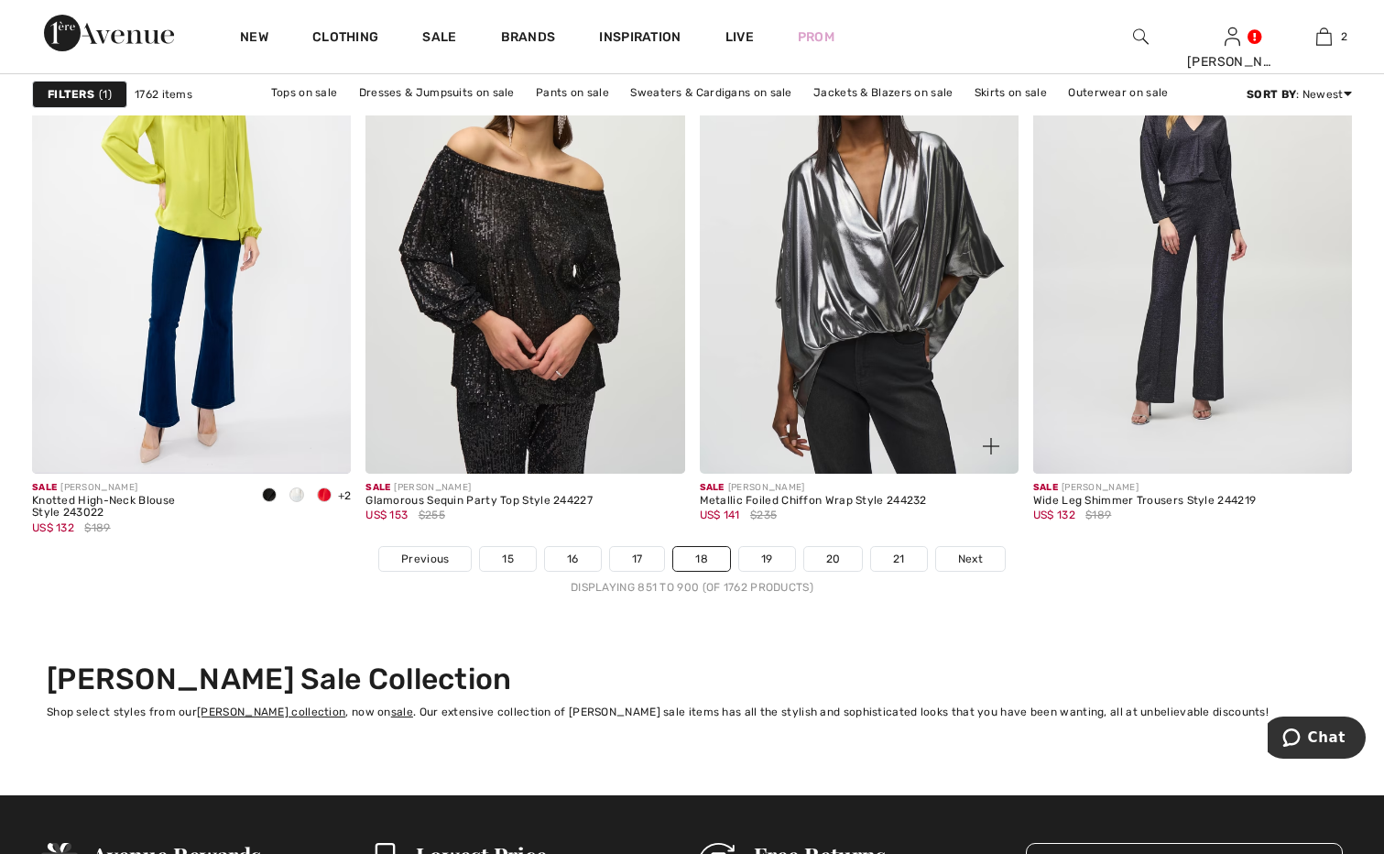
scroll to position [8520, 0]
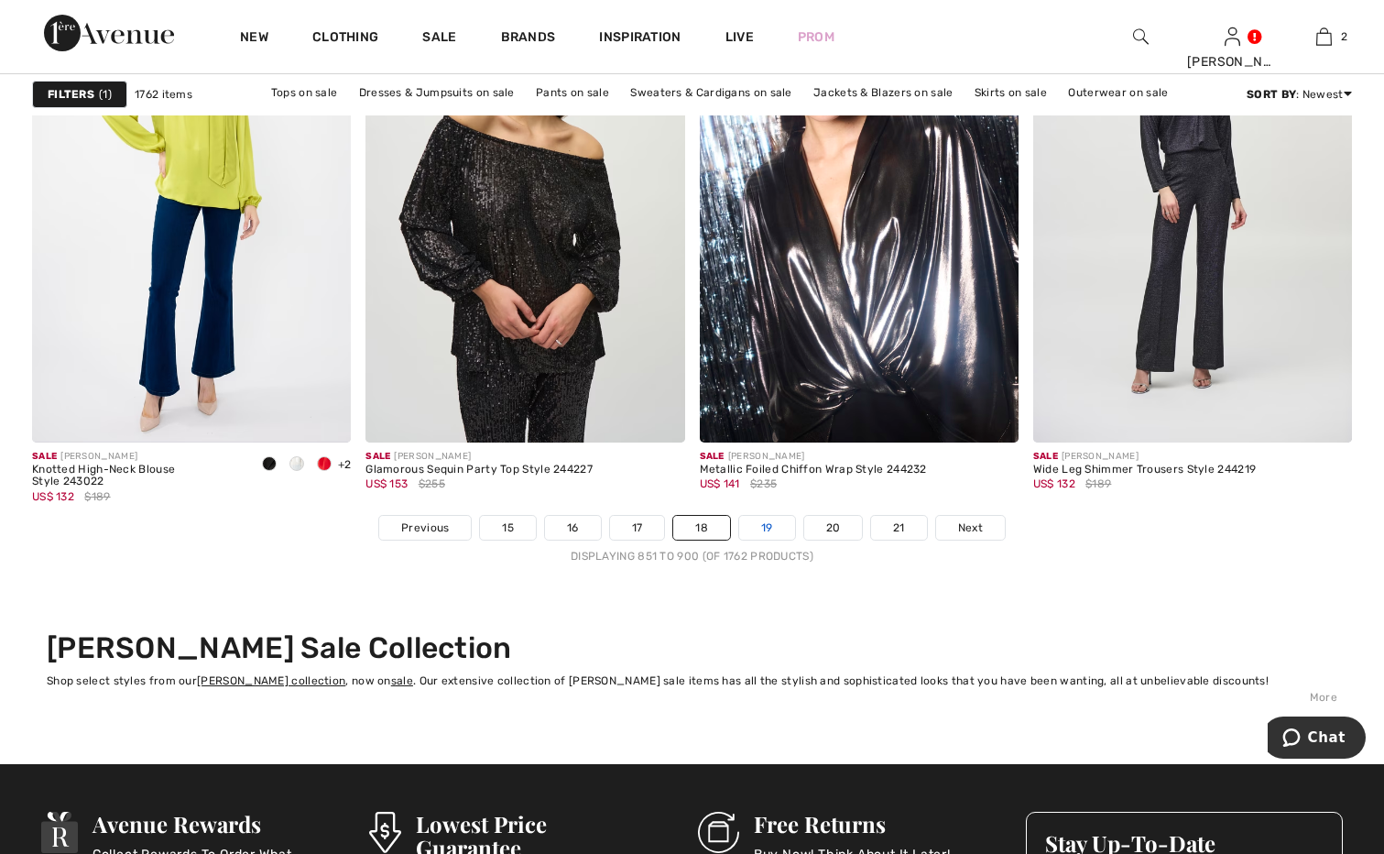
click at [773, 528] on link "19" at bounding box center [767, 528] width 56 height 24
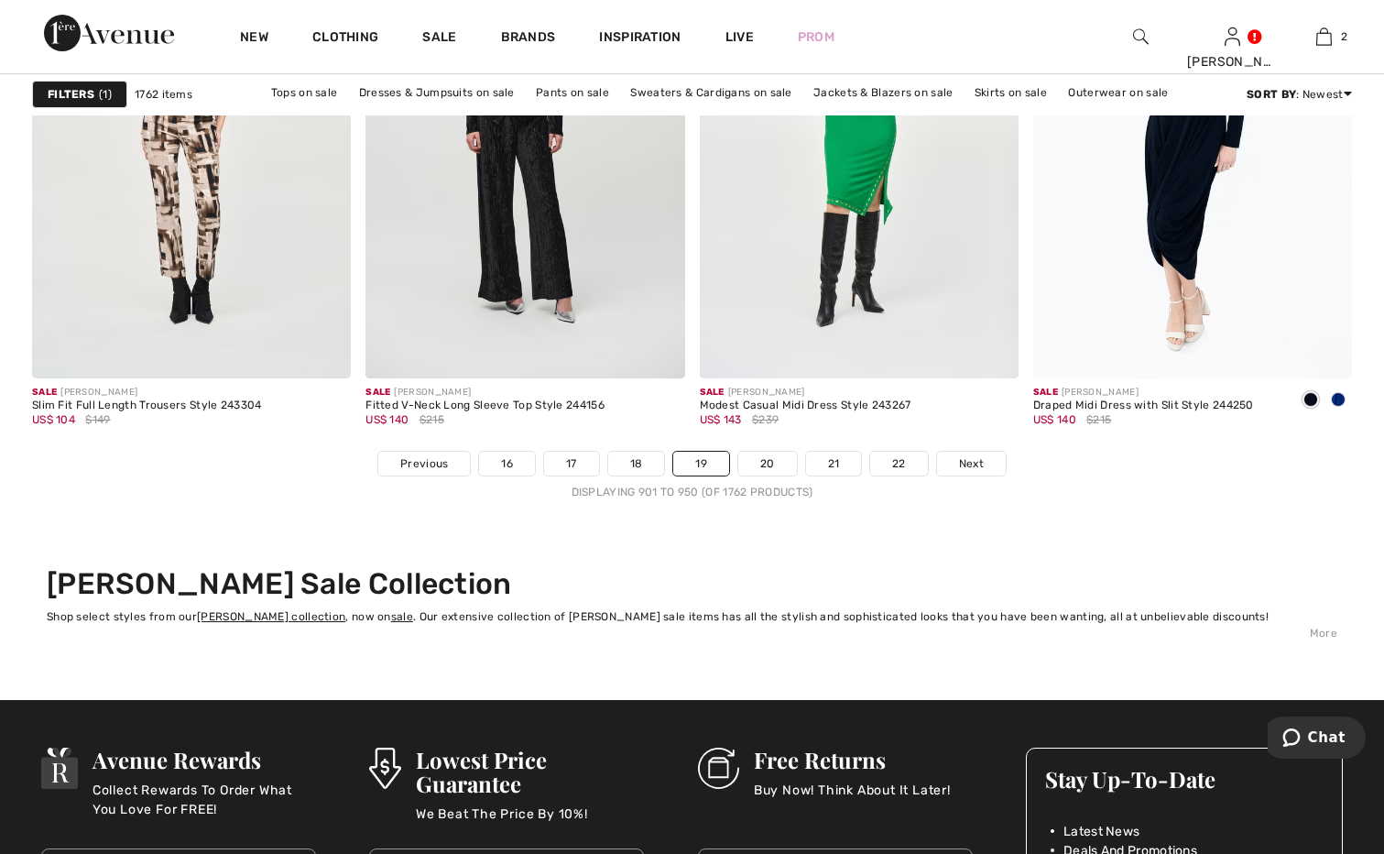
scroll to position [8612, 0]
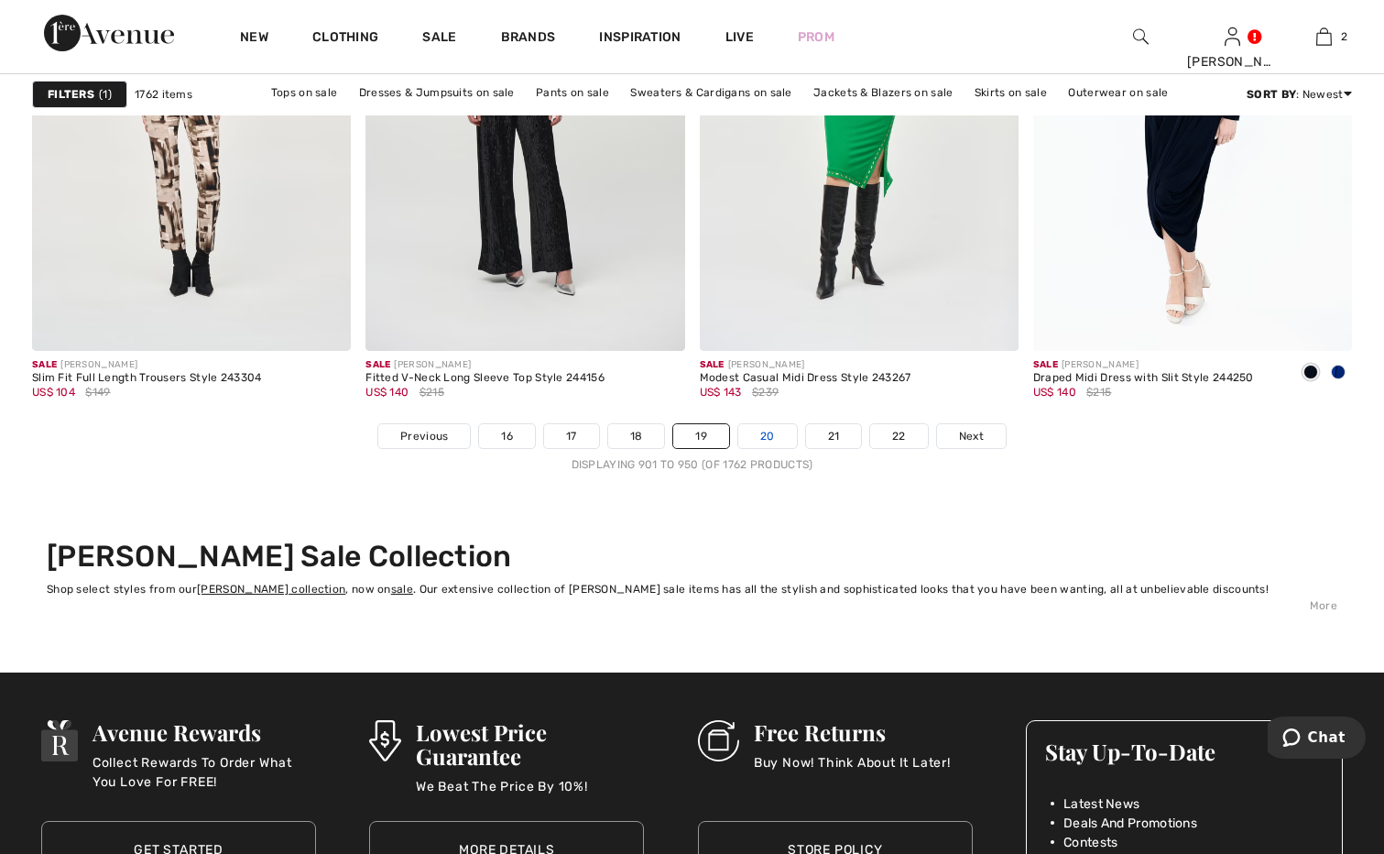
click at [771, 432] on link "20" at bounding box center [767, 436] width 59 height 24
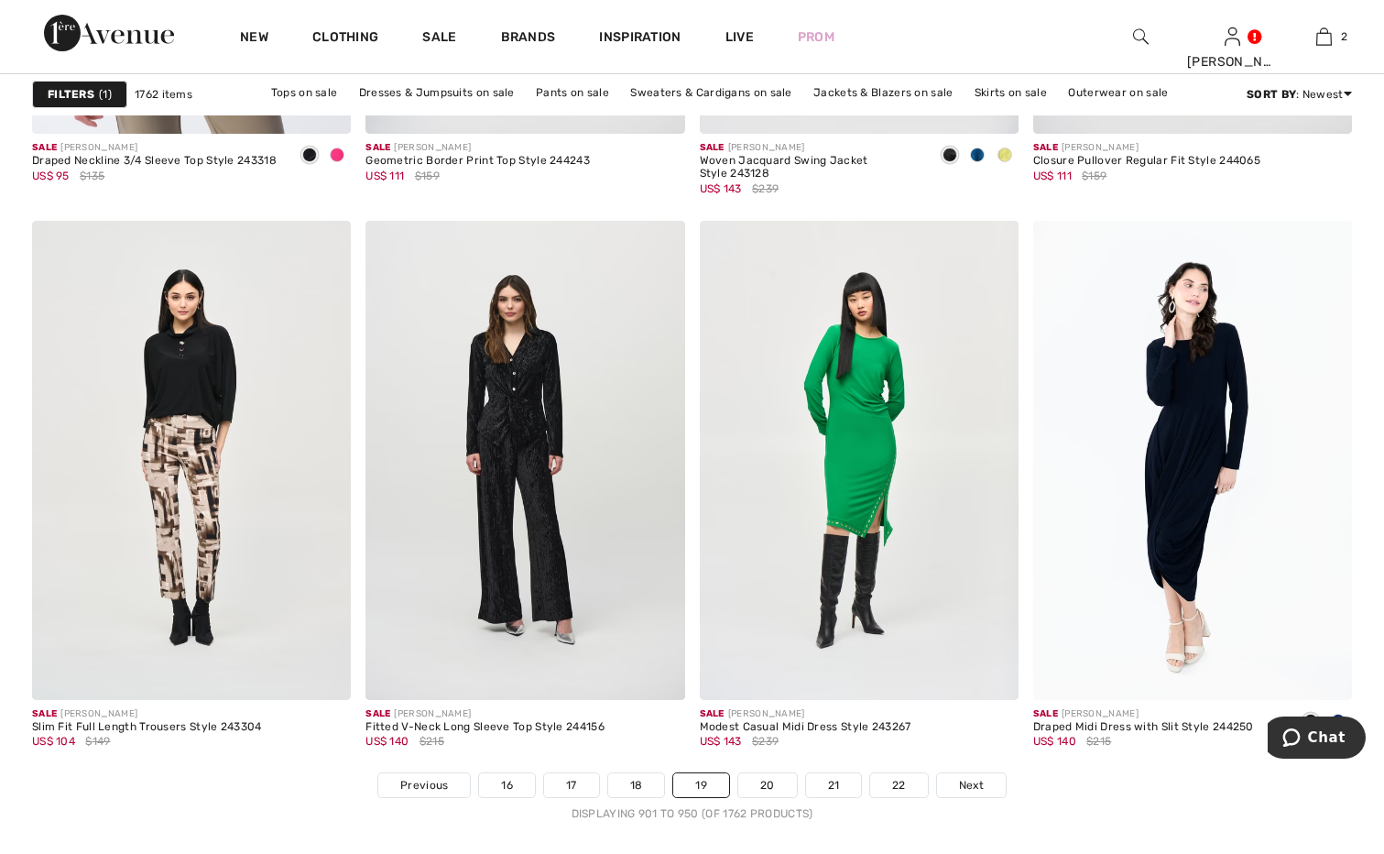
scroll to position [8245, 0]
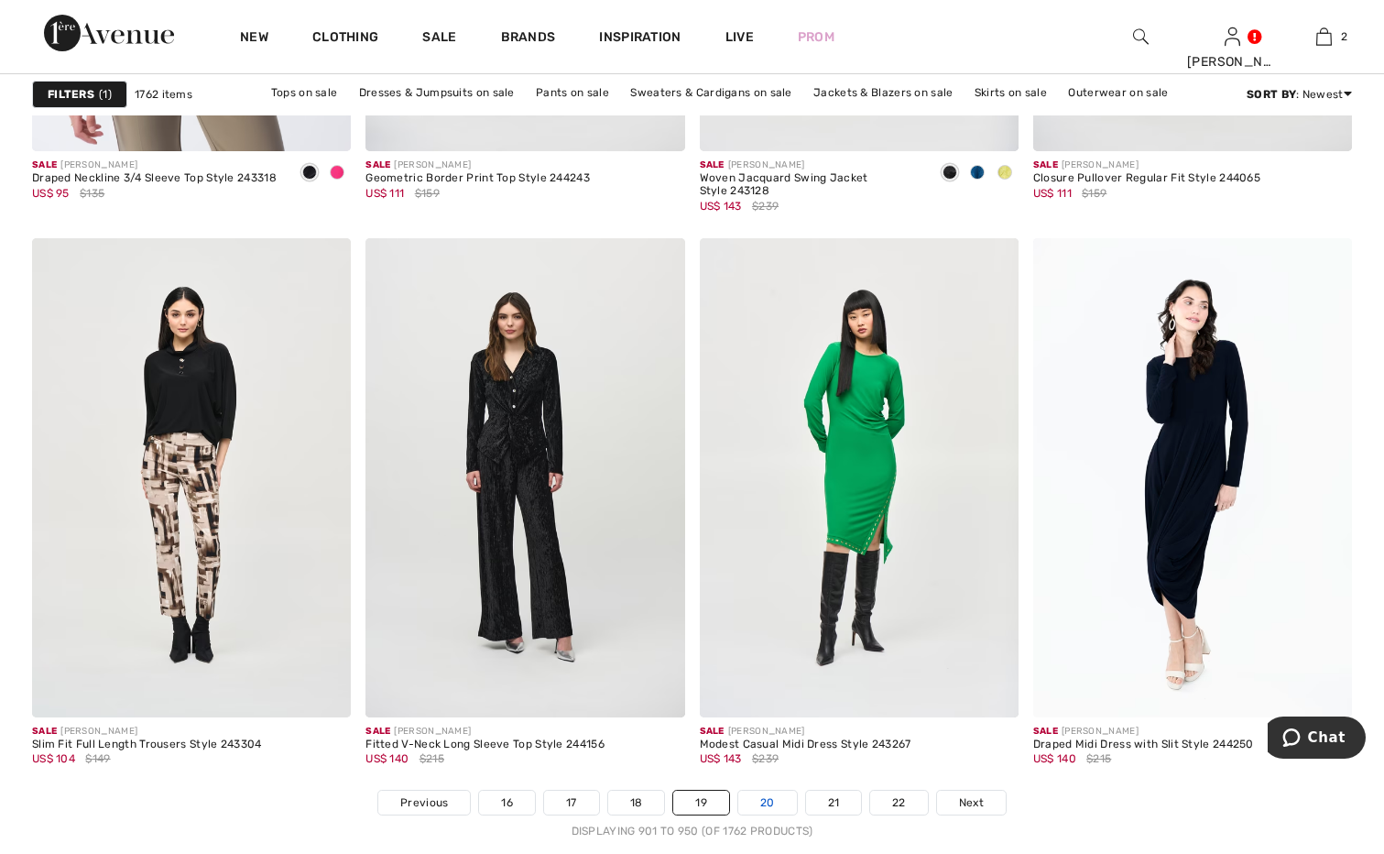
click at [773, 803] on link "20" at bounding box center [767, 803] width 59 height 24
